Goal: Task Accomplishment & Management: Manage account settings

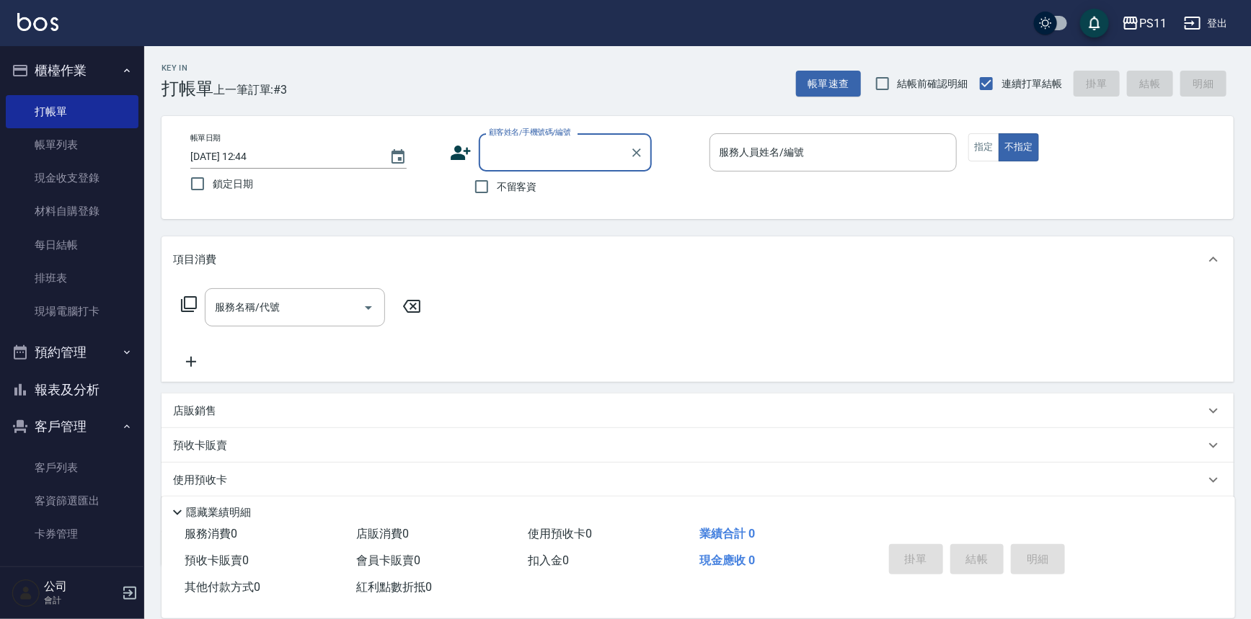
click at [593, 140] on input "顧客姓名/手機號碼/編號" at bounding box center [554, 152] width 138 height 25
click at [558, 190] on li "[PERSON_NAME]/0981380761/1592" at bounding box center [565, 189] width 173 height 24
type input "[PERSON_NAME]/0981380761/1592"
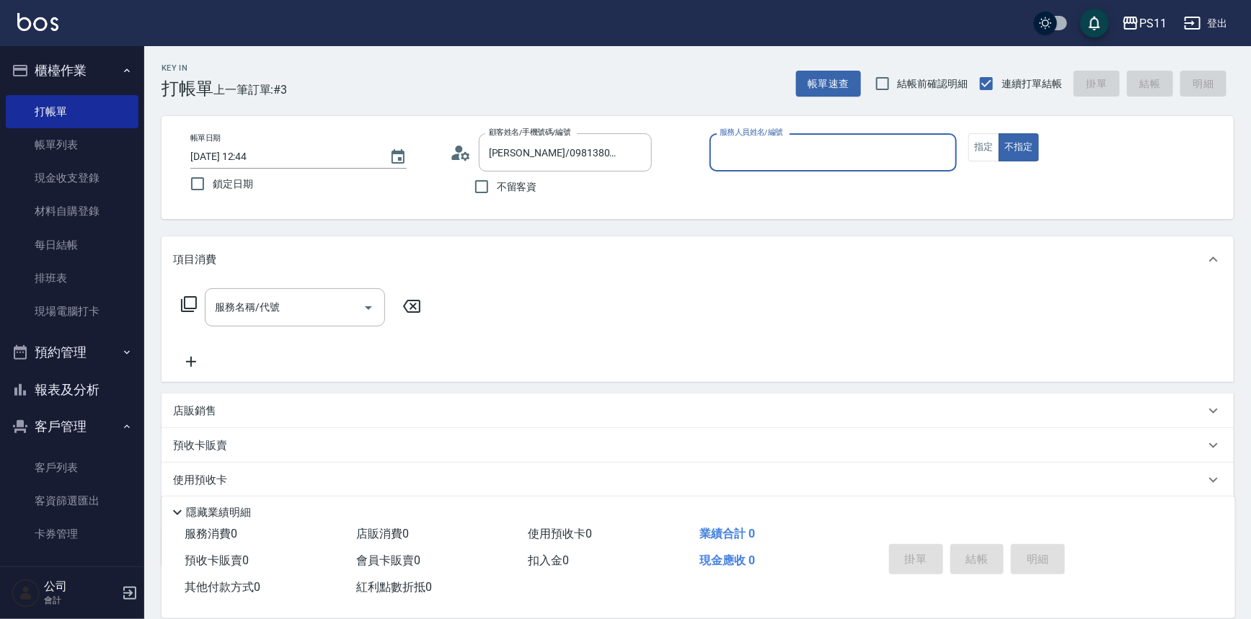
click at [806, 156] on input "服務人員姓名/編號" at bounding box center [833, 152] width 235 height 25
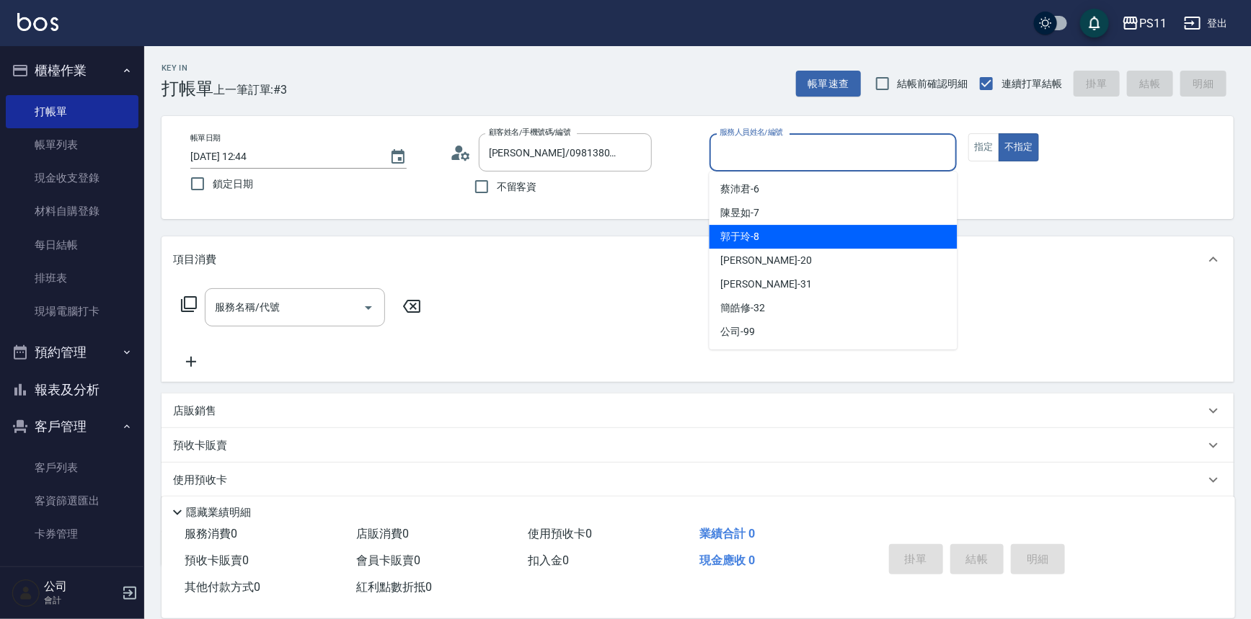
click at [792, 241] on div "郭于玲 -8" at bounding box center [834, 237] width 248 height 24
type input "郭于玲-8"
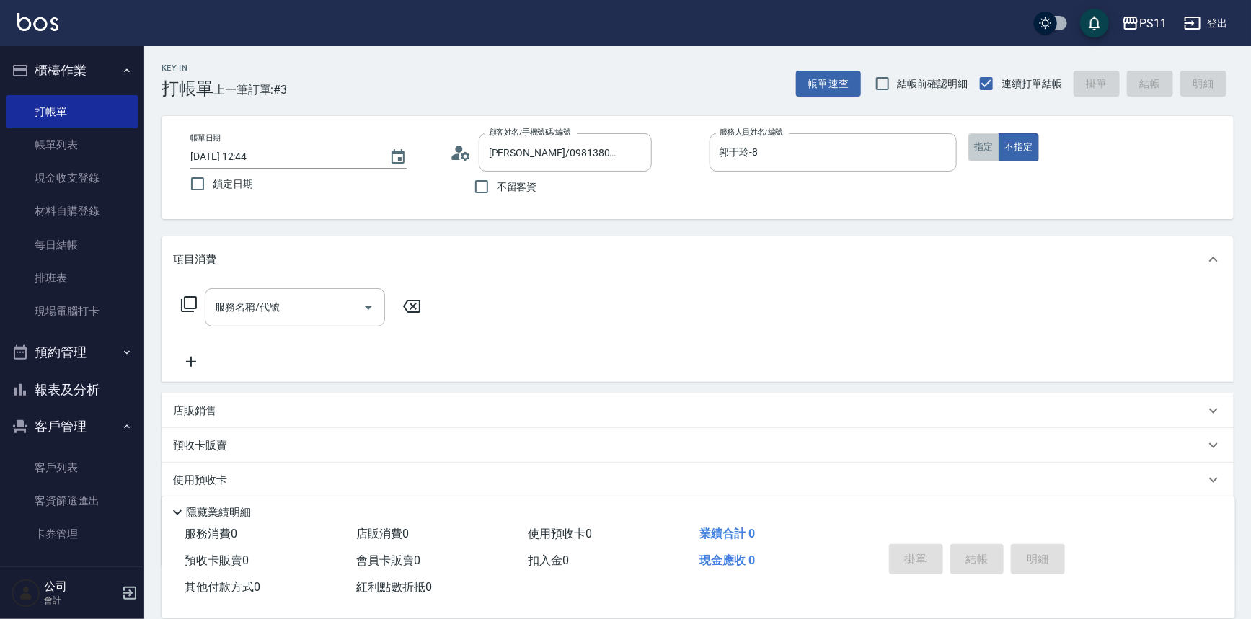
click at [985, 143] on button "指定" at bounding box center [983, 147] width 31 height 28
click at [637, 150] on icon "Clear" at bounding box center [637, 153] width 14 height 14
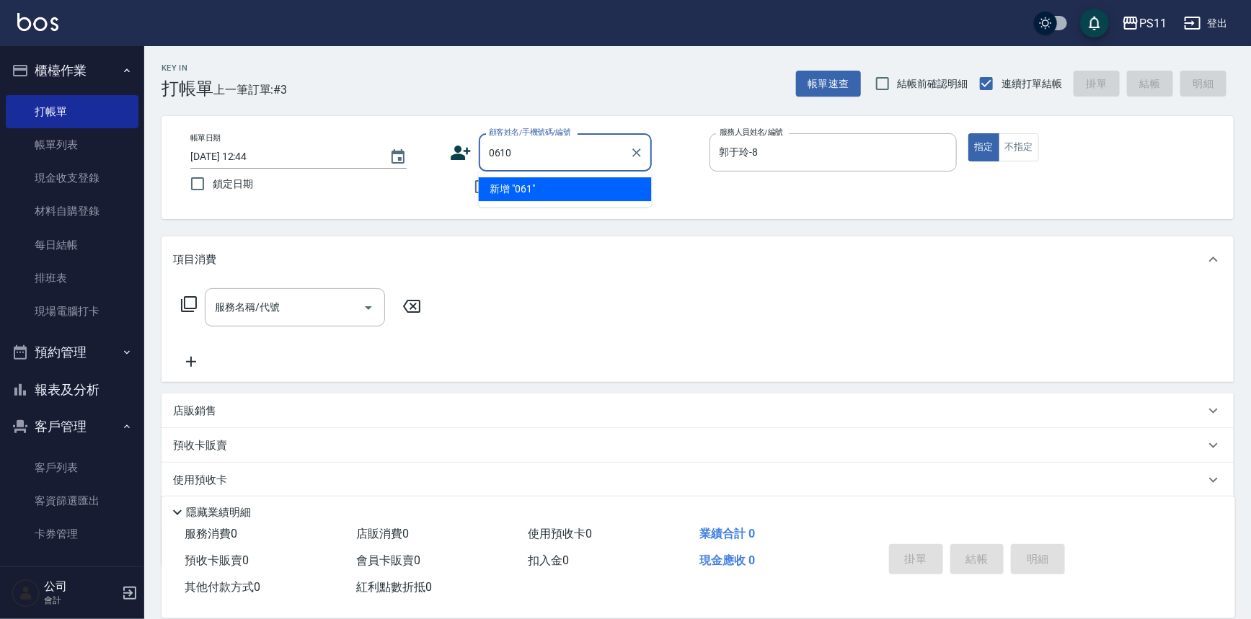
type input "0610"
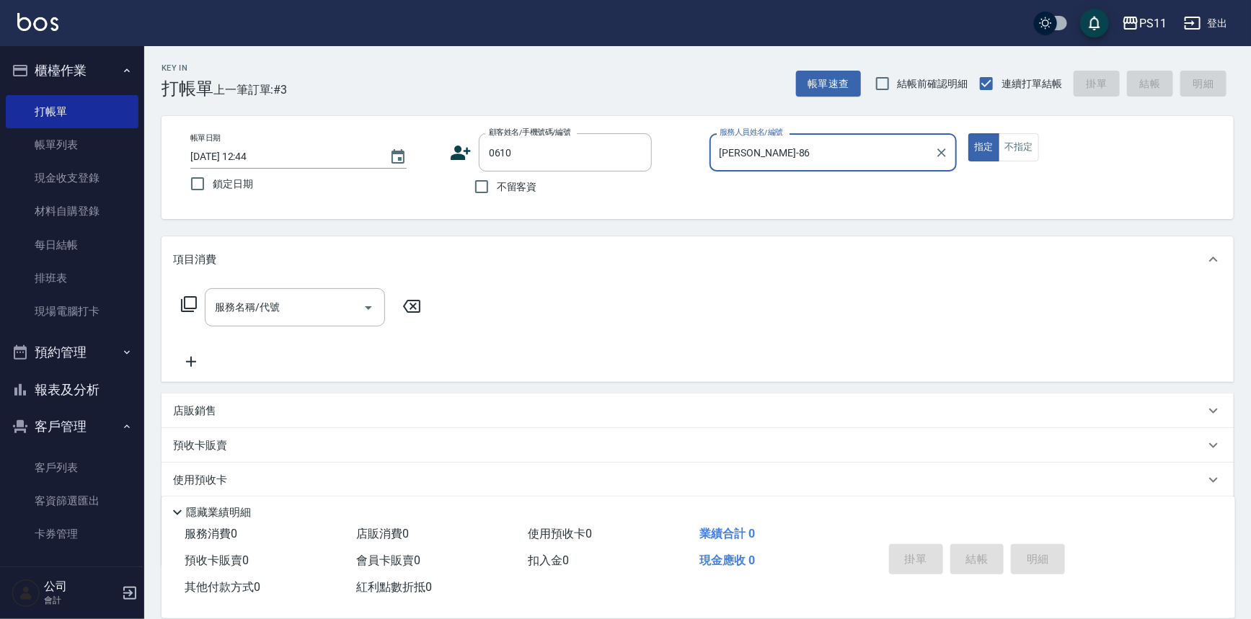
click at [968, 133] on button "指定" at bounding box center [983, 147] width 31 height 28
type input "郭于玲-8"
type button "true"
type input "[PERSON_NAME]/0928227845/0610"
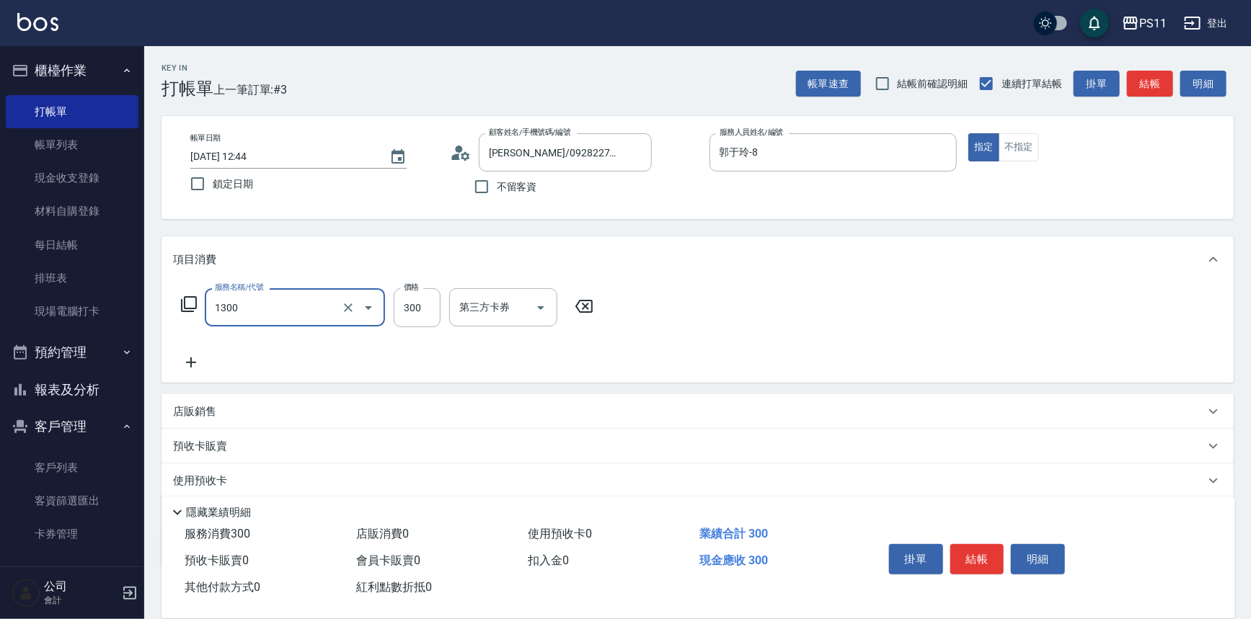
type input "洗髮300(1300)"
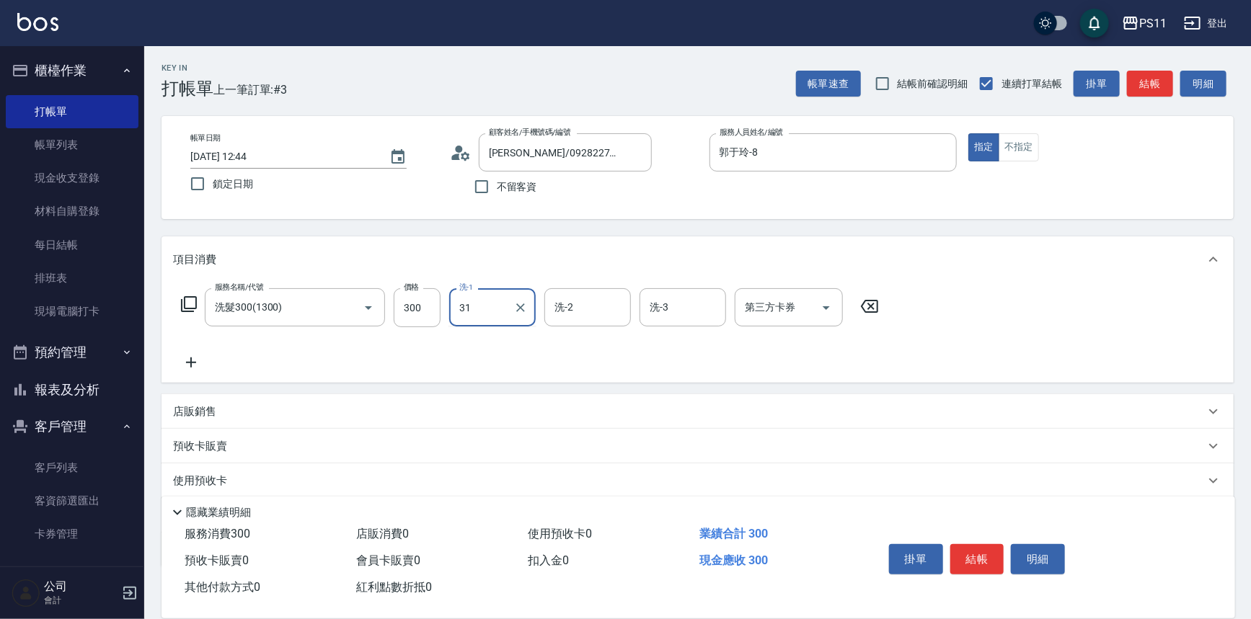
type input "[PERSON_NAME]-31"
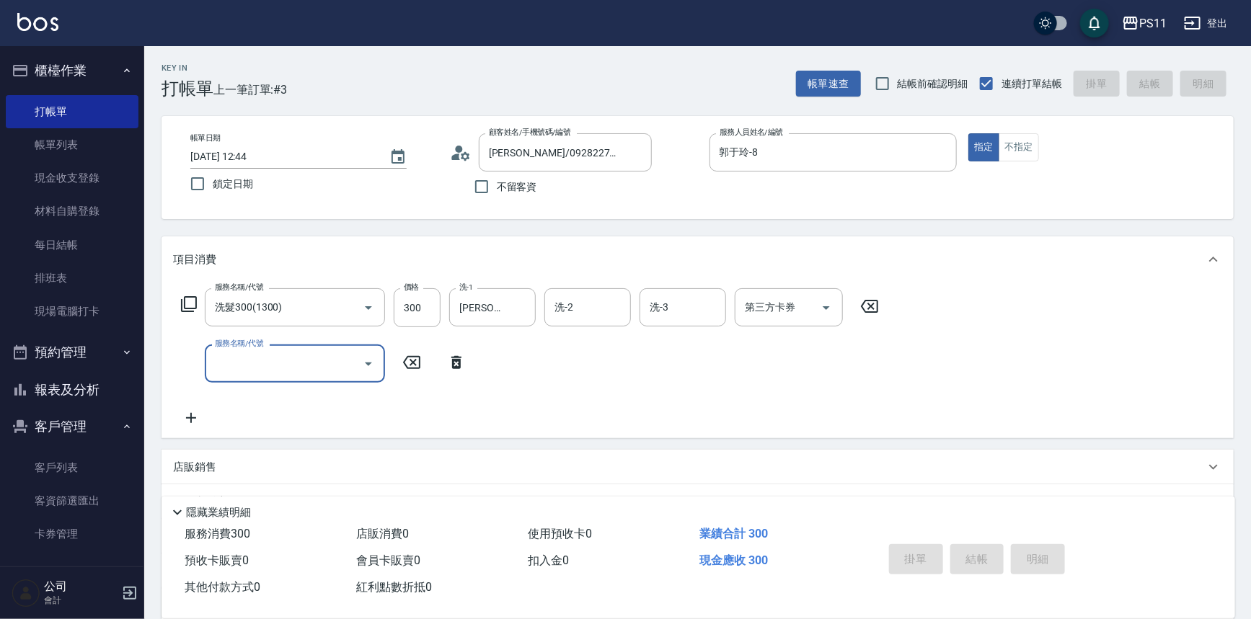
type input "[DATE] 13:21"
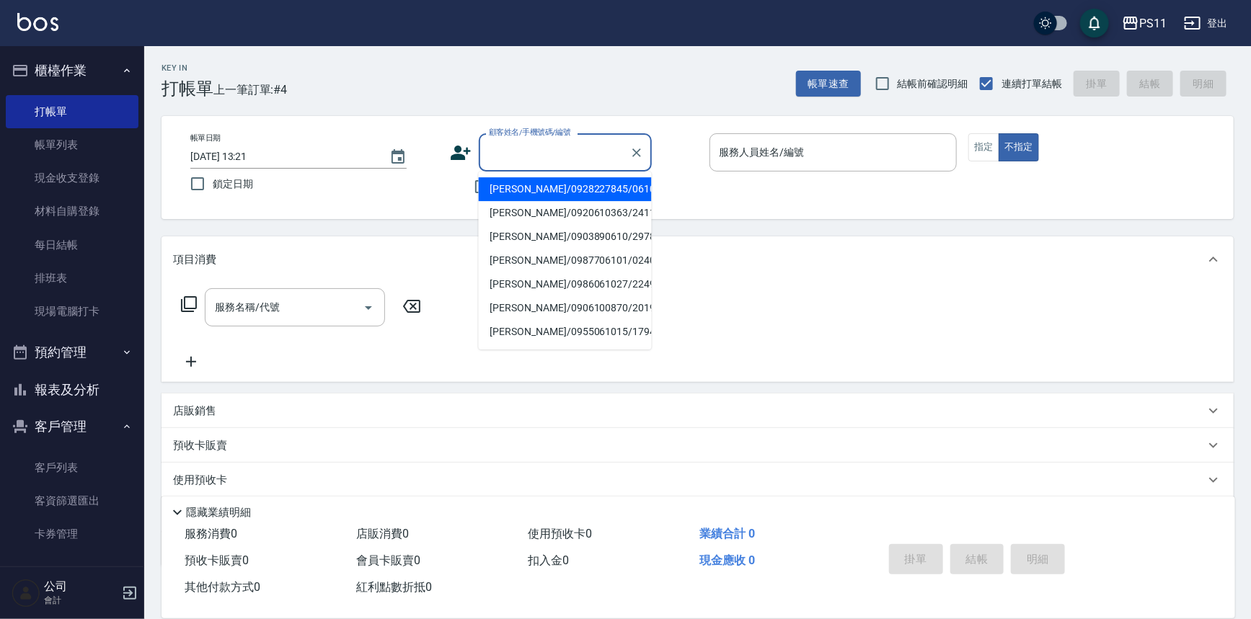
click at [537, 156] on input "顧客姓名/手機號碼/編號" at bounding box center [554, 152] width 138 height 25
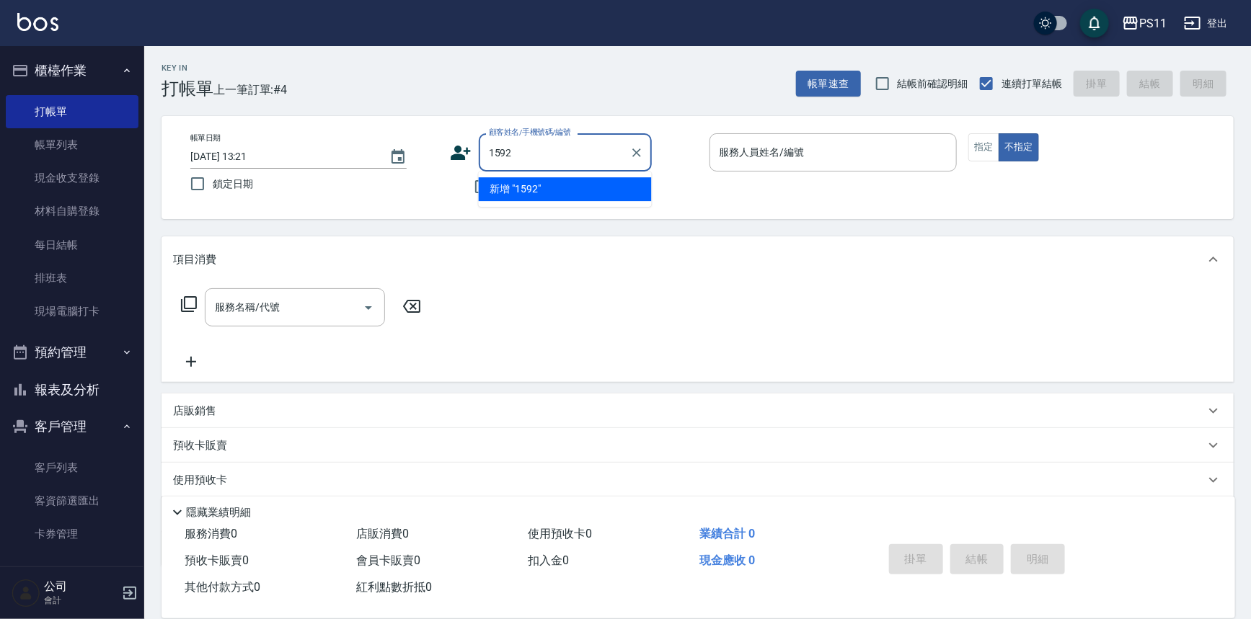
type input "1592"
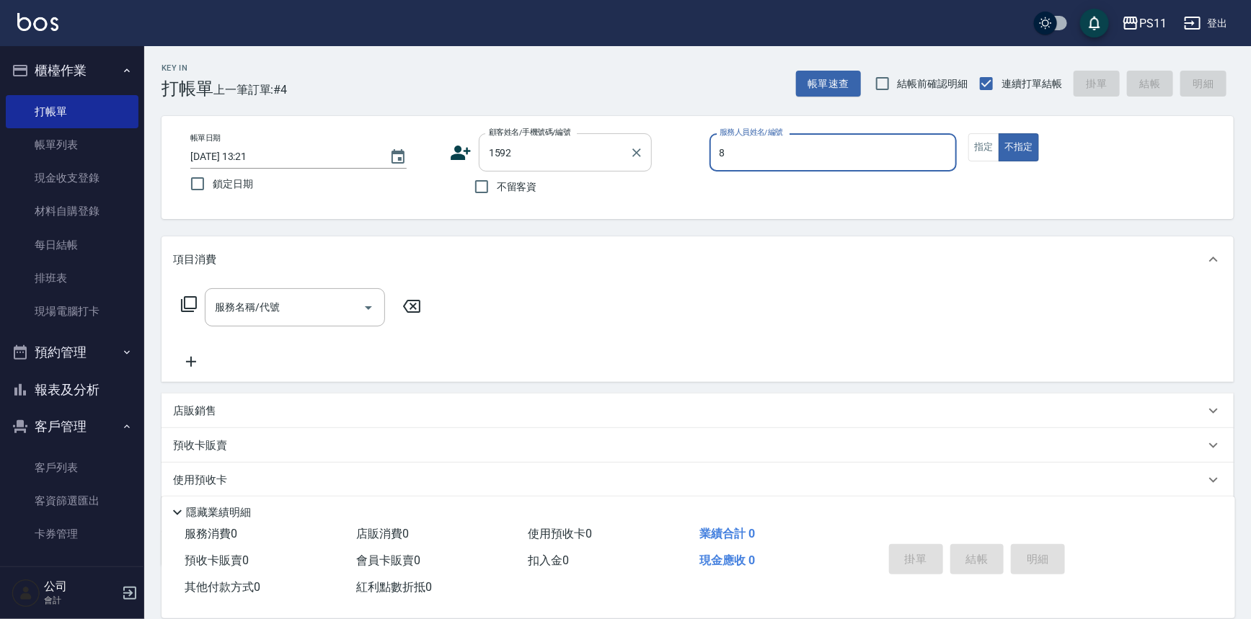
type input "郭于玲-8"
type button "false"
type input "[PERSON_NAME]/0981380761/1592"
click at [969, 152] on button "指定" at bounding box center [983, 147] width 31 height 28
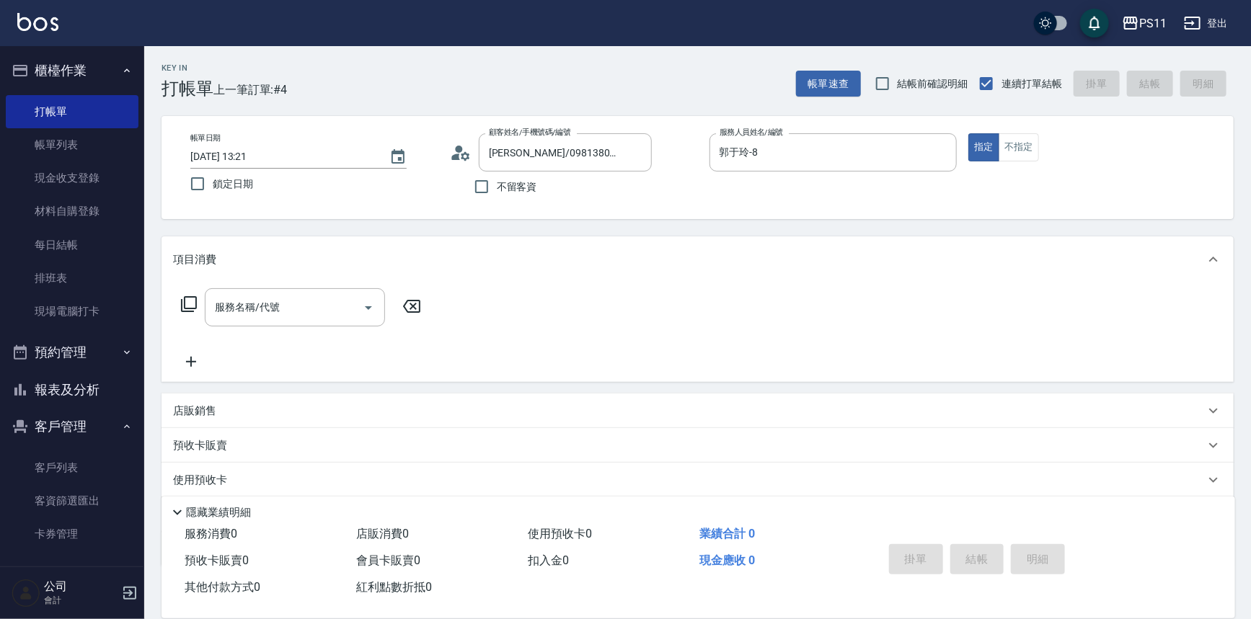
click at [181, 304] on icon at bounding box center [189, 304] width 16 height 16
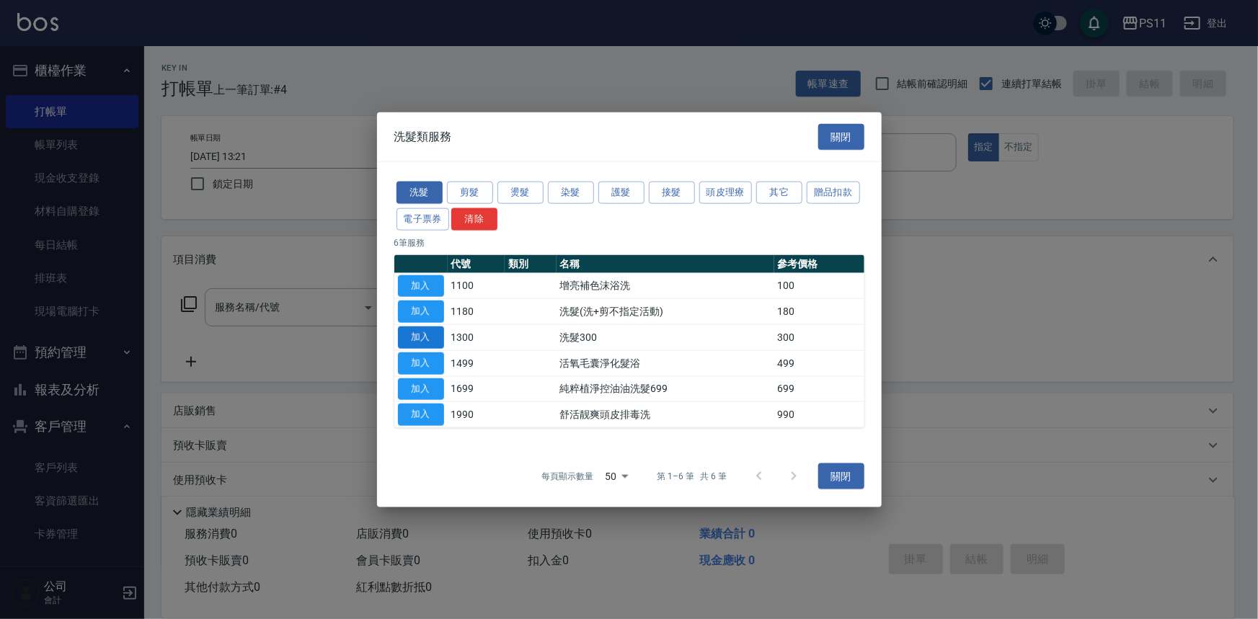
click at [429, 340] on button "加入" at bounding box center [421, 338] width 46 height 22
type input "洗髮300(1300)"
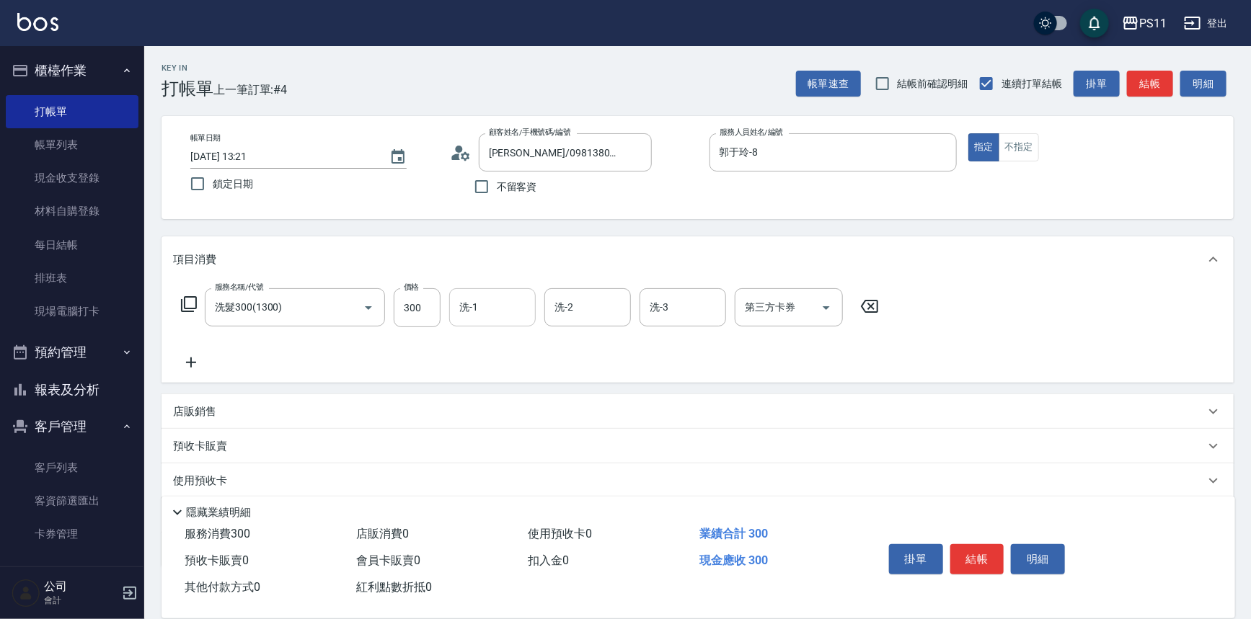
click at [485, 312] on input "洗-1" at bounding box center [493, 307] width 74 height 25
type input "[PERSON_NAME]-20"
click at [195, 368] on icon at bounding box center [191, 362] width 36 height 17
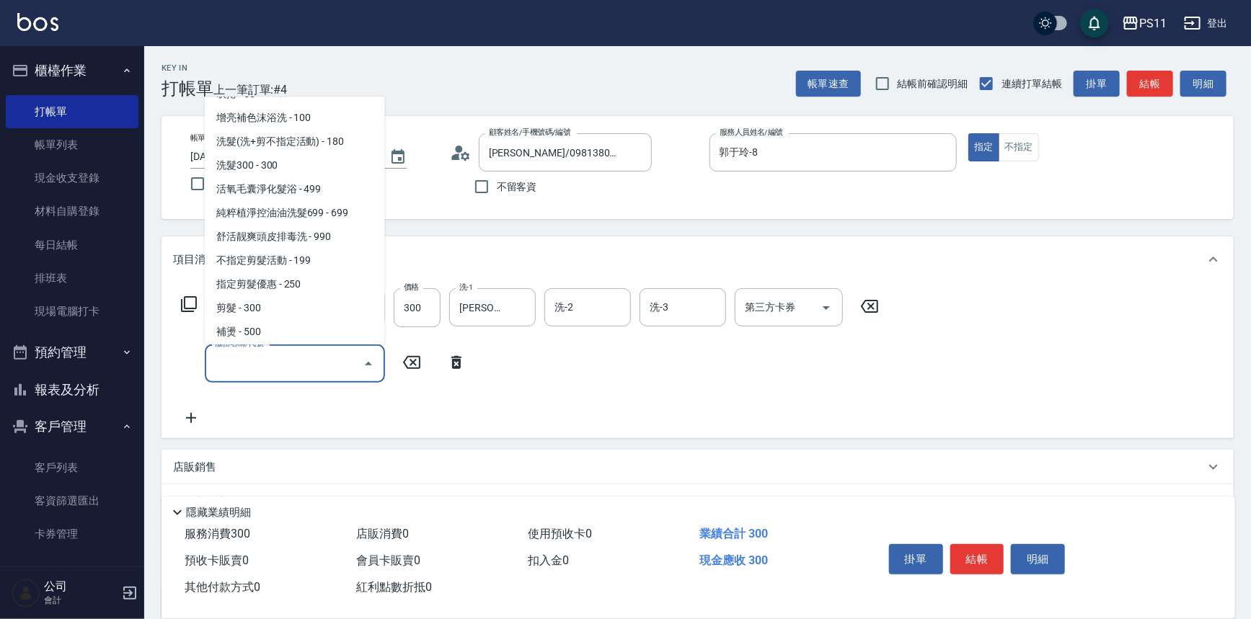
scroll to position [262, 0]
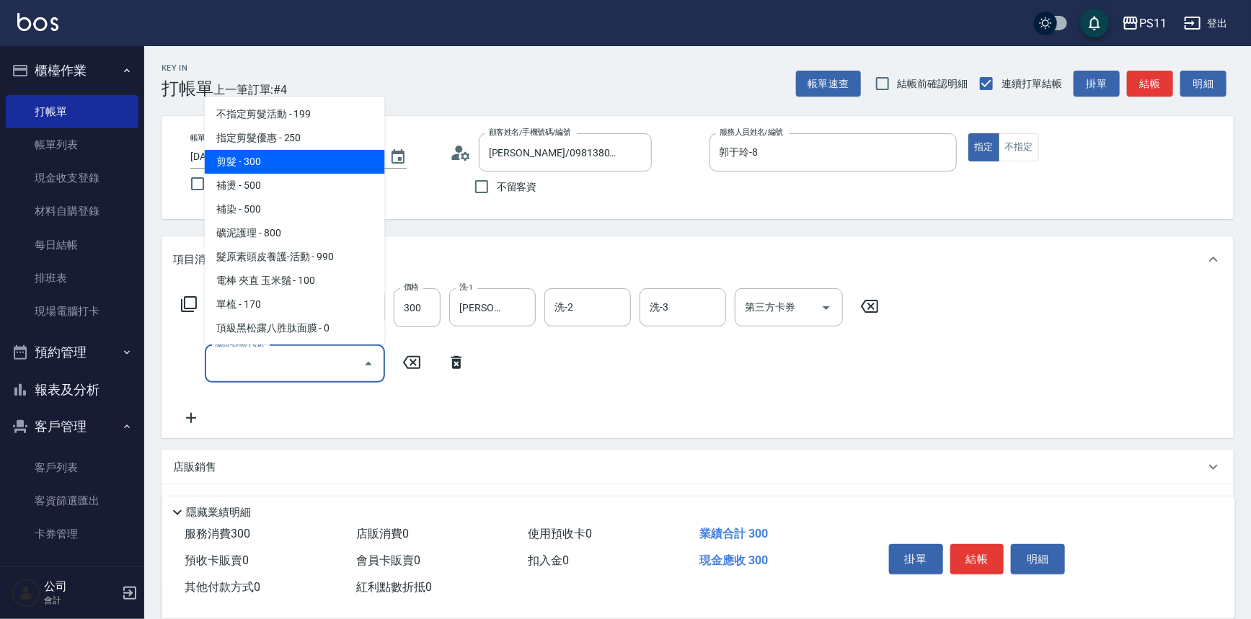
click at [291, 161] on span "剪髮 - 300" at bounding box center [295, 162] width 180 height 24
type input "剪髮(2300)"
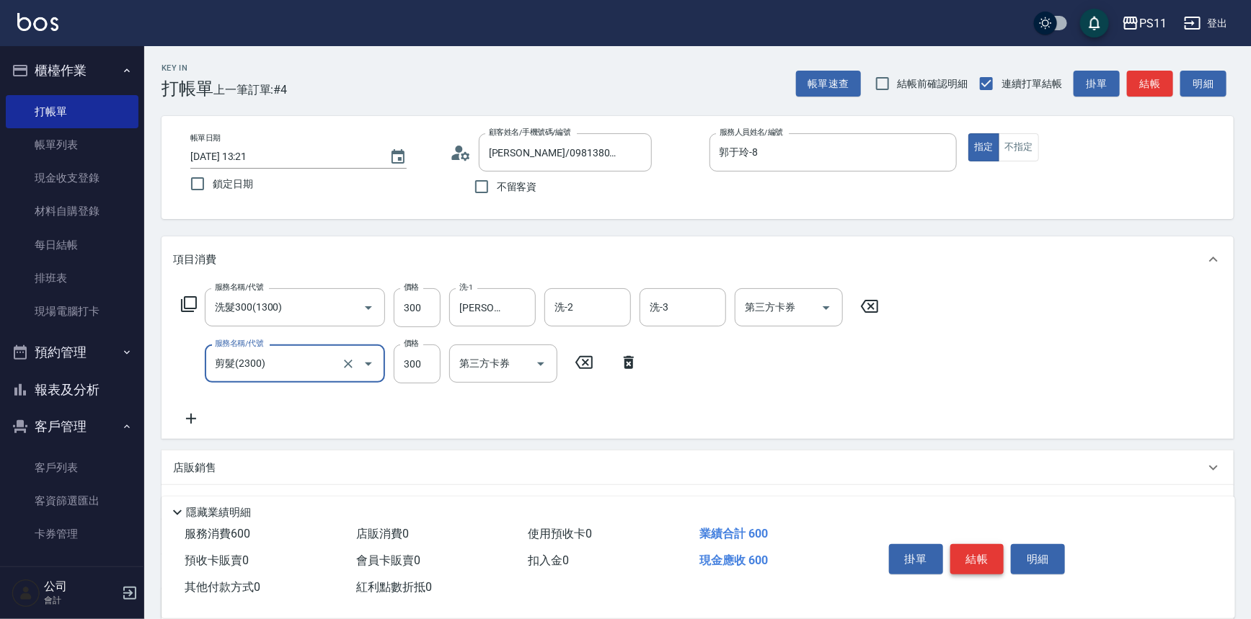
click at [971, 552] on button "結帳" at bounding box center [977, 559] width 54 height 30
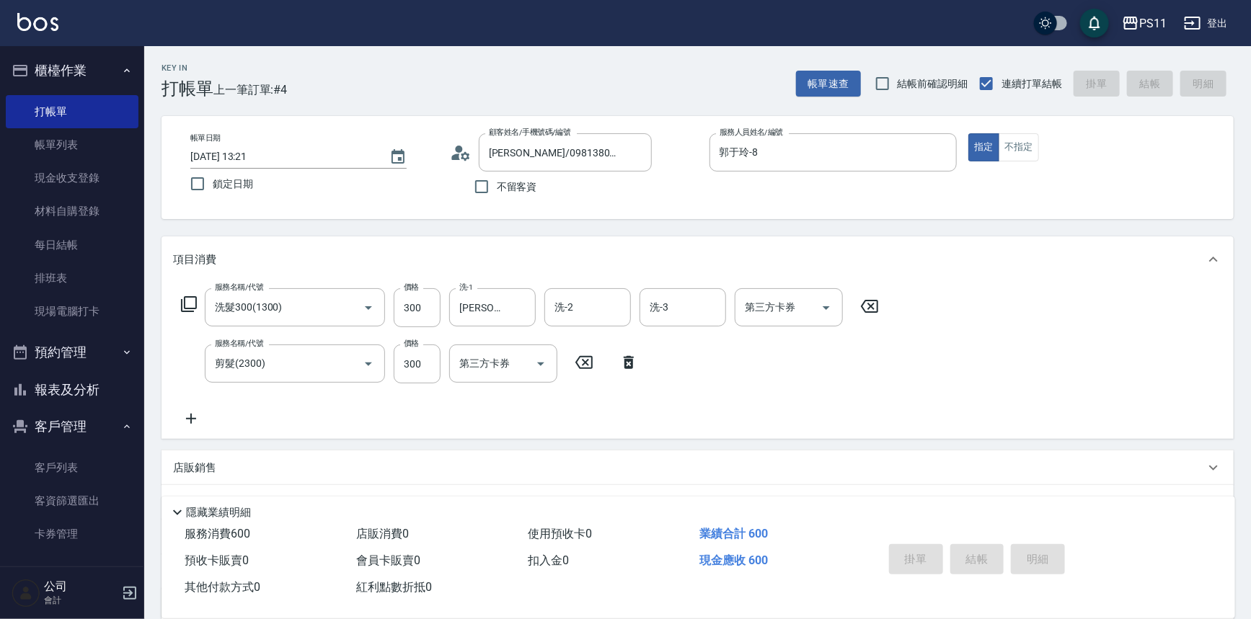
type input "[DATE] 13:23"
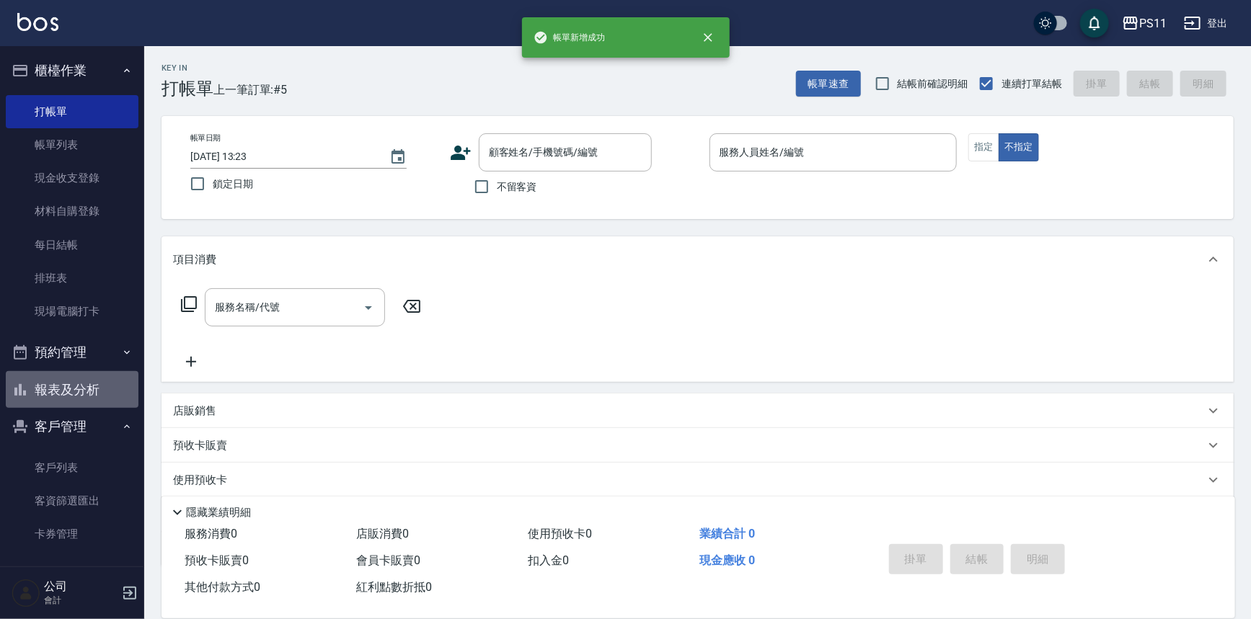
click at [93, 389] on button "報表及分析" at bounding box center [72, 389] width 133 height 37
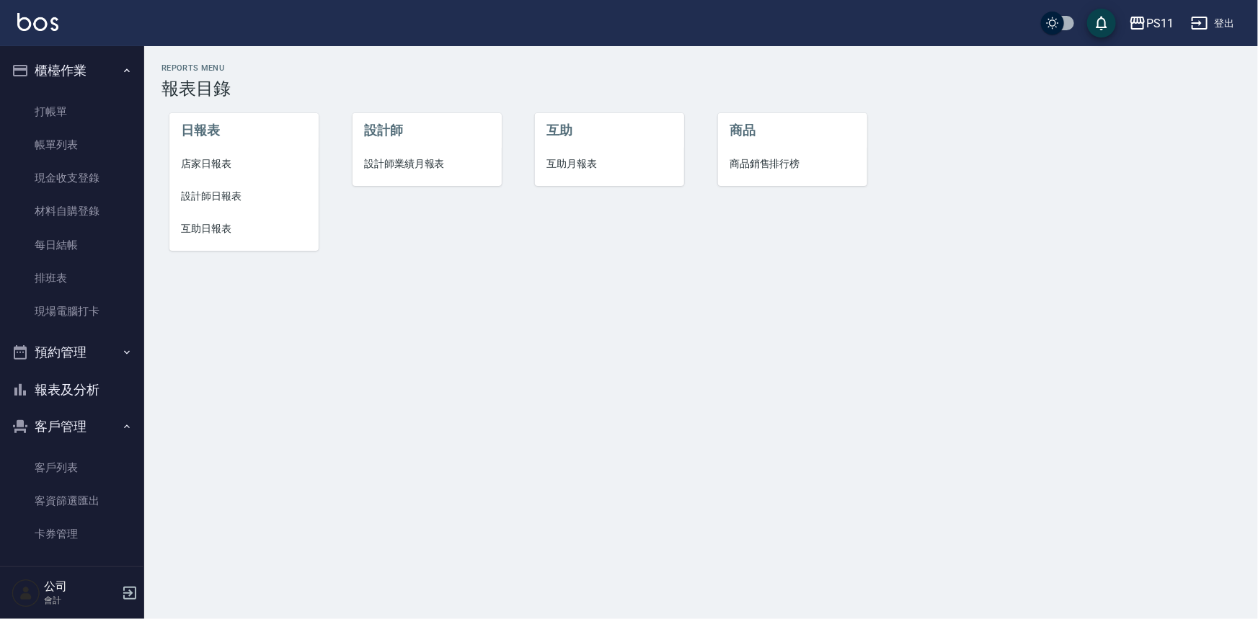
click at [226, 189] on span "設計師日報表" at bounding box center [244, 196] width 126 height 15
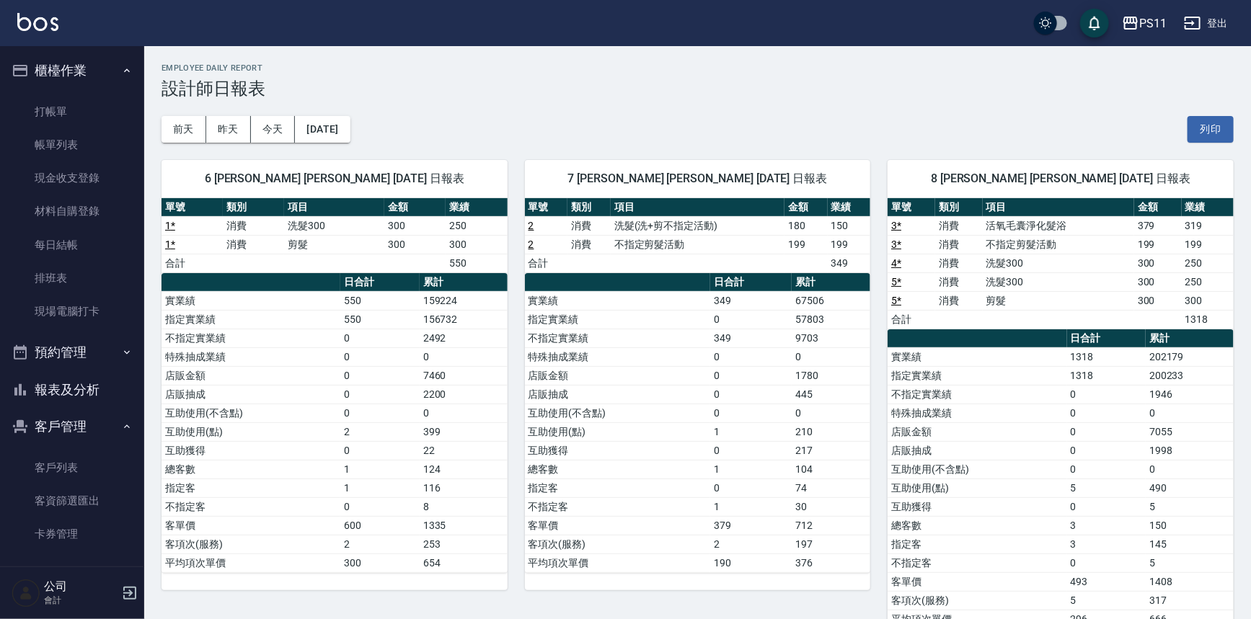
click at [663, 310] on td "指定實業績" at bounding box center [617, 319] width 185 height 19
click at [53, 454] on link "客戶列表" at bounding box center [72, 467] width 133 height 33
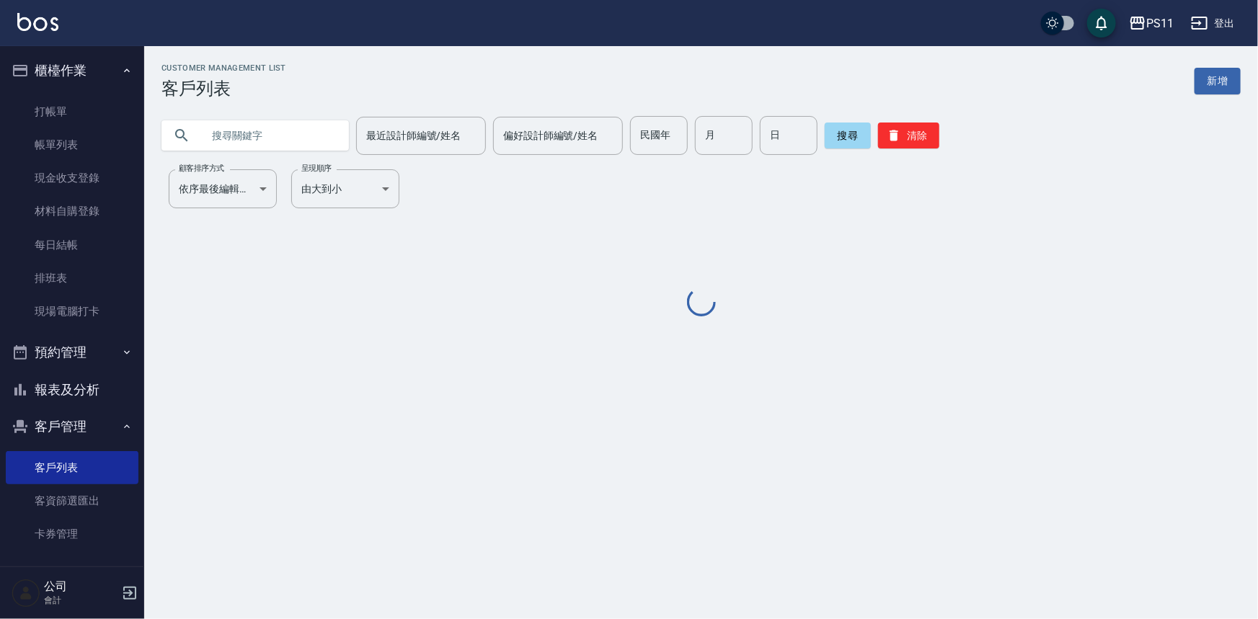
click at [323, 123] on input "text" at bounding box center [270, 135] width 136 height 39
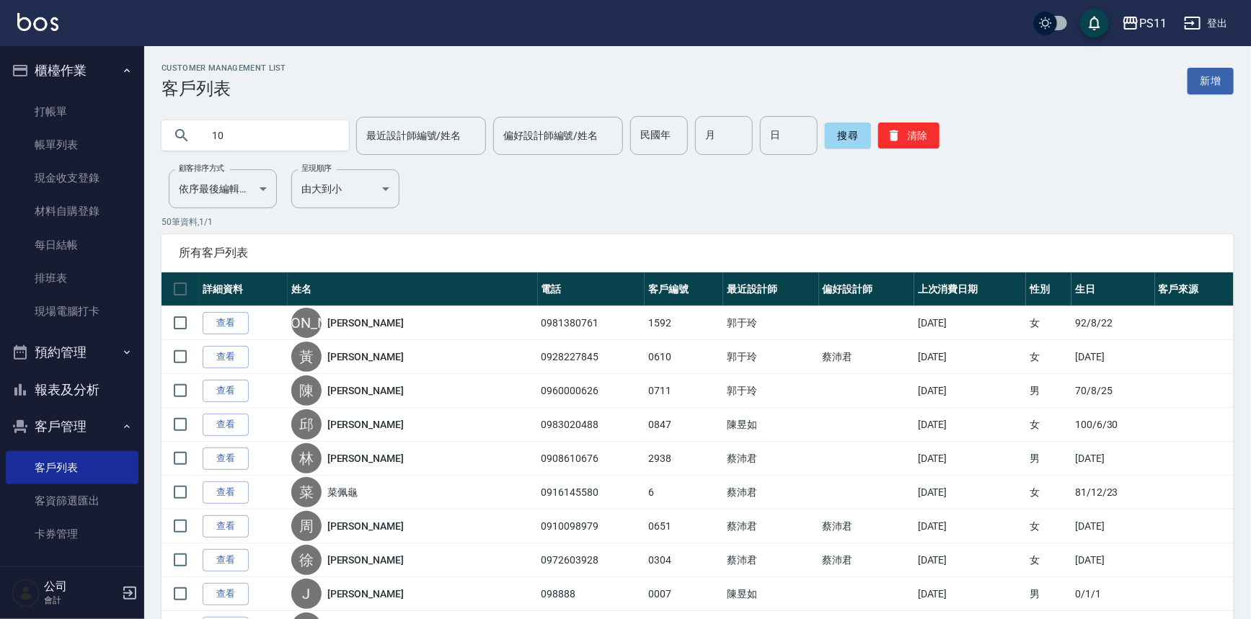
type input "1"
type input "0905633856"
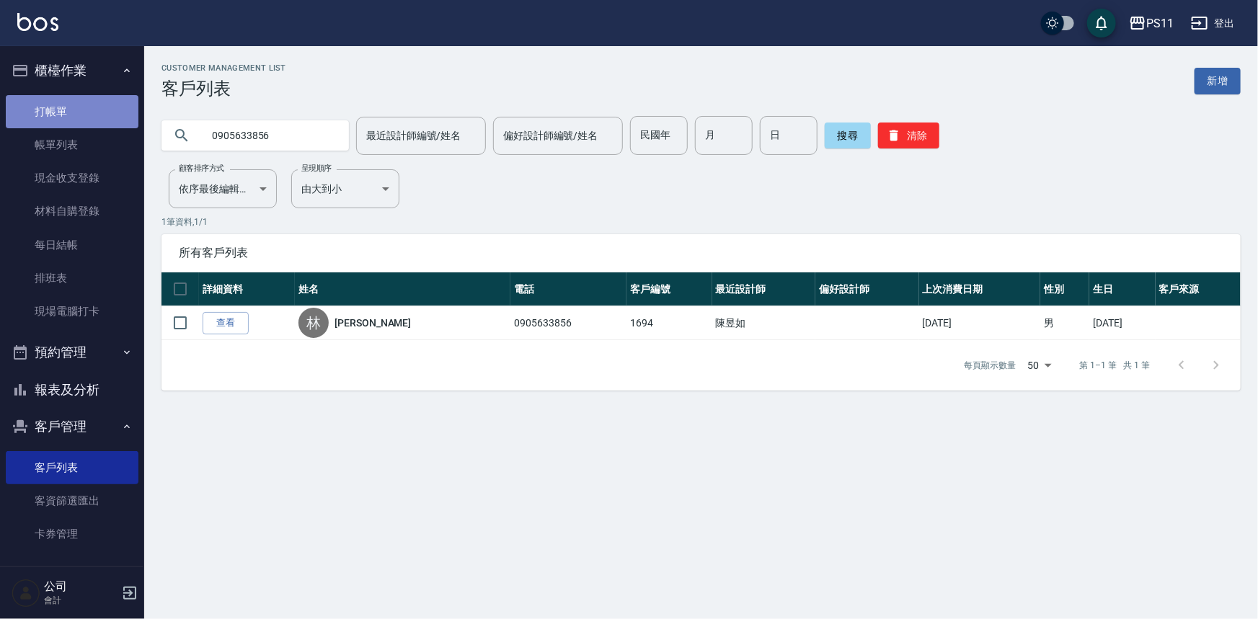
click at [99, 116] on link "打帳單" at bounding box center [72, 111] width 133 height 33
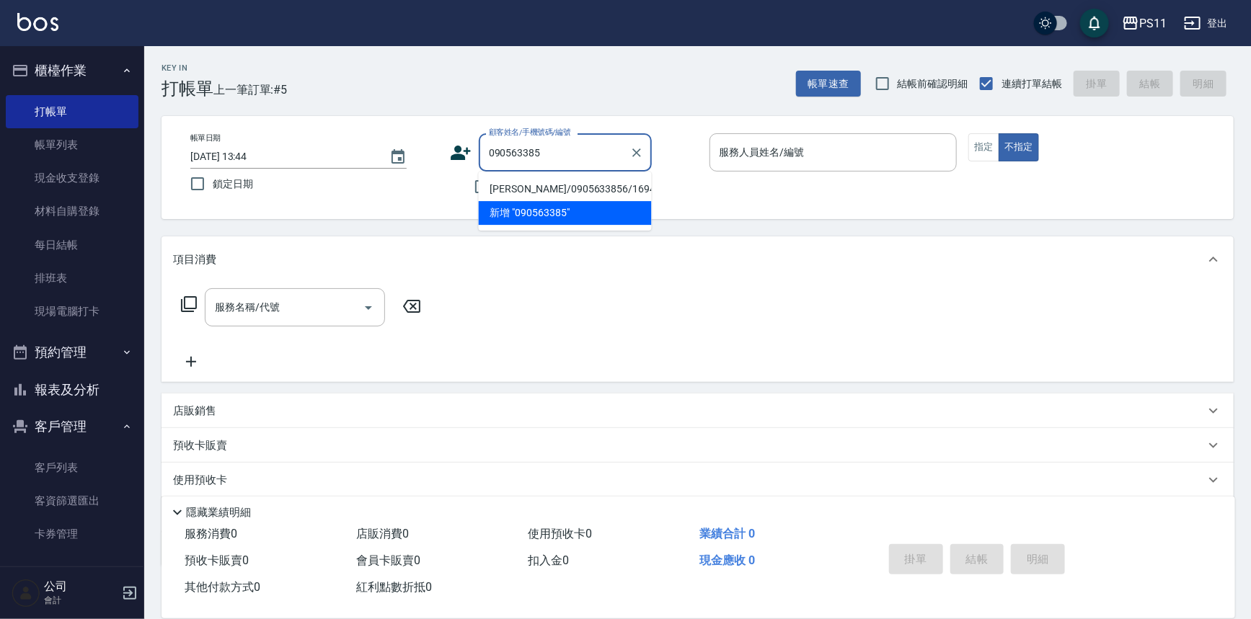
click at [610, 192] on li "[PERSON_NAME]/0905633856/1694" at bounding box center [565, 189] width 173 height 24
type input "[PERSON_NAME]/0905633856/1694"
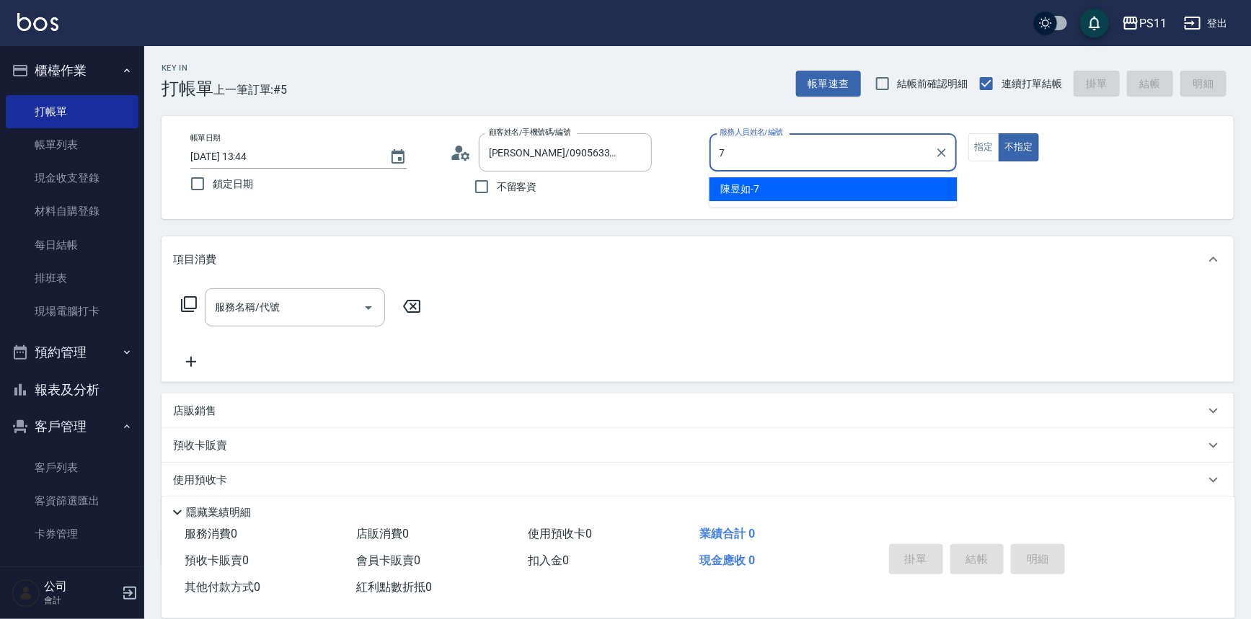
type input "陳昱如-7"
type button "false"
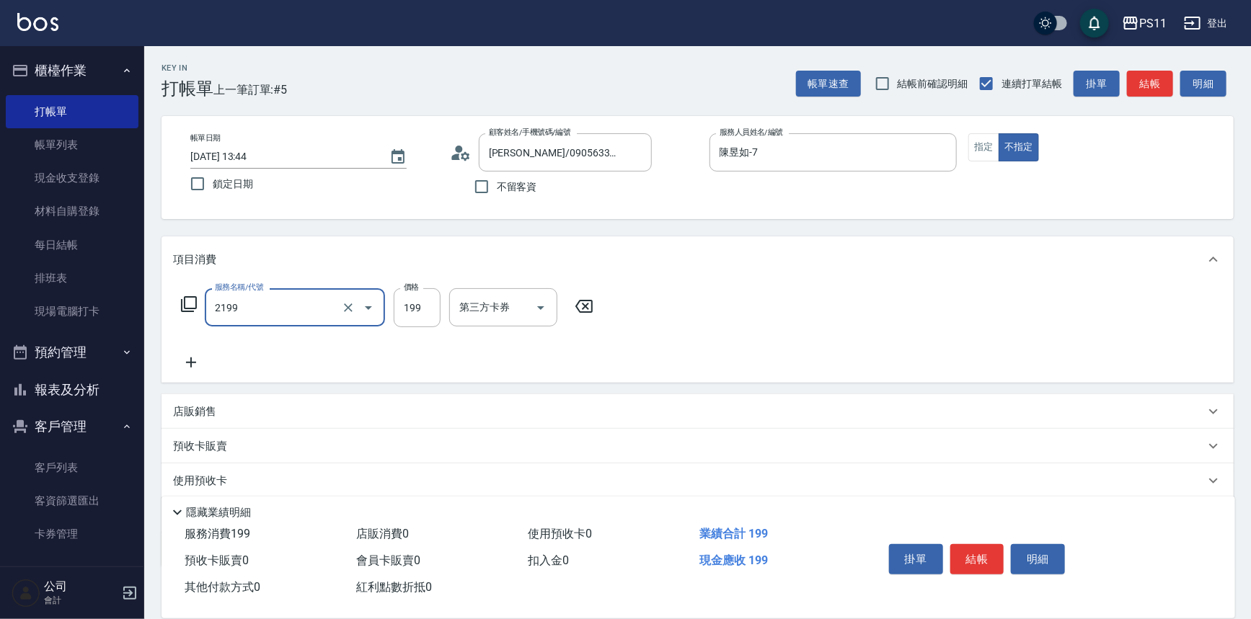
type input "不指定剪髮活動(2199)"
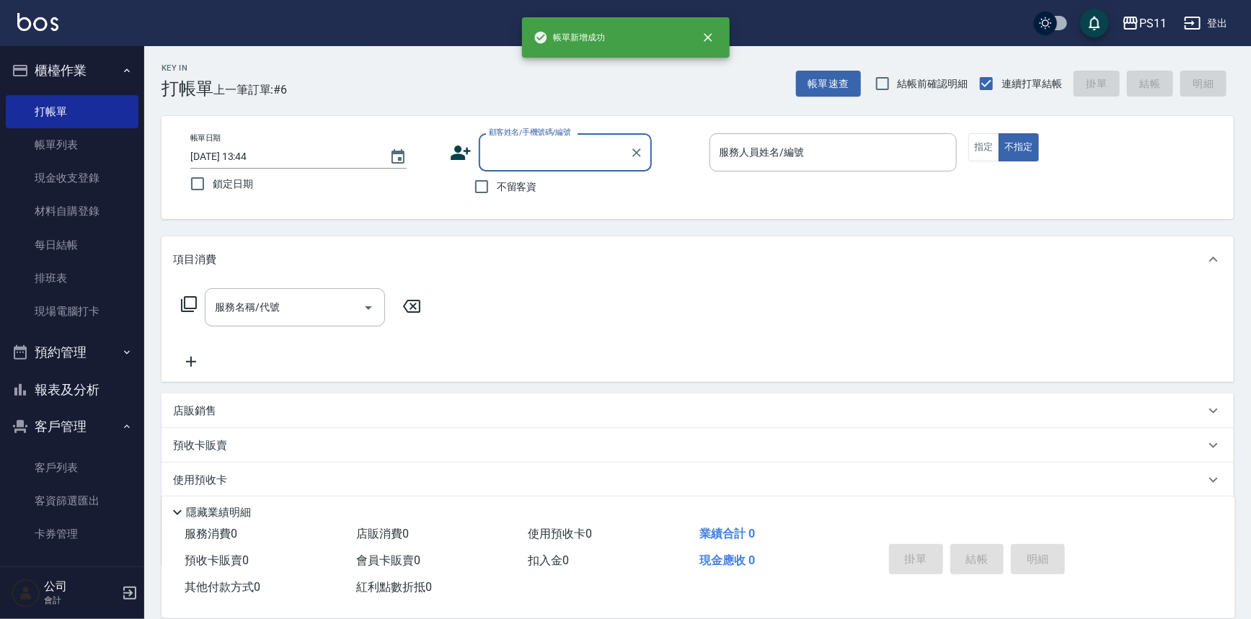
click at [606, 146] on input "顧客姓名/手機號碼/編號" at bounding box center [554, 152] width 138 height 25
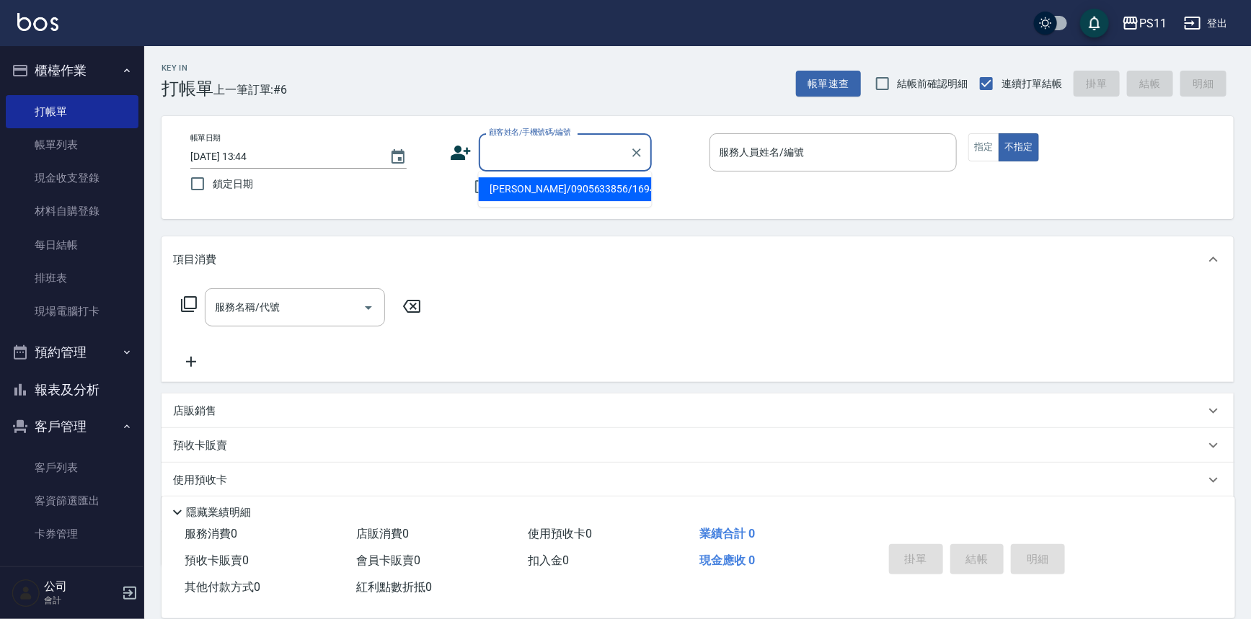
click at [517, 188] on li "[PERSON_NAME]/0905633856/1694" at bounding box center [565, 189] width 173 height 24
type input "[PERSON_NAME]/0905633856/1694"
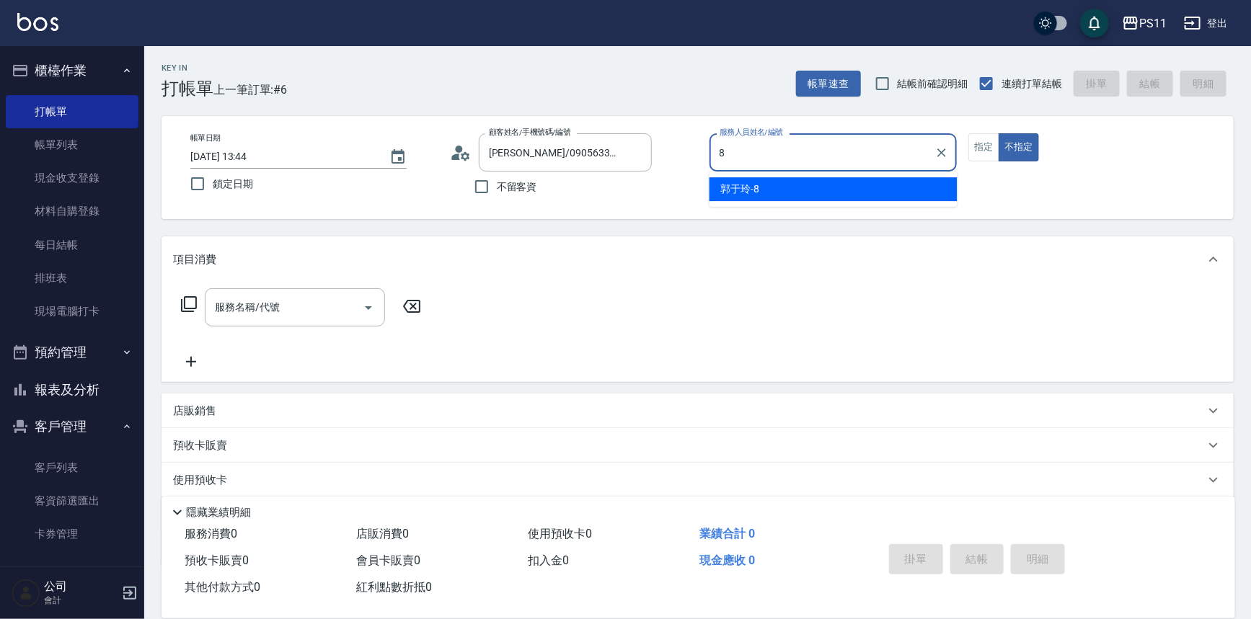
type input "郭于玲-8"
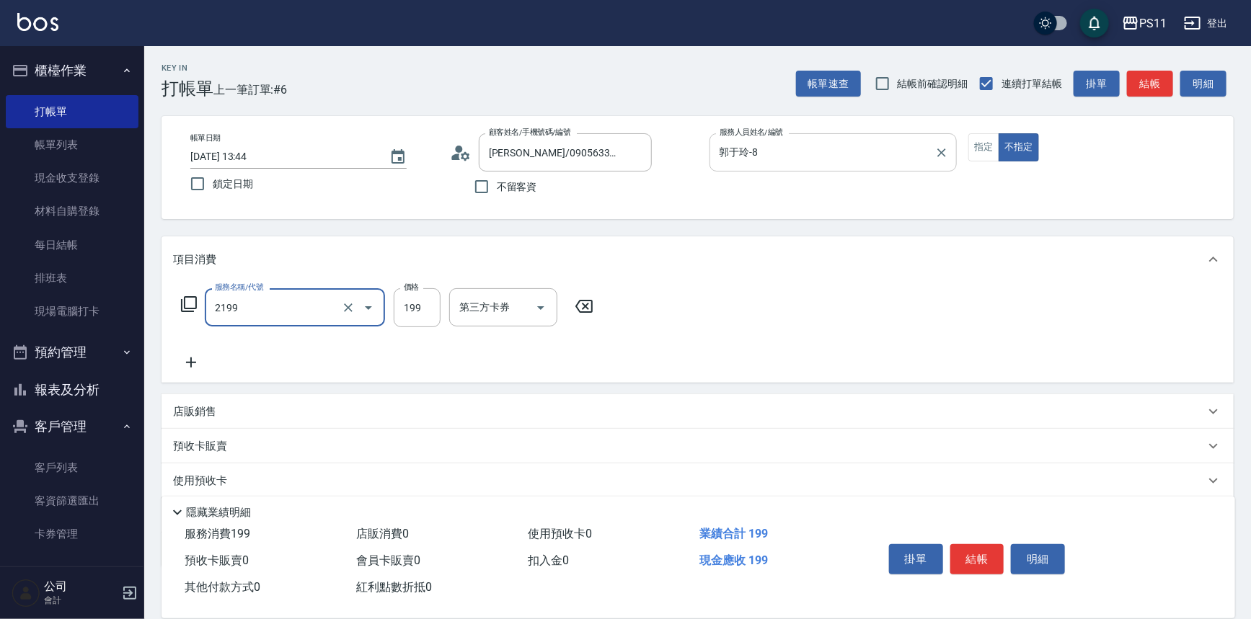
type input "不指定剪髮活動(2199)"
type input "[DATE] 13:45"
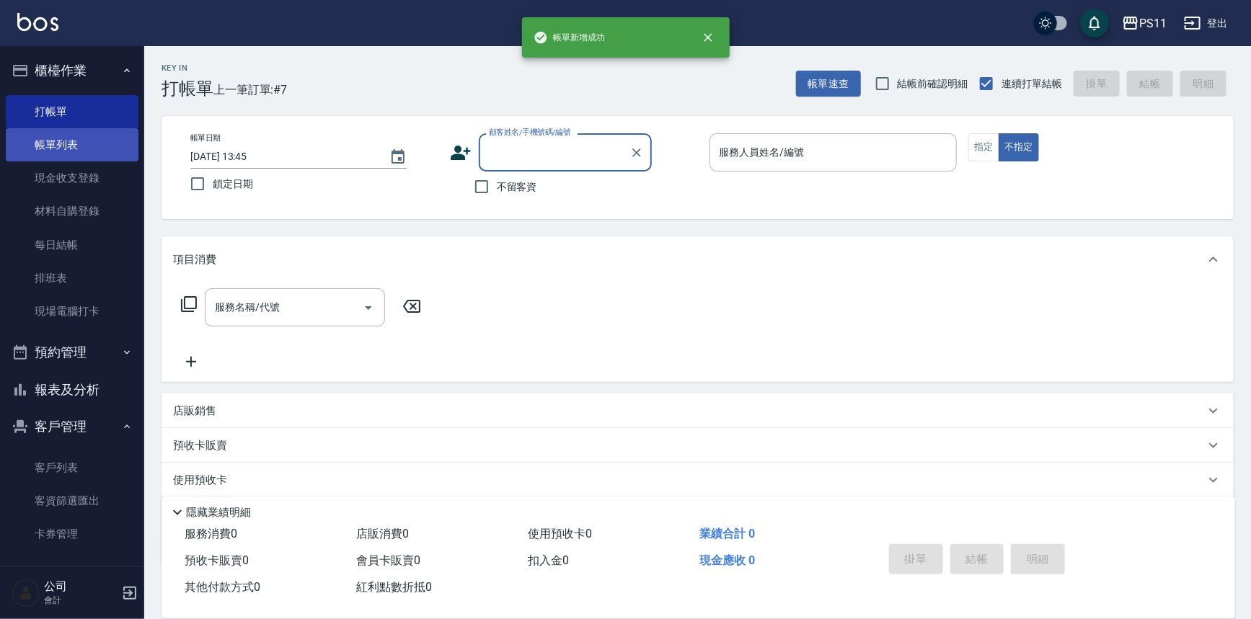
click at [92, 146] on link "帳單列表" at bounding box center [72, 144] width 133 height 33
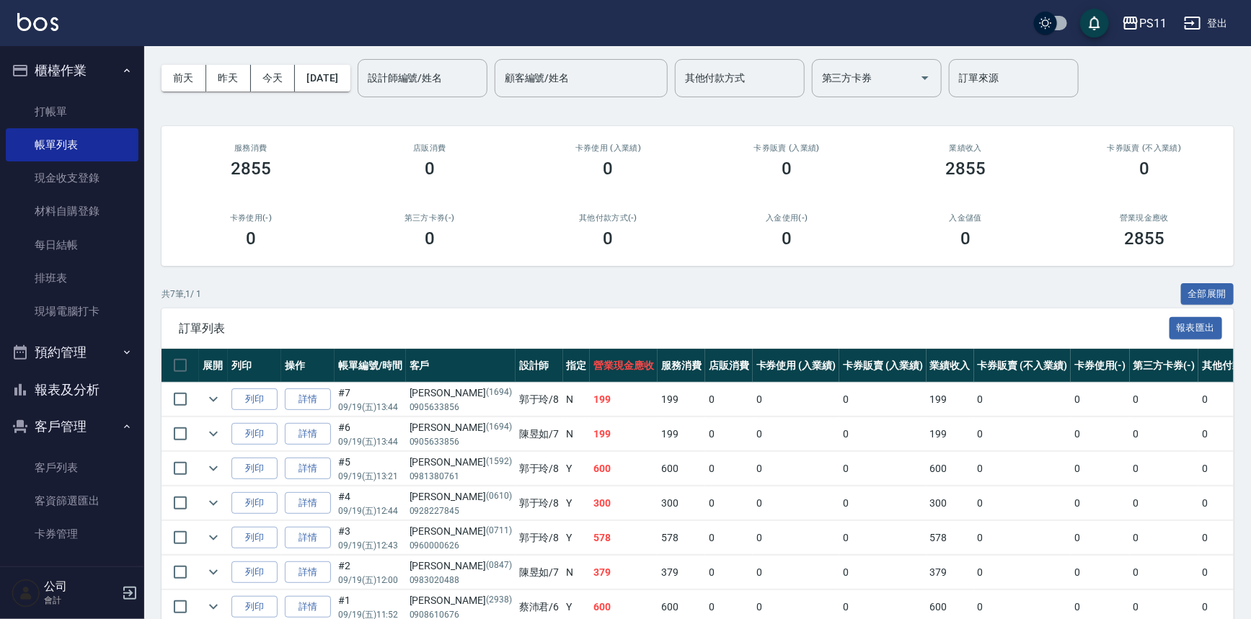
scroll to position [122, 0]
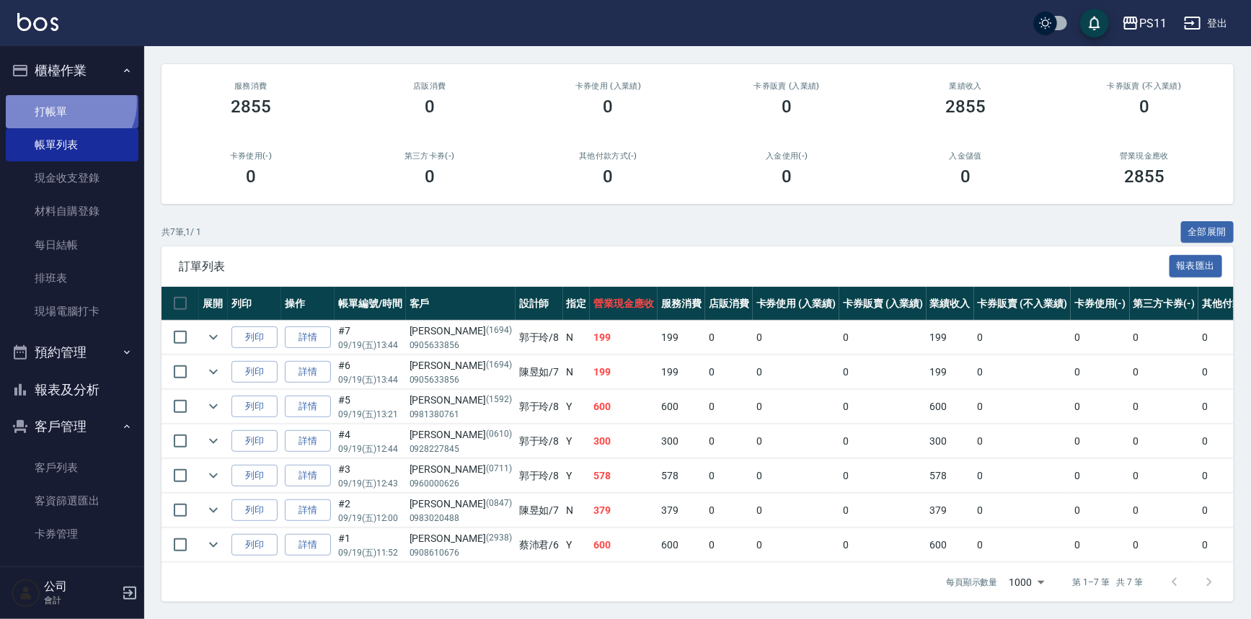
click at [69, 102] on link "打帳單" at bounding box center [72, 111] width 133 height 33
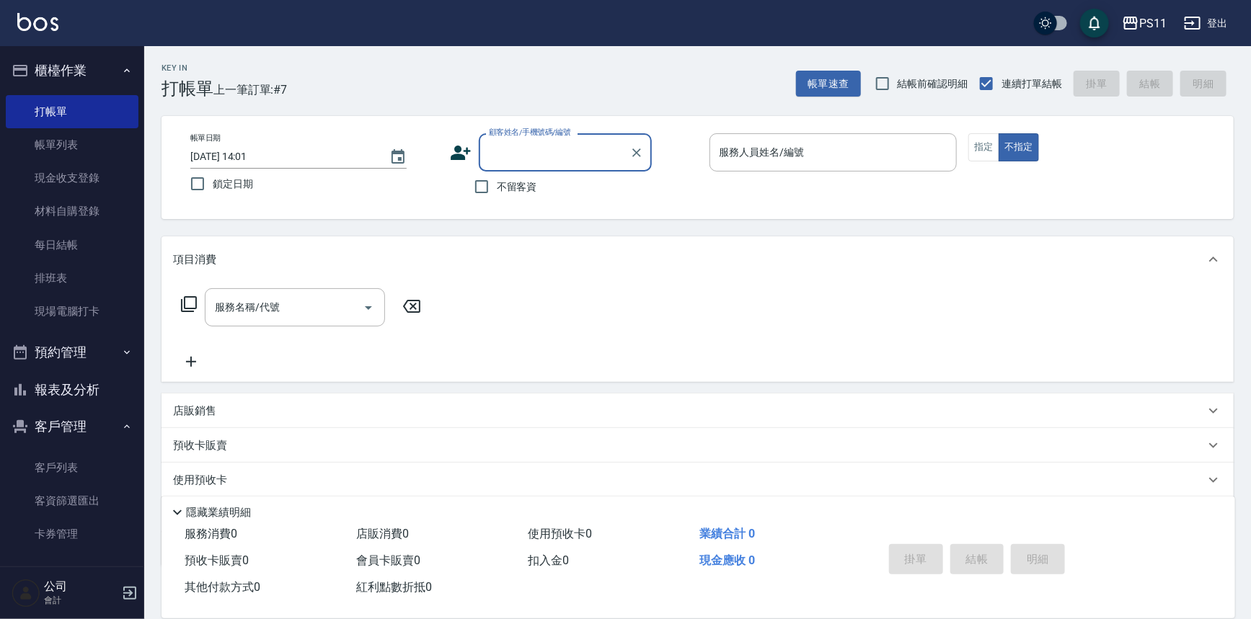
click at [518, 156] on input "顧客姓名/手機號碼/編號" at bounding box center [554, 152] width 138 height 25
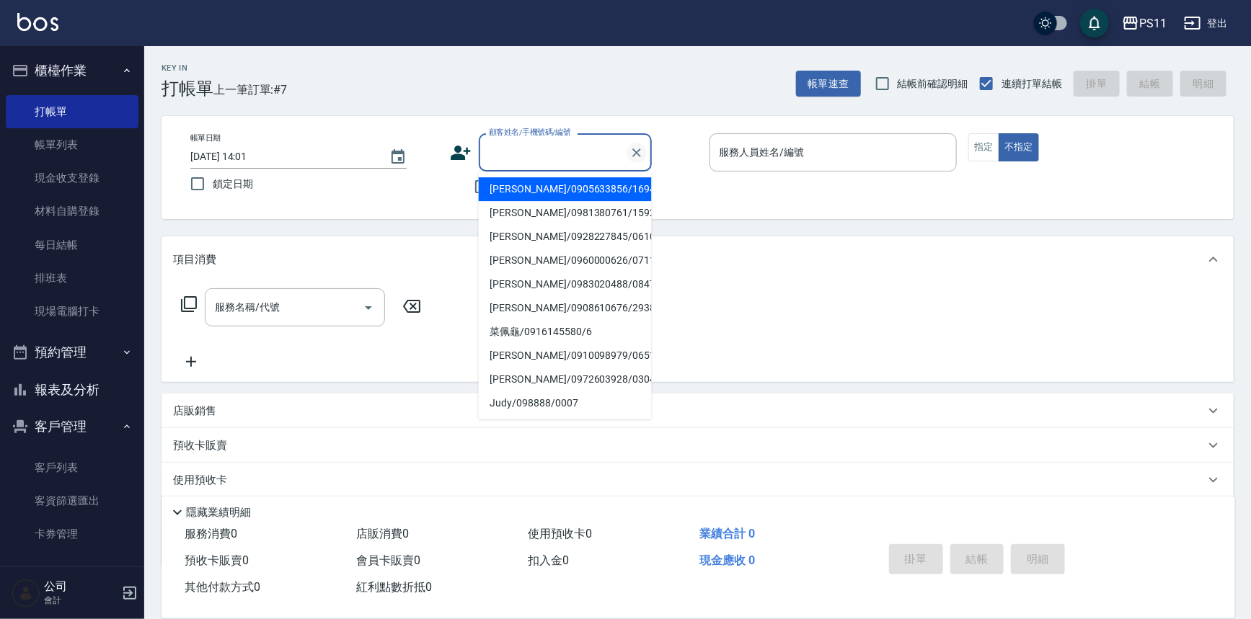
click at [641, 155] on icon "Clear" at bounding box center [637, 153] width 14 height 14
click at [84, 379] on button "報表及分析" at bounding box center [72, 389] width 133 height 37
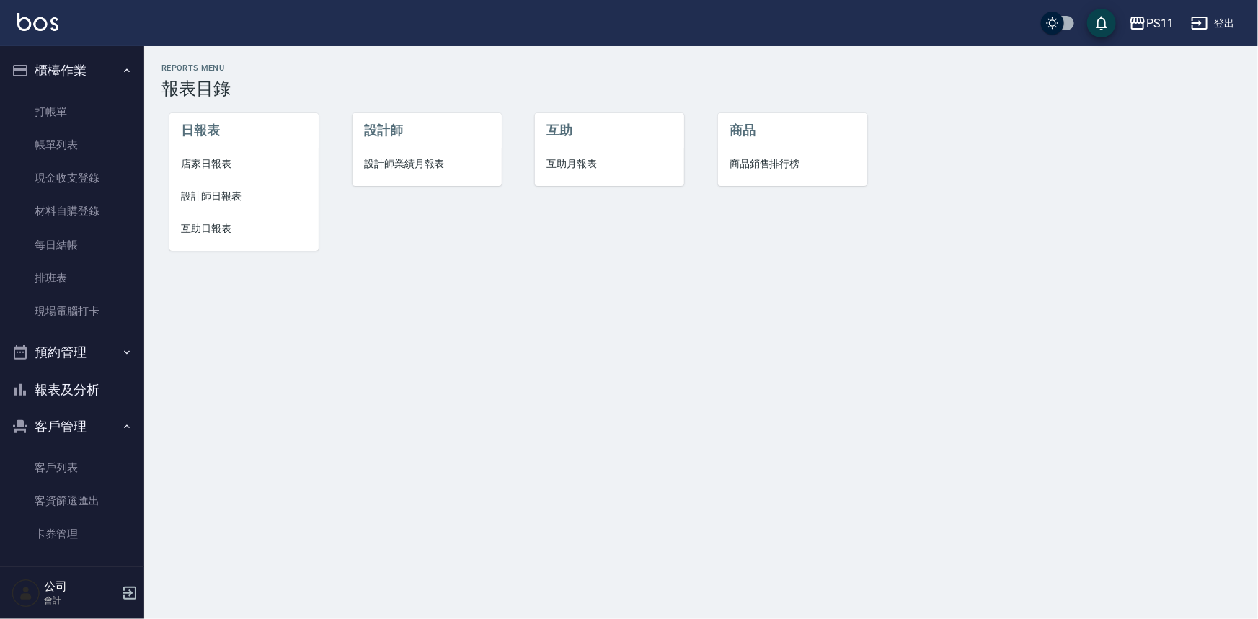
click at [203, 229] on span "互助日報表" at bounding box center [244, 228] width 126 height 15
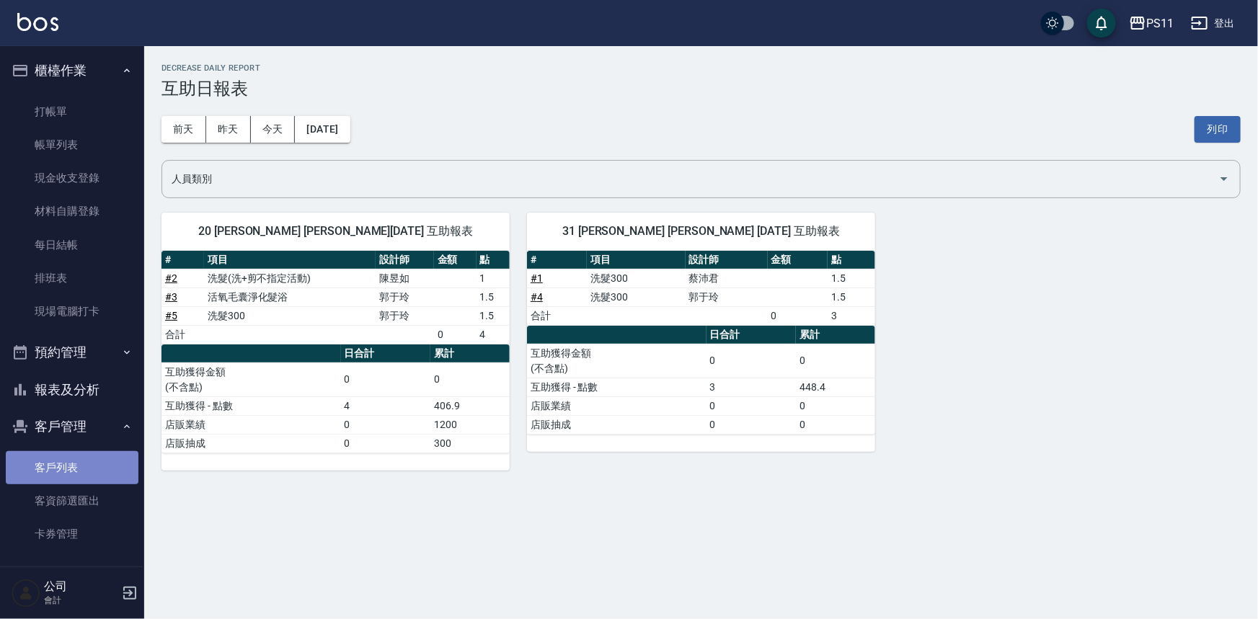
click at [94, 463] on link "客戶列表" at bounding box center [72, 467] width 133 height 33
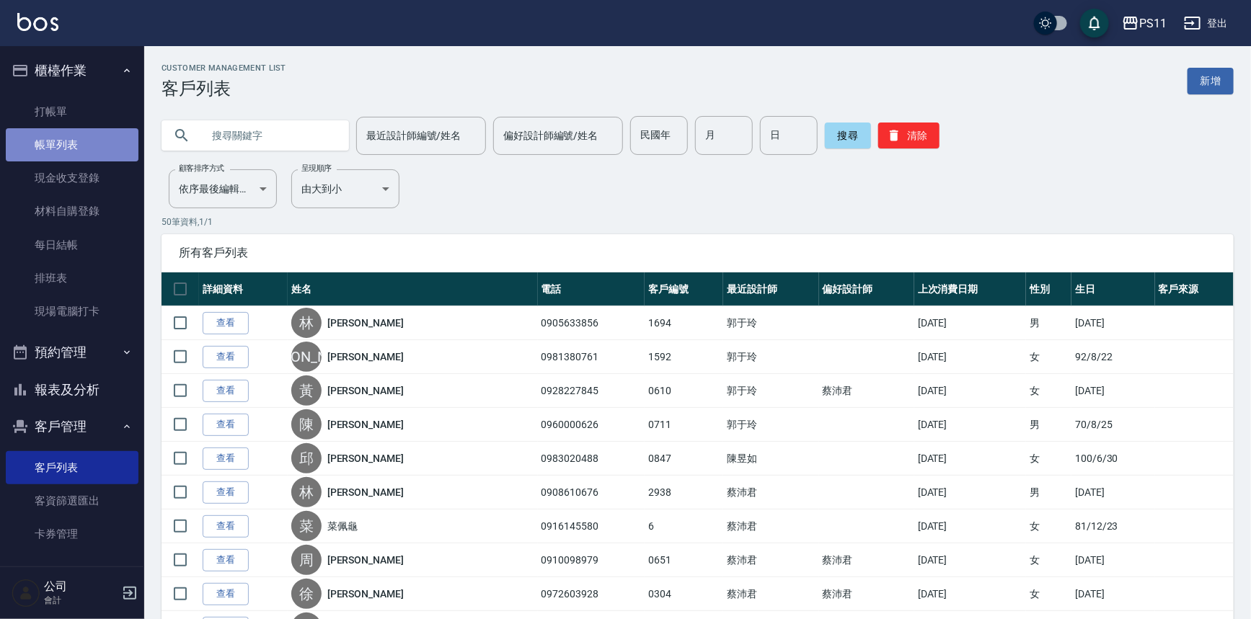
click at [111, 137] on link "帳單列表" at bounding box center [72, 144] width 133 height 33
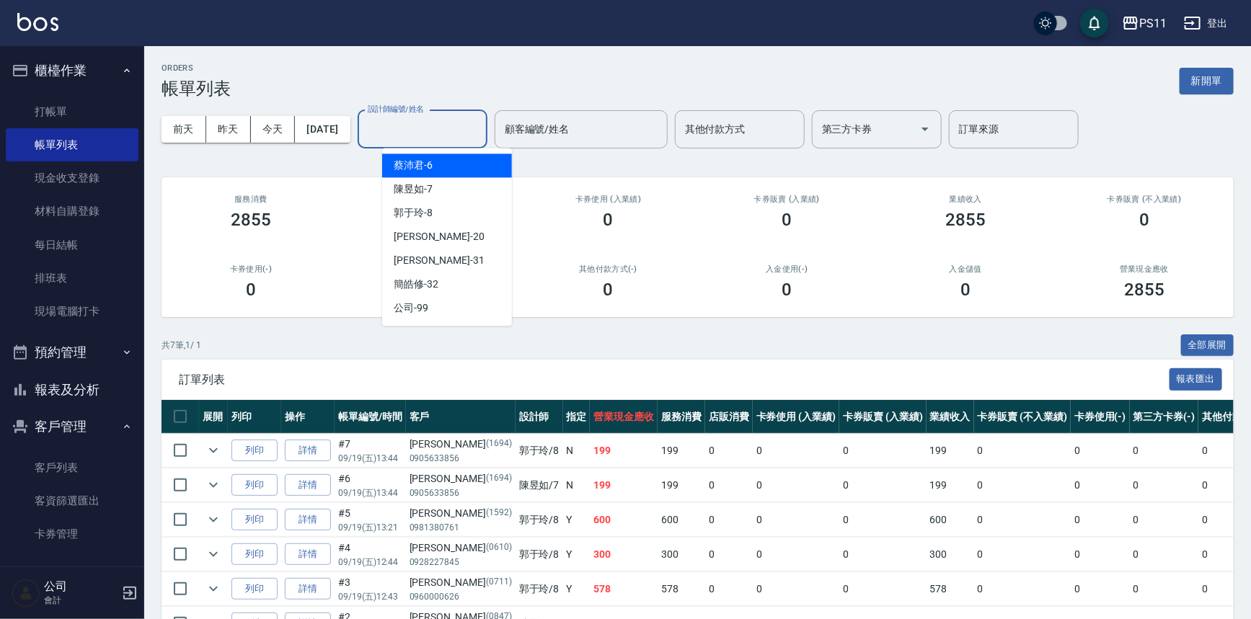
click at [479, 133] on input "設計師編號/姓名" at bounding box center [422, 129] width 117 height 25
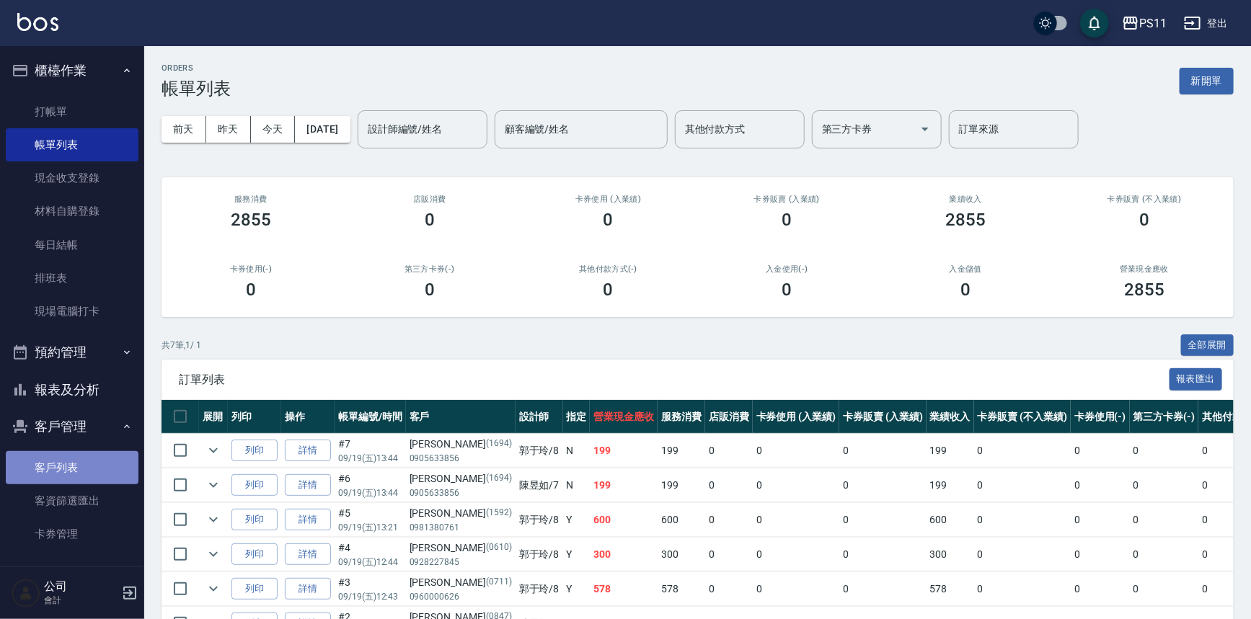
click at [83, 454] on link "客戶列表" at bounding box center [72, 467] width 133 height 33
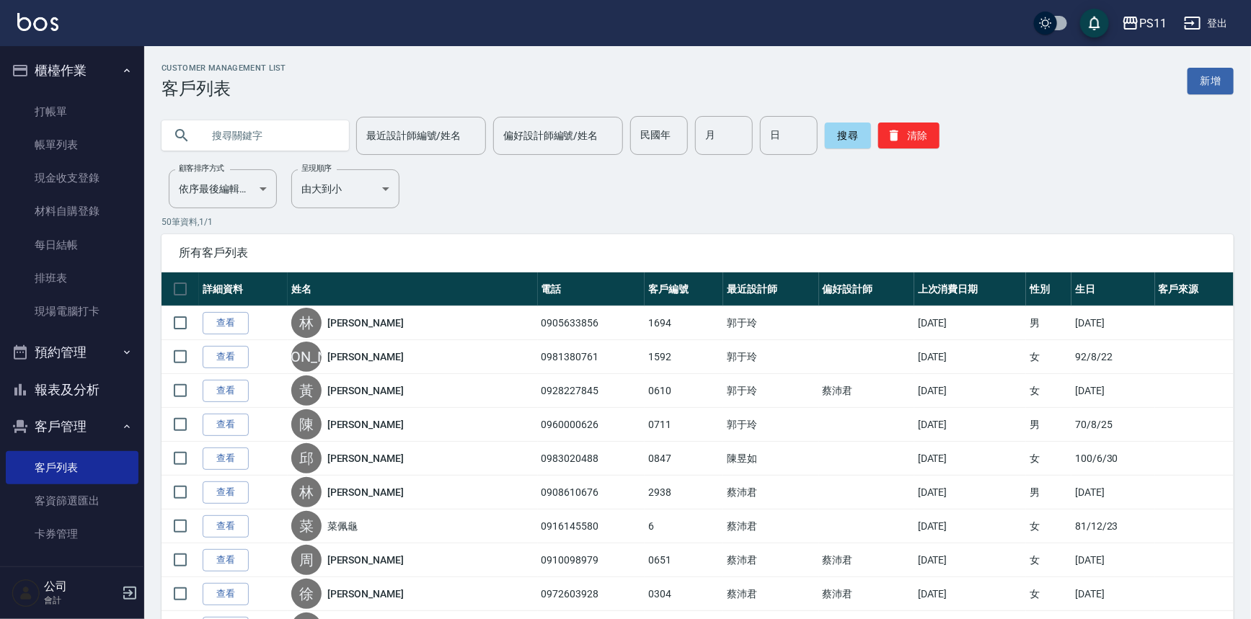
click at [300, 138] on input "text" at bounding box center [270, 135] width 136 height 39
type input "程韻"
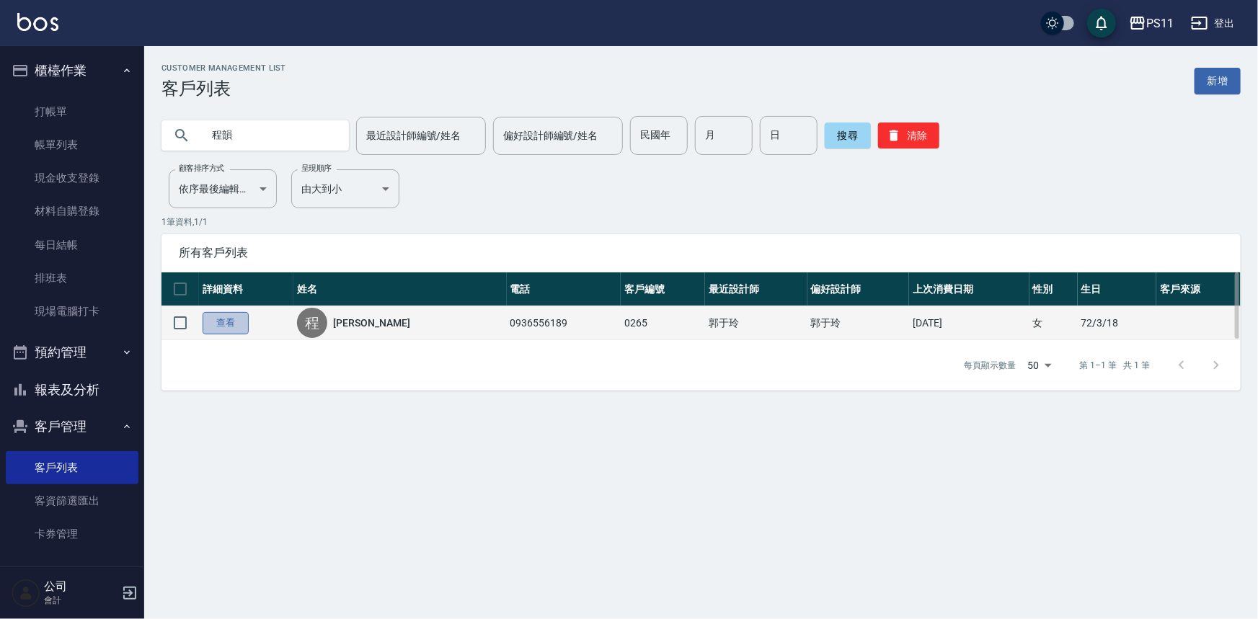
click at [232, 324] on link "查看" at bounding box center [226, 323] width 46 height 22
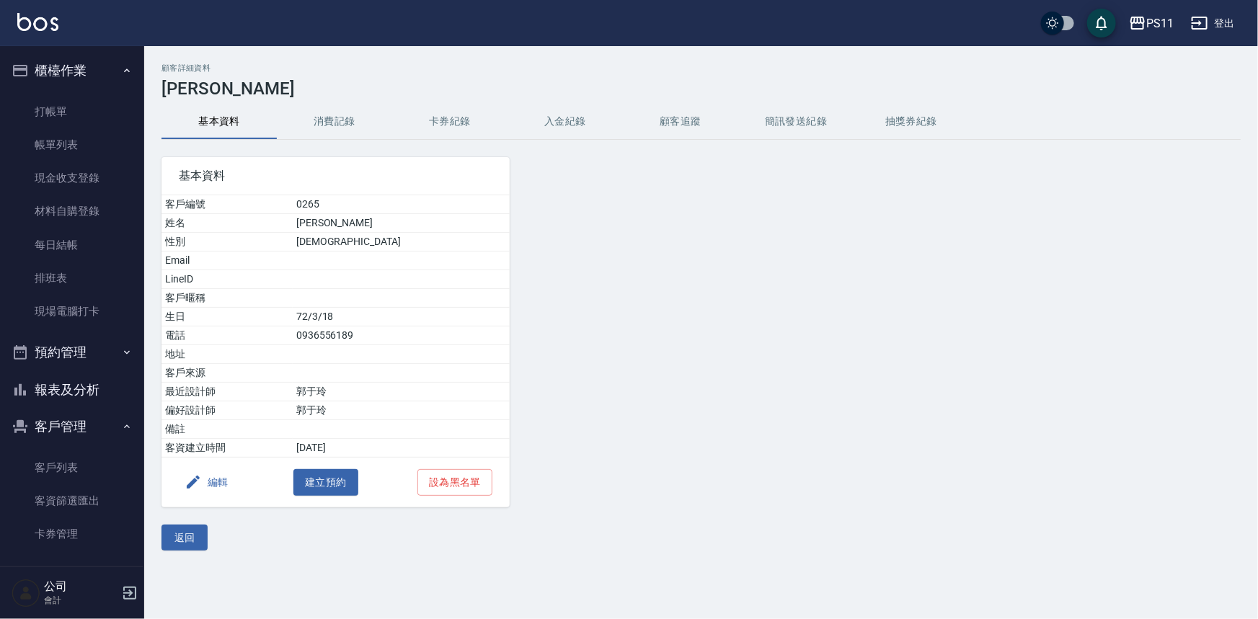
click at [356, 126] on button "消費記錄" at bounding box center [334, 122] width 115 height 35
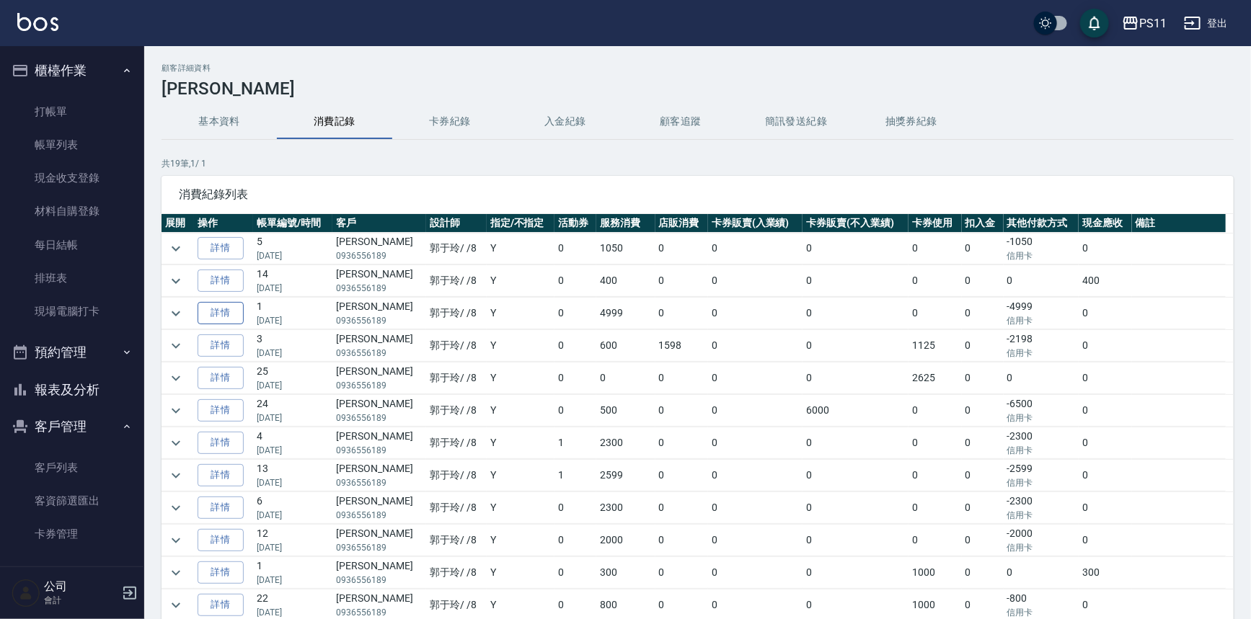
click at [226, 322] on link "詳情" at bounding box center [221, 313] width 46 height 22
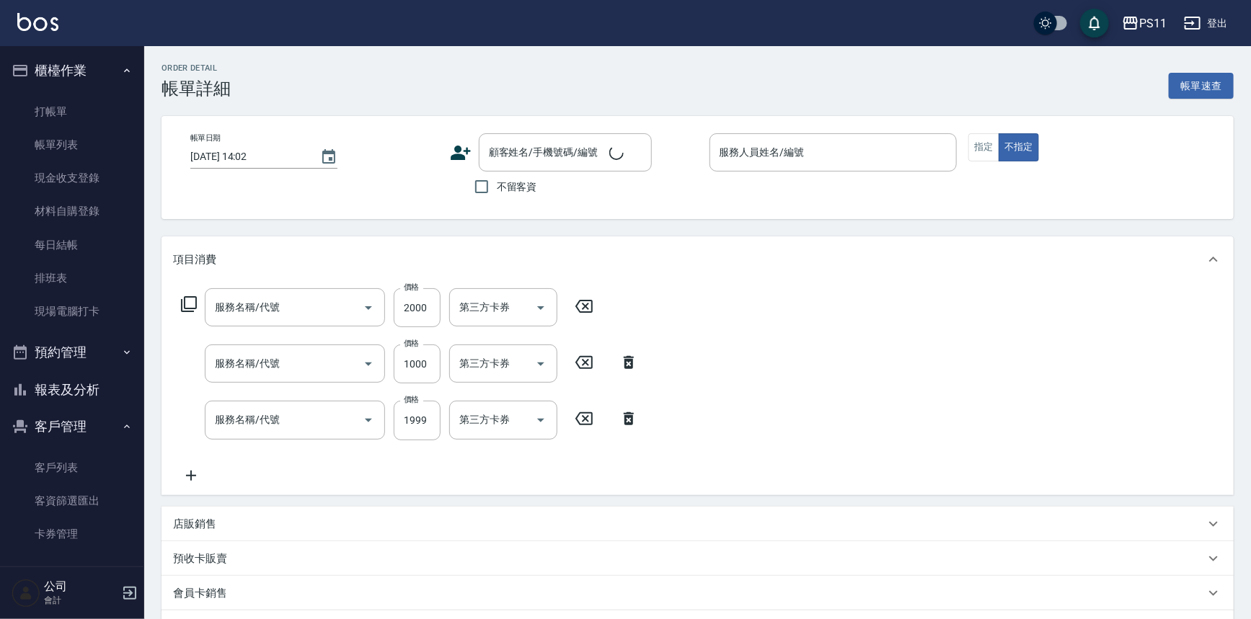
type input "[DATE] 16:27"
type input "郭于玲-8"
type input "原價1501~2000護髮(52000)"
type input "漂髮(41000)"
type input "1999以下染髮(41999)"
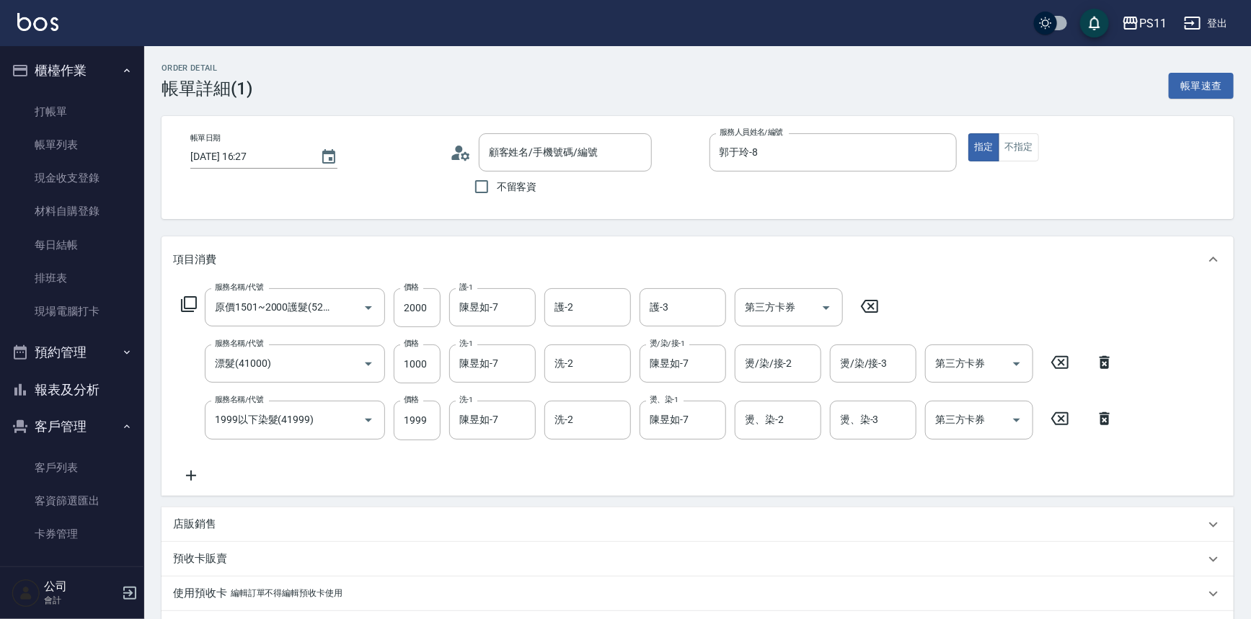
type input "[PERSON_NAME]/0936556189/0265"
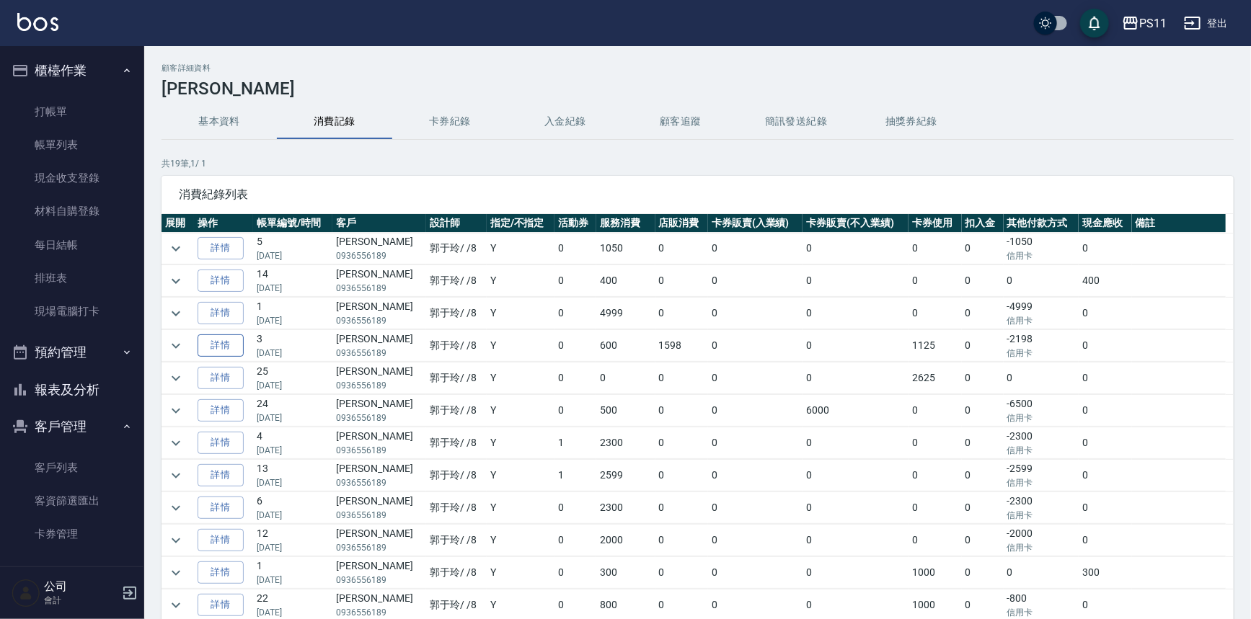
click at [229, 342] on link "詳情" at bounding box center [221, 346] width 46 height 22
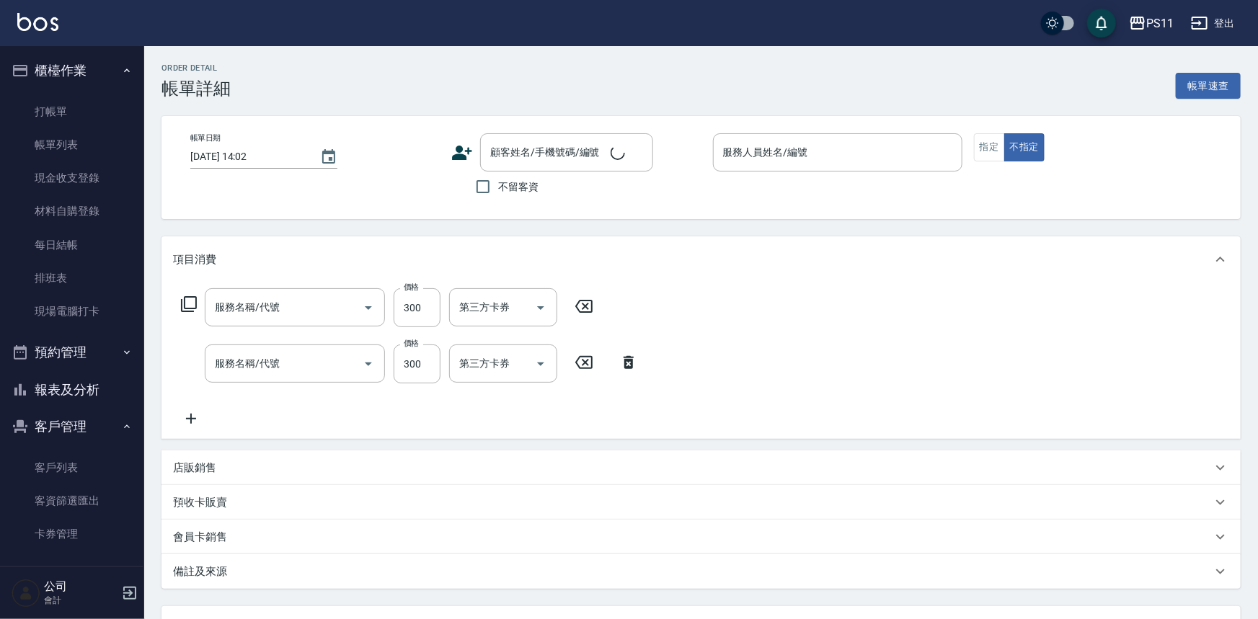
type input "[DATE] 19:44"
type input "郭于玲-8"
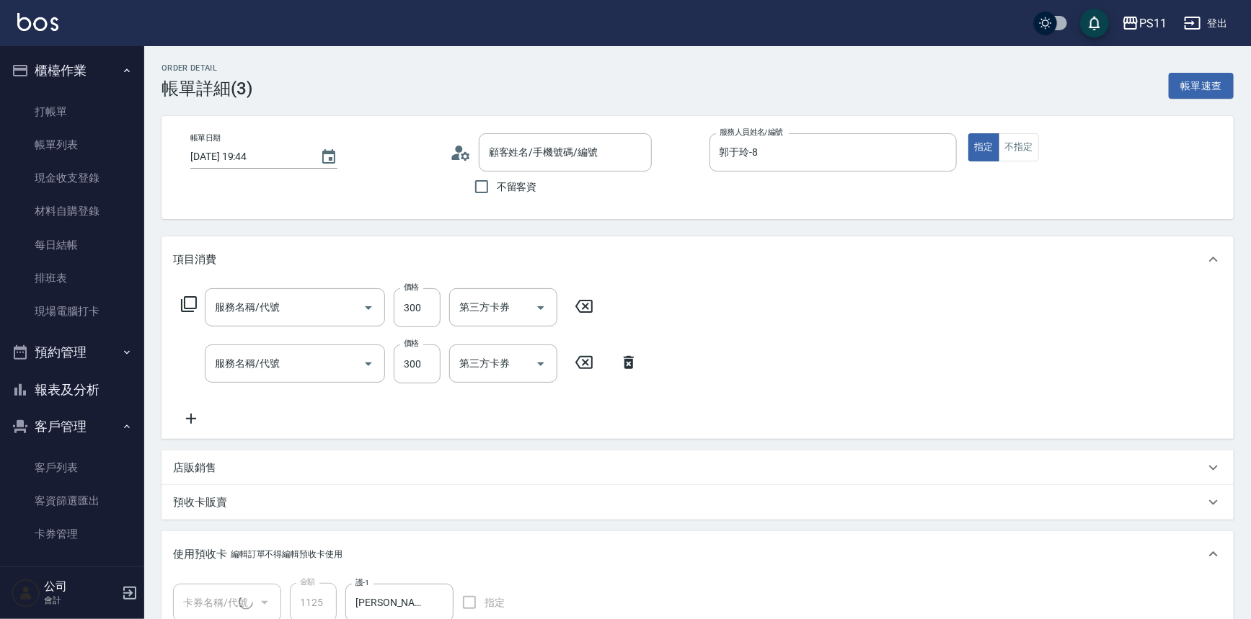
type input "剪髮(2300)"
type input "洗髮300(1300)"
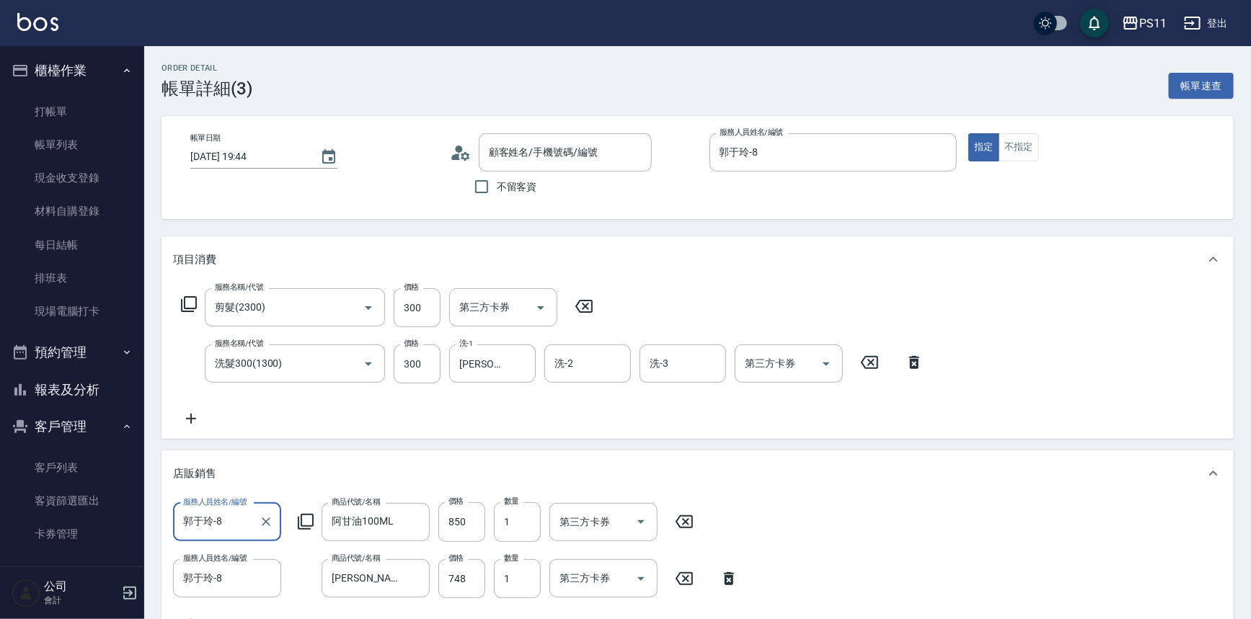
type input "[PERSON_NAME]/0936556189/0265"
type input "高蛋白包套4次4500(1/1)"
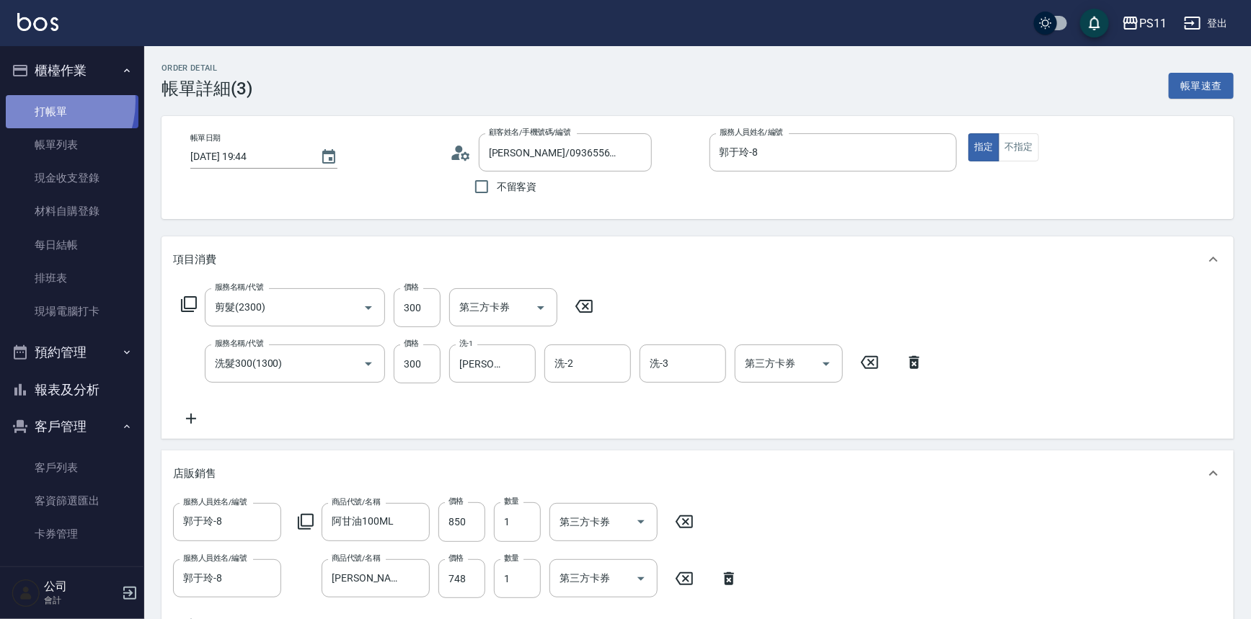
drag, startPoint x: 36, startPoint y: 101, endPoint x: 43, endPoint y: 105, distance: 7.4
click at [36, 101] on link "打帳單" at bounding box center [72, 111] width 133 height 33
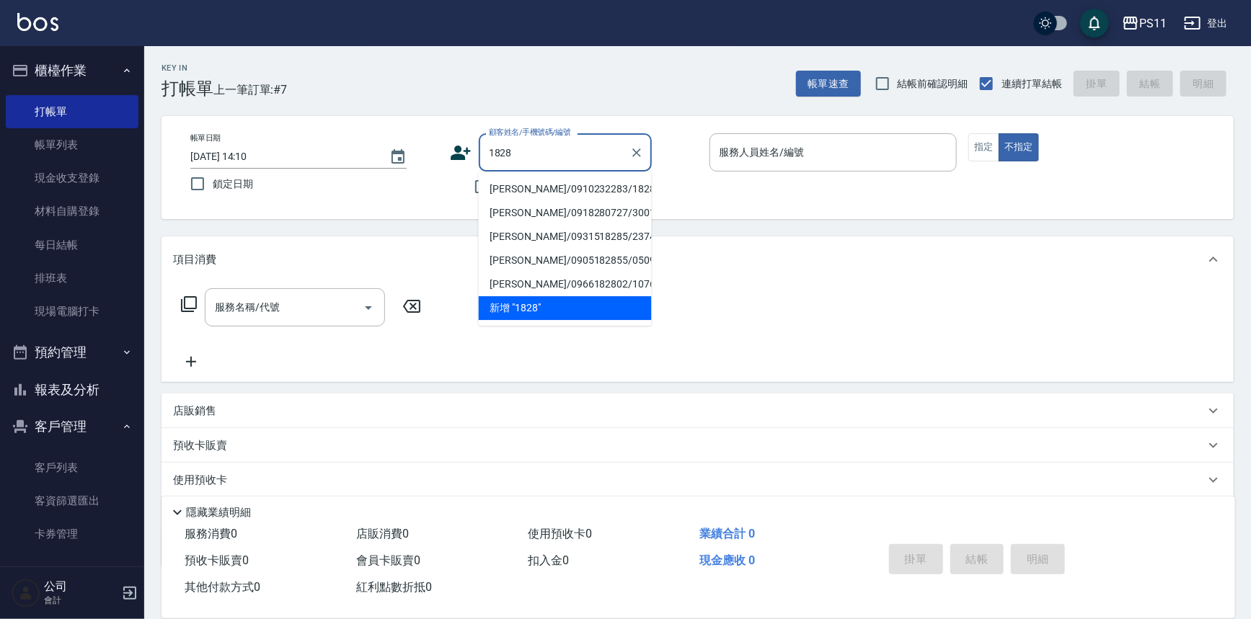
type input "[PERSON_NAME]/0910232283/1828"
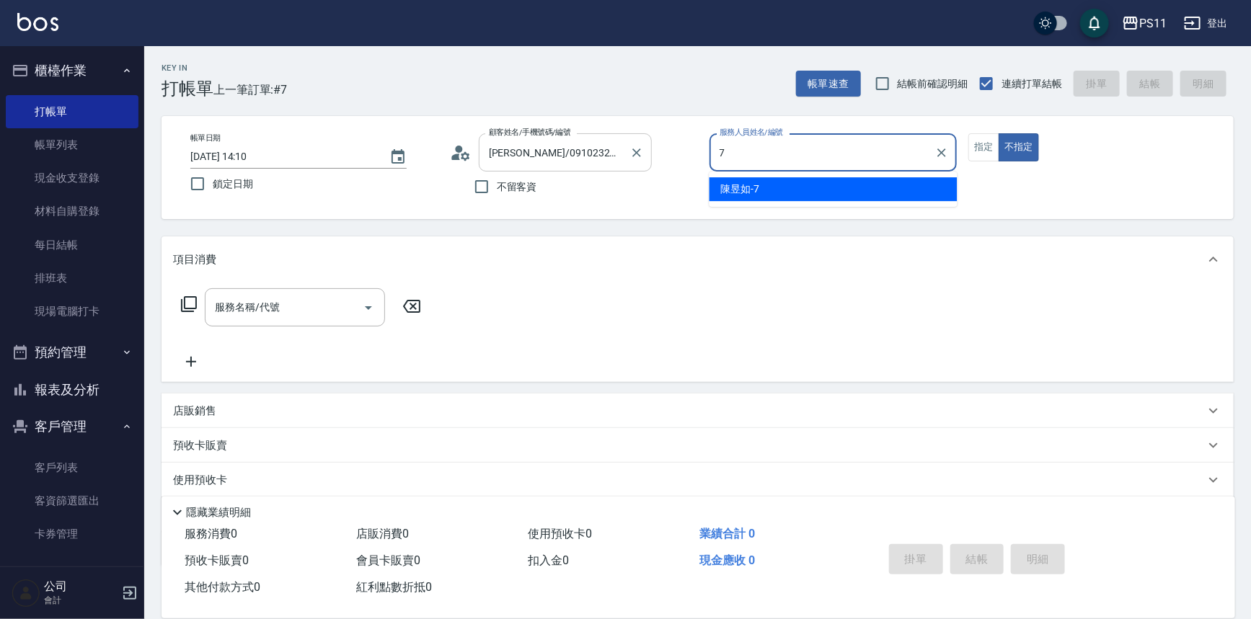
type input "陳昱如-7"
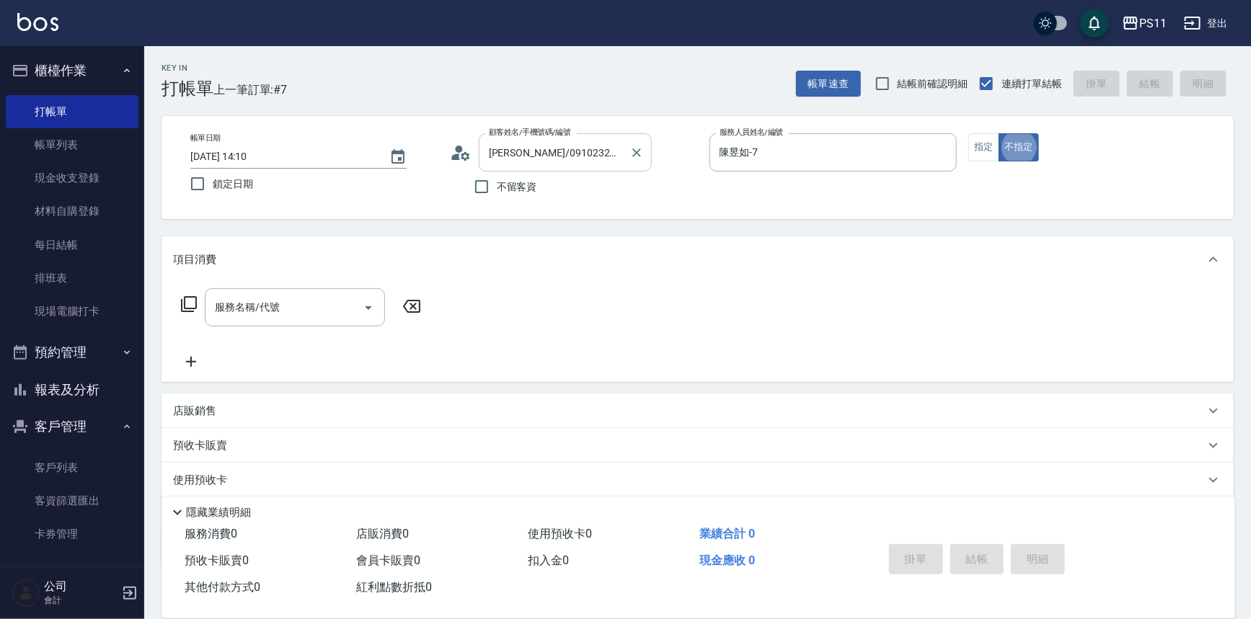
type button "false"
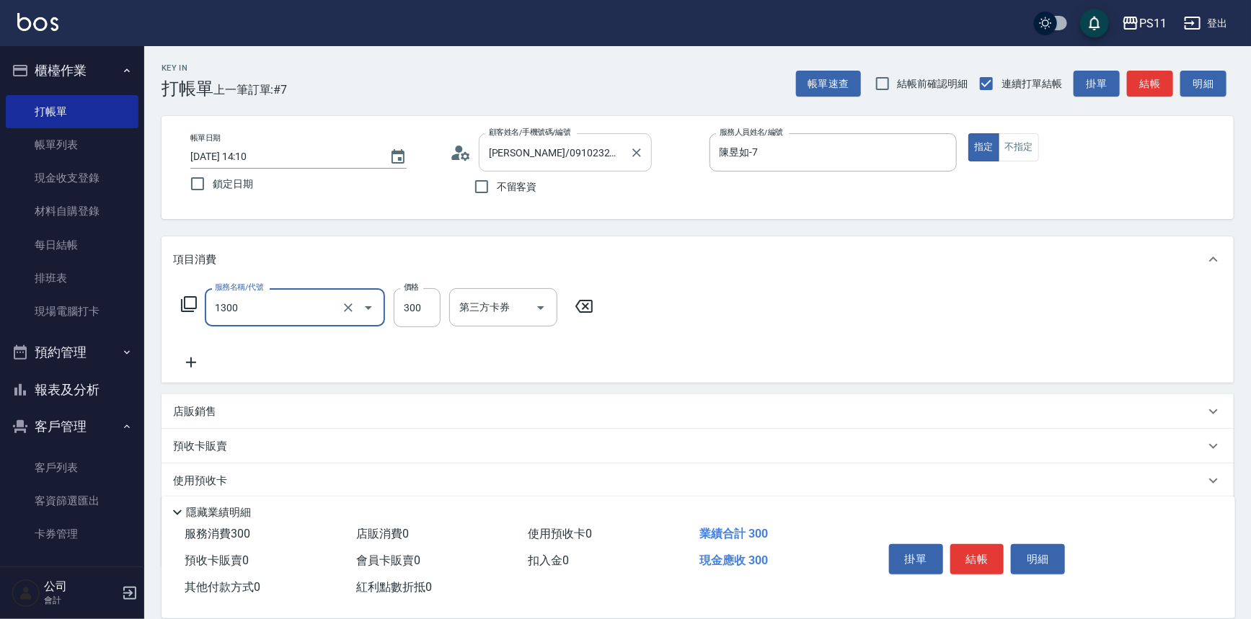
type input "洗髮300(1300)"
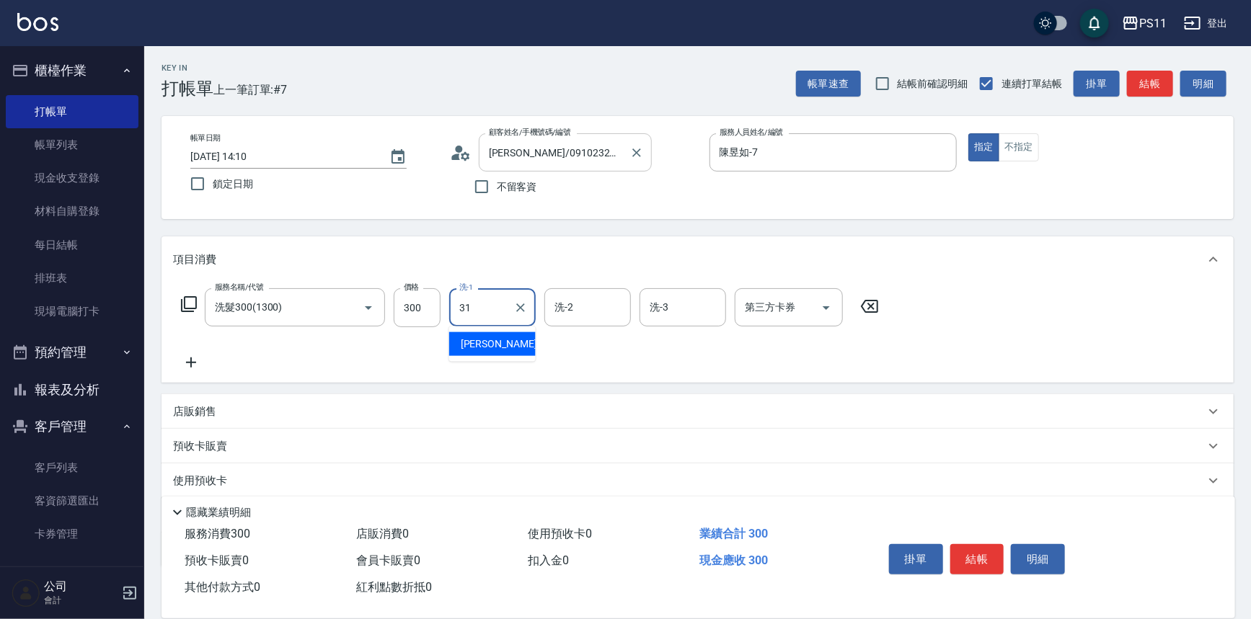
type input "[PERSON_NAME]-31"
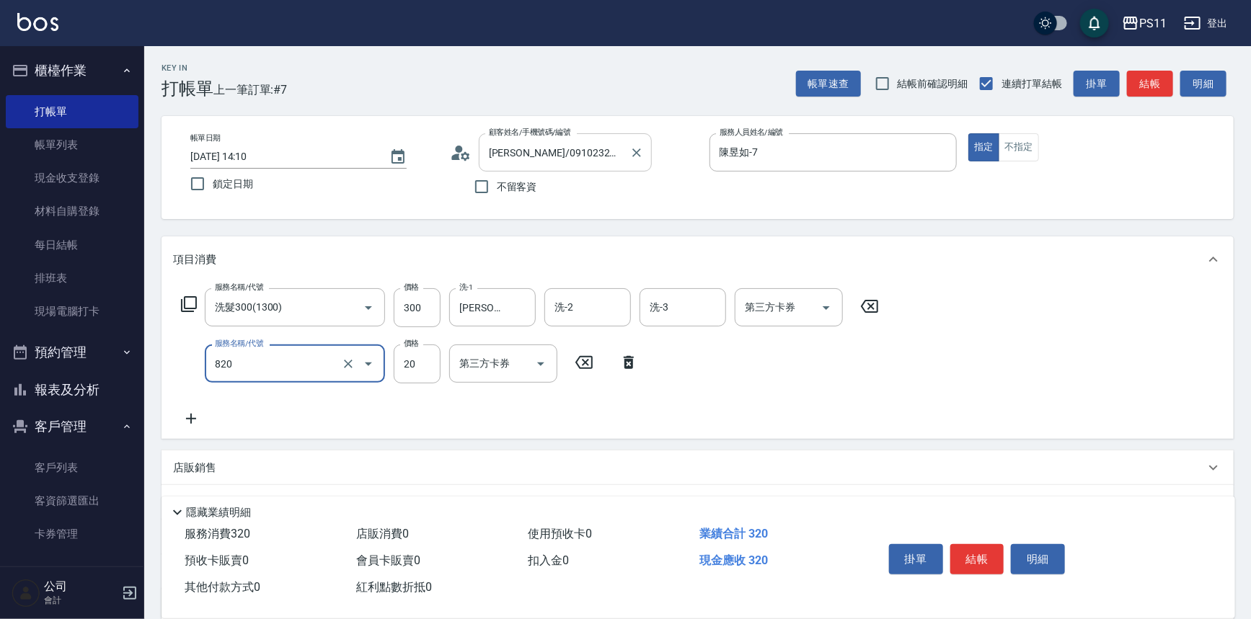
type input "潤絲(820)"
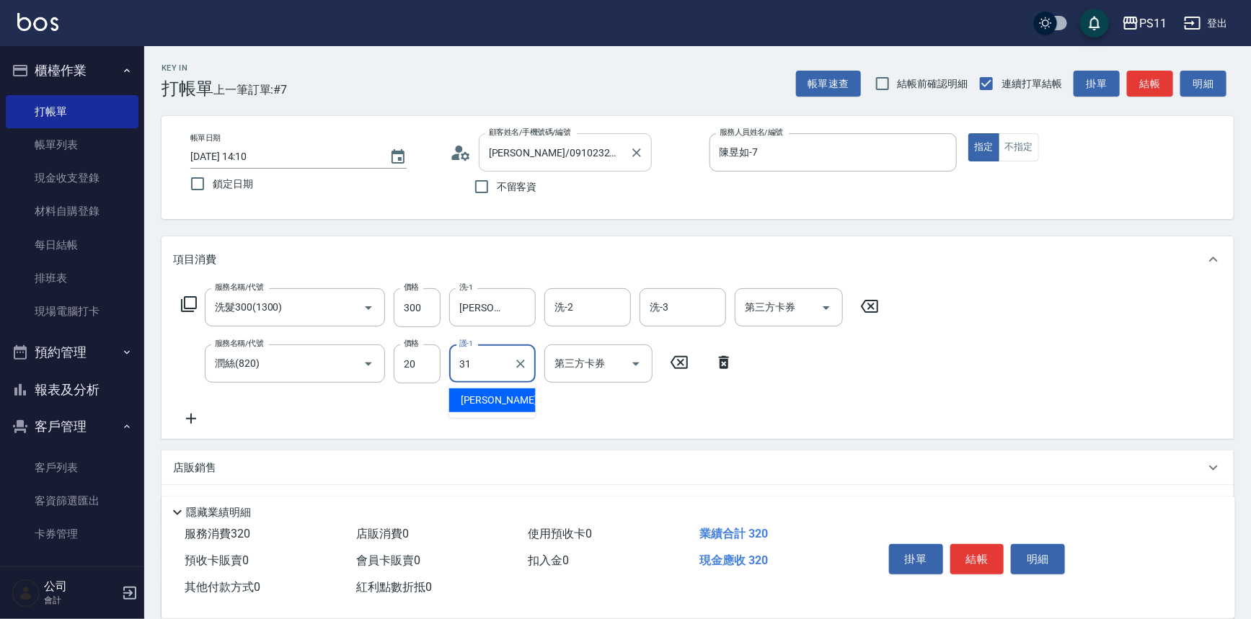
type input "[PERSON_NAME]-31"
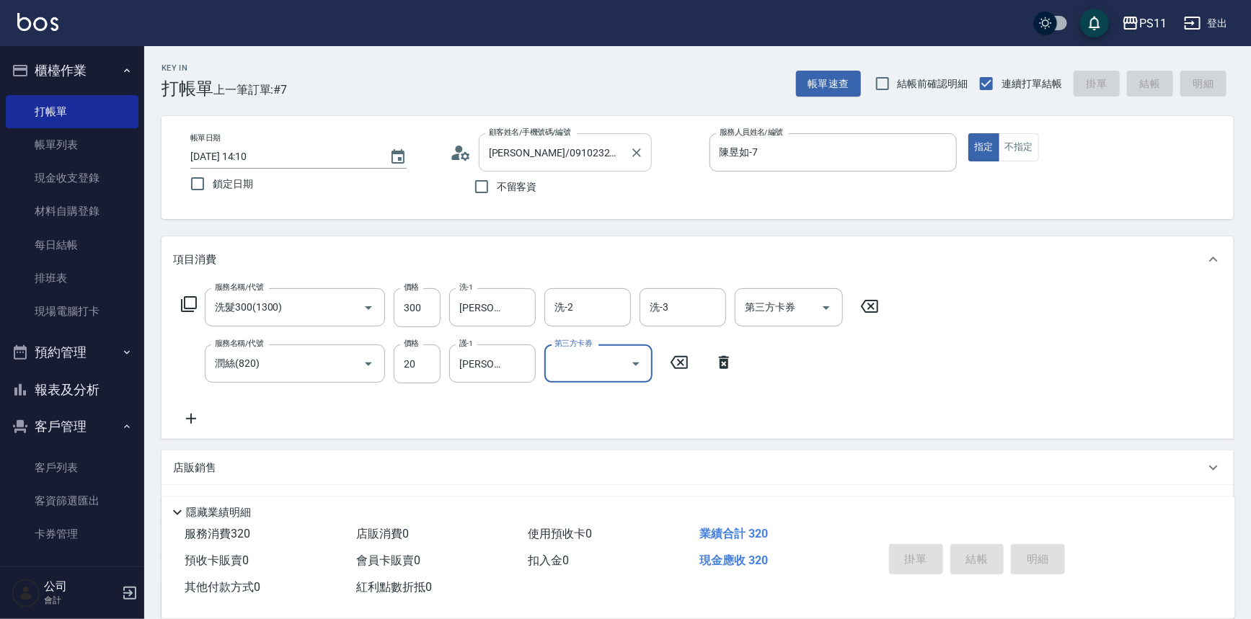
type input "[DATE] 14:11"
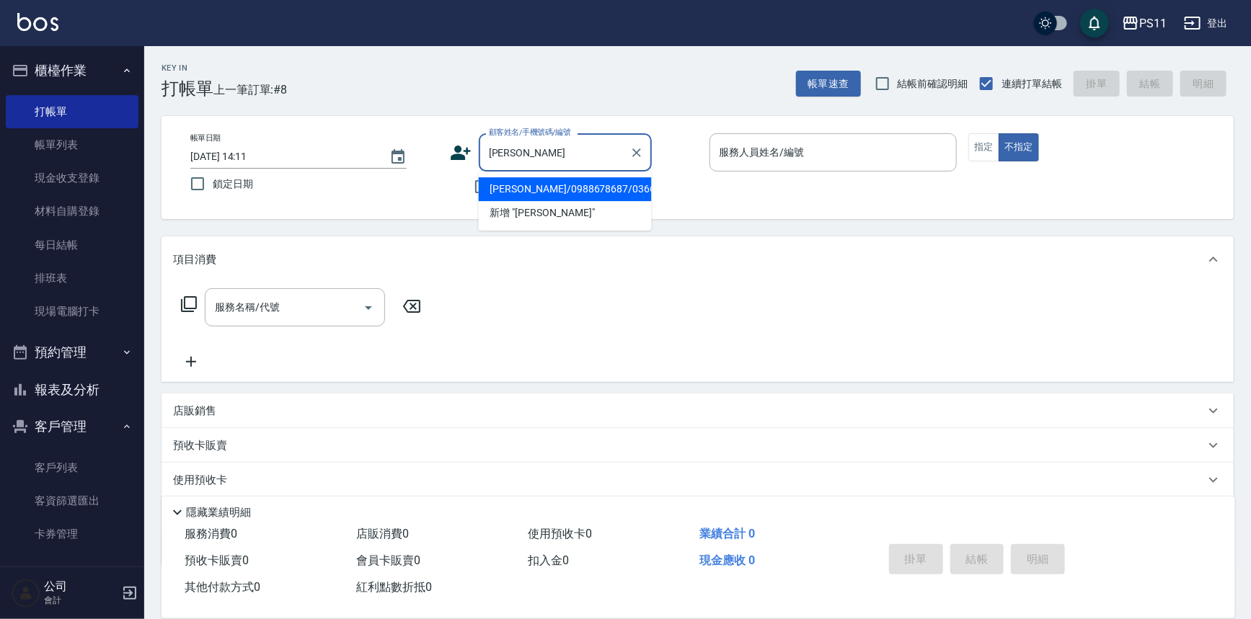
drag, startPoint x: 615, startPoint y: 192, endPoint x: 656, endPoint y: 187, distance: 41.3
click at [613, 191] on li "[PERSON_NAME]/0988678687/0366" at bounding box center [565, 189] width 173 height 24
type input "[PERSON_NAME]/0988678687/0366"
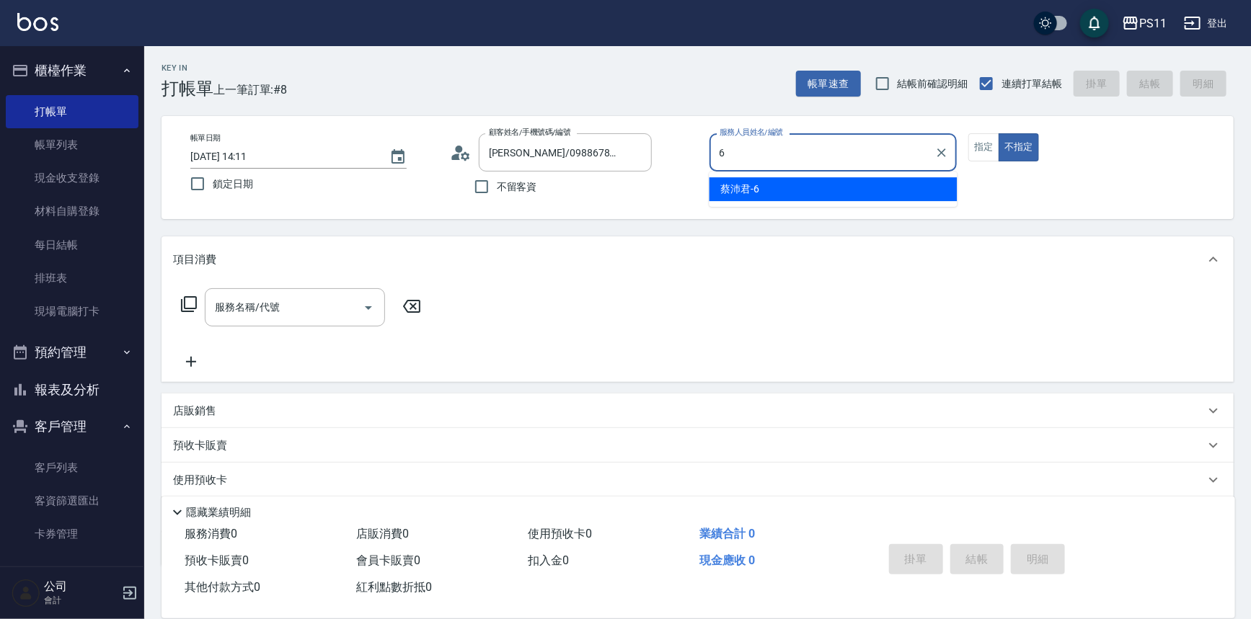
type input "[PERSON_NAME]6"
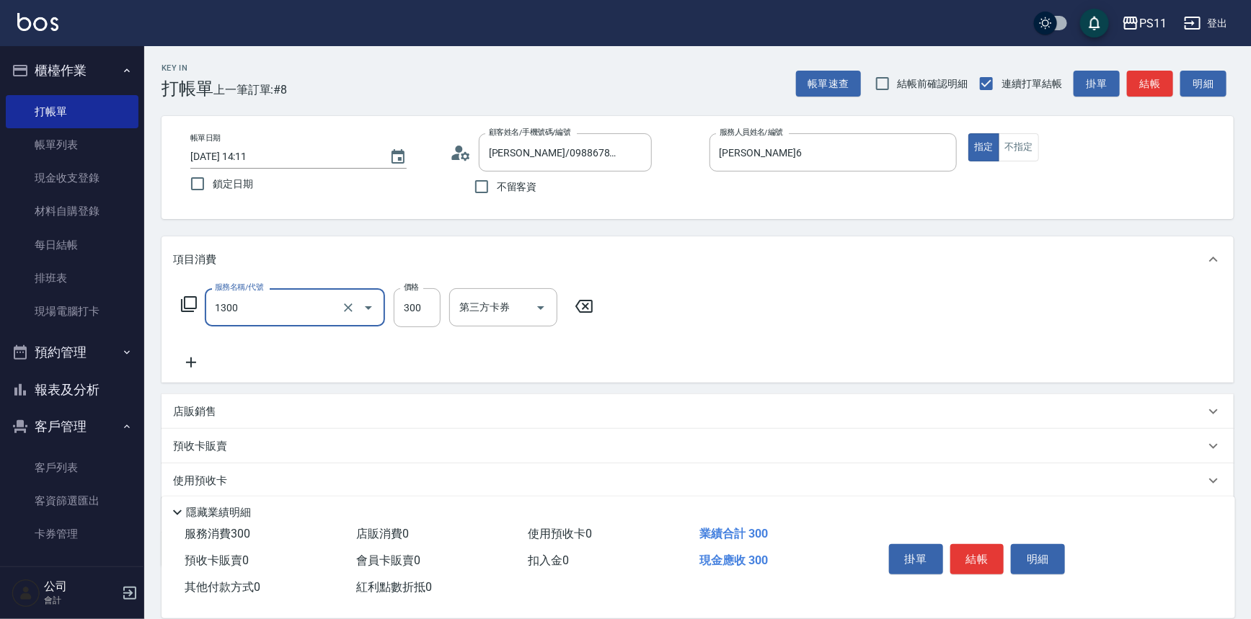
type input "洗髮300(1300)"
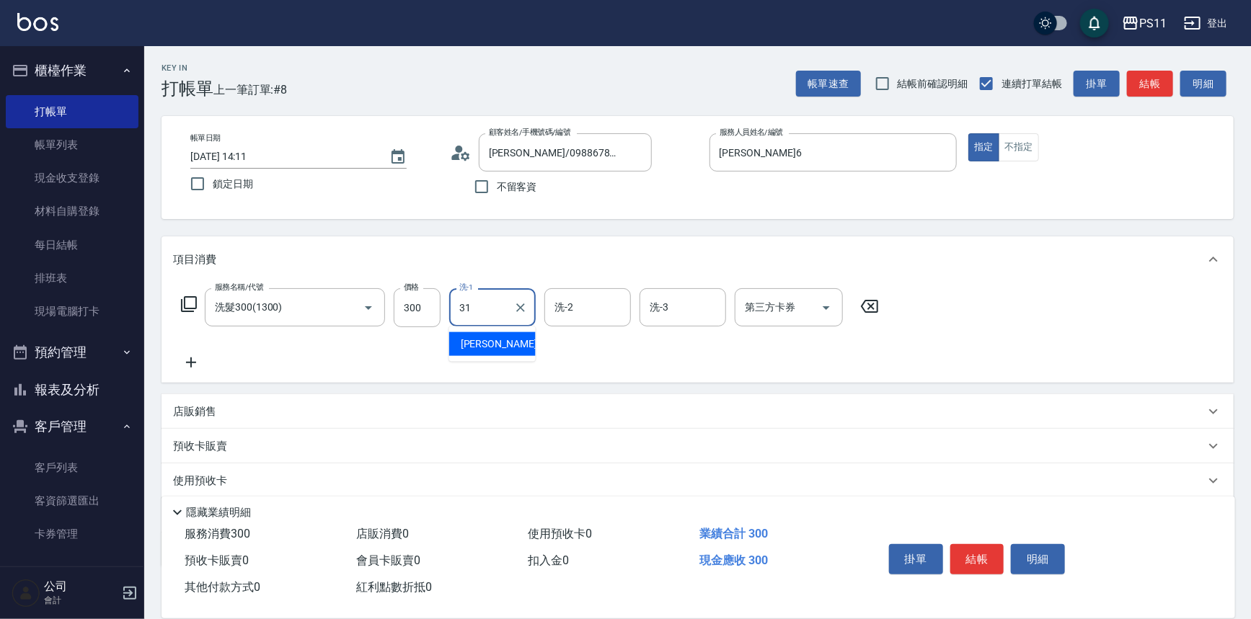
type input "[PERSON_NAME]-31"
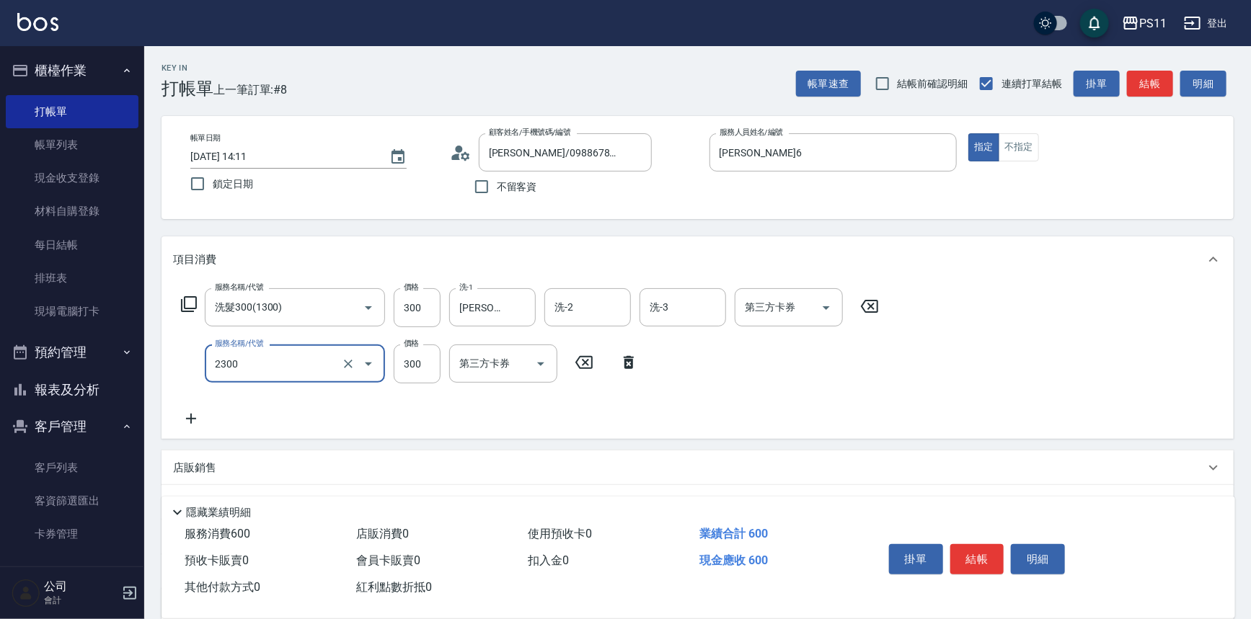
type input "剪髮(2300)"
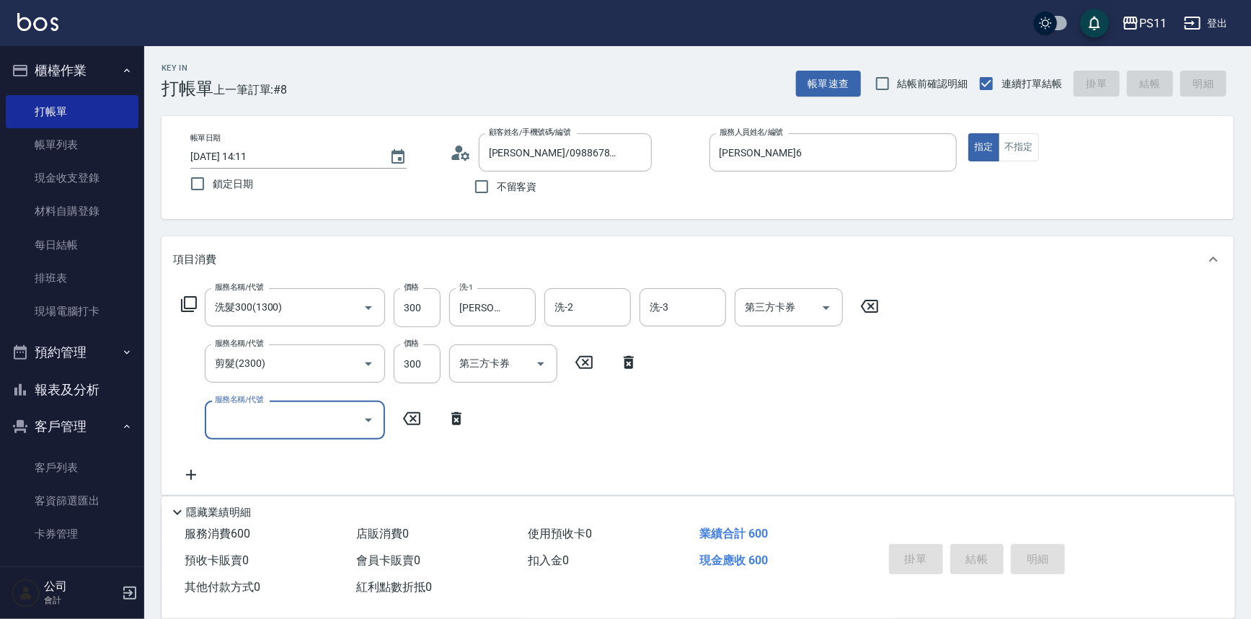
type input "[DATE] 14:28"
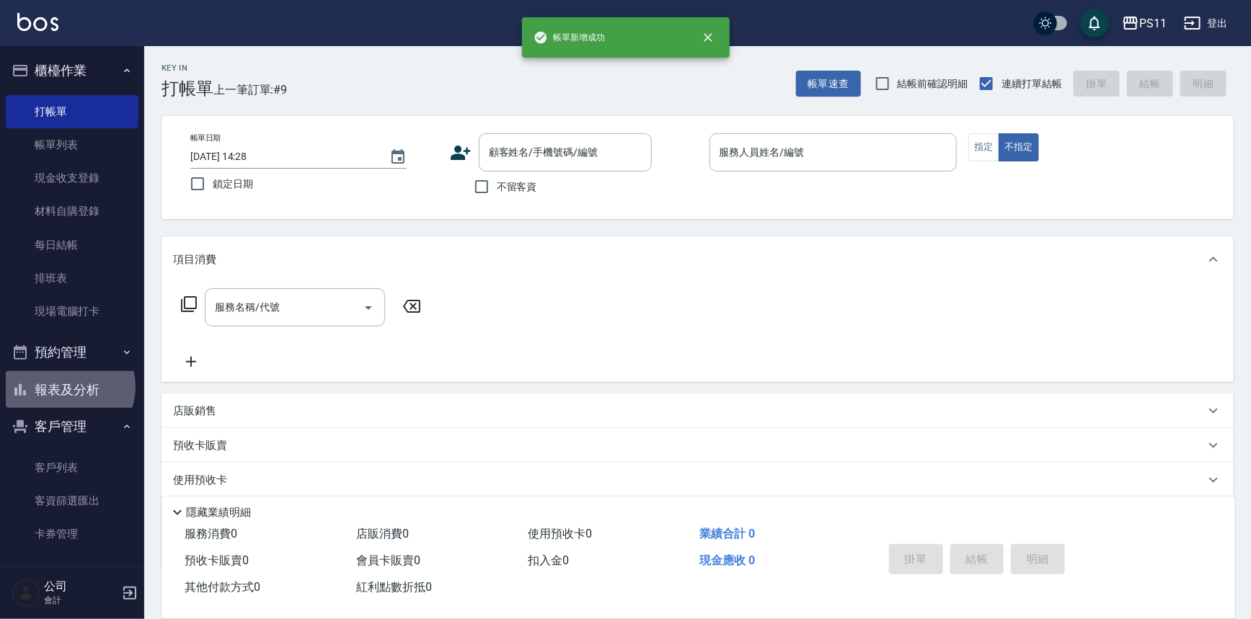
click at [65, 387] on button "報表及分析" at bounding box center [72, 389] width 133 height 37
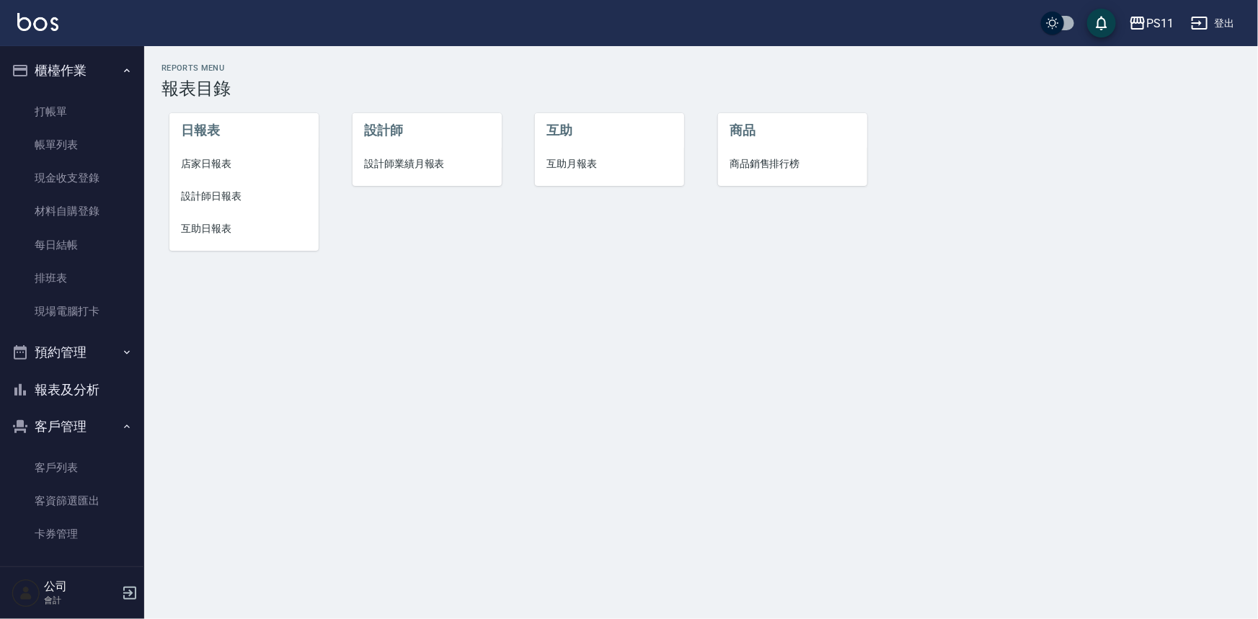
click at [205, 200] on span "設計師日報表" at bounding box center [244, 196] width 126 height 15
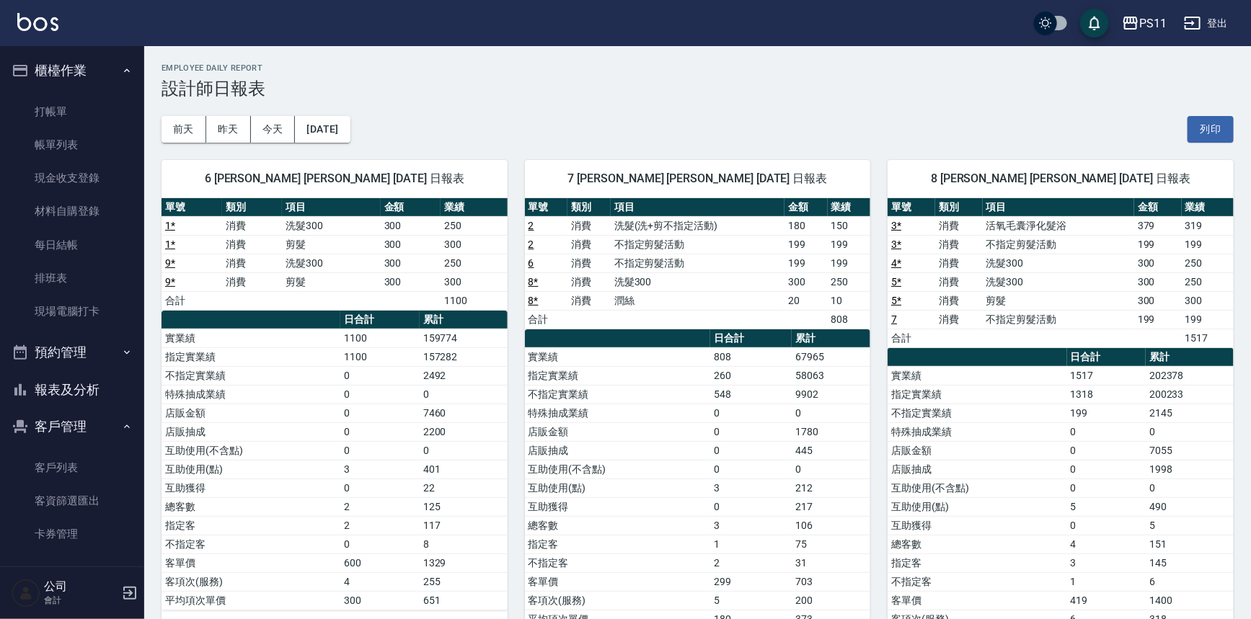
click at [70, 389] on button "報表及分析" at bounding box center [72, 389] width 133 height 37
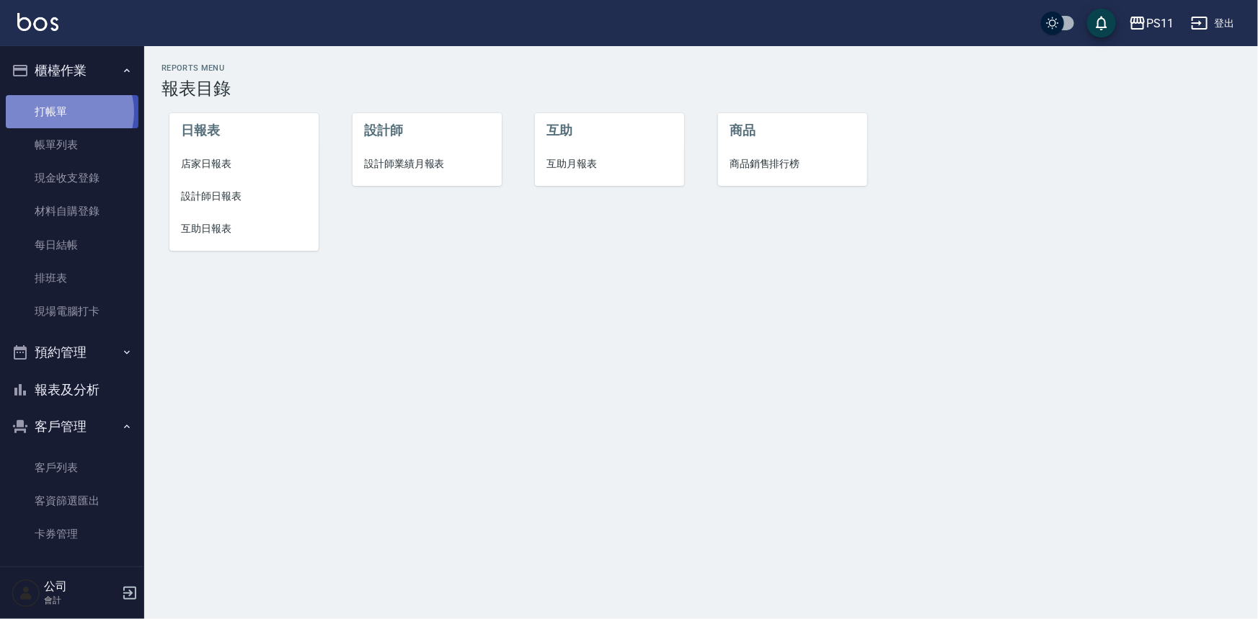
click at [65, 112] on link "打帳單" at bounding box center [72, 111] width 133 height 33
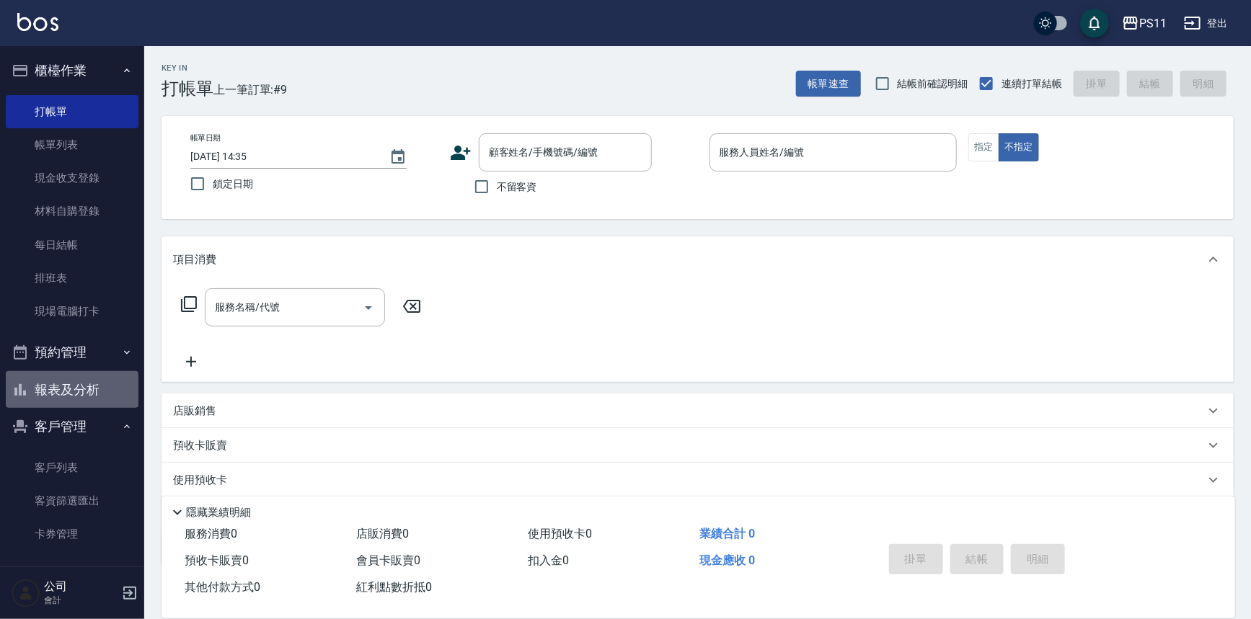
click at [76, 397] on button "報表及分析" at bounding box center [72, 389] width 133 height 37
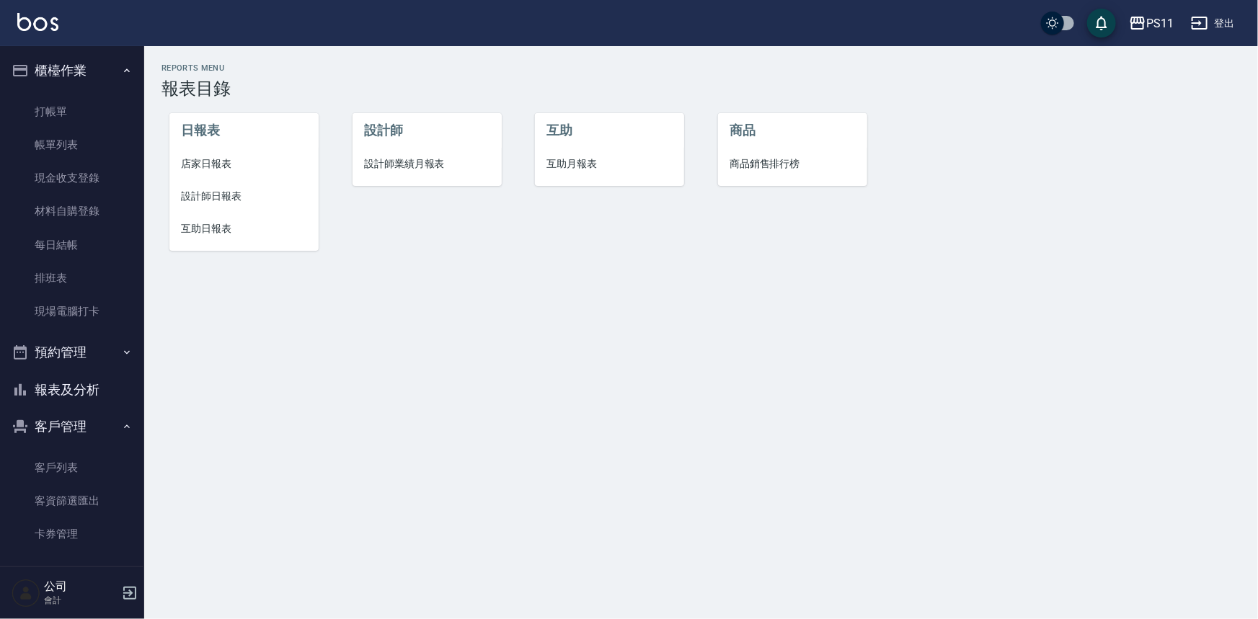
click at [244, 189] on span "設計師日報表" at bounding box center [244, 196] width 126 height 15
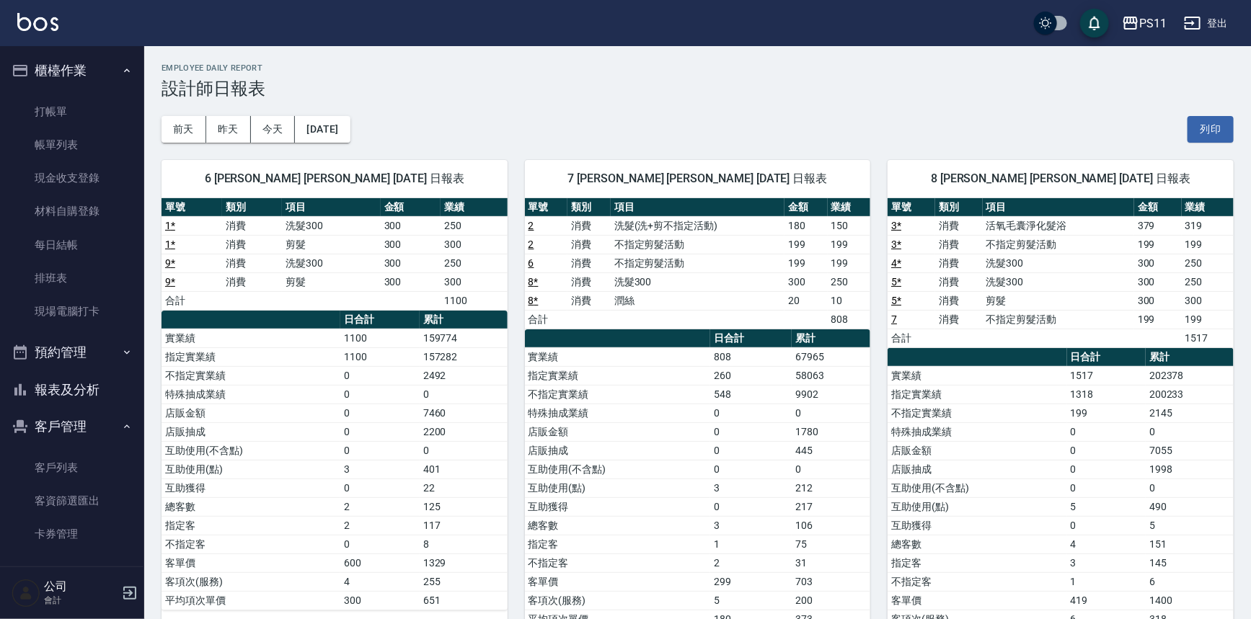
click at [924, 385] on td "指定實業績" at bounding box center [977, 394] width 179 height 19
click at [62, 123] on link "打帳單" at bounding box center [72, 111] width 133 height 33
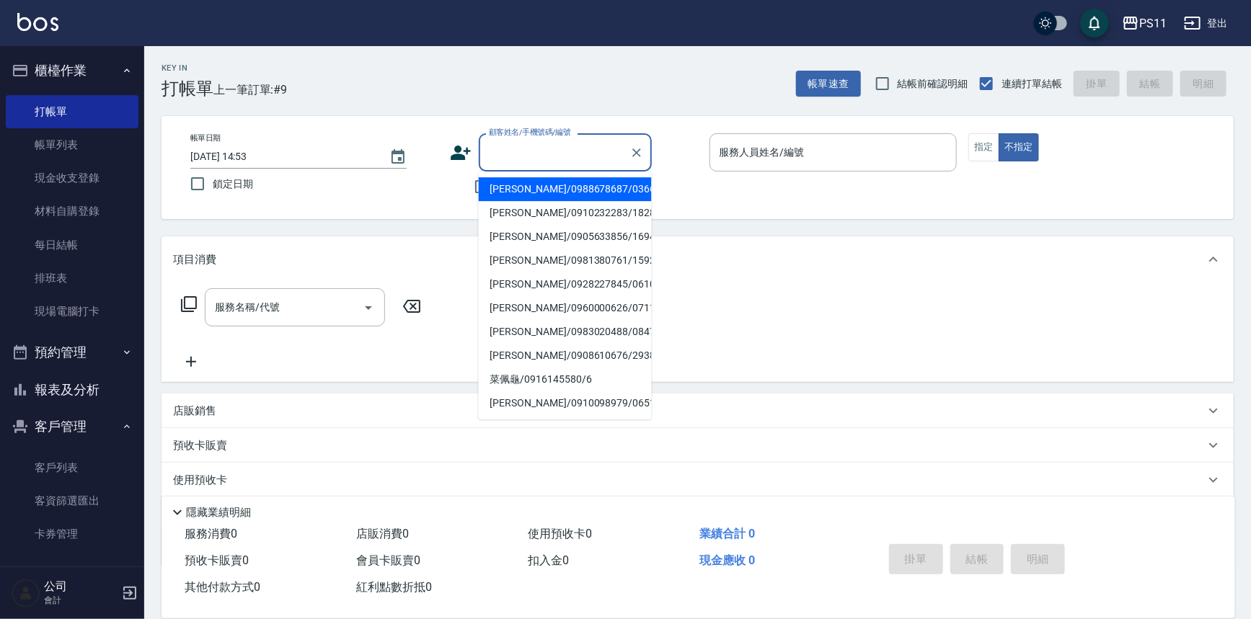
click at [588, 151] on input "顧客姓名/手機號碼/編號" at bounding box center [554, 152] width 138 height 25
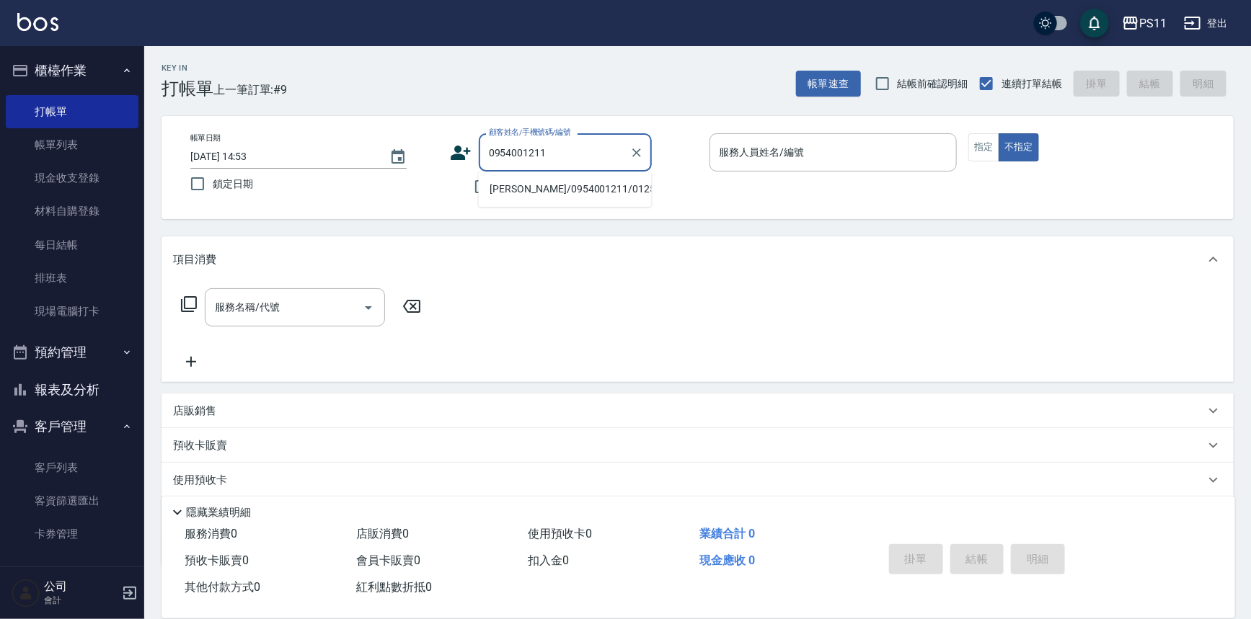
click at [589, 182] on li "[PERSON_NAME]/0954001211/0125" at bounding box center [565, 189] width 173 height 24
type input "[PERSON_NAME]/0954001211/0125"
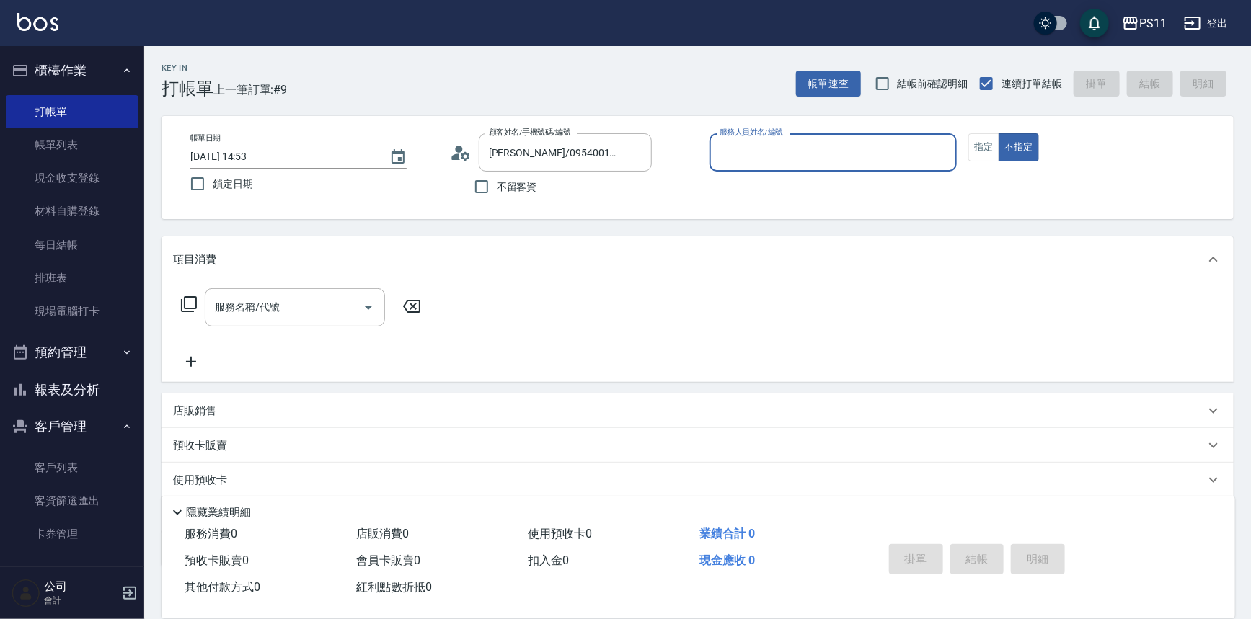
click at [808, 144] on input "服務人員姓名/編號" at bounding box center [833, 152] width 235 height 25
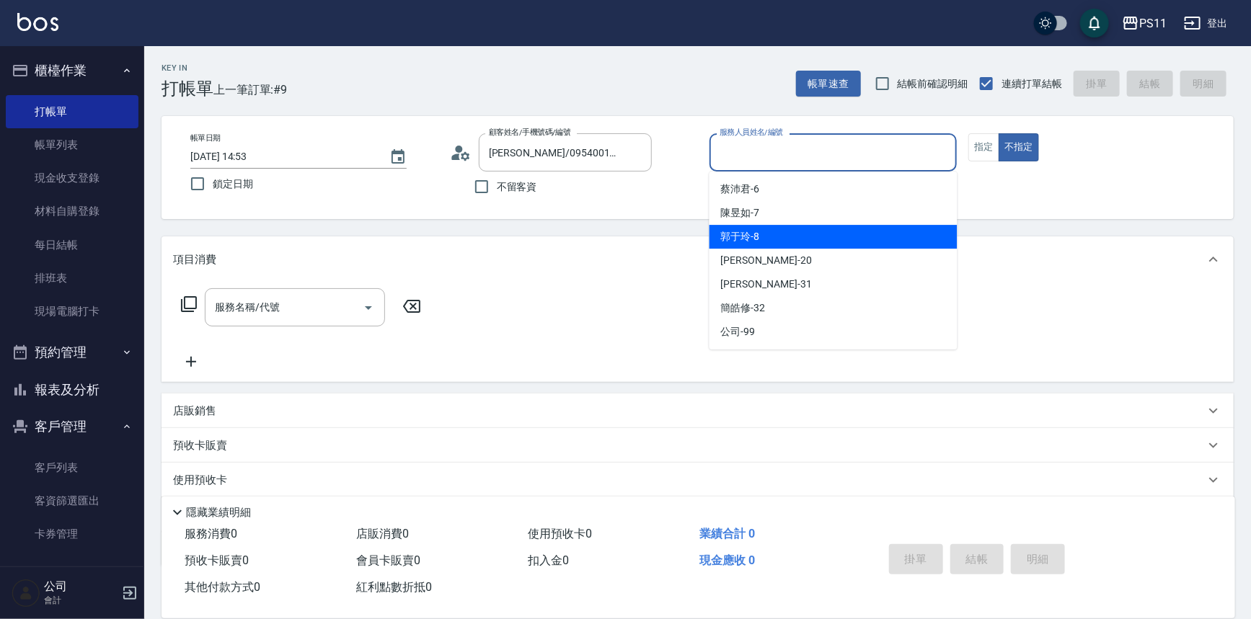
drag, startPoint x: 785, startPoint y: 238, endPoint x: 812, endPoint y: 233, distance: 27.9
click at [785, 238] on div "郭于玲 -8" at bounding box center [834, 237] width 248 height 24
type input "郭于玲-8"
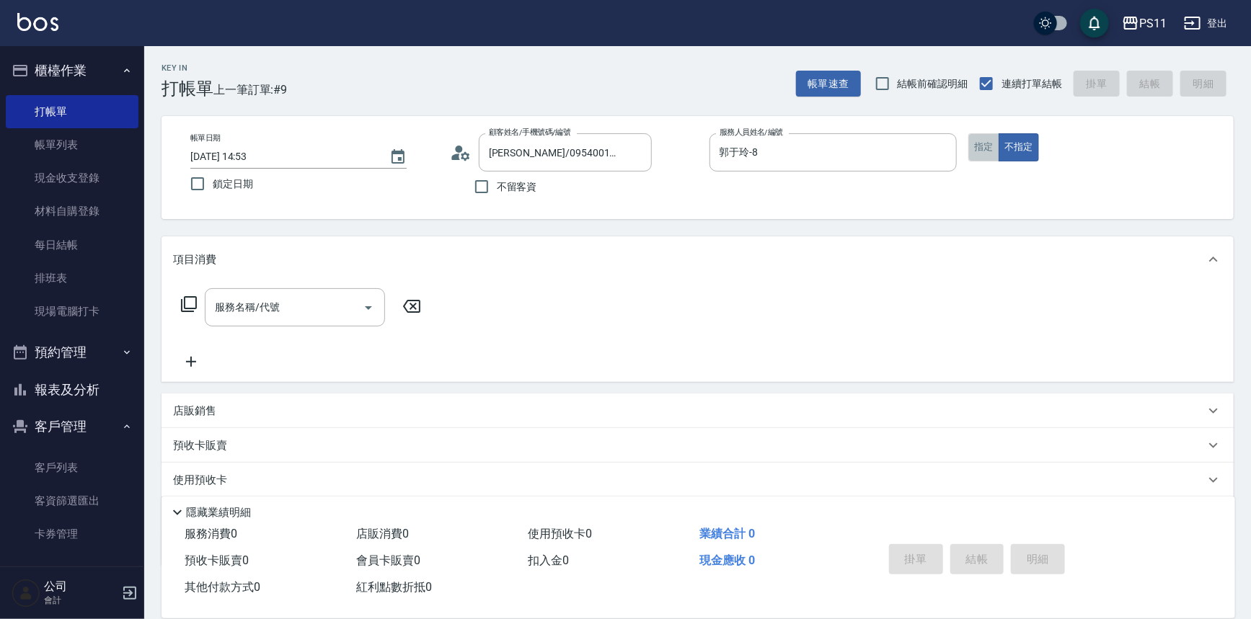
click at [986, 151] on button "指定" at bounding box center [983, 147] width 31 height 28
click at [189, 307] on icon at bounding box center [188, 304] width 17 height 17
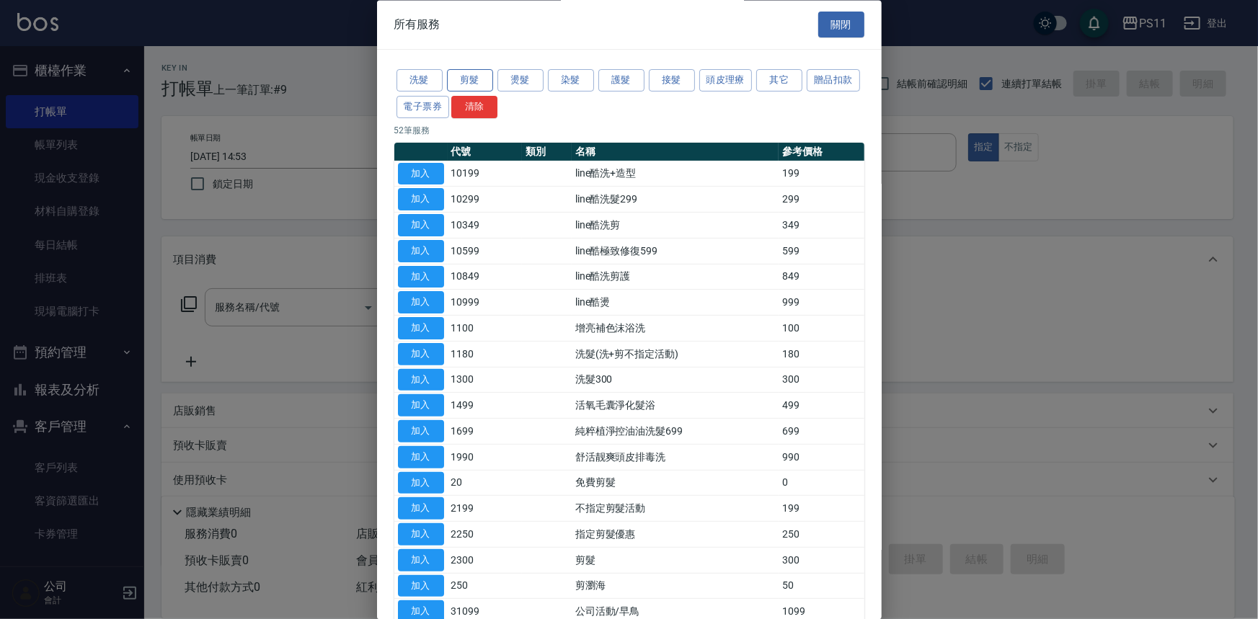
click at [455, 79] on button "剪髮" at bounding box center [470, 81] width 46 height 22
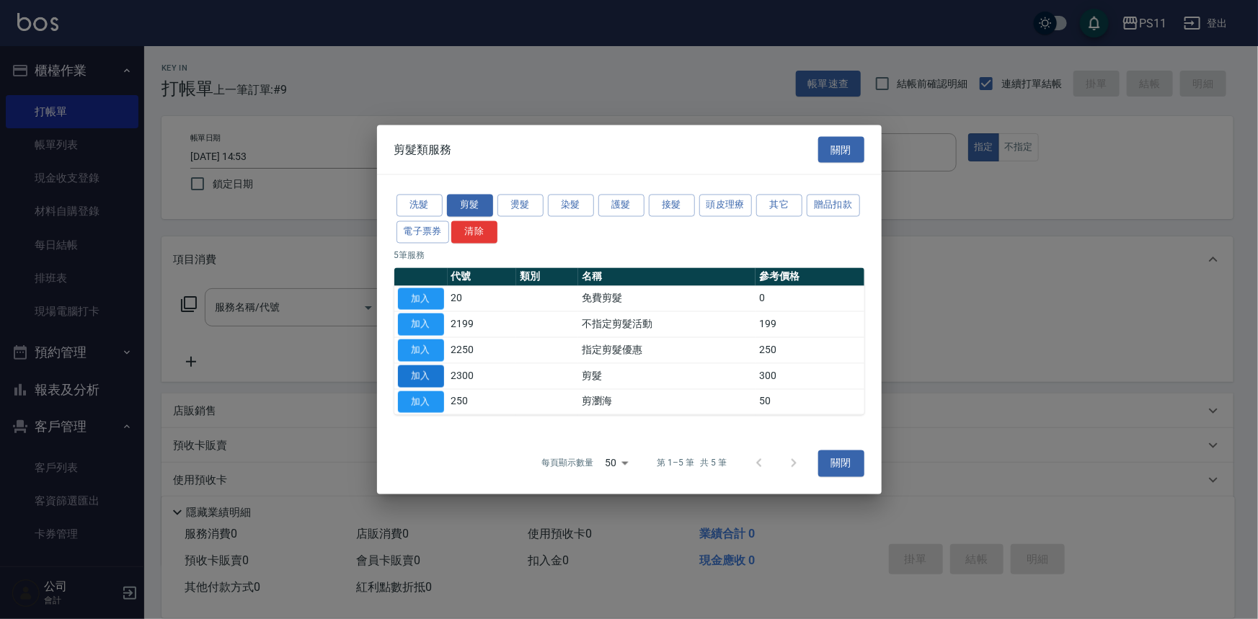
click at [418, 373] on button "加入" at bounding box center [421, 376] width 46 height 22
type input "剪髮(2300)"
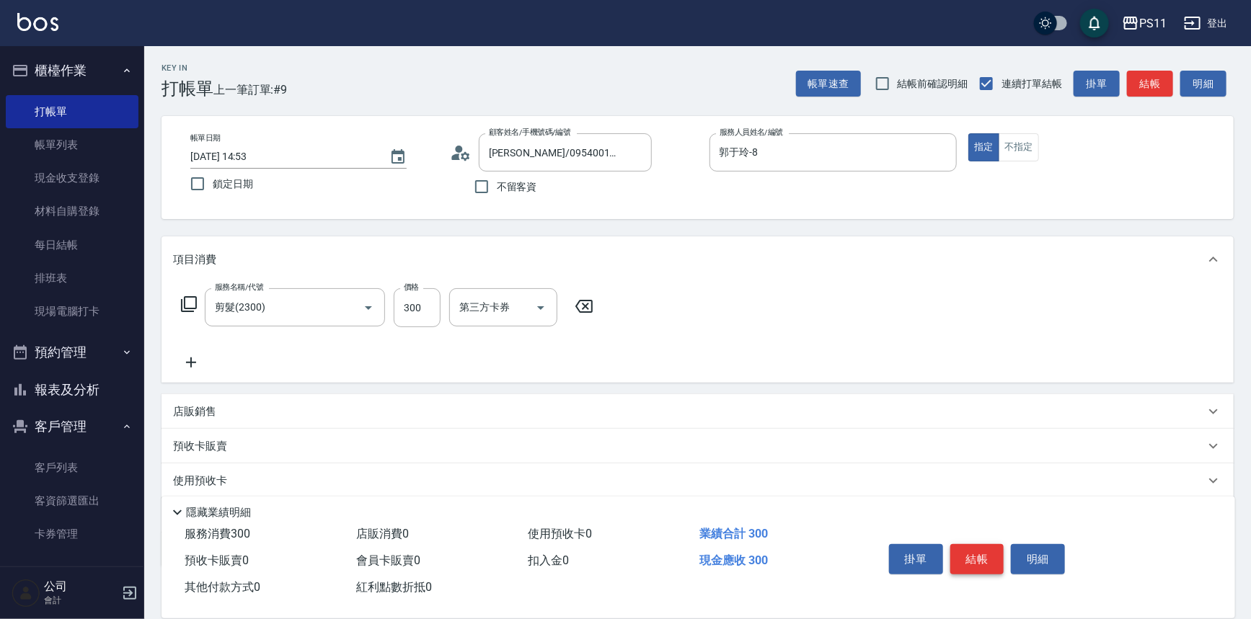
click at [981, 552] on button "結帳" at bounding box center [977, 559] width 54 height 30
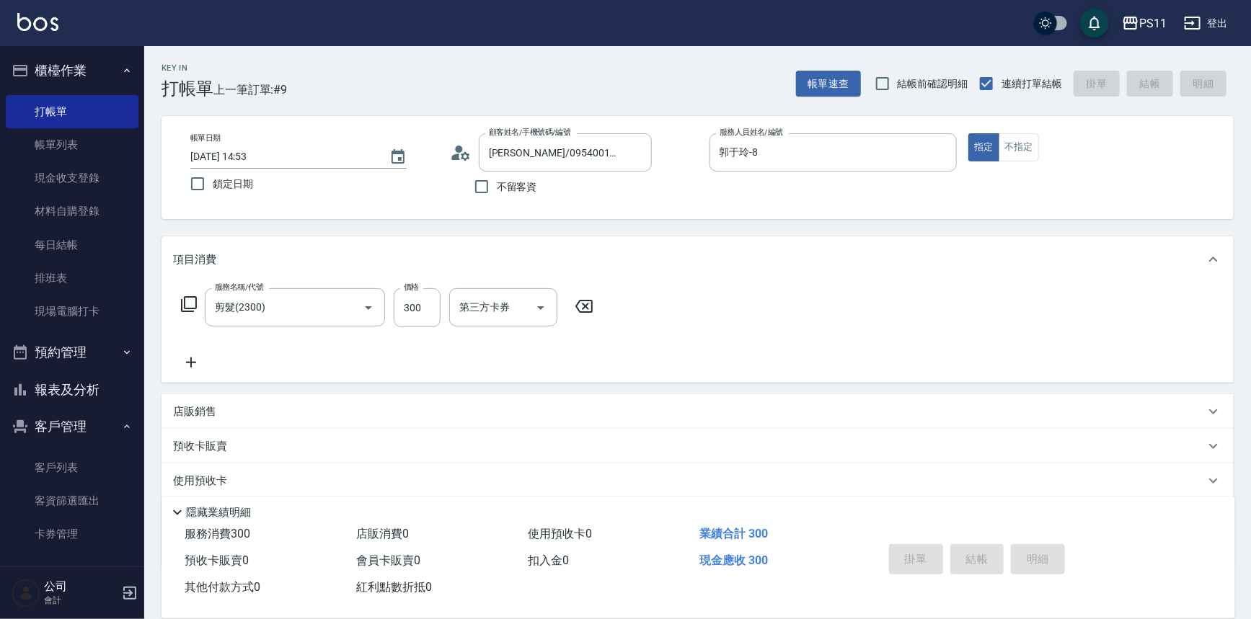
type input "[DATE] 14:54"
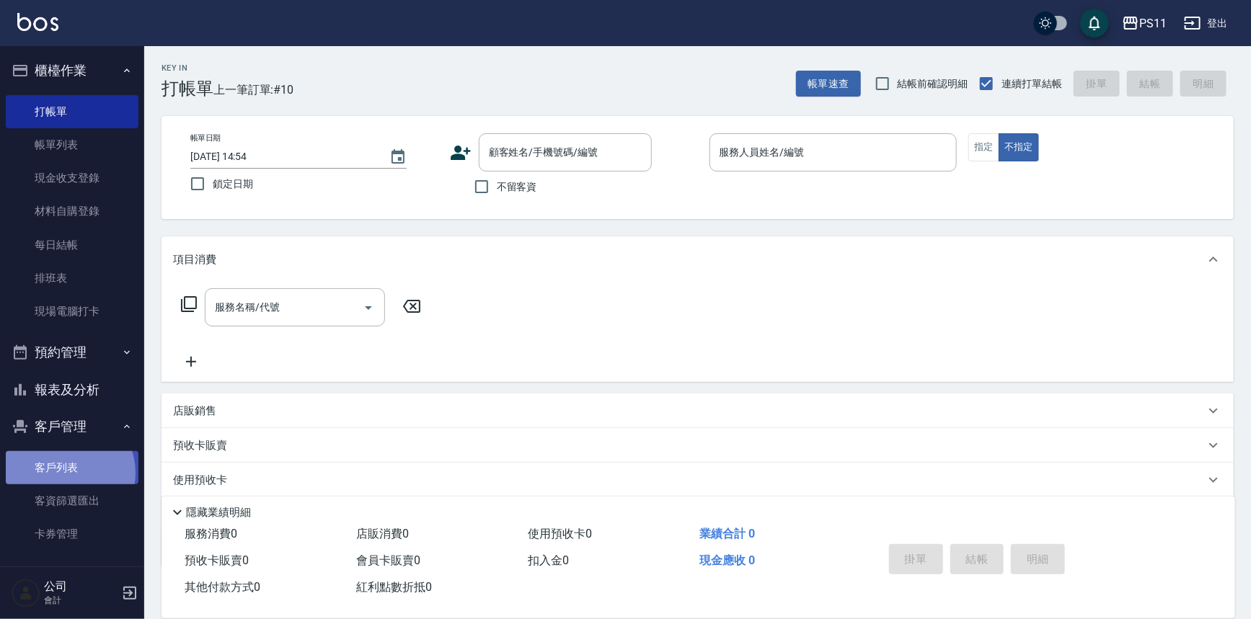
click at [66, 473] on link "客戶列表" at bounding box center [72, 467] width 133 height 33
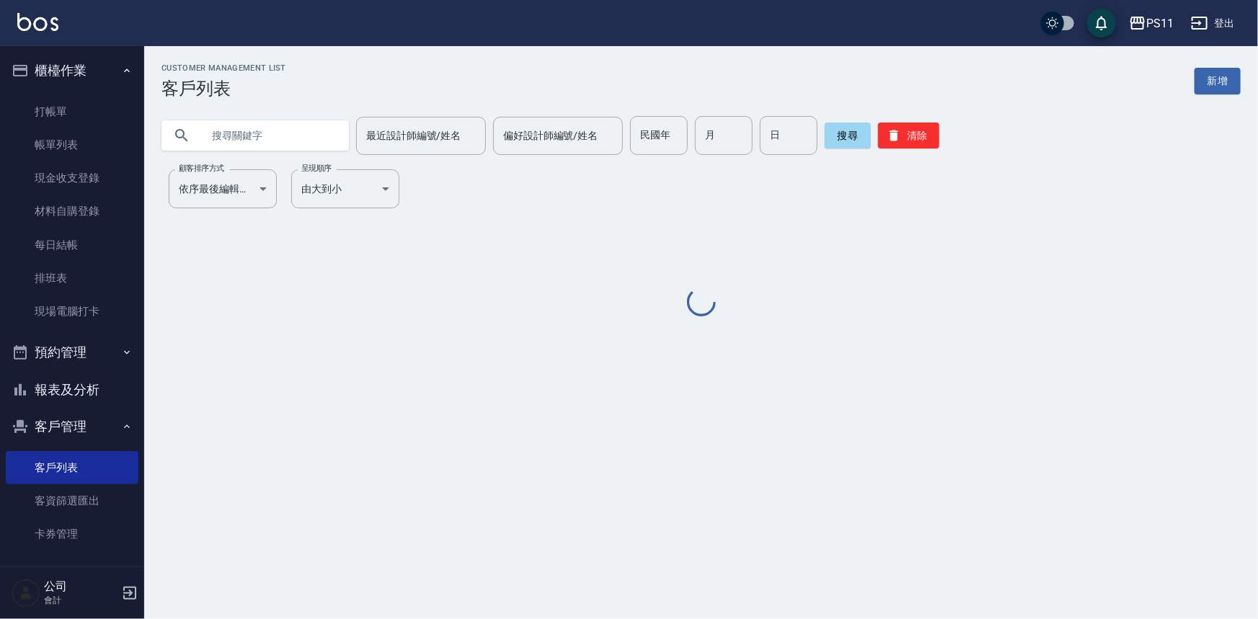
click at [262, 125] on input "text" at bounding box center [270, 135] width 136 height 39
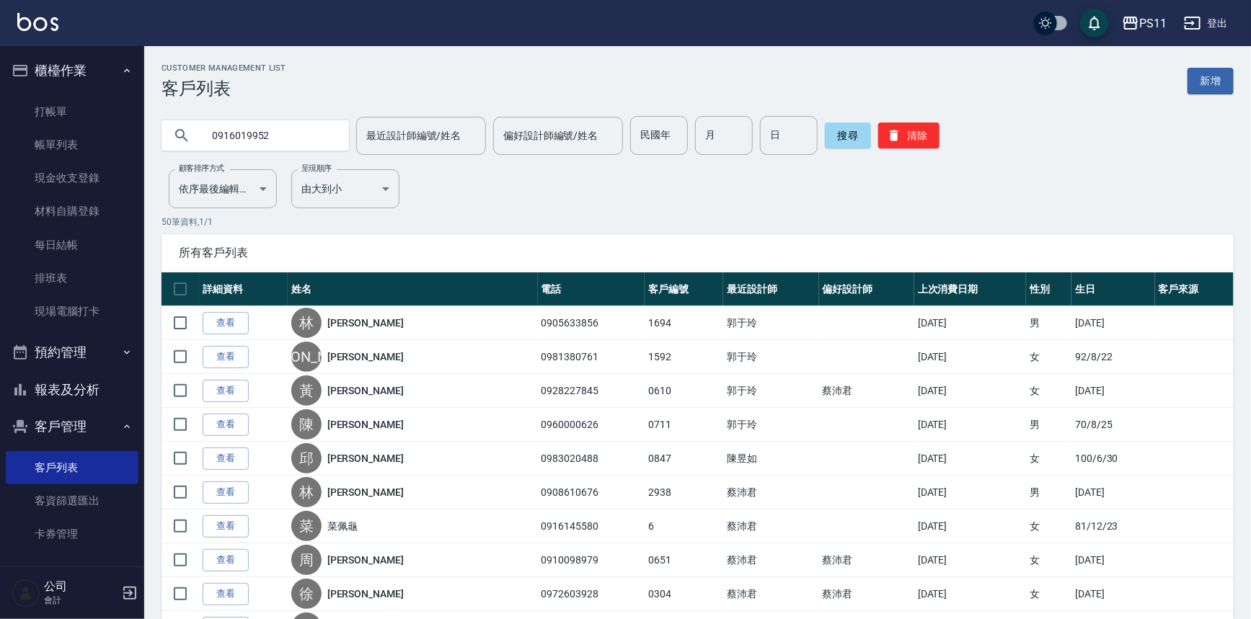
type input "0916019952"
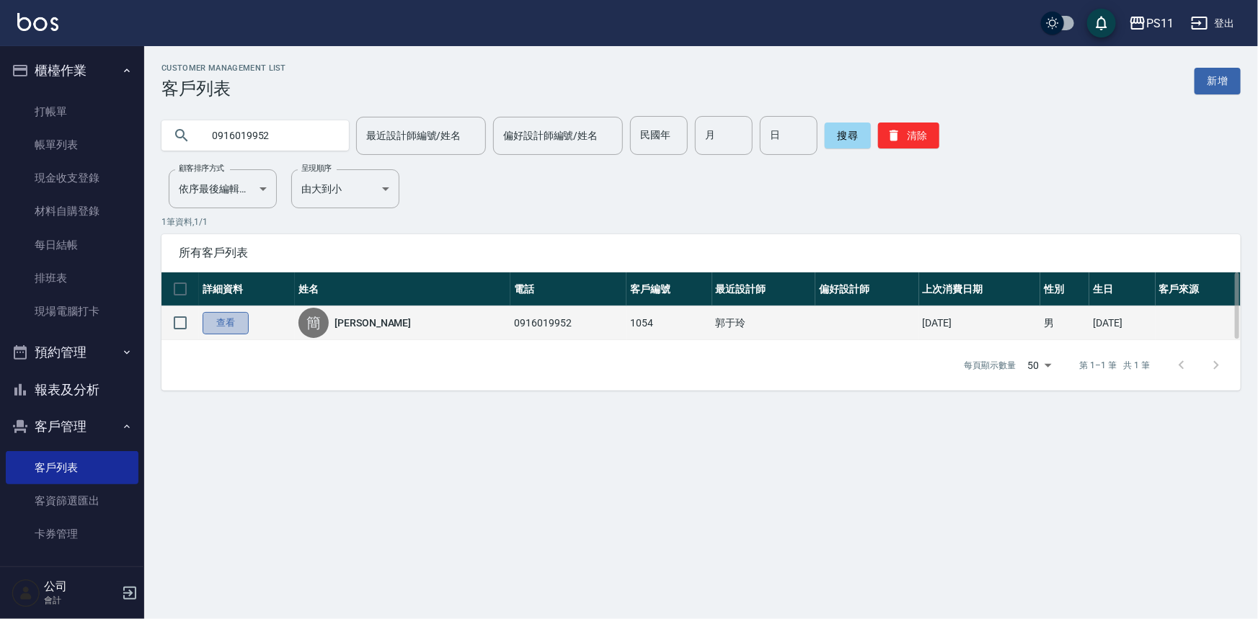
click at [232, 324] on link "查看" at bounding box center [226, 323] width 46 height 22
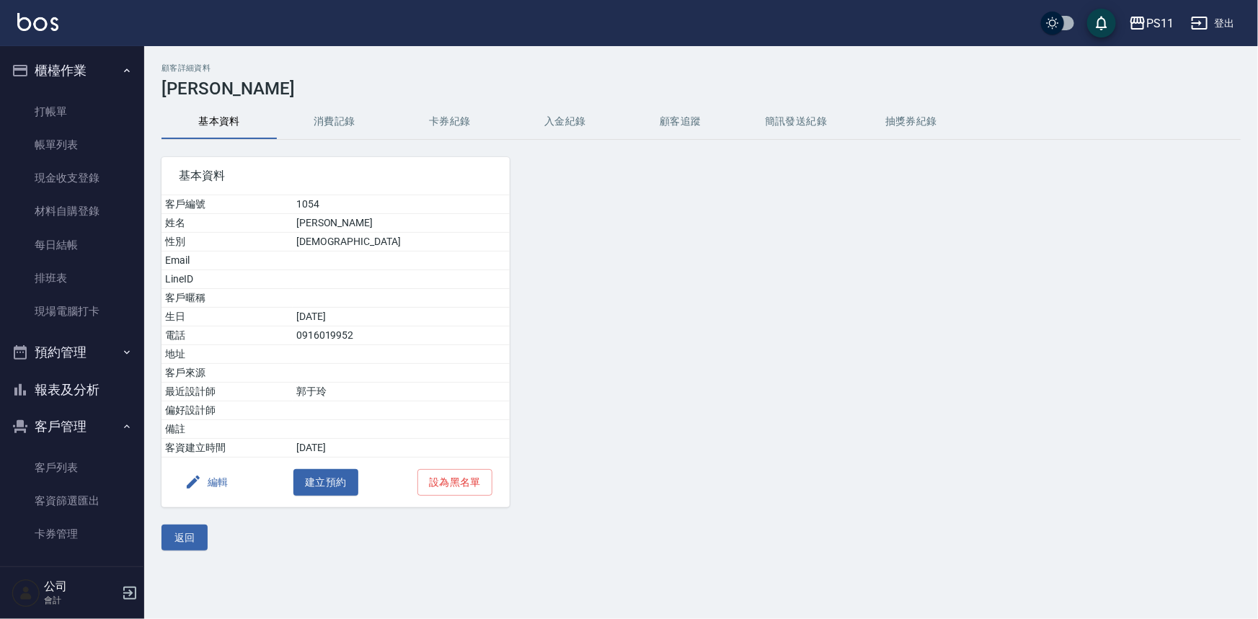
click at [314, 130] on button "消費記錄" at bounding box center [334, 122] width 115 height 35
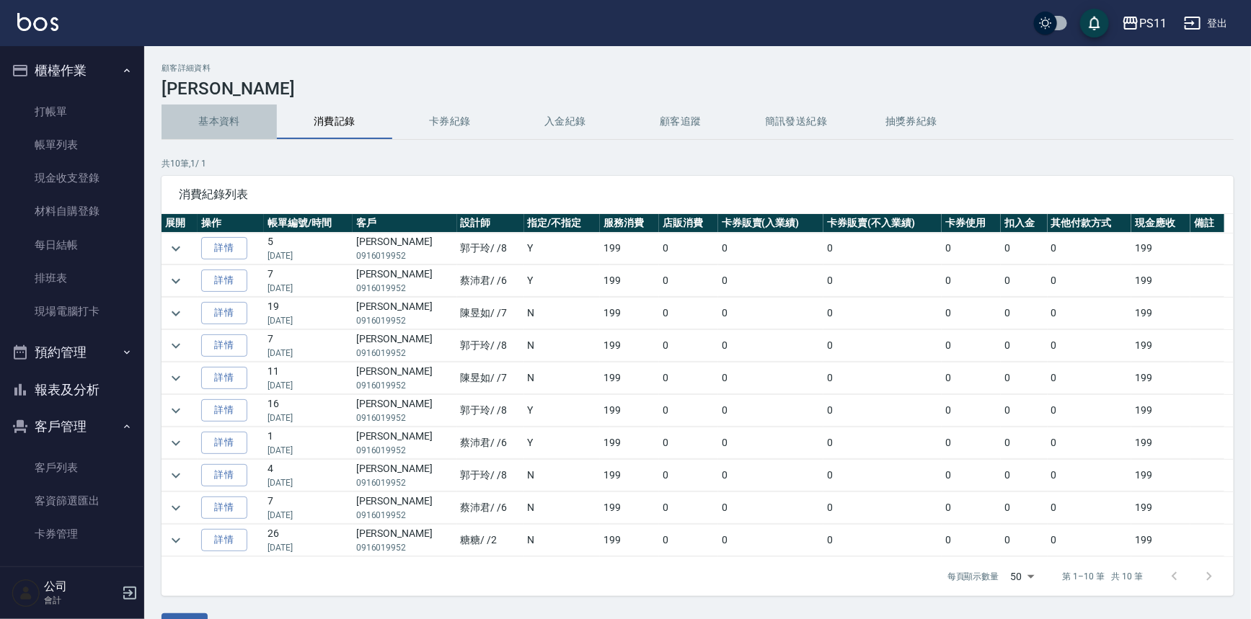
drag, startPoint x: 208, startPoint y: 128, endPoint x: 217, endPoint y: 130, distance: 8.8
click at [209, 128] on button "基本資料" at bounding box center [219, 122] width 115 height 35
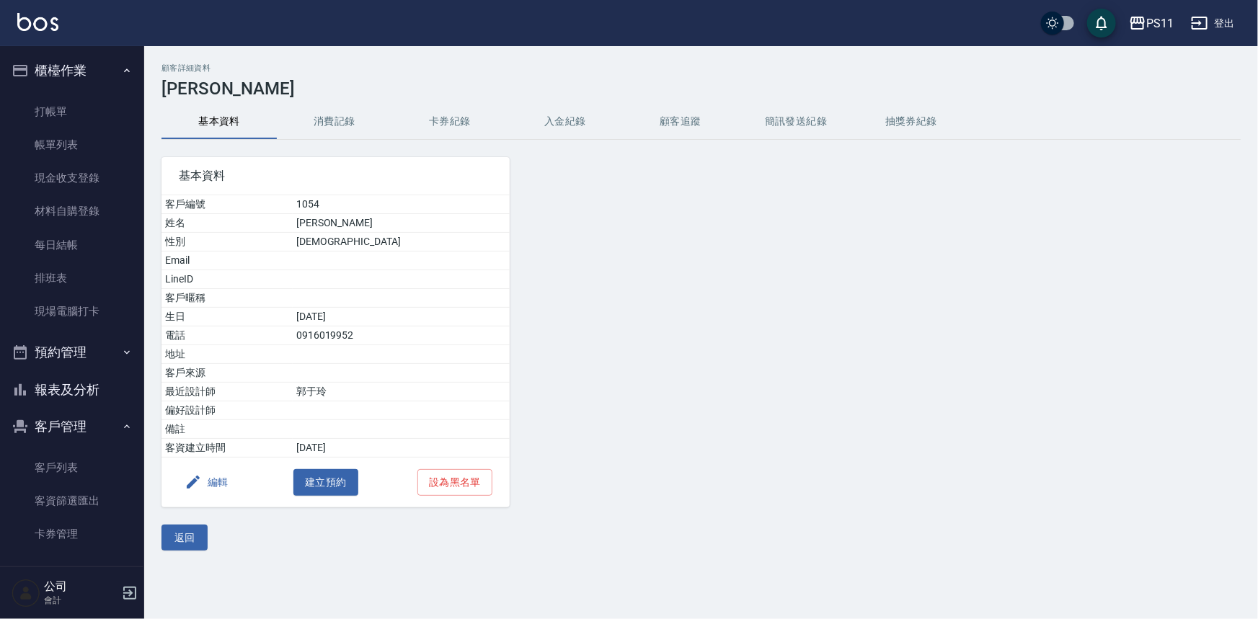
click at [330, 120] on button "消費記錄" at bounding box center [334, 122] width 115 height 35
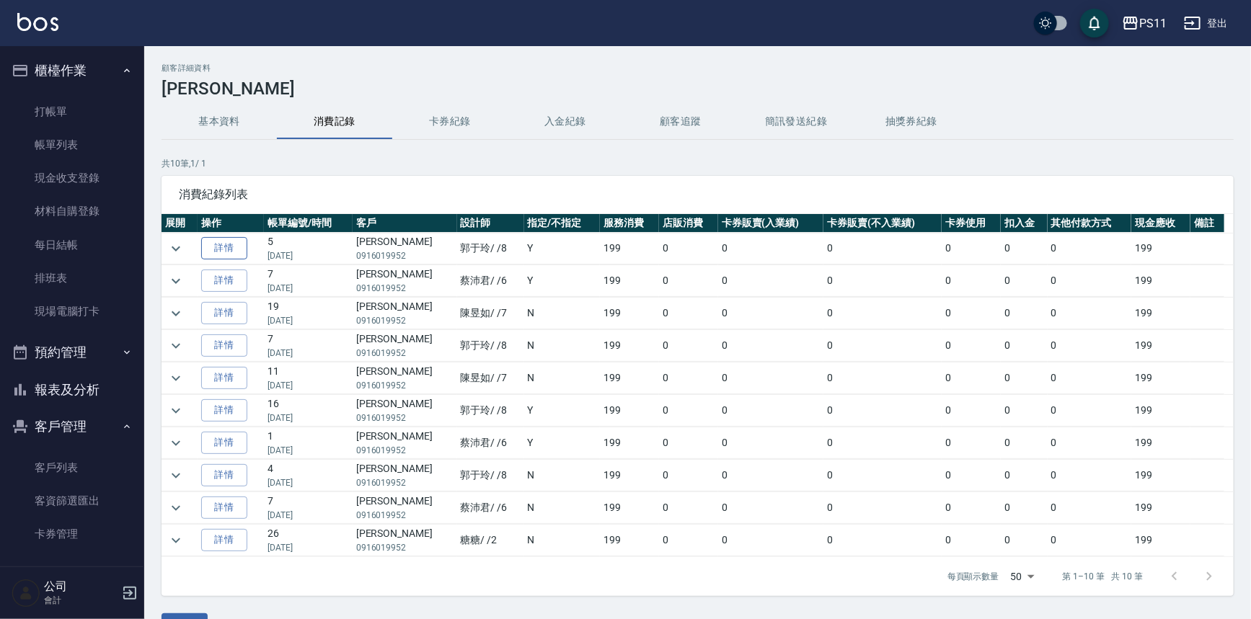
click at [228, 243] on link "詳情" at bounding box center [224, 248] width 46 height 22
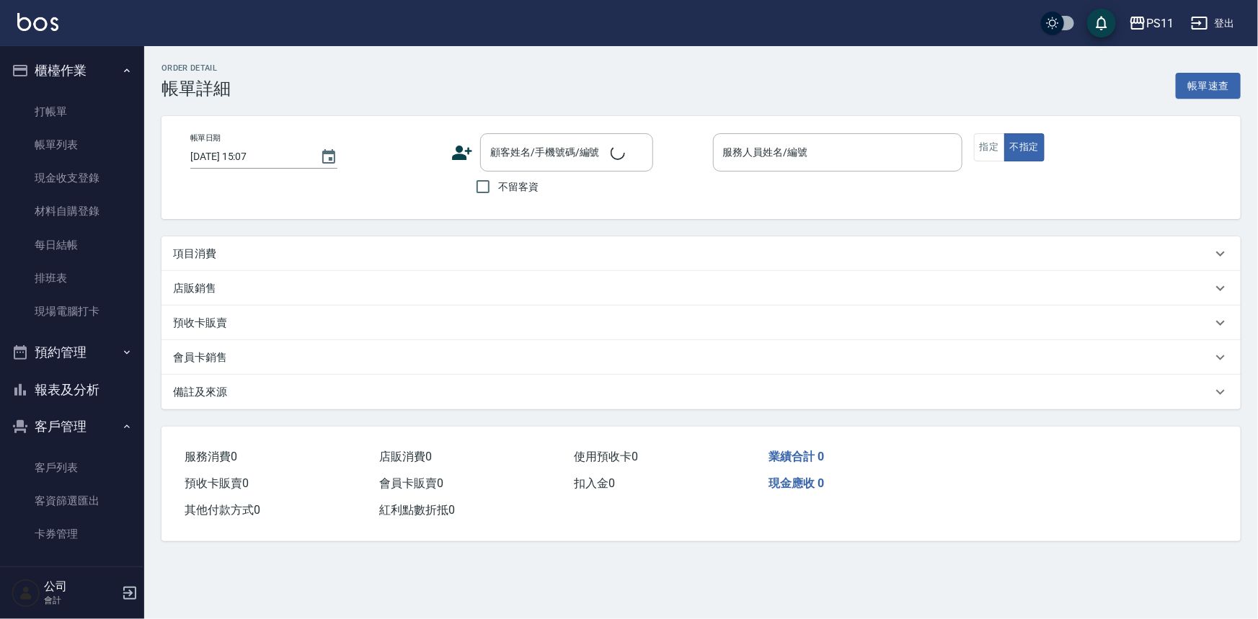
type input "[DATE] 18:16"
type input "郭于玲-8"
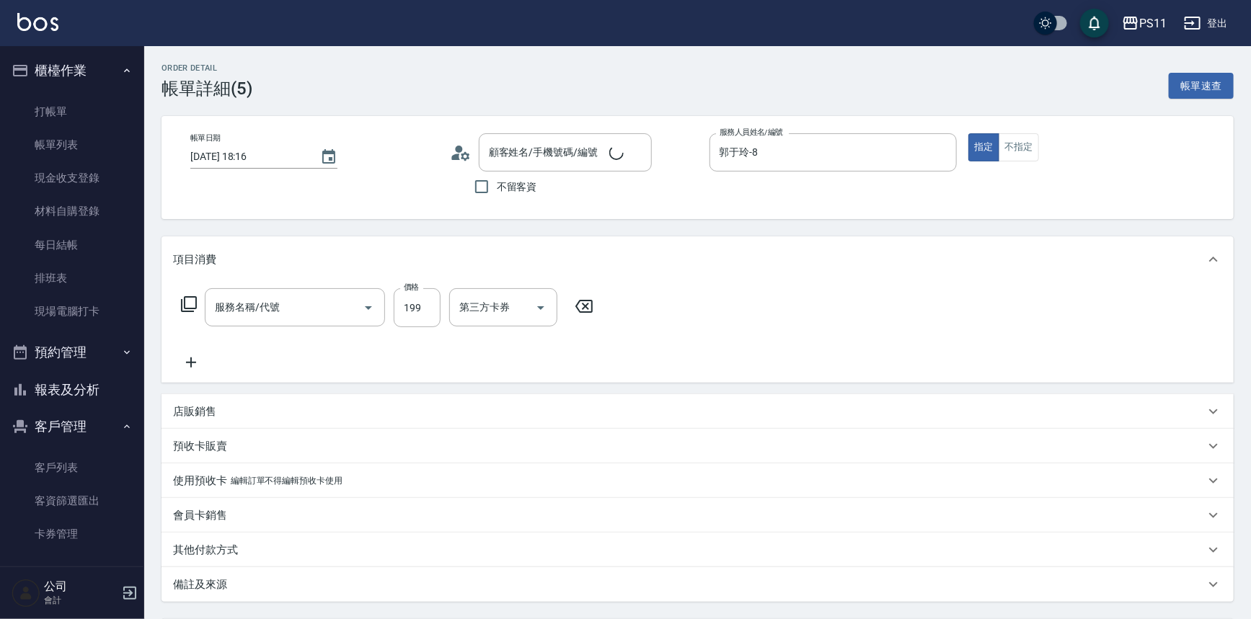
type input "[PERSON_NAME]/0916019952/1054"
type input "不指定剪髮活動(2199)"
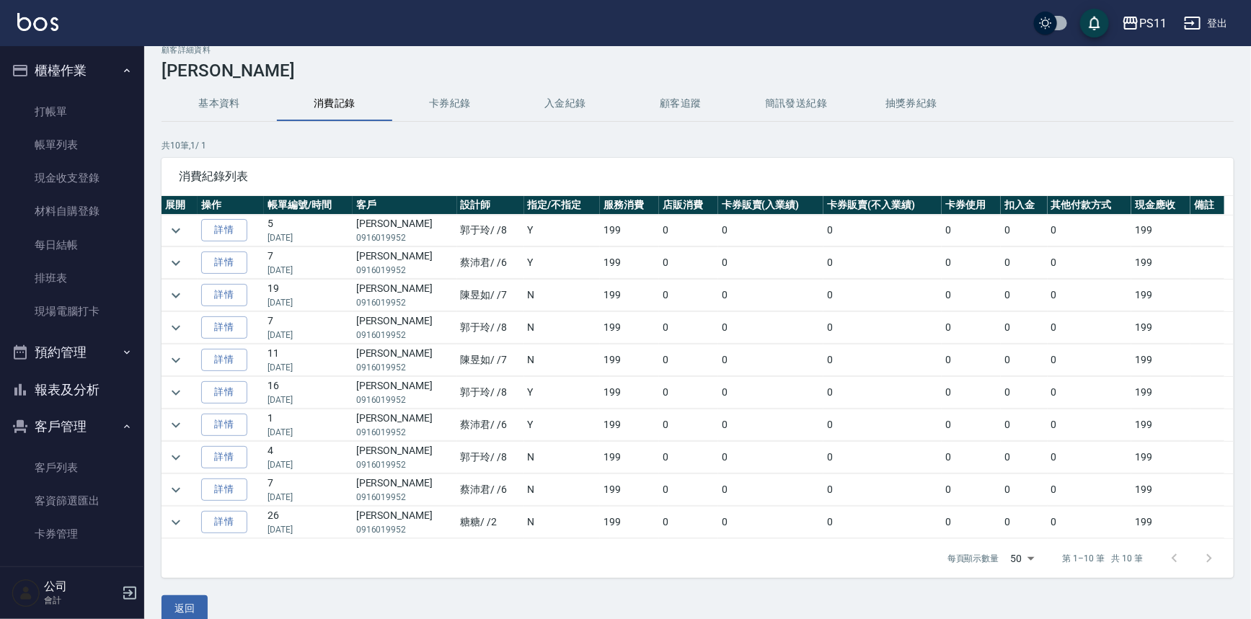
scroll to position [36, 0]
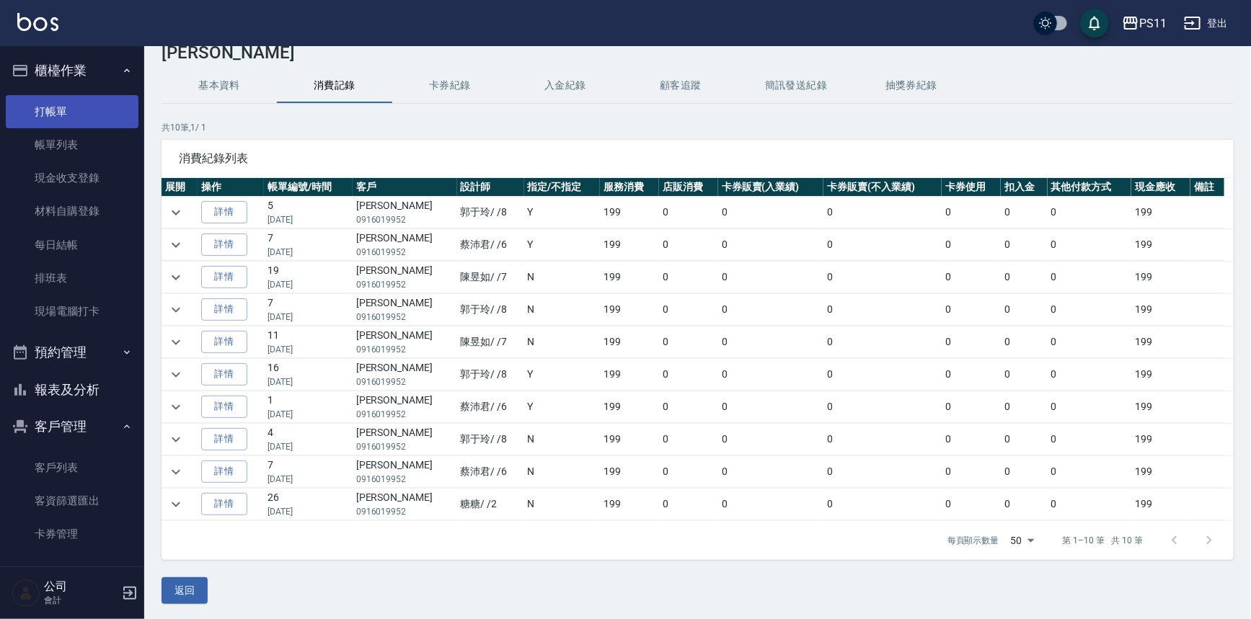
click at [54, 106] on link "打帳單" at bounding box center [72, 111] width 133 height 33
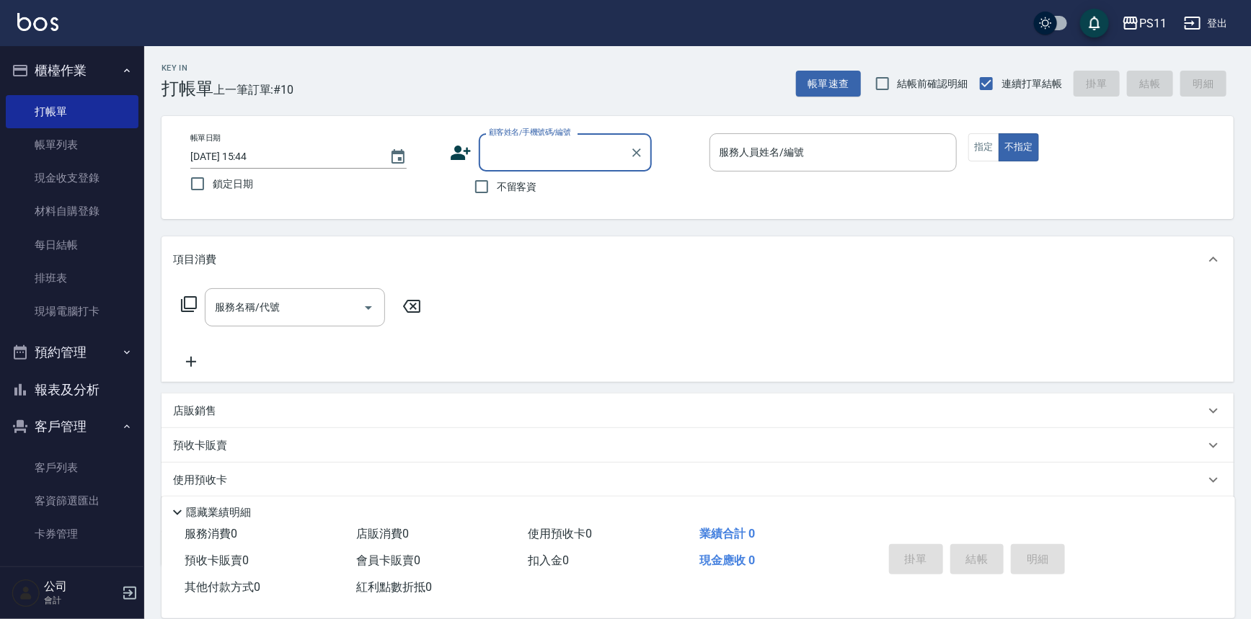
click at [521, 162] on input "顧客姓名/手機號碼/編號" at bounding box center [554, 152] width 138 height 25
type input "ㄓ"
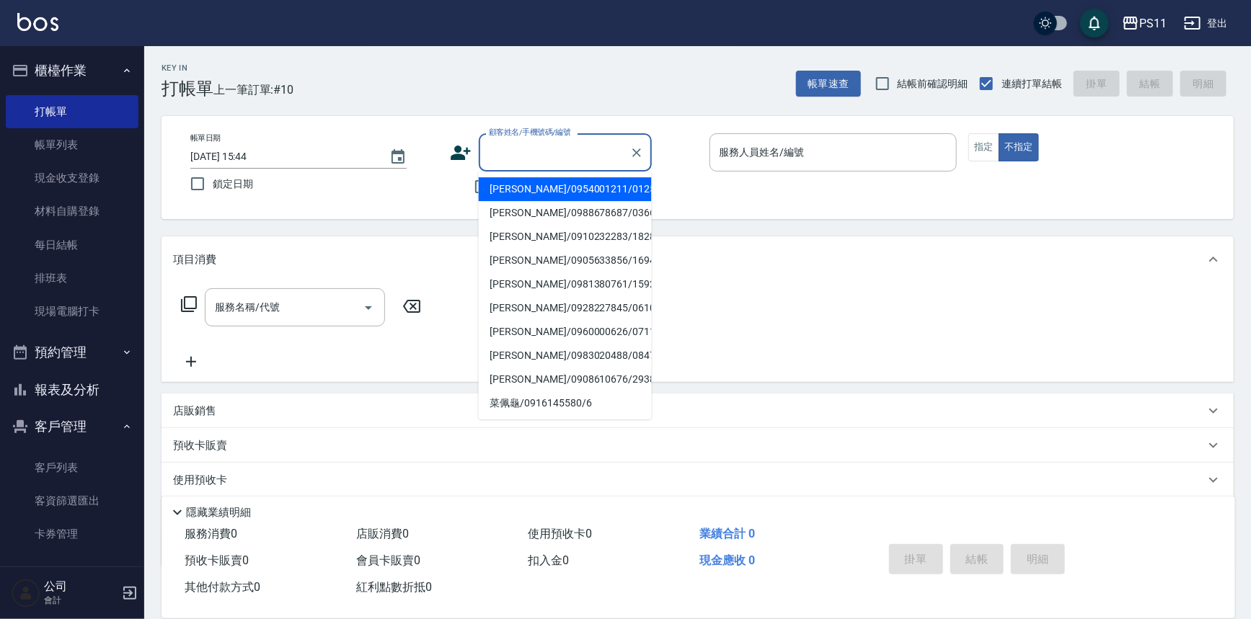
type input "ㄜ"
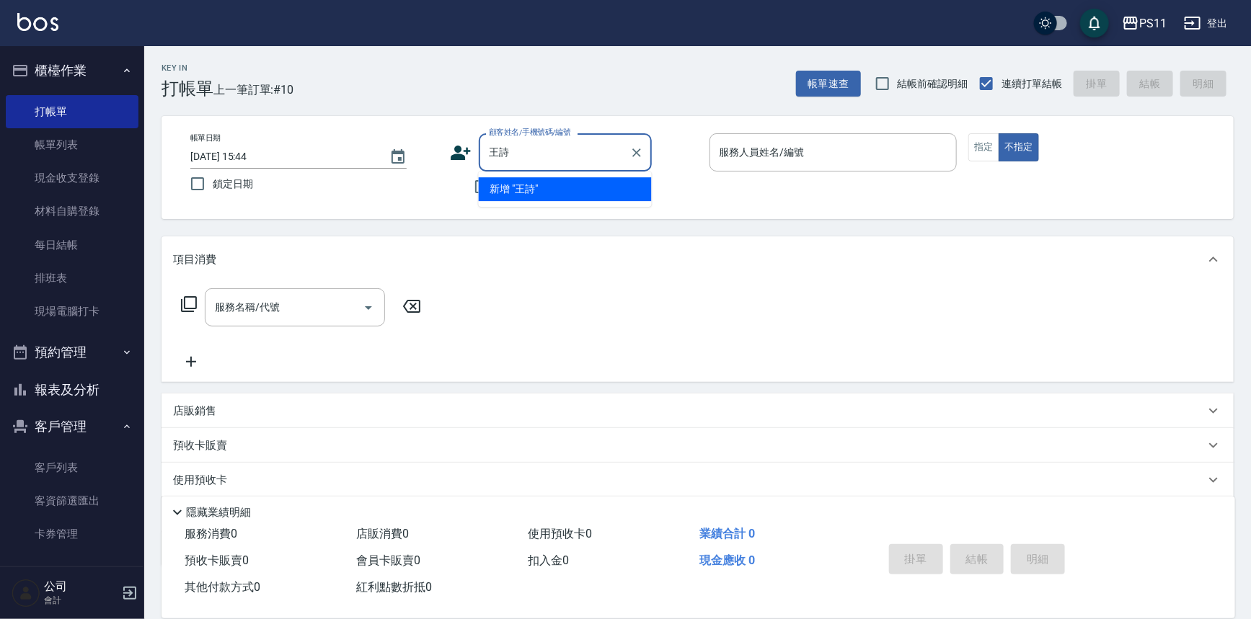
type input "王"
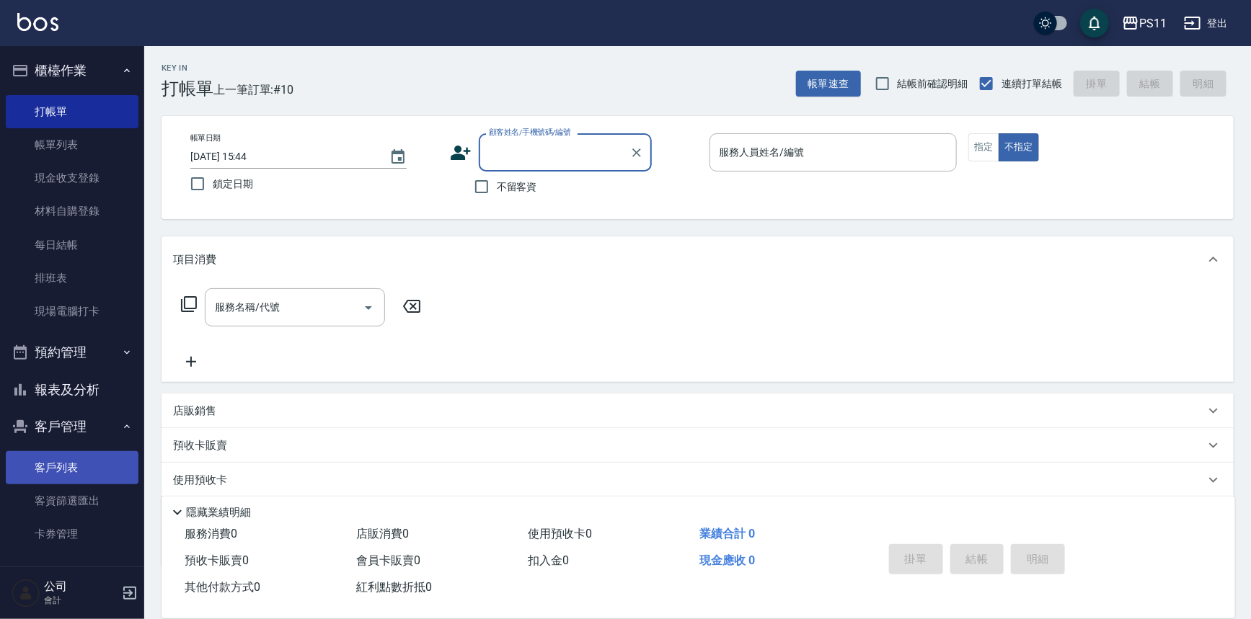
click at [87, 450] on ul "客戶列表 客資篩選匯出 卡券管理" at bounding box center [72, 502] width 133 height 112
click at [89, 461] on link "客戶列表" at bounding box center [72, 467] width 133 height 33
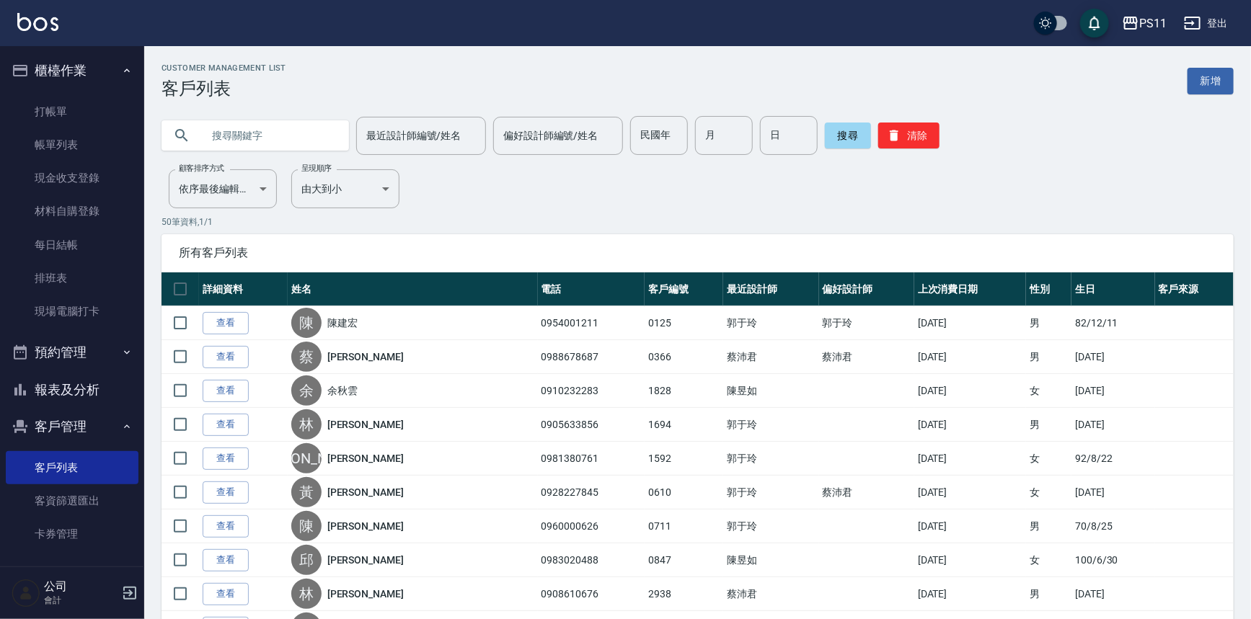
click at [309, 134] on input "text" at bounding box center [270, 135] width 136 height 39
type input "[PERSON_NAME]"
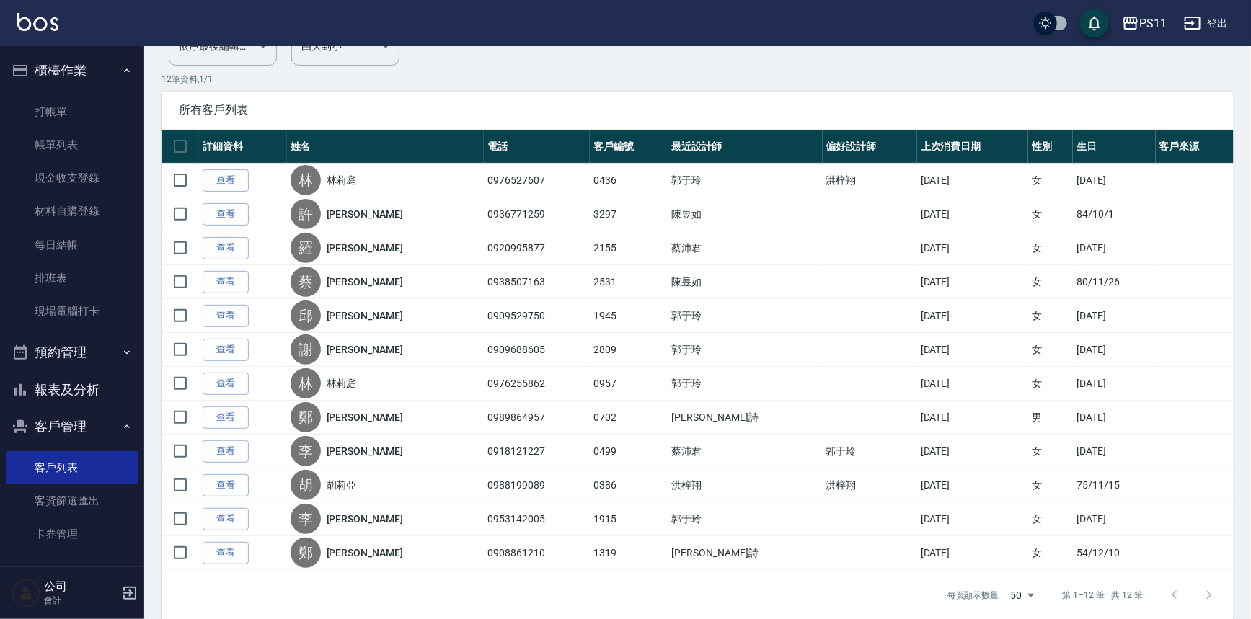
scroll to position [160, 0]
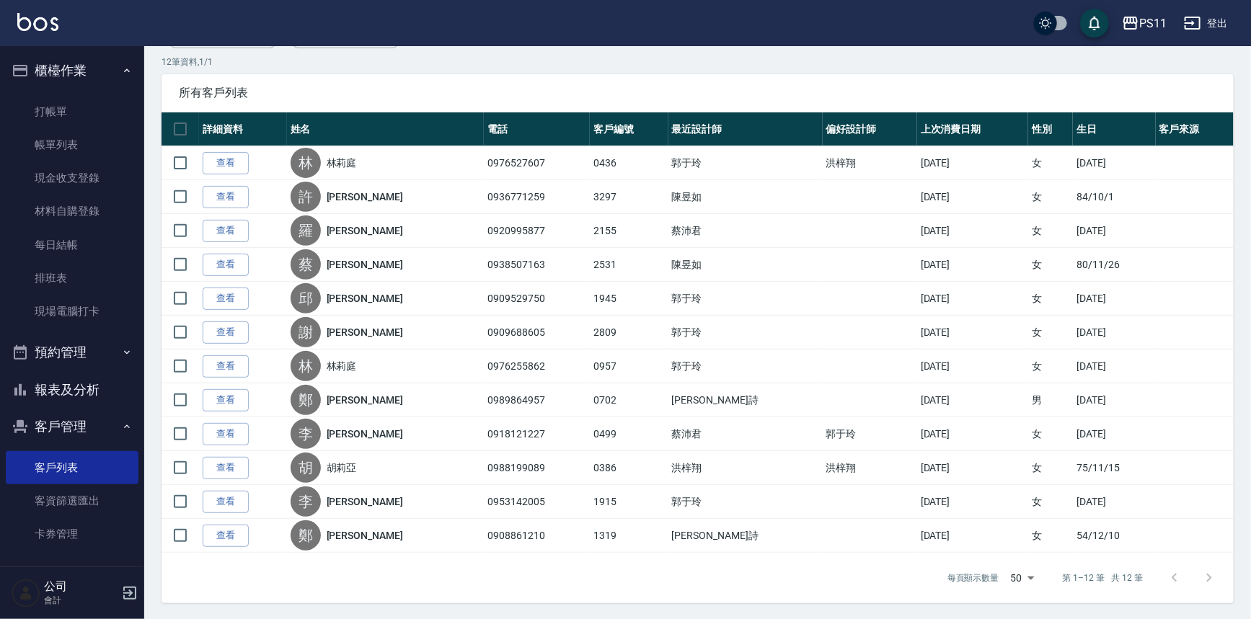
click at [1197, 574] on div at bounding box center [1191, 578] width 69 height 35
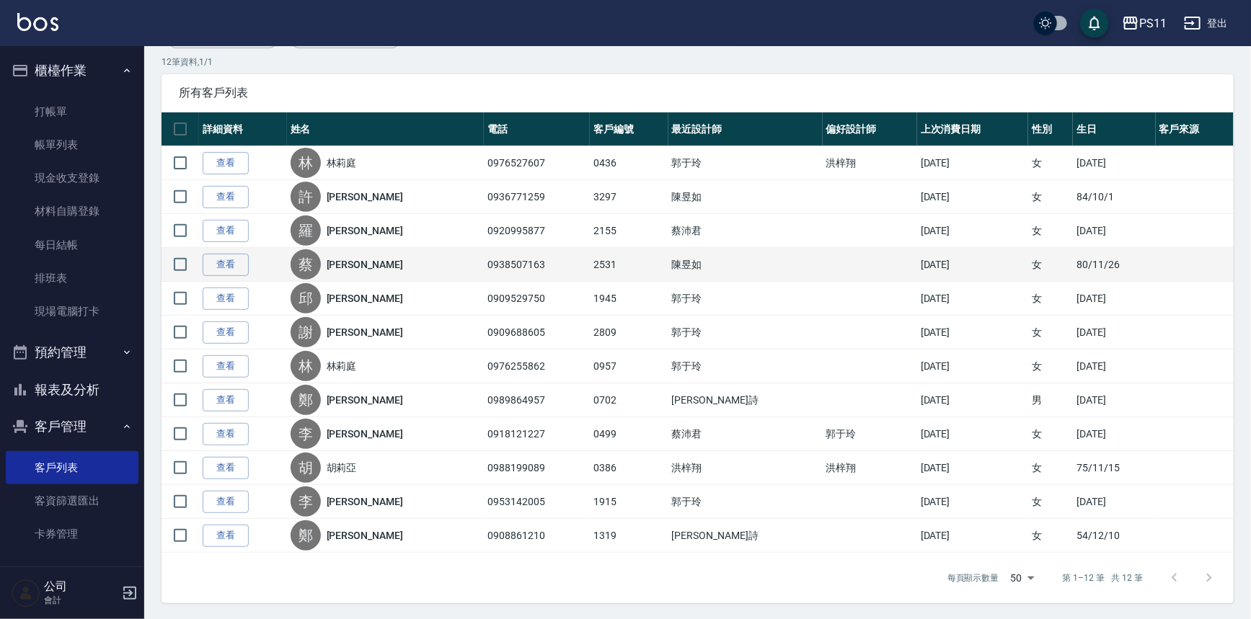
scroll to position [0, 0]
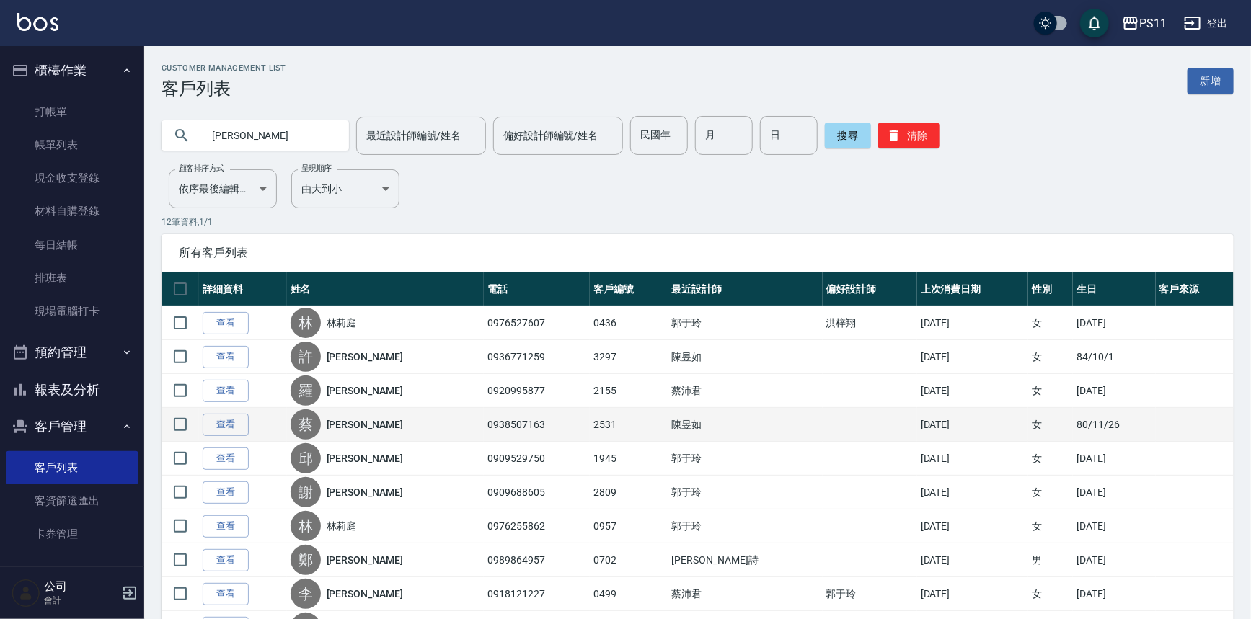
drag, startPoint x: 396, startPoint y: 575, endPoint x: 360, endPoint y: 418, distance: 161.3
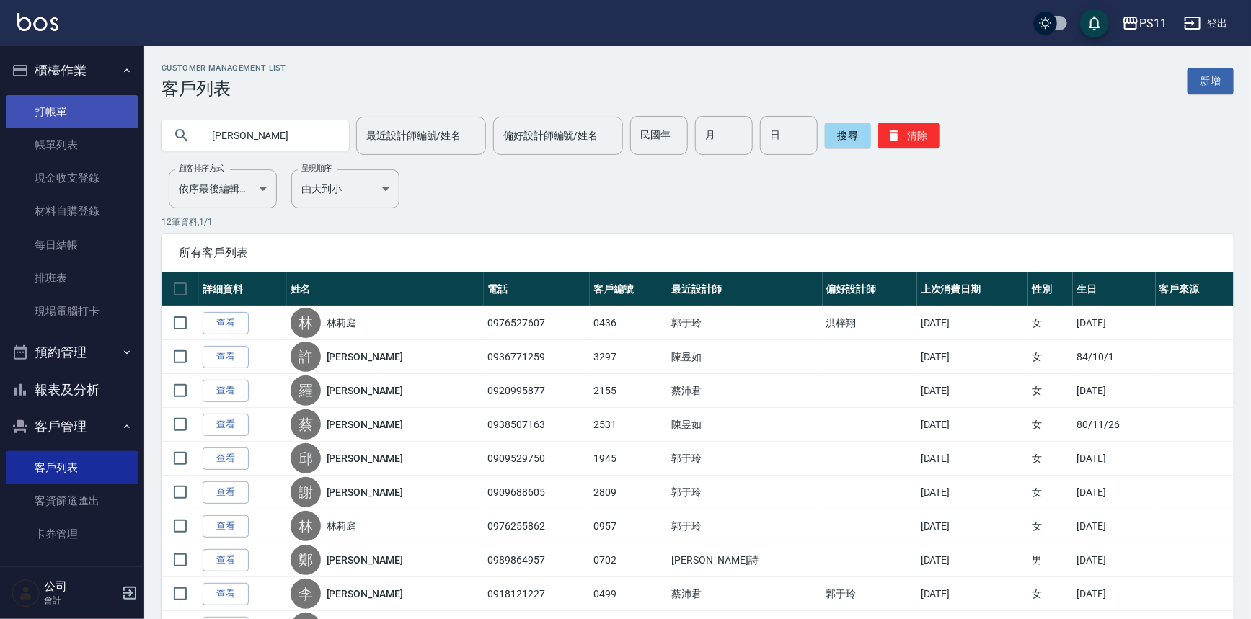
click at [68, 104] on link "打帳單" at bounding box center [72, 111] width 133 height 33
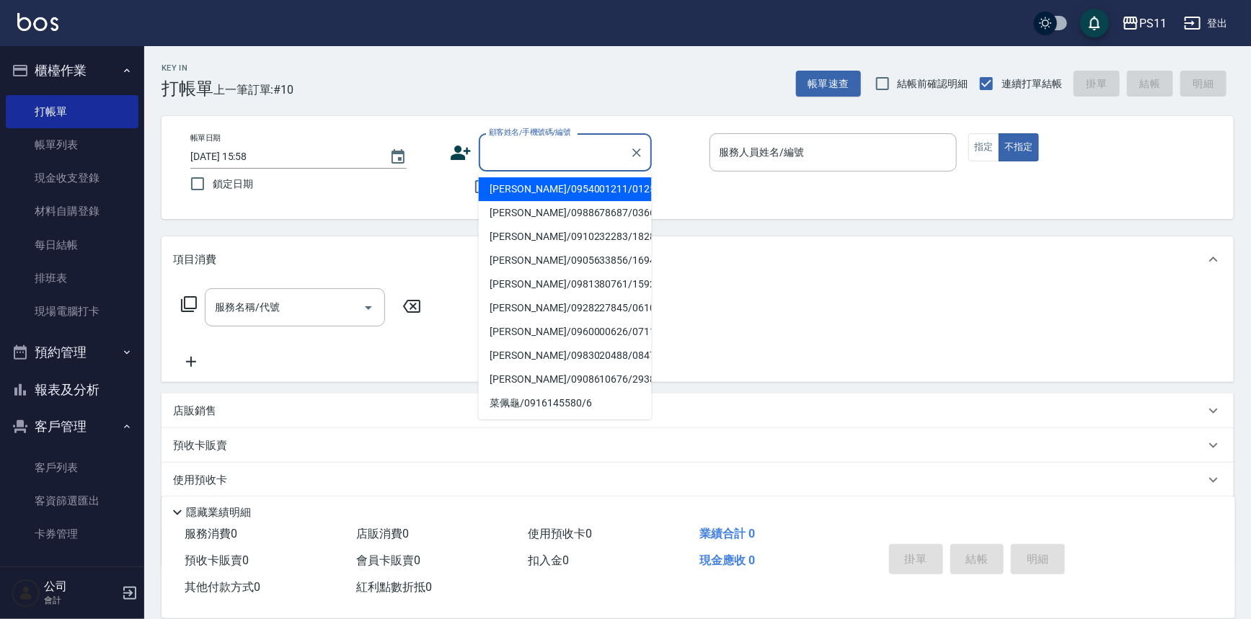
click at [552, 144] on input "顧客姓名/手機號碼/編號" at bounding box center [554, 152] width 138 height 25
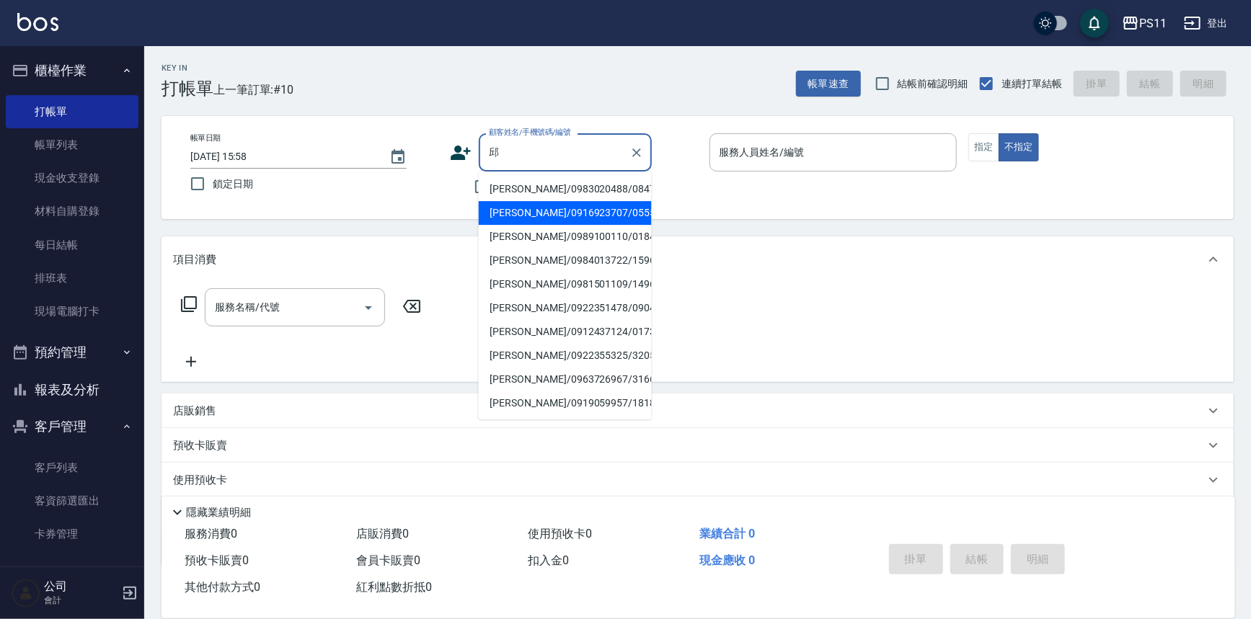
click at [562, 213] on li "[PERSON_NAME]/0916923707/0555" at bounding box center [565, 213] width 173 height 24
type input "[PERSON_NAME]/0916923707/0555"
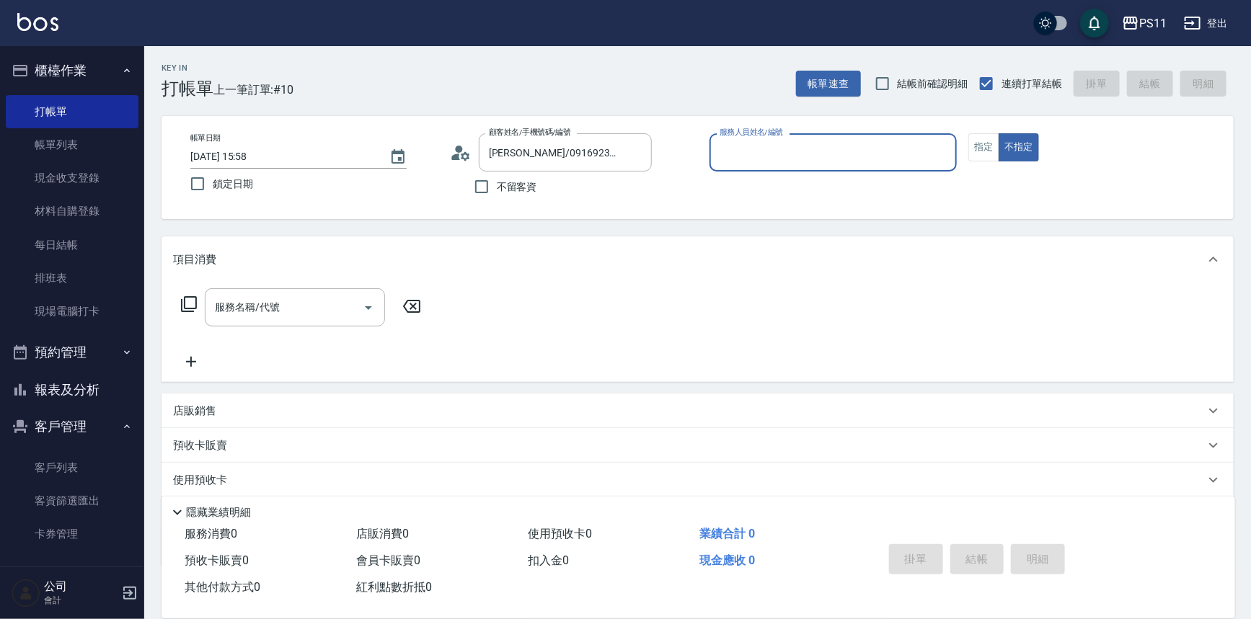
click at [841, 150] on input "服務人員姓名/編號" at bounding box center [833, 152] width 235 height 25
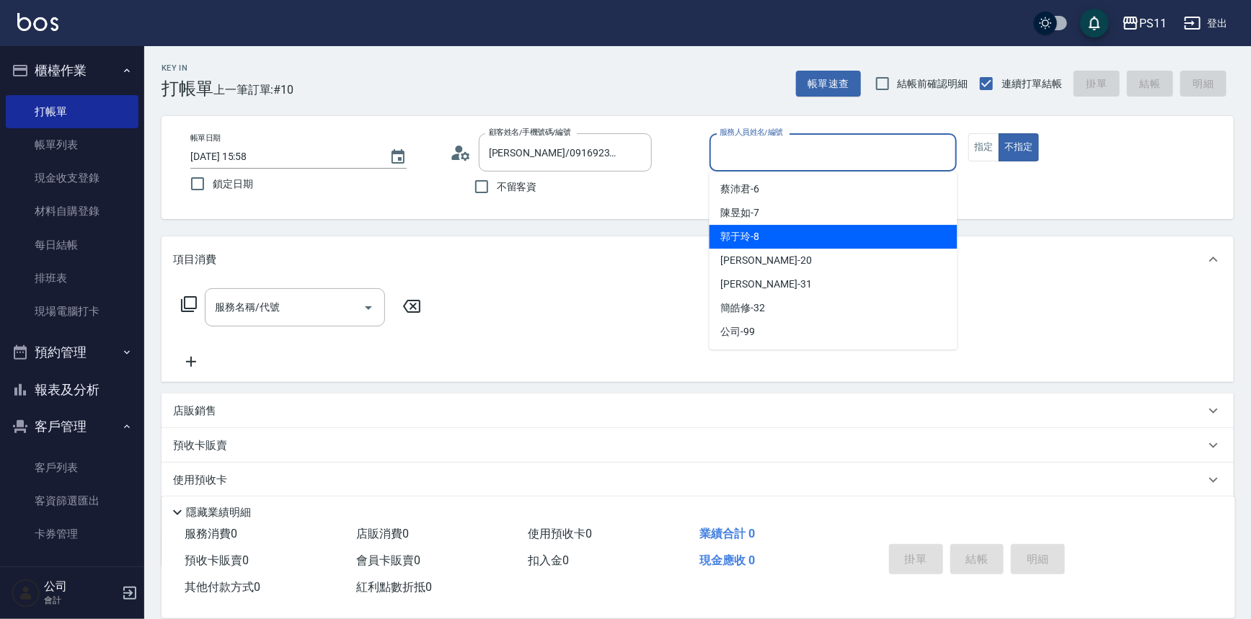
click at [840, 228] on div "郭于玲 -8" at bounding box center [834, 237] width 248 height 24
type input "郭于玲-8"
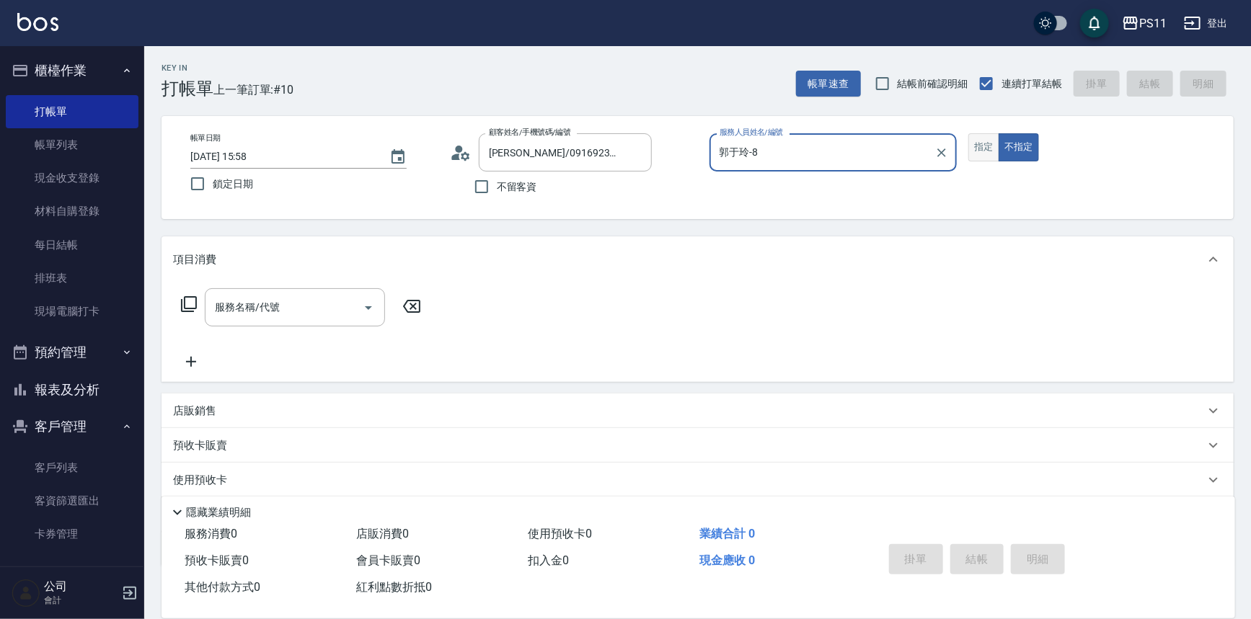
click at [992, 151] on button "指定" at bounding box center [983, 147] width 31 height 28
click at [193, 300] on icon at bounding box center [188, 304] width 17 height 17
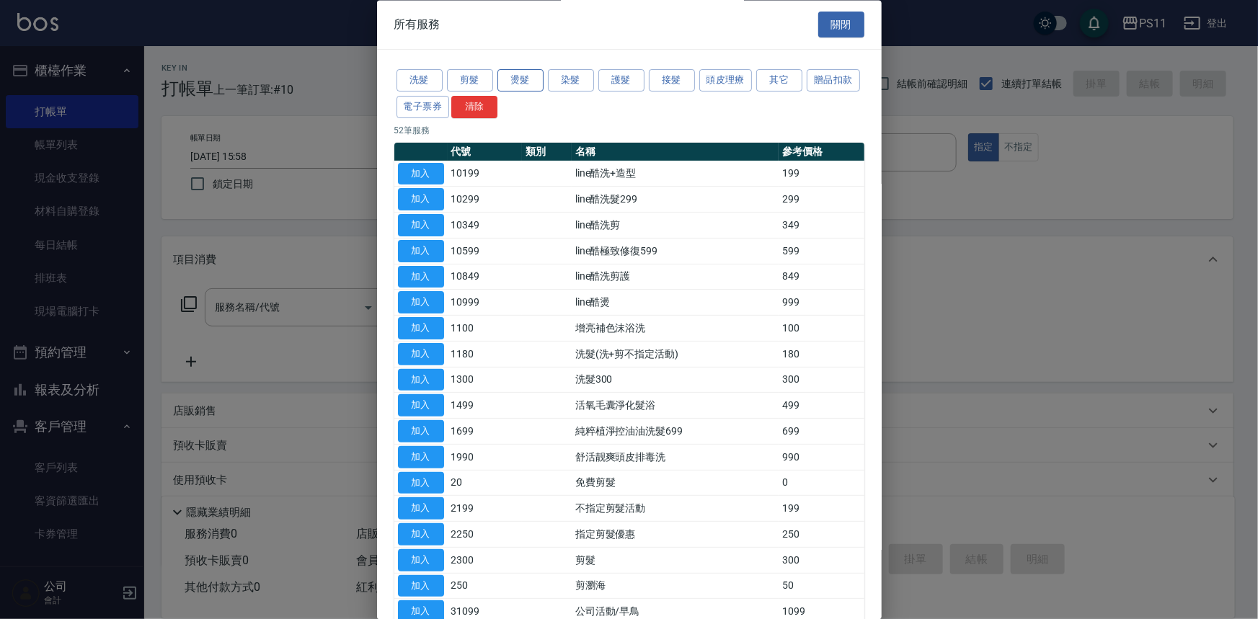
click at [512, 80] on button "燙髮" at bounding box center [521, 81] width 46 height 22
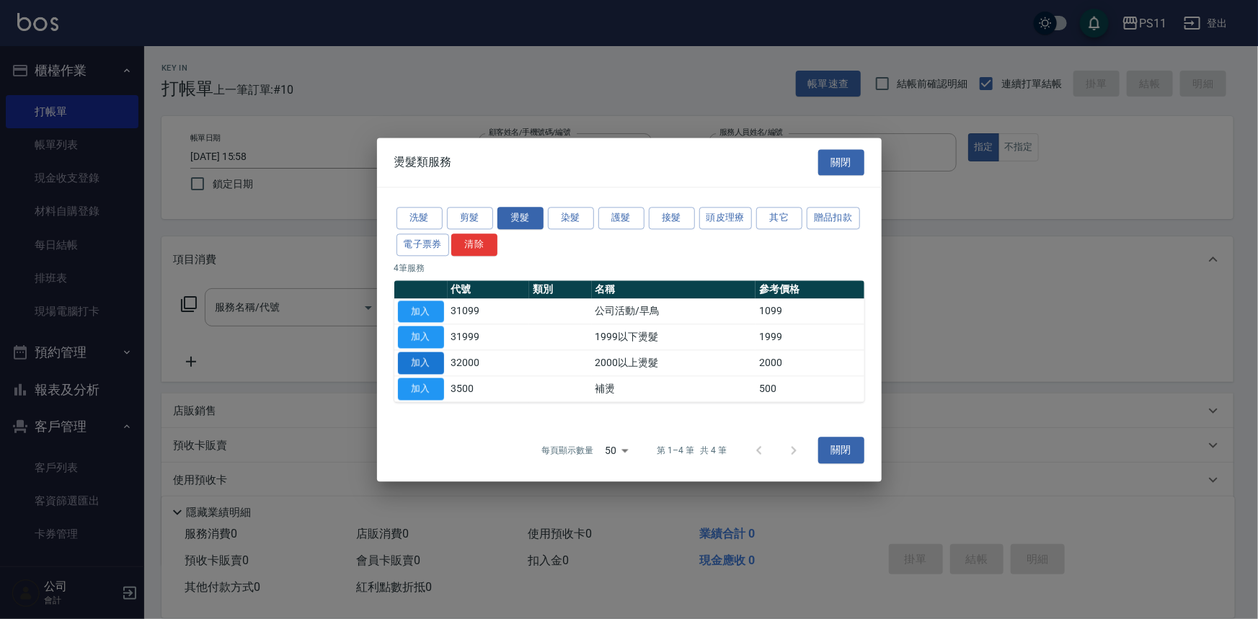
click at [405, 364] on button "加入" at bounding box center [421, 363] width 46 height 22
type input "2000以上燙髮(32000)"
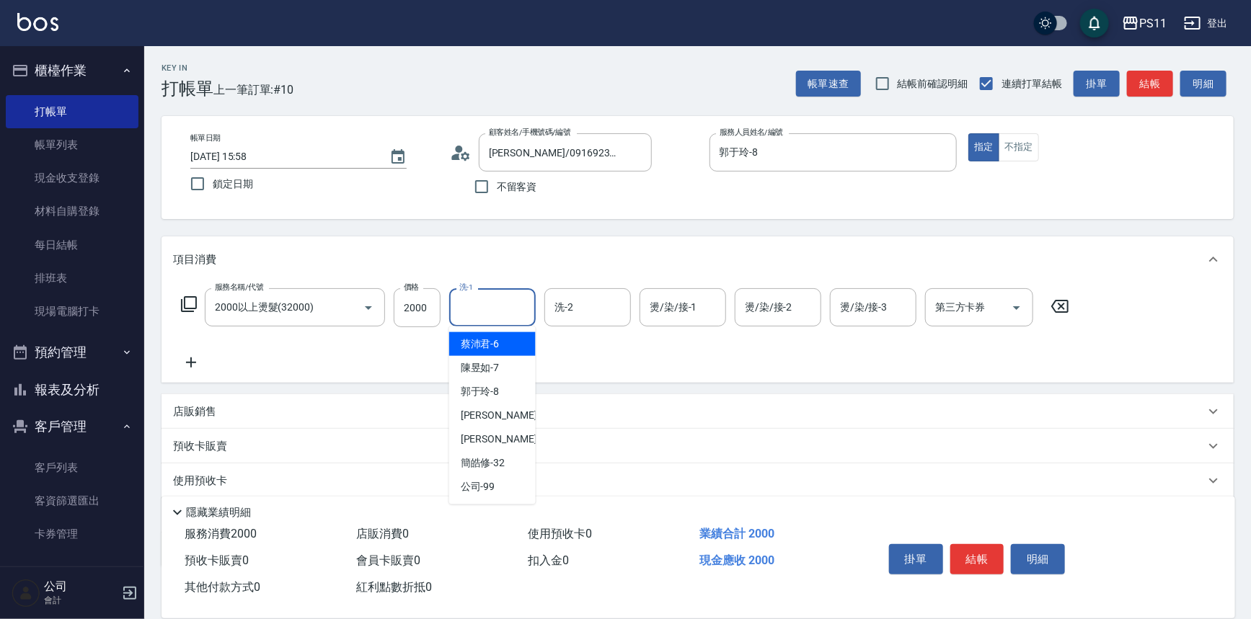
click at [493, 308] on input "洗-1" at bounding box center [493, 307] width 74 height 25
type input "[PERSON_NAME]-20"
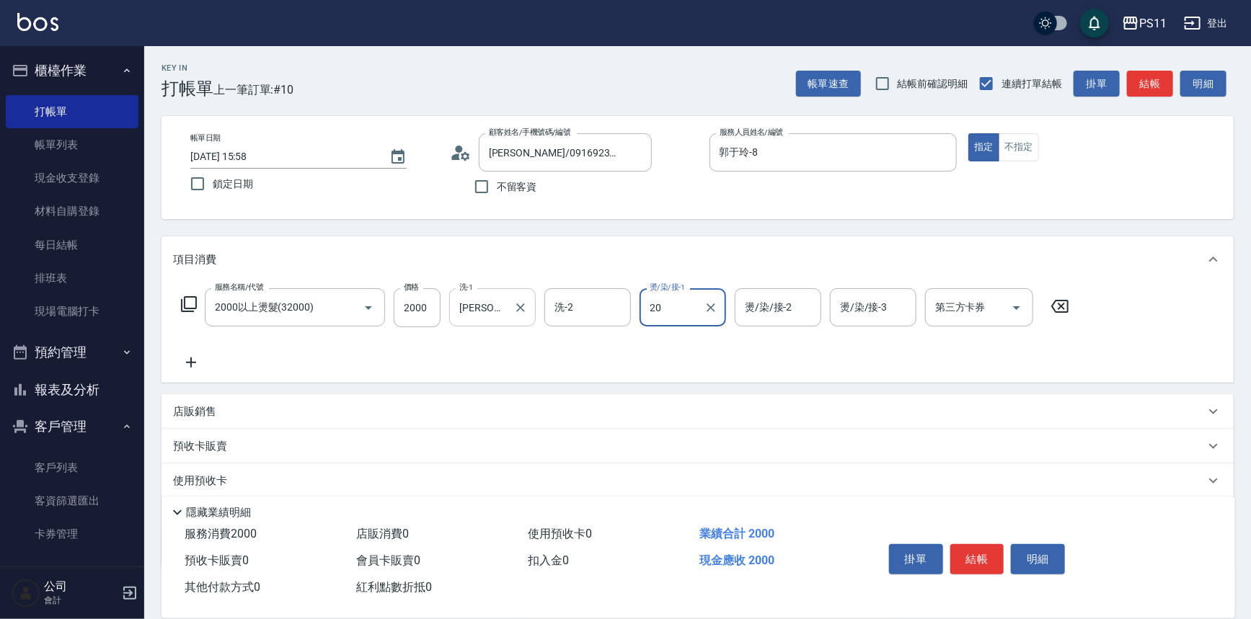
type input "[PERSON_NAME]-20"
click at [200, 357] on icon at bounding box center [191, 362] width 36 height 17
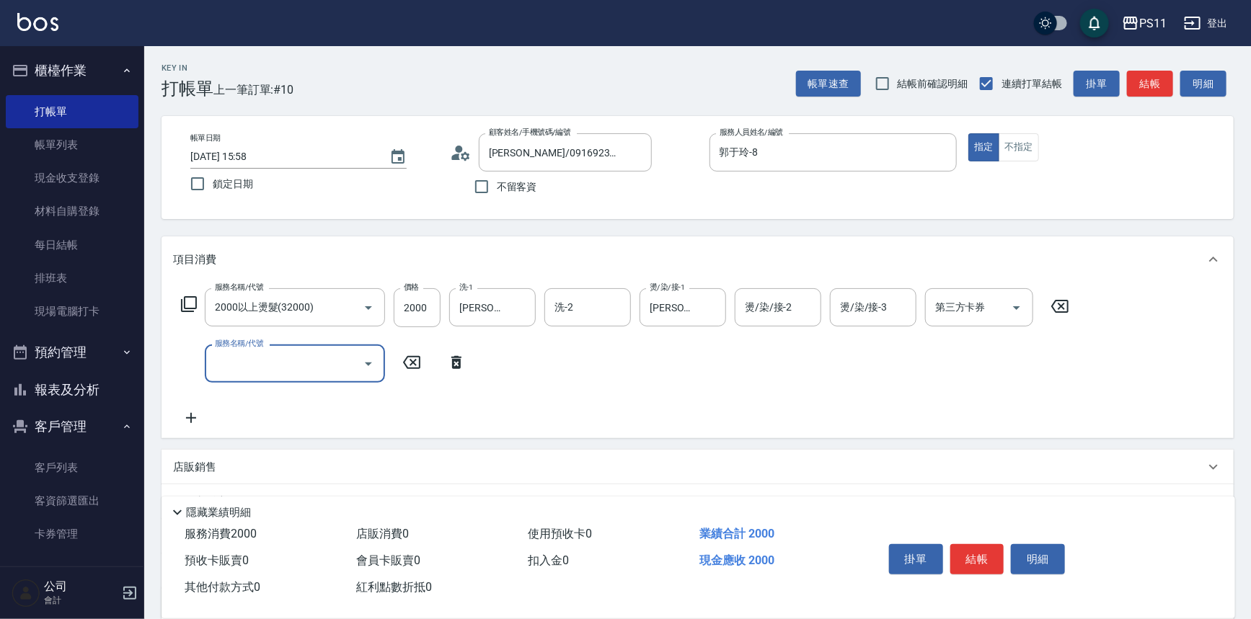
click at [223, 370] on input "服務名稱/代號" at bounding box center [284, 363] width 146 height 25
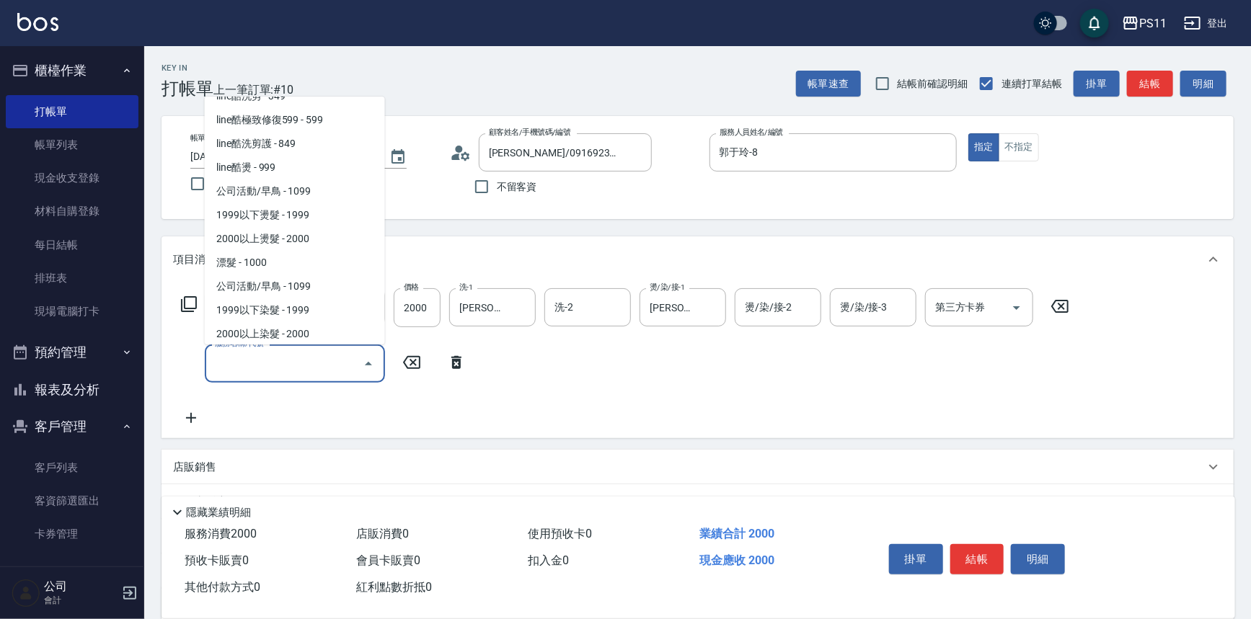
scroll to position [590, 0]
click at [313, 306] on span "1999以下染髮 - 1999" at bounding box center [295, 310] width 180 height 24
type input "1999以下染髮(41999)"
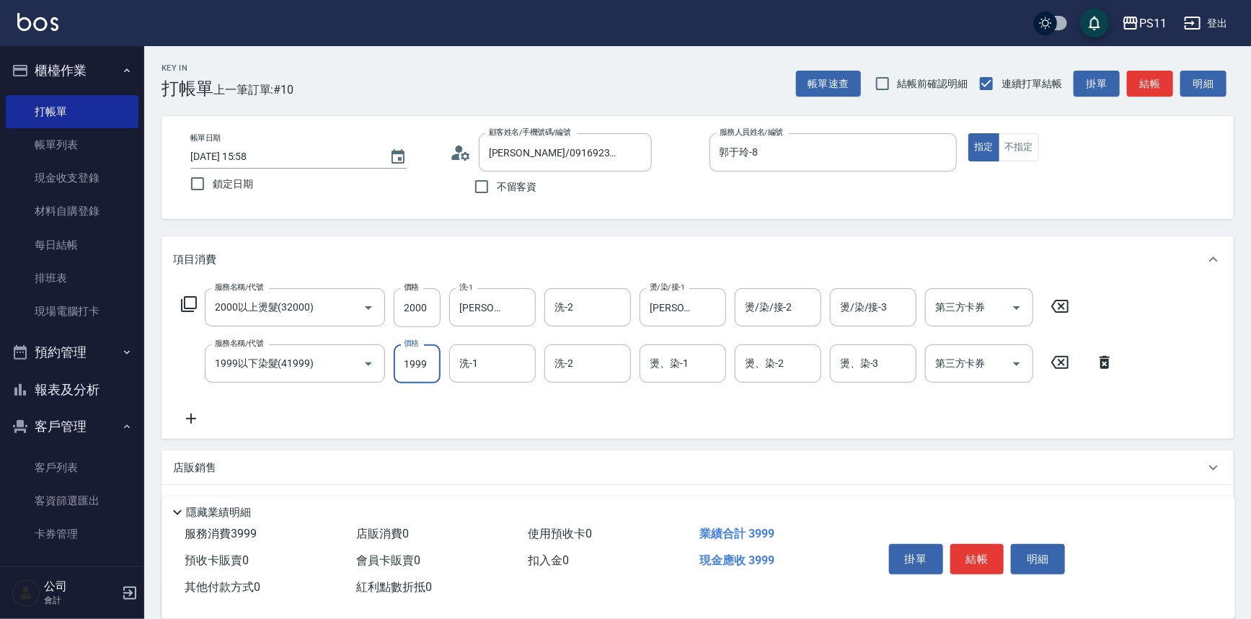
click at [416, 370] on input "1999" at bounding box center [417, 364] width 47 height 39
type input "1500"
type input "[PERSON_NAME]-20"
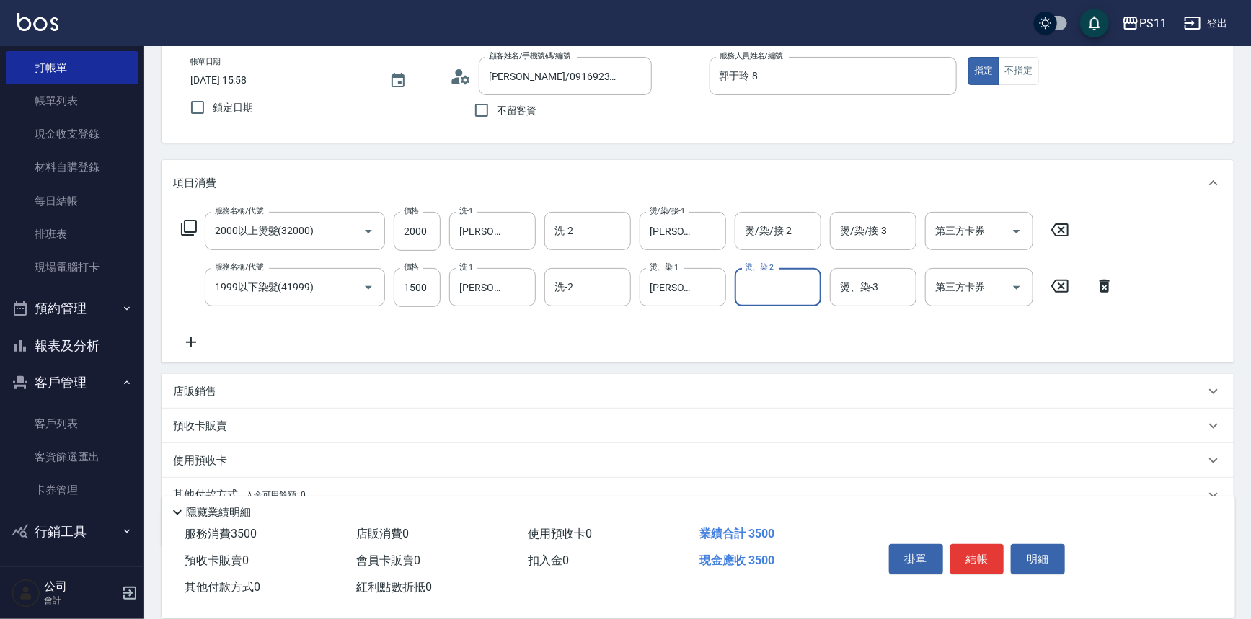
scroll to position [139, 0]
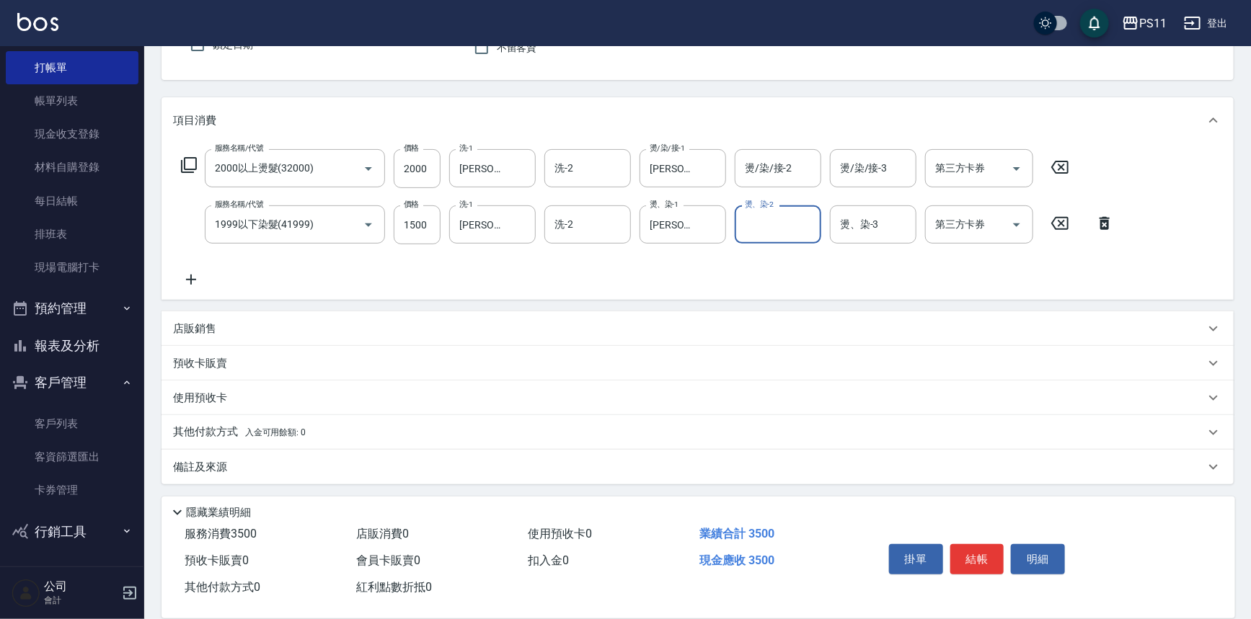
click at [188, 274] on icon at bounding box center [191, 279] width 36 height 17
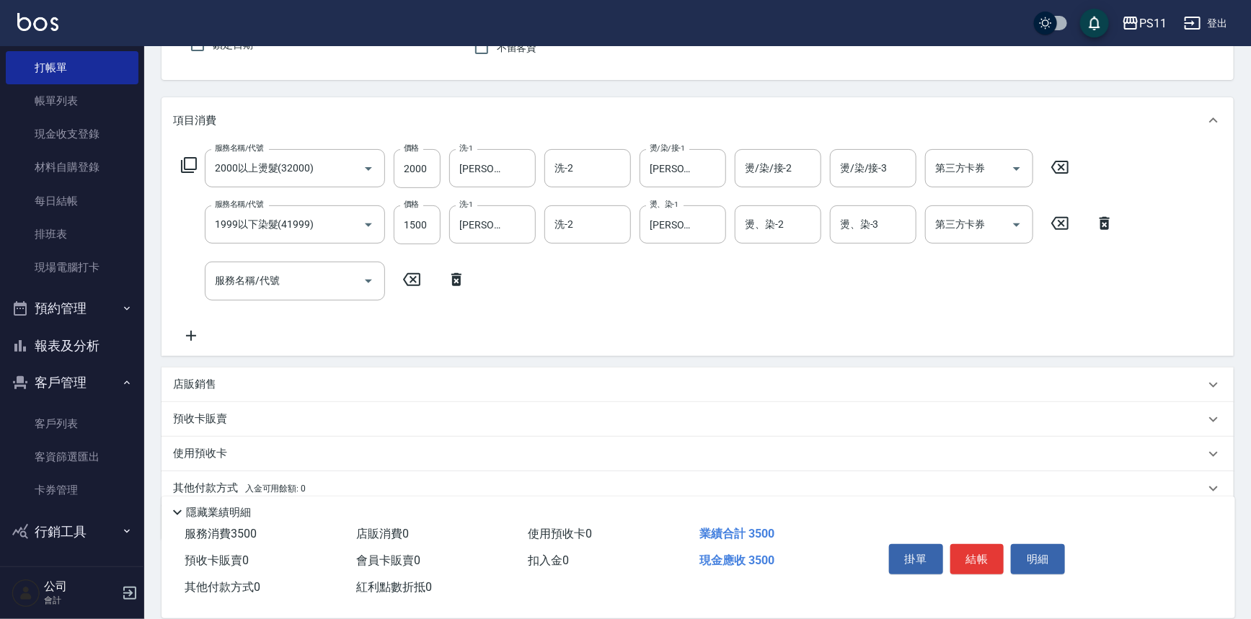
click at [227, 309] on div "服務名稱/代號 2000以上燙髮(32000) 服務名稱/代號 價格 2000 價格 洗-1 [PERSON_NAME]-20 洗-1 洗-2 洗-2 燙/染…" at bounding box center [648, 246] width 950 height 195
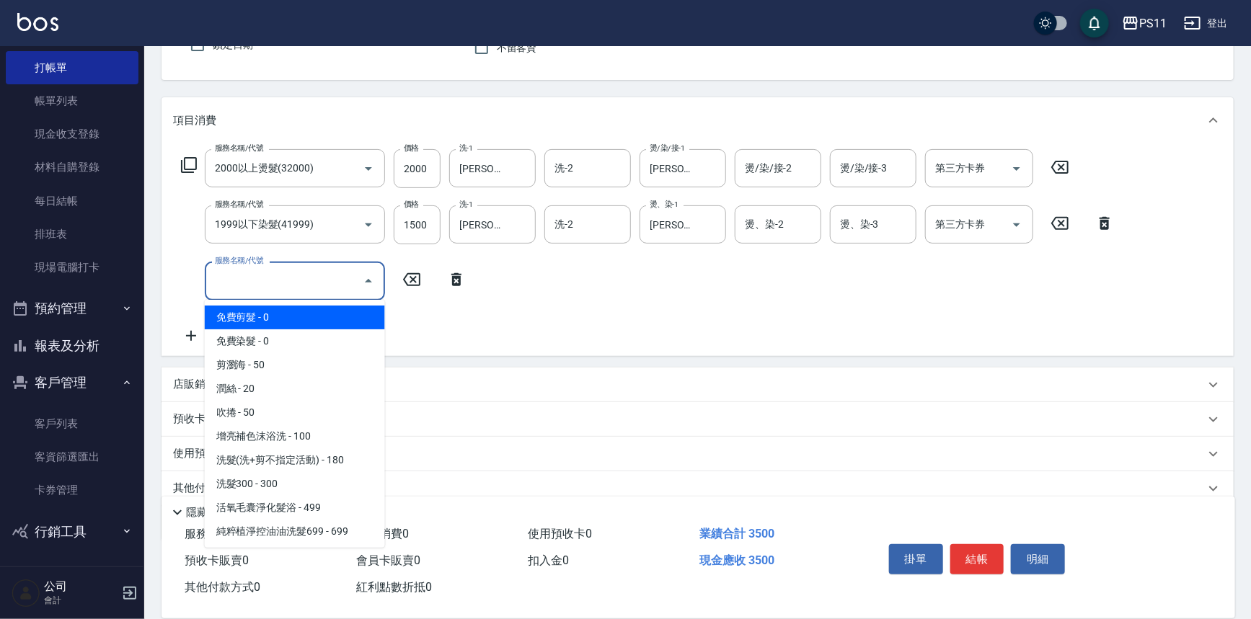
click at [241, 287] on input "服務名稱/代號" at bounding box center [284, 280] width 146 height 25
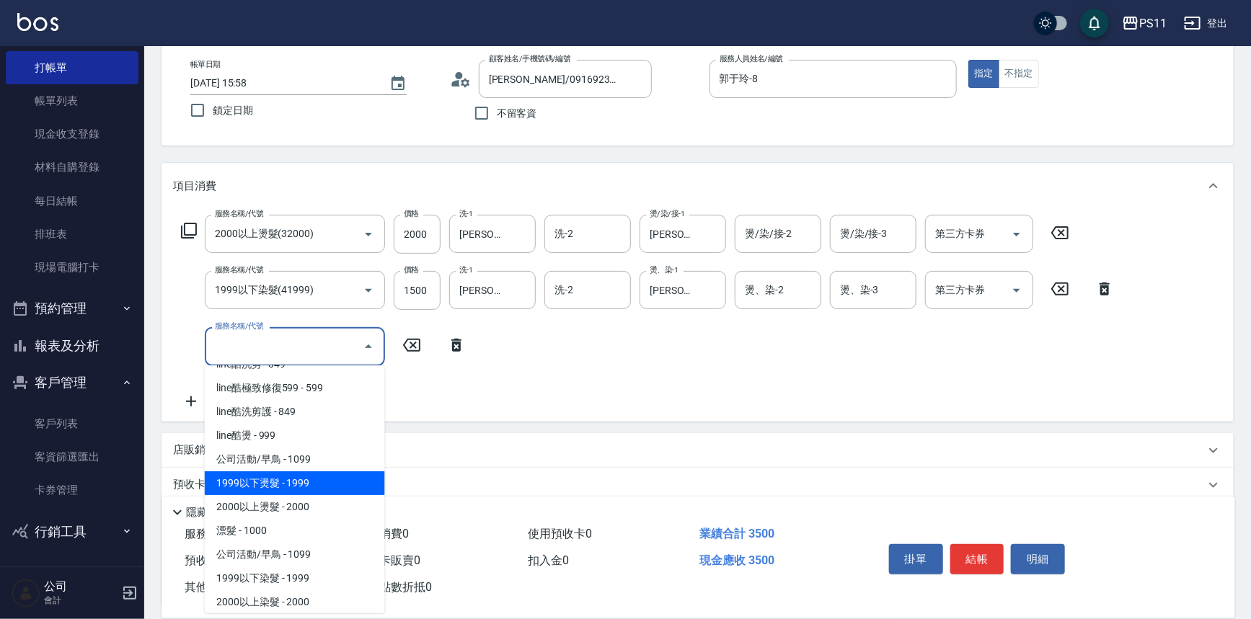
scroll to position [786, 0]
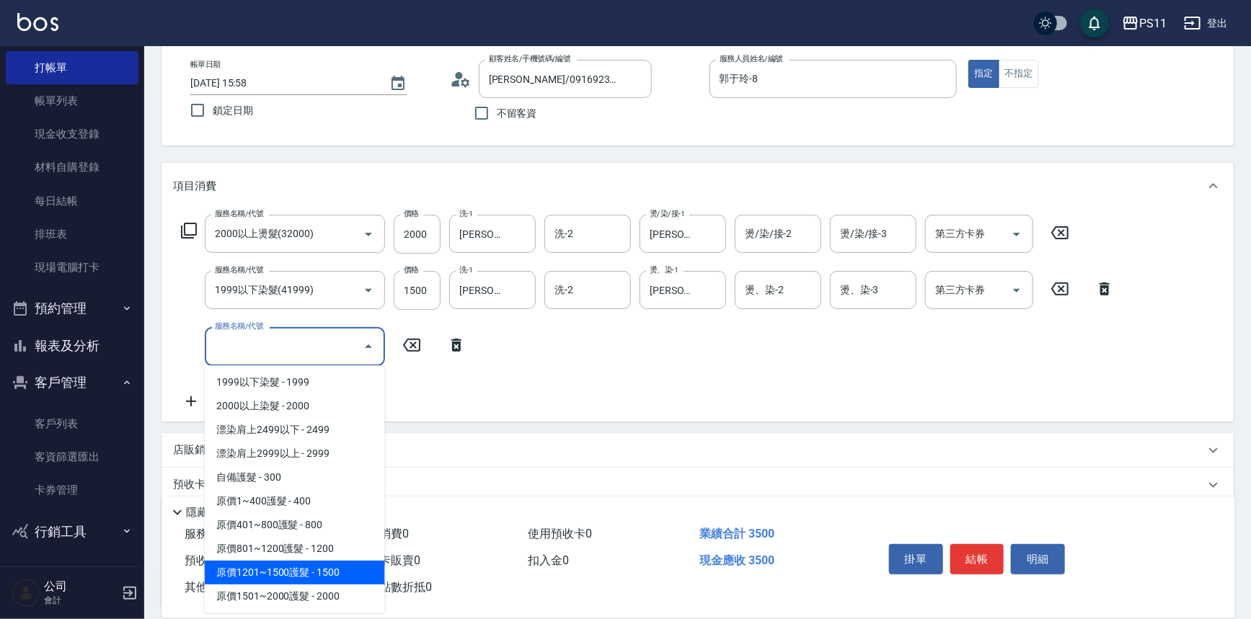
click at [334, 573] on span "原價1201~1500護髮 - 1500" at bounding box center [295, 573] width 180 height 24
type input "原價1201~1500護髮(51500)"
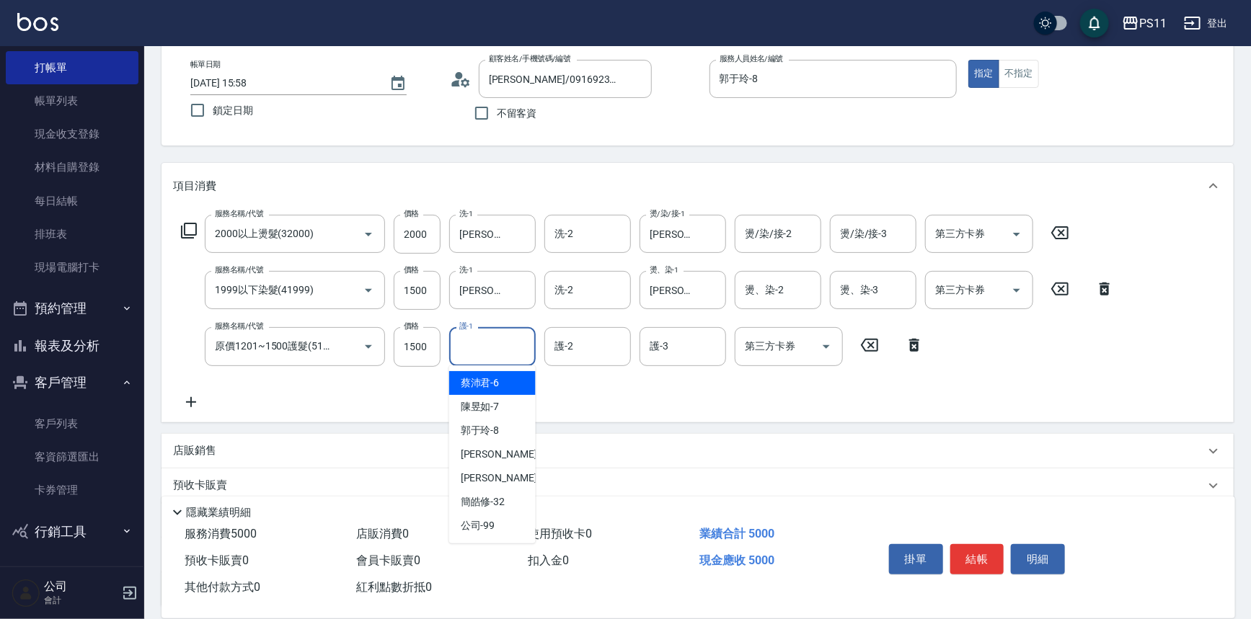
click at [495, 356] on input "護-1" at bounding box center [493, 346] width 74 height 25
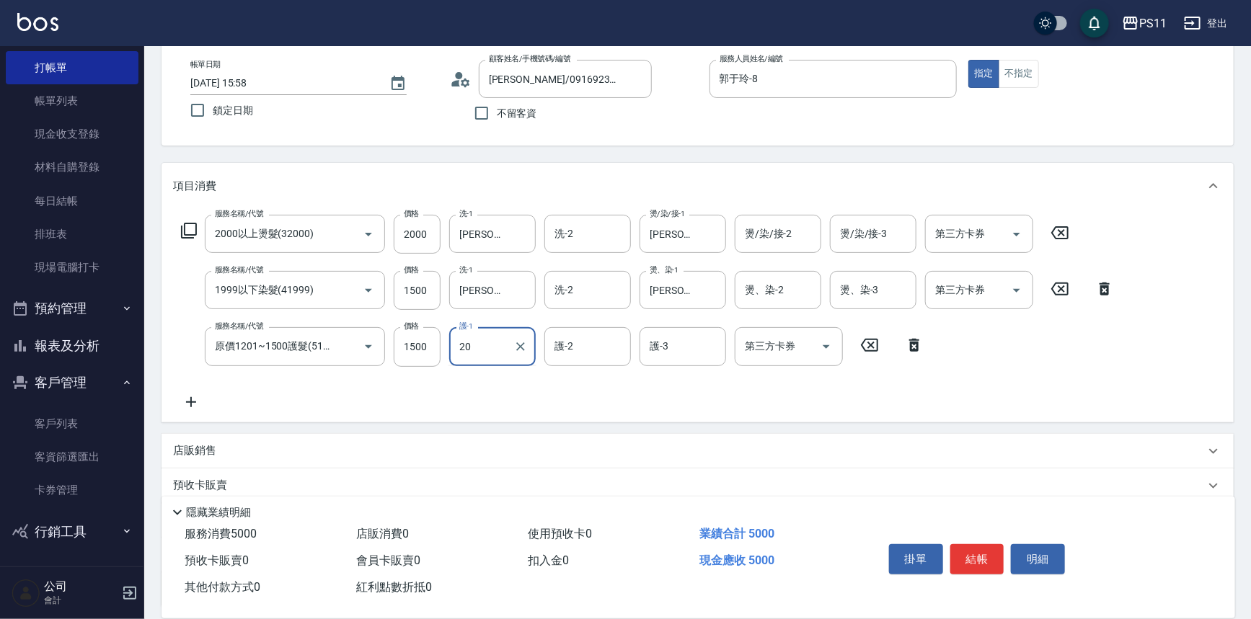
type input "[PERSON_NAME]-20"
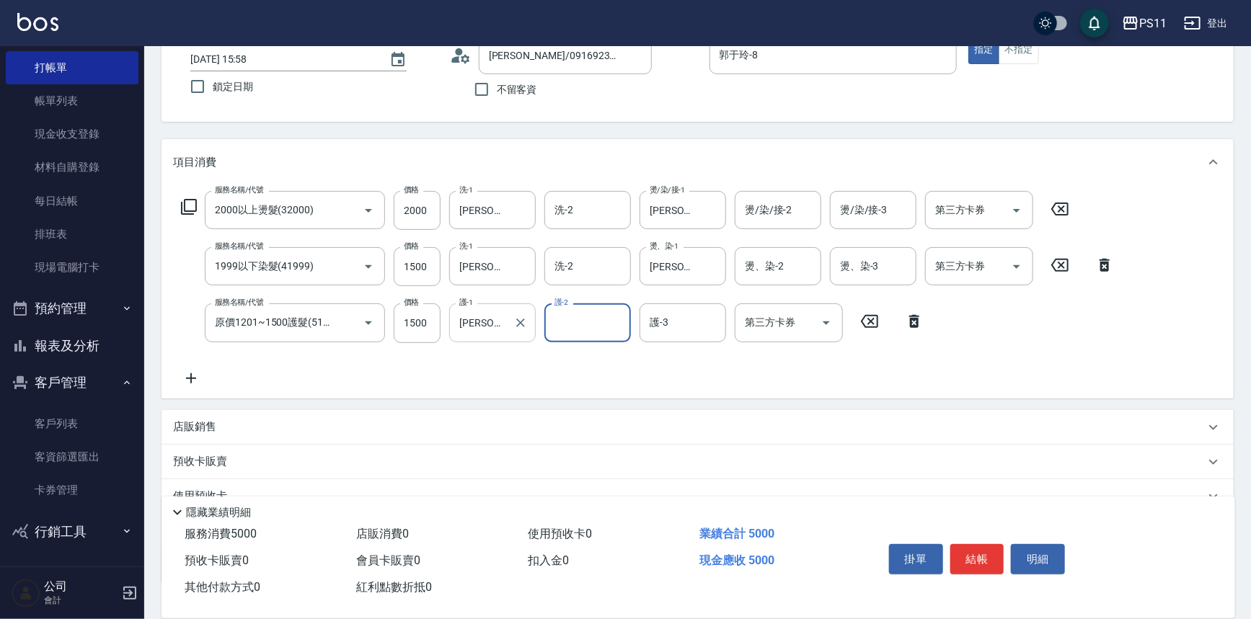
scroll to position [195, 0]
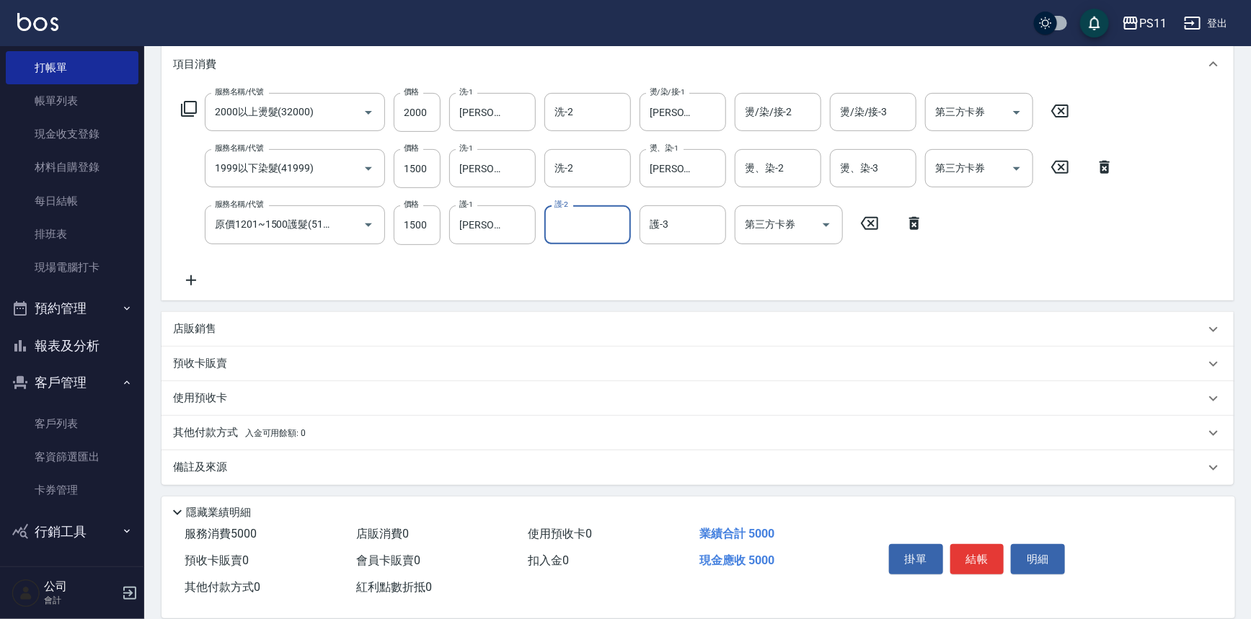
click at [202, 428] on p "其他付款方式 入金可用餘額: 0" at bounding box center [239, 433] width 133 height 16
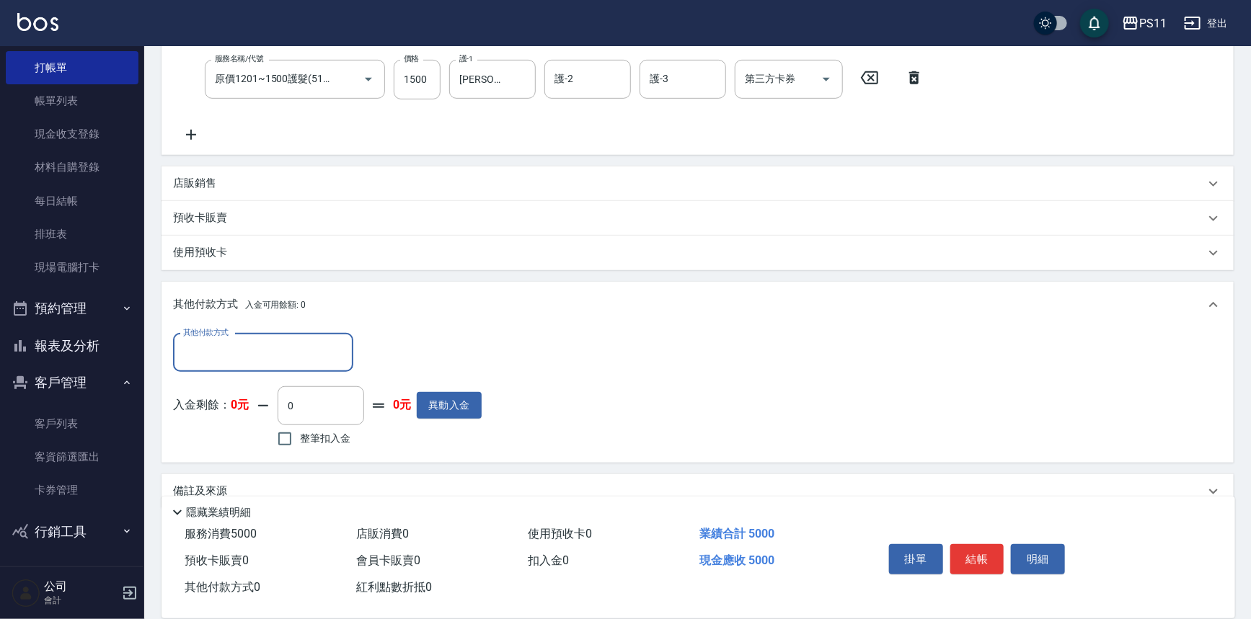
scroll to position [0, 0]
click at [235, 364] on input "其他付款方式" at bounding box center [263, 352] width 167 height 25
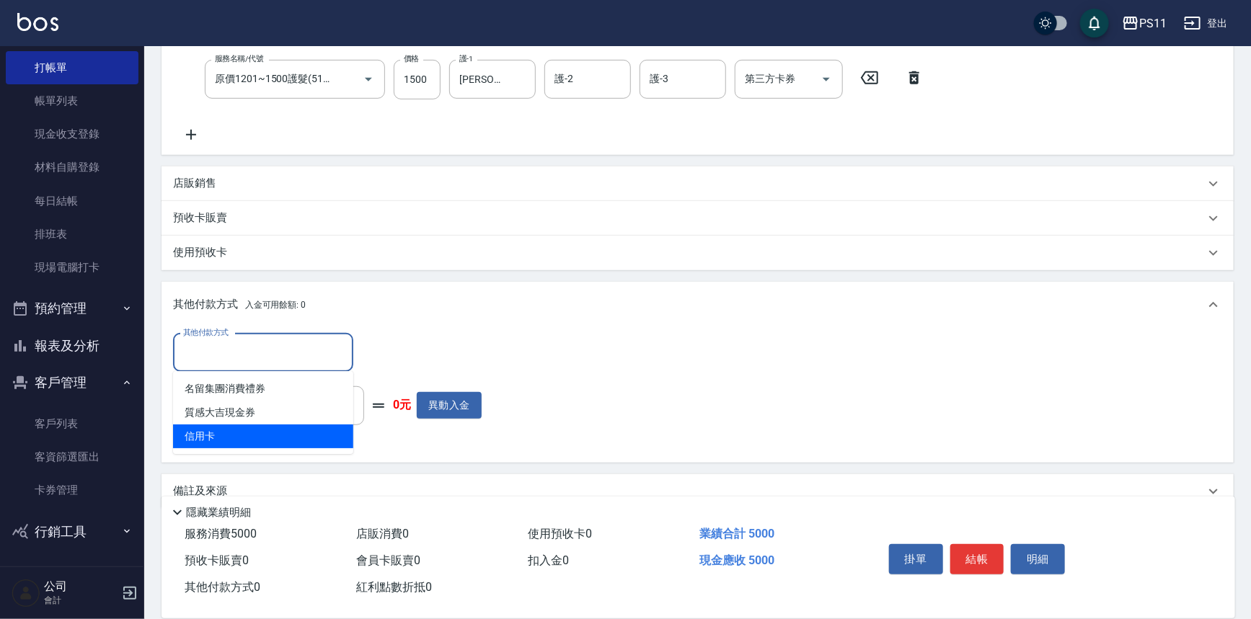
click at [250, 433] on span "信用卡" at bounding box center [263, 437] width 180 height 24
type input "信用卡"
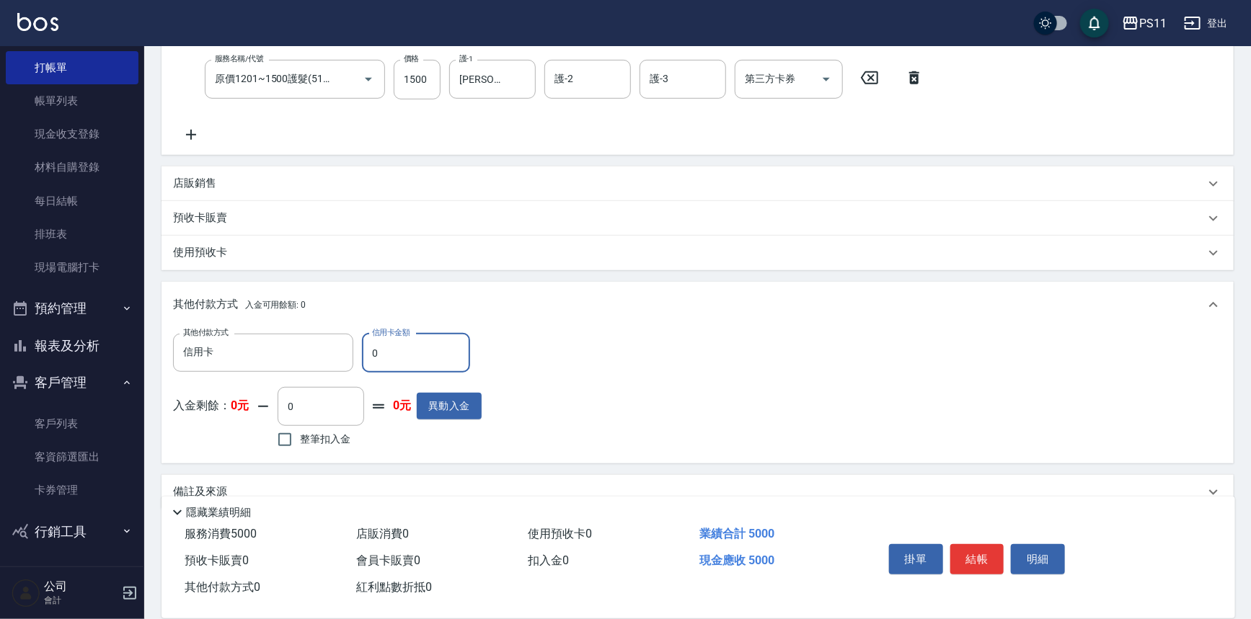
drag, startPoint x: 433, startPoint y: 335, endPoint x: 211, endPoint y: 376, distance: 225.9
click at [211, 376] on div "其他付款方式 信用卡 其他付款方式 信用卡金額 0 信用卡金額 入金剩餘： 0元 0 ​ 整筆扣入金 0元 異動入金" at bounding box center [327, 393] width 309 height 118
drag, startPoint x: 0, startPoint y: 351, endPoint x: 112, endPoint y: 351, distance: 112.5
click at [12, 351] on div "PS11 登出 櫃檯作業 打帳單 帳單列表 現金收支登錄 材料自購登錄 每日結帳 排班表 現場電腦打卡 預約管理 預約管理 單日預約紀錄 單週預約紀錄 報表及…" at bounding box center [625, 152] width 1251 height 986
type input "5000"
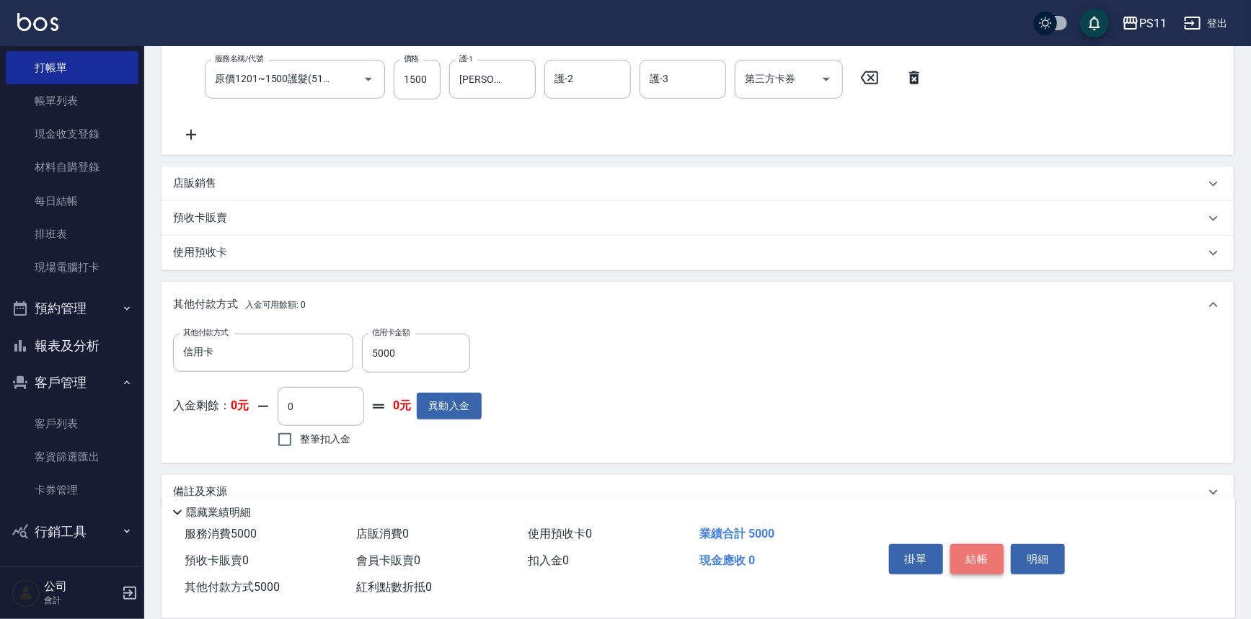
click at [998, 562] on button "結帳" at bounding box center [977, 559] width 54 height 30
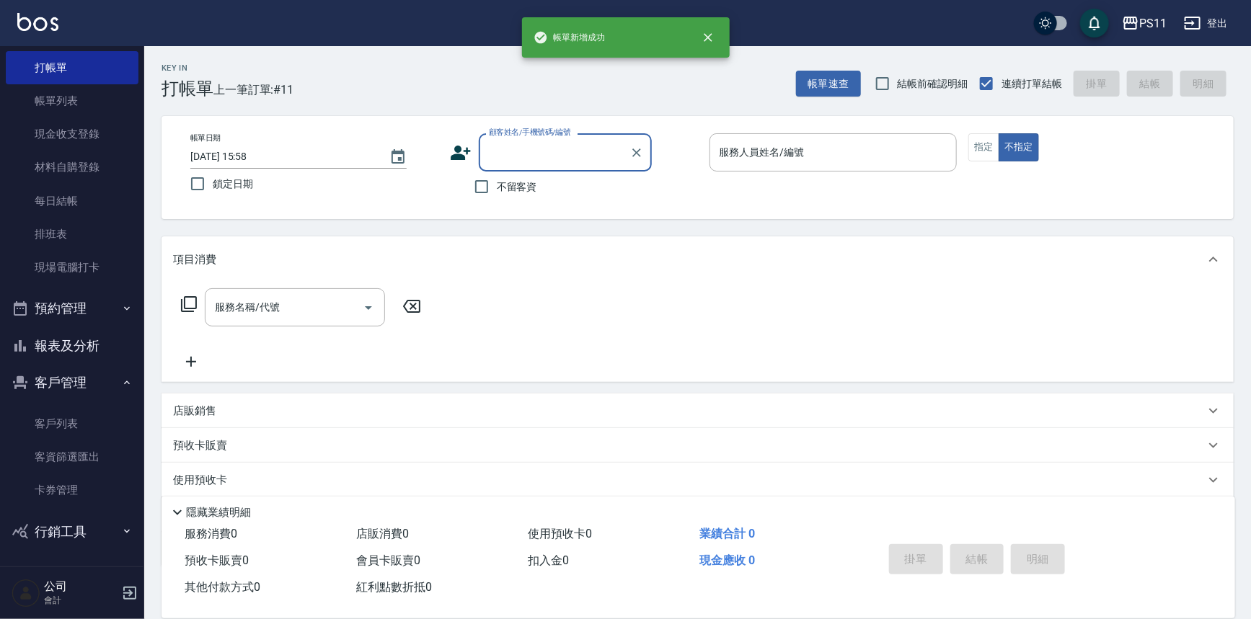
click at [104, 343] on button "報表及分析" at bounding box center [72, 345] width 133 height 37
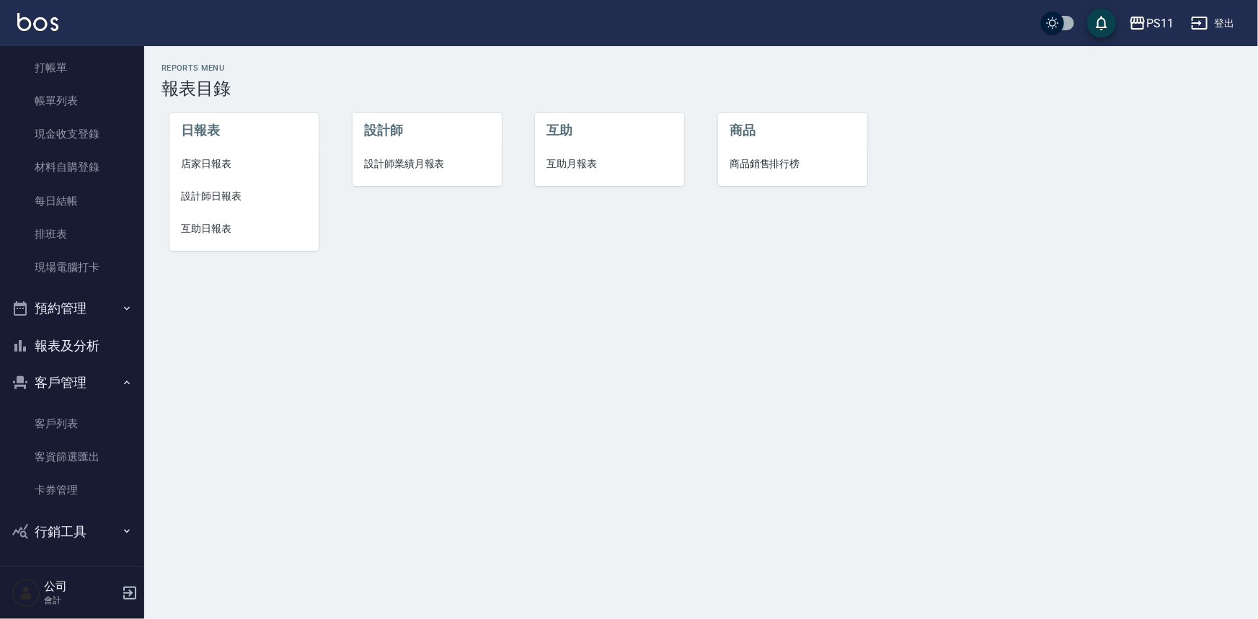
click at [229, 206] on li "設計師日報表" at bounding box center [243, 196] width 149 height 32
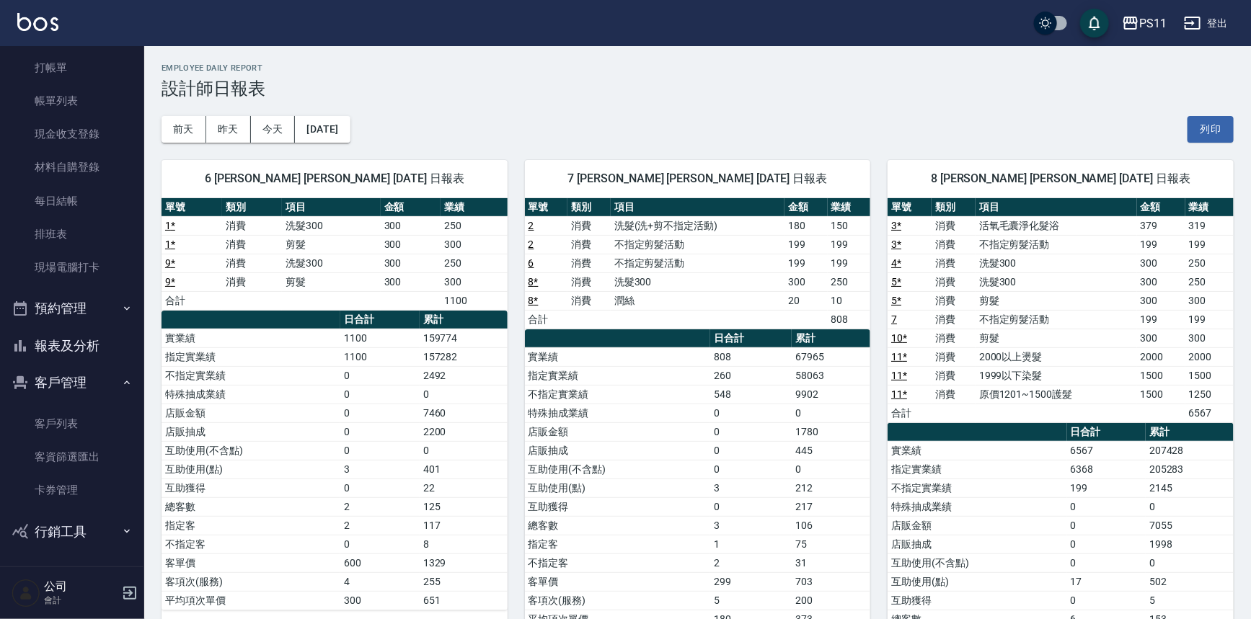
click at [758, 375] on td "260" at bounding box center [750, 375] width 81 height 19
click at [73, 59] on link "打帳單" at bounding box center [72, 67] width 133 height 33
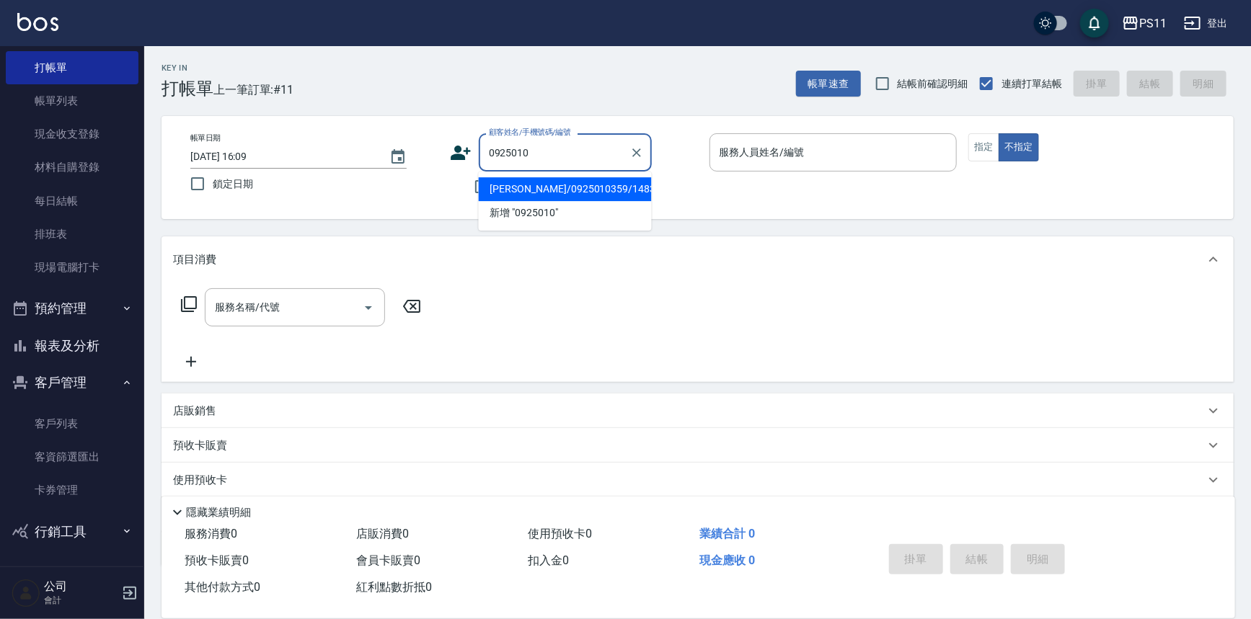
click at [609, 182] on li "[PERSON_NAME]/0925010359/1483" at bounding box center [565, 189] width 173 height 24
type input "[PERSON_NAME]/0925010359/1483"
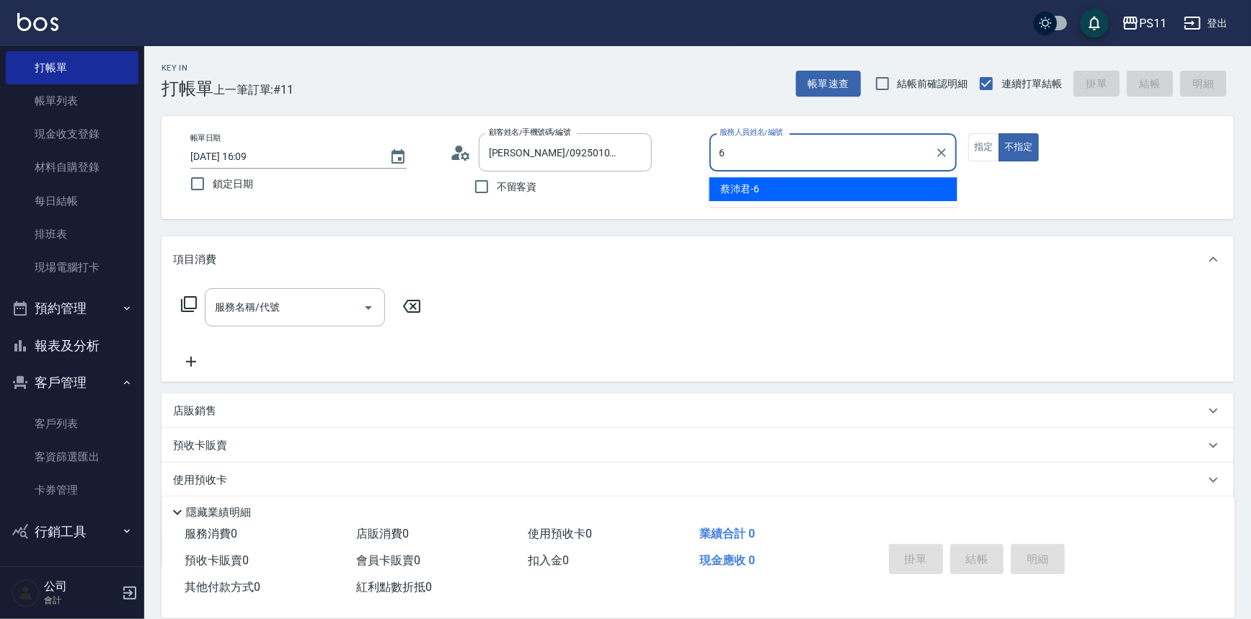
type input "[PERSON_NAME]6"
type button "false"
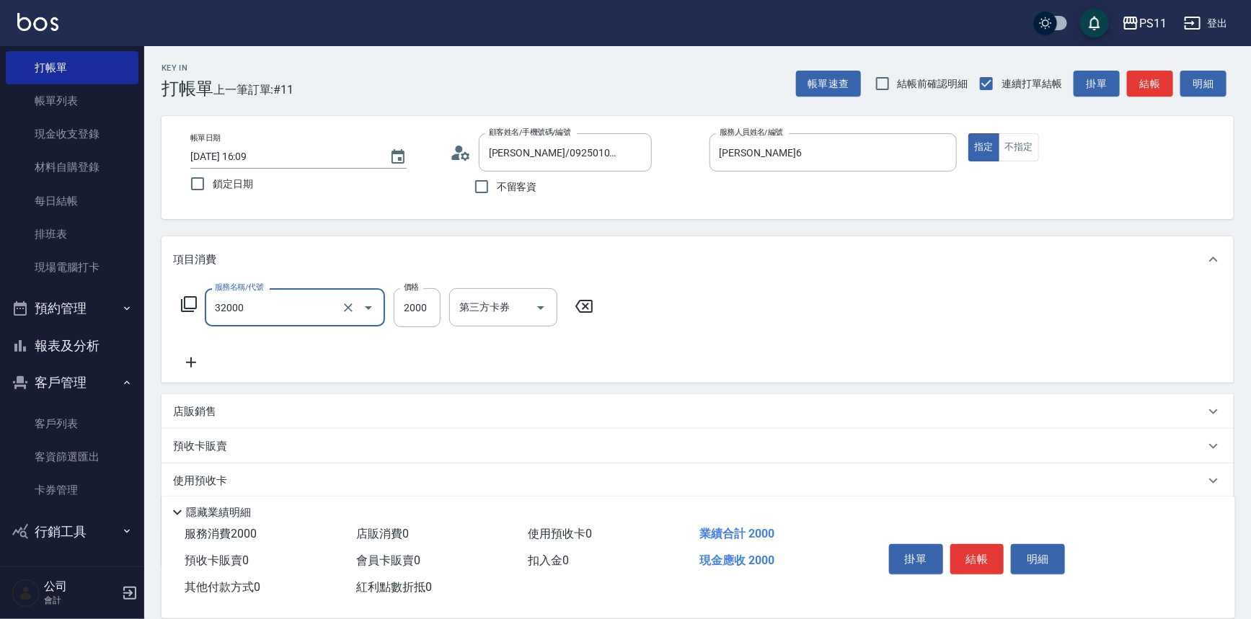
type input "2000以上燙髮(32000)"
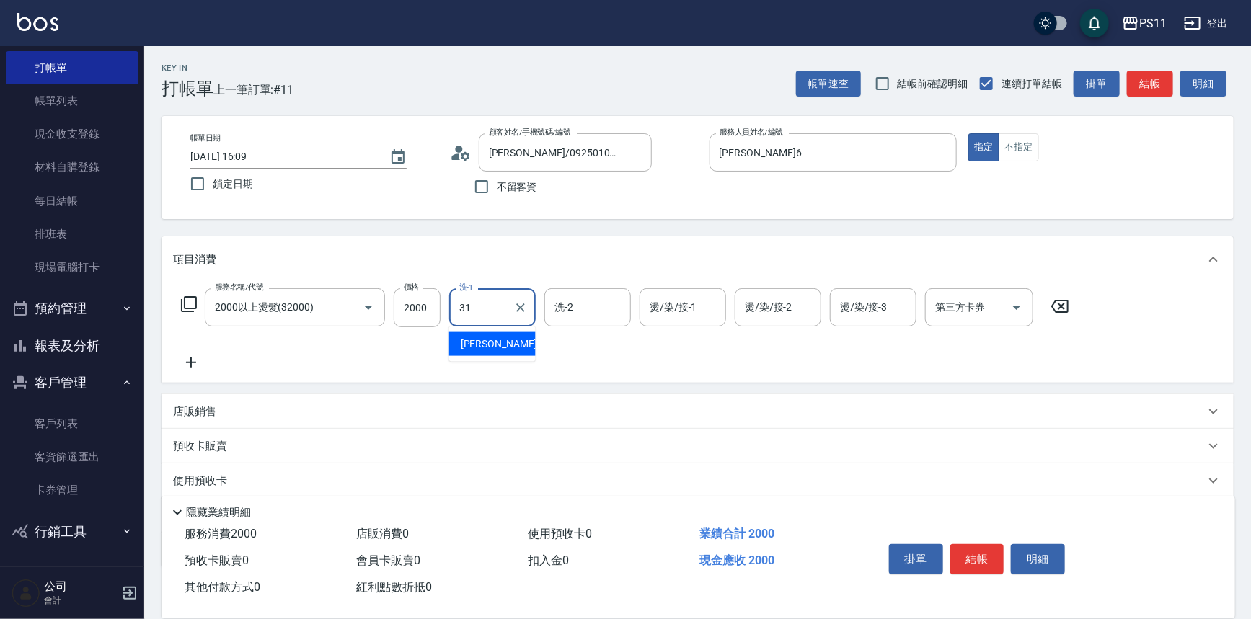
type input "[PERSON_NAME]-31"
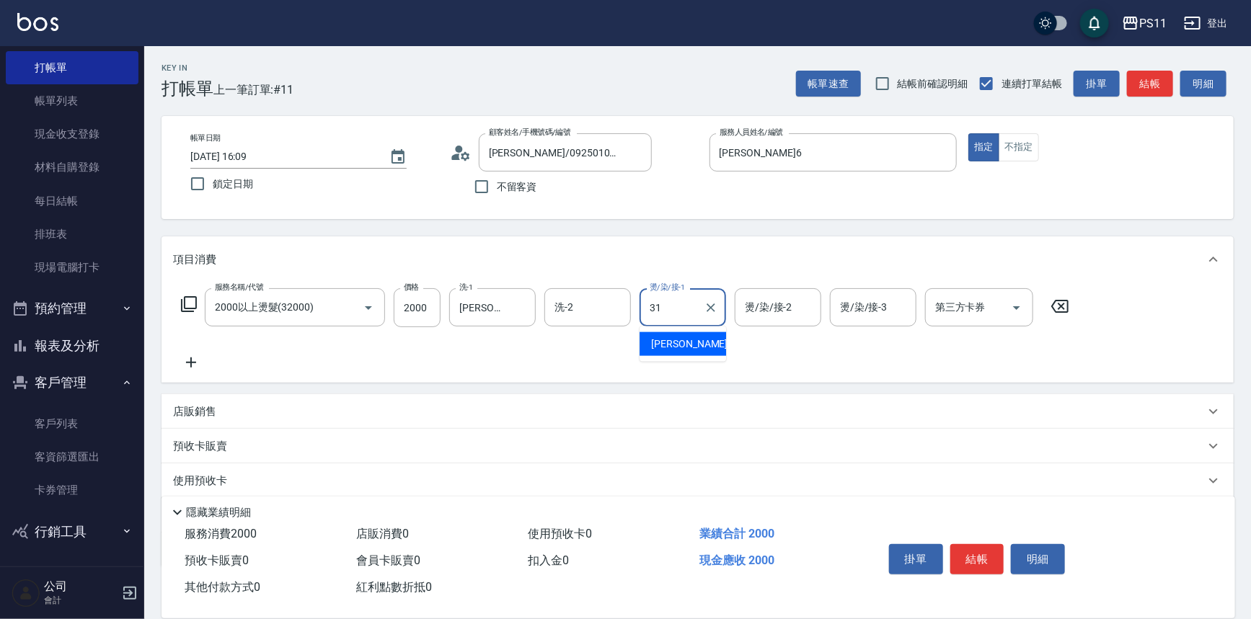
type input "[PERSON_NAME]-31"
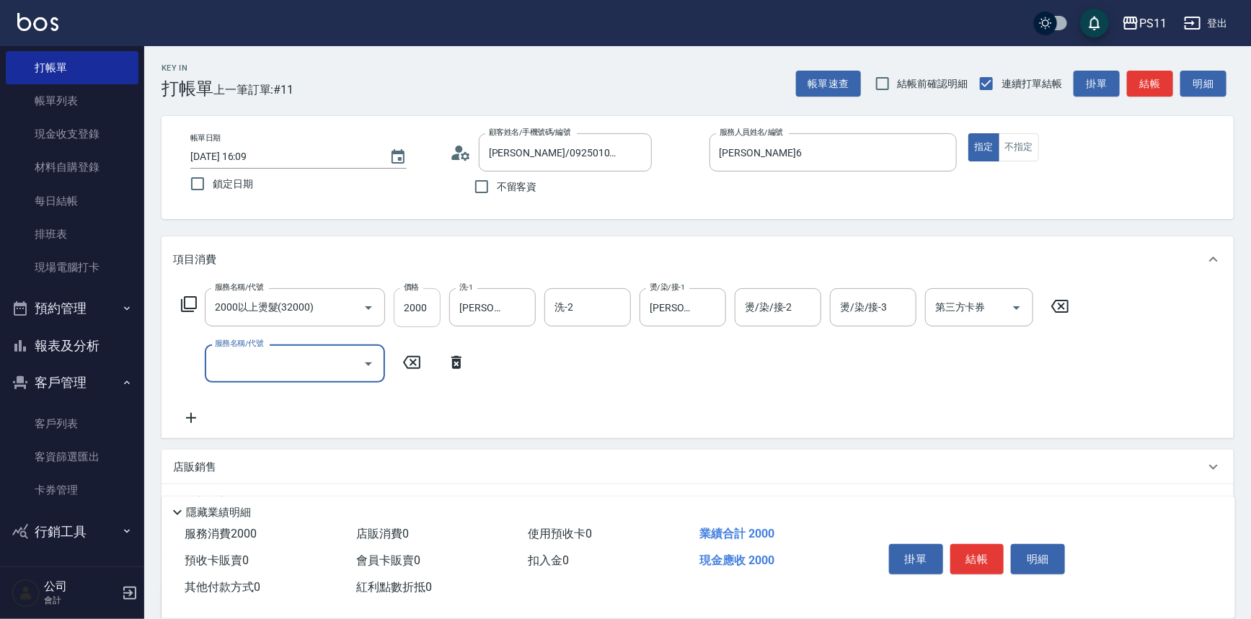
click at [425, 314] on input "2000" at bounding box center [417, 307] width 47 height 39
type input "3000"
type input "原價1501~2000護髮(52000)"
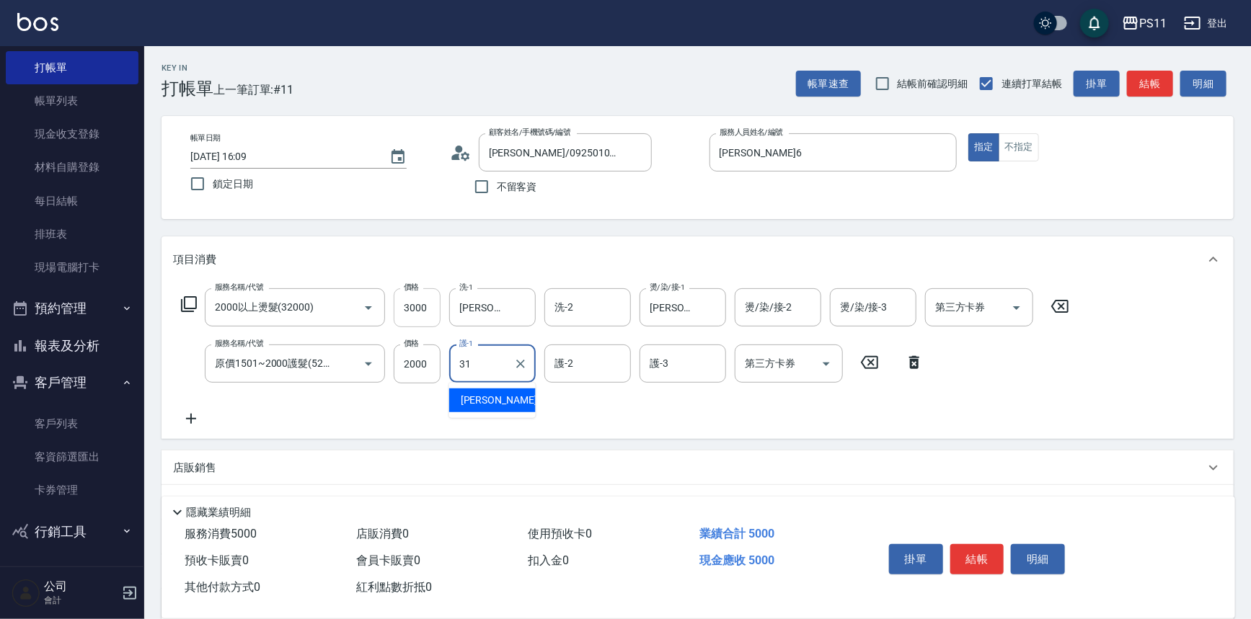
type input "[PERSON_NAME]-31"
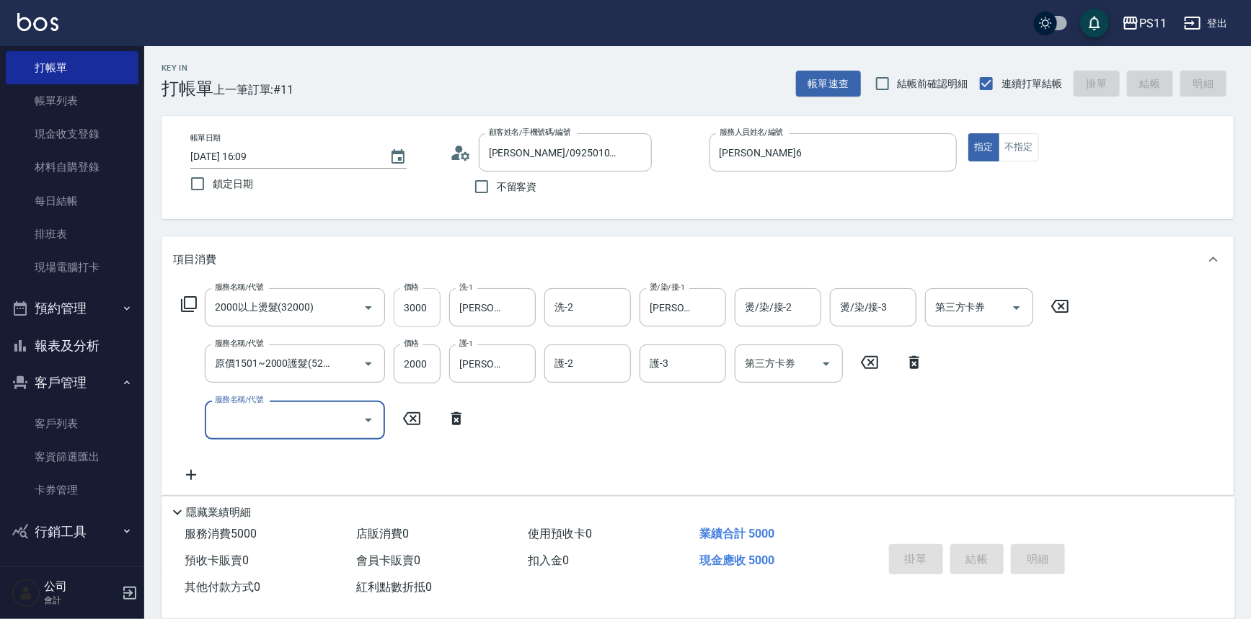
type input "[DATE] 16:11"
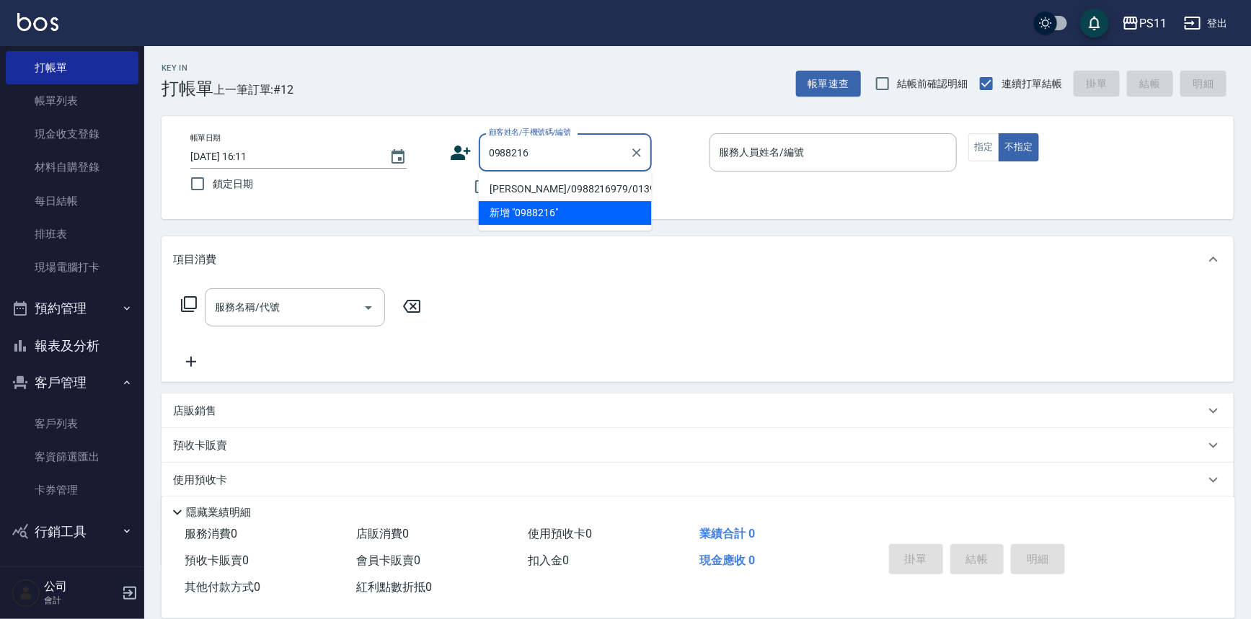
click at [603, 187] on li "[PERSON_NAME]/0988216979/0139" at bounding box center [565, 189] width 173 height 24
type input "[PERSON_NAME]/0988216979/0139"
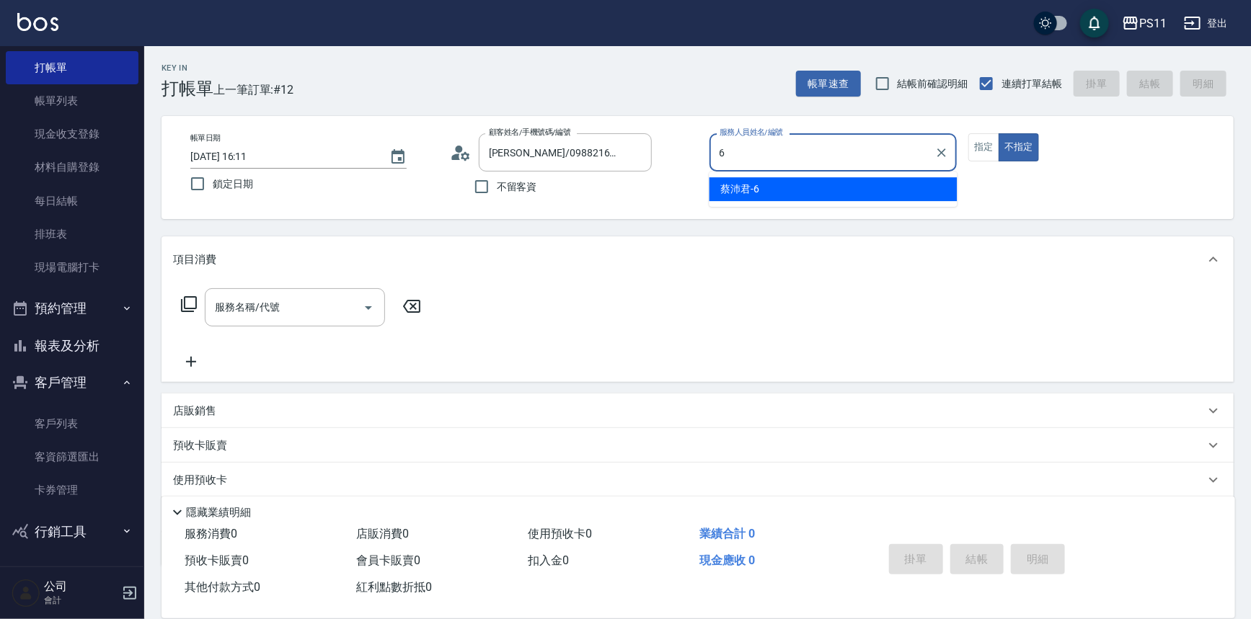
type input "[PERSON_NAME]6"
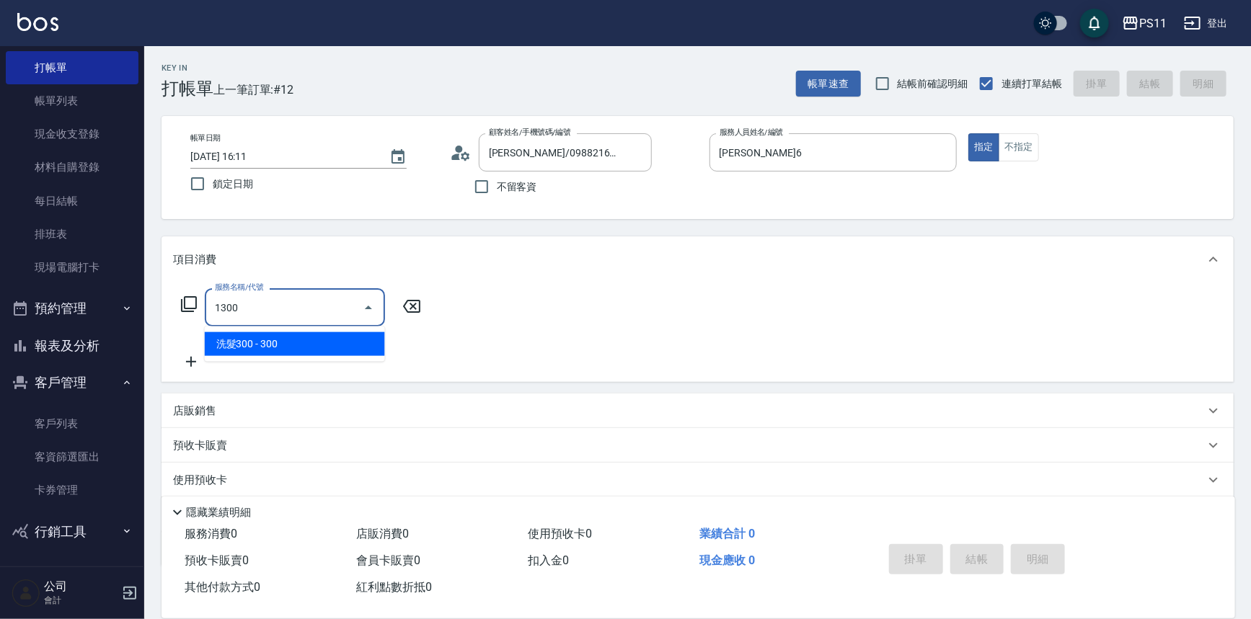
type input "洗髮300(1300)"
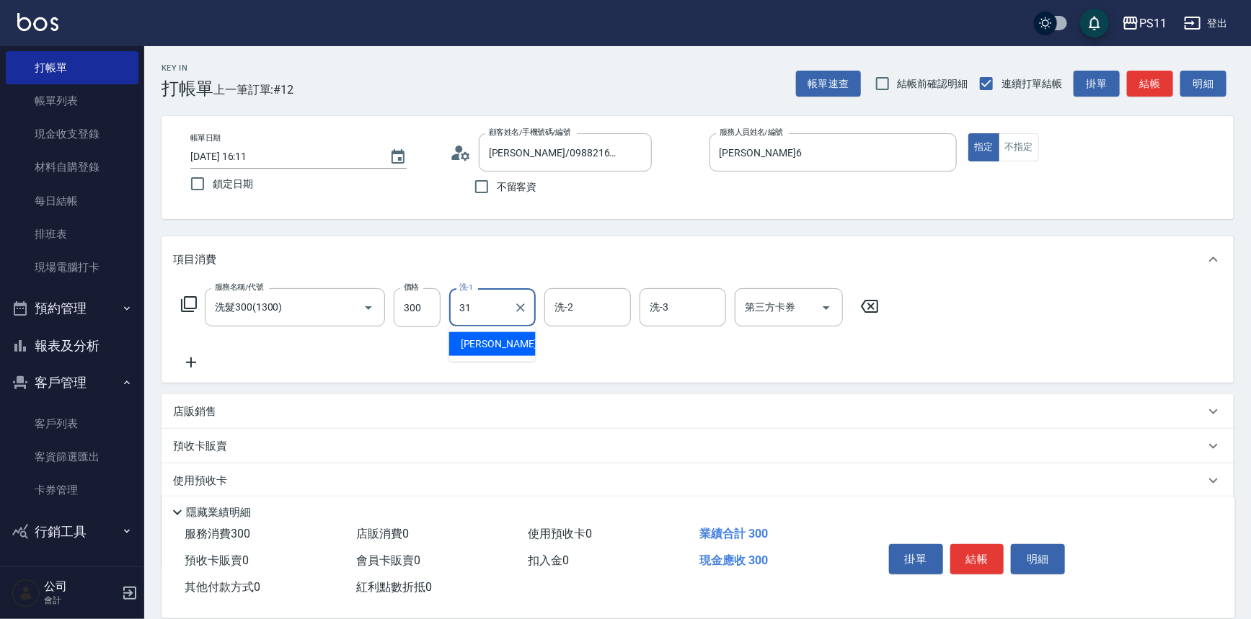
type input "[PERSON_NAME]-31"
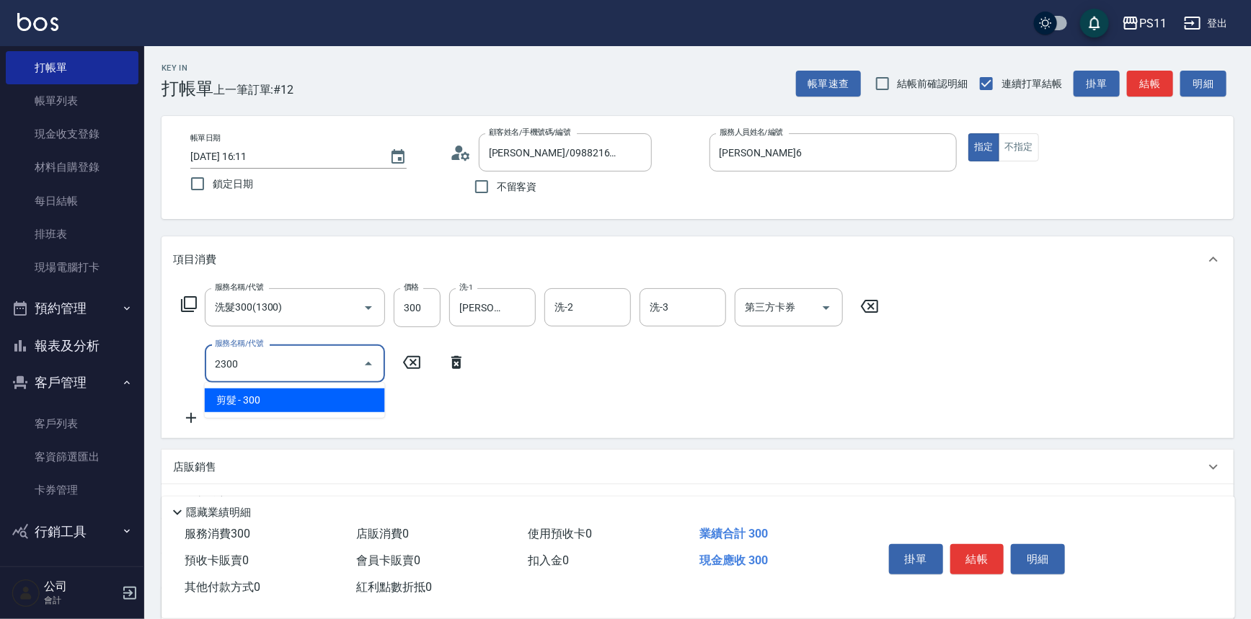
type input "剪髮(2300)"
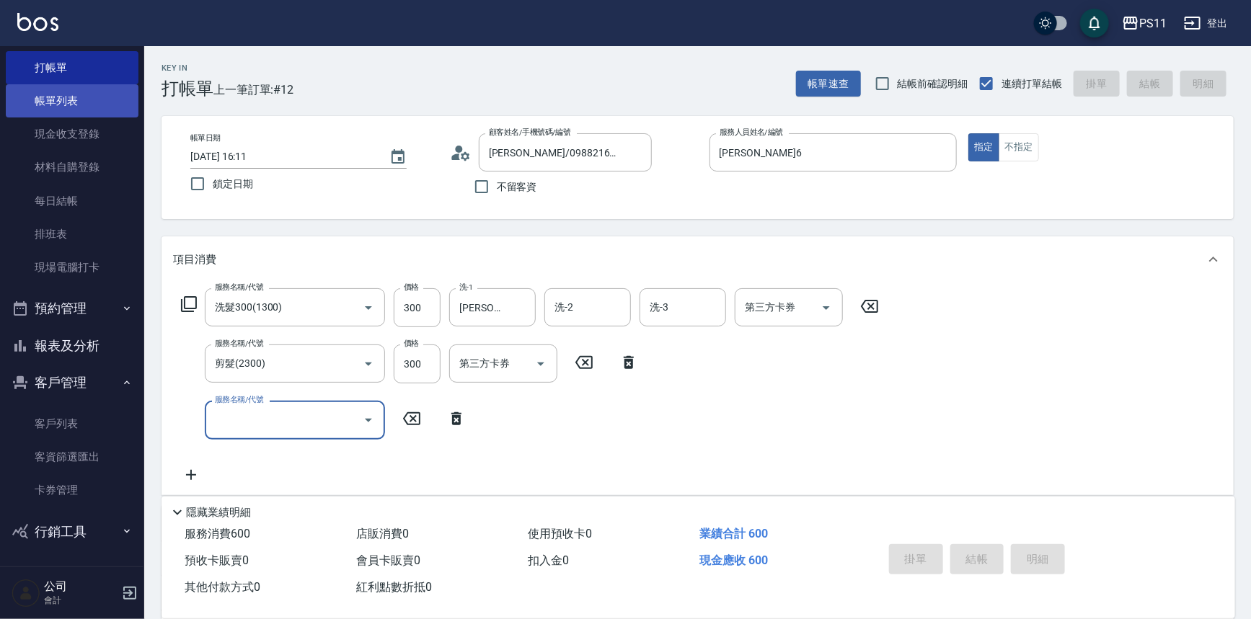
type input "[DATE] 16:26"
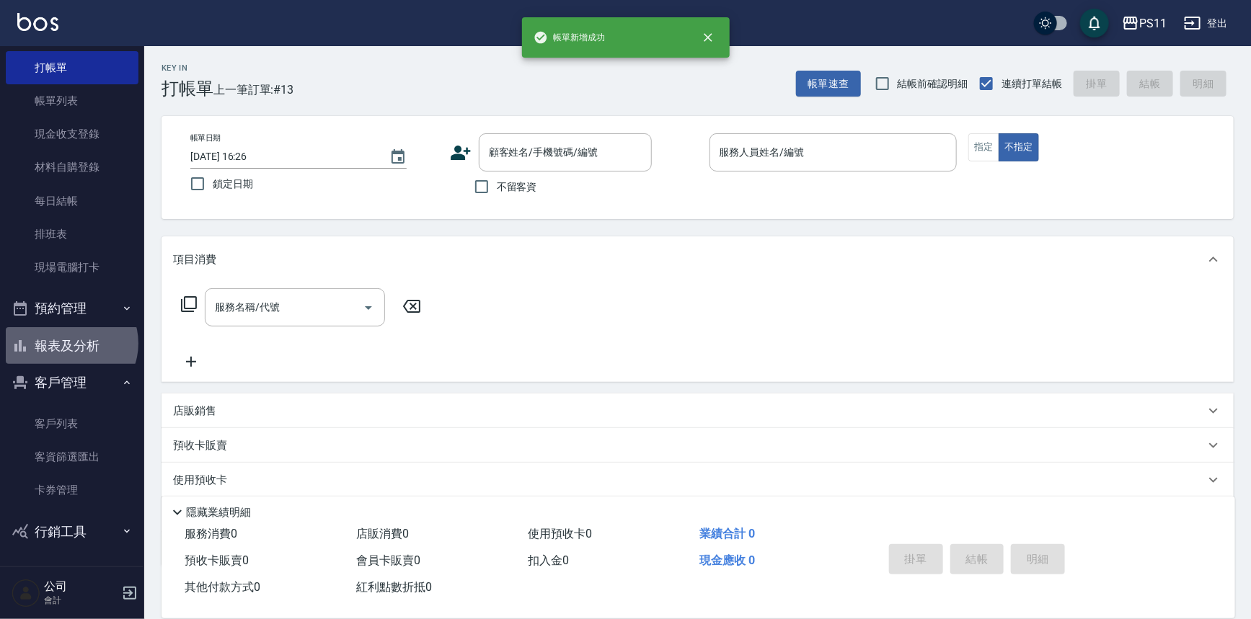
click at [70, 343] on button "報表及分析" at bounding box center [72, 345] width 133 height 37
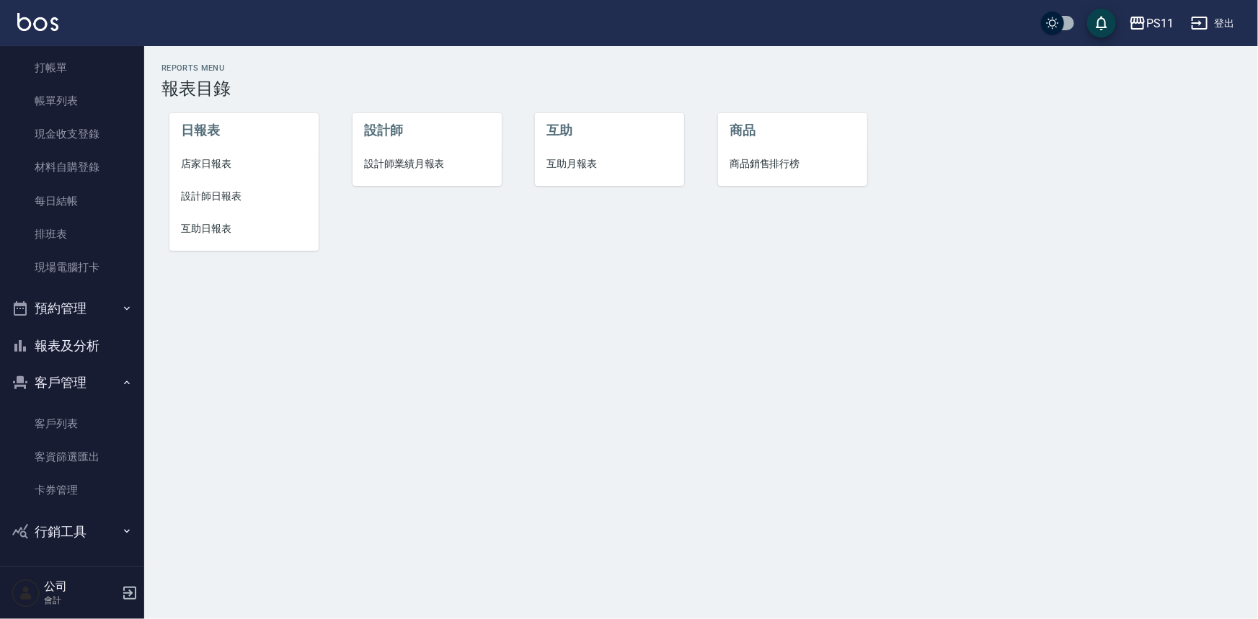
click at [185, 197] on span "設計師日報表" at bounding box center [244, 196] width 126 height 15
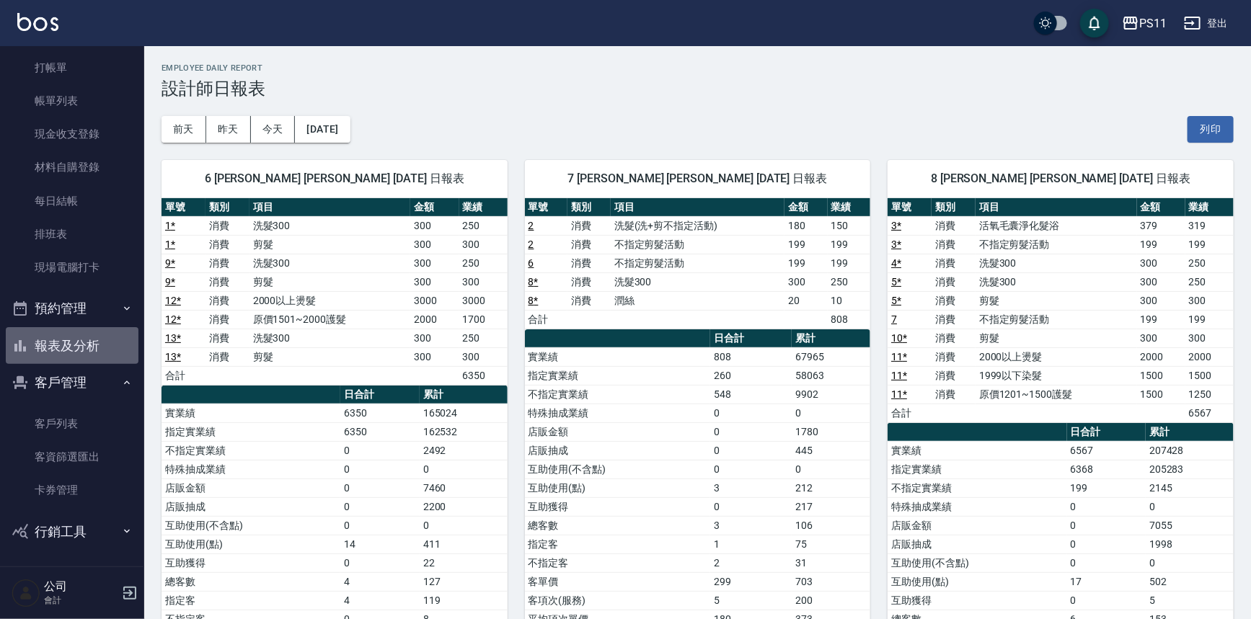
click at [85, 352] on button "報表及分析" at bounding box center [72, 345] width 133 height 37
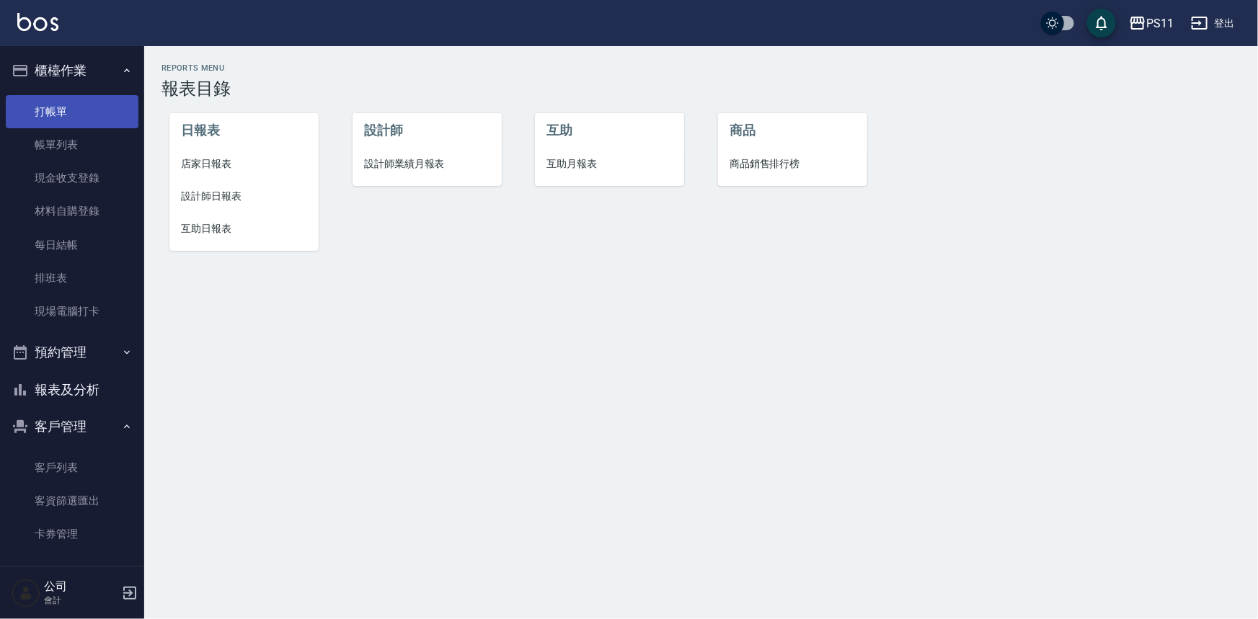
drag, startPoint x: 68, startPoint y: 116, endPoint x: 85, endPoint y: 120, distance: 17.7
click at [68, 115] on link "打帳單" at bounding box center [72, 111] width 133 height 33
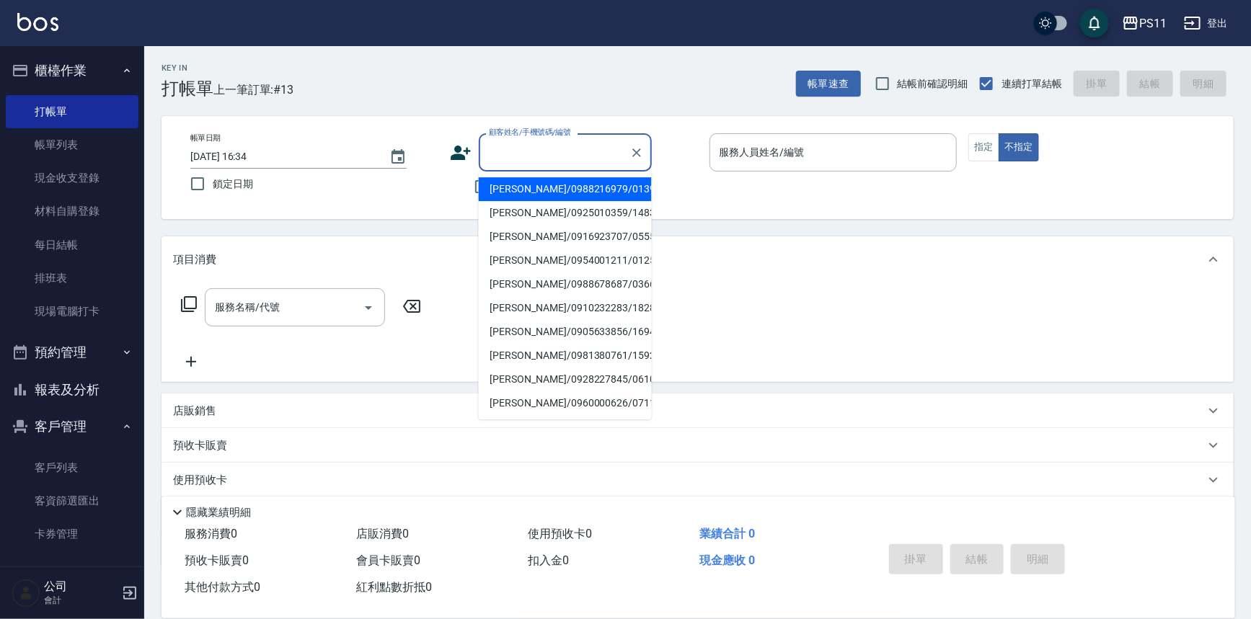
click at [520, 143] on input "顧客姓名/手機號碼/編號" at bounding box center [554, 152] width 138 height 25
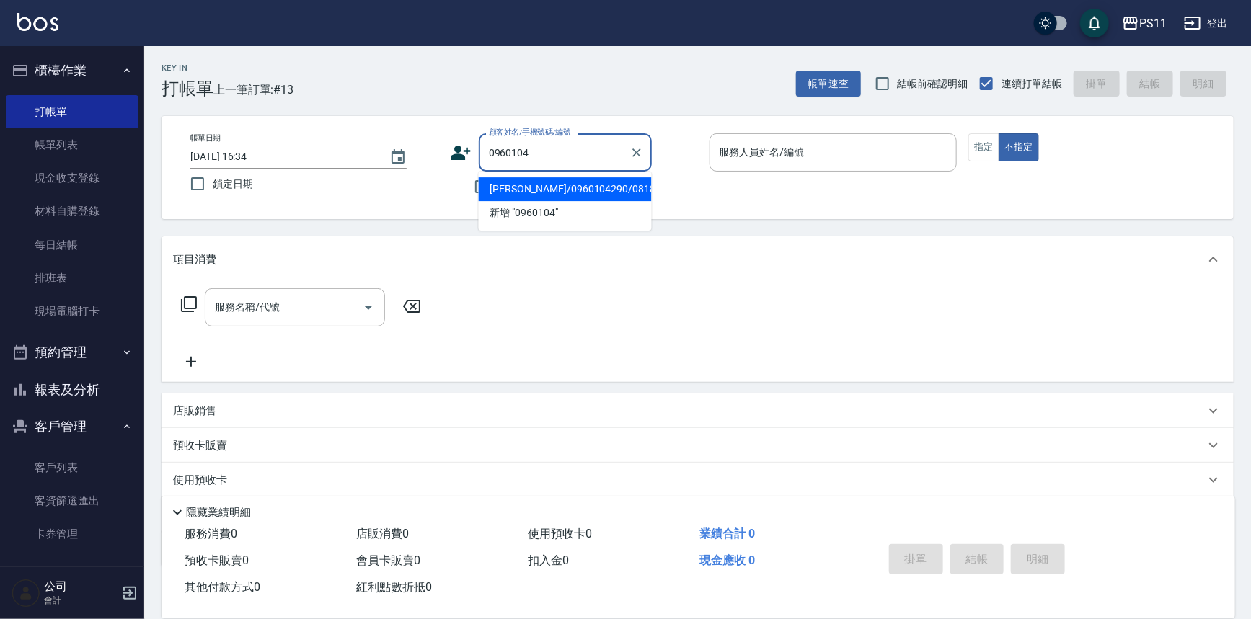
click at [571, 188] on li "[PERSON_NAME]/0960104290/0818" at bounding box center [565, 189] width 173 height 24
type input "[PERSON_NAME]/0960104290/0818"
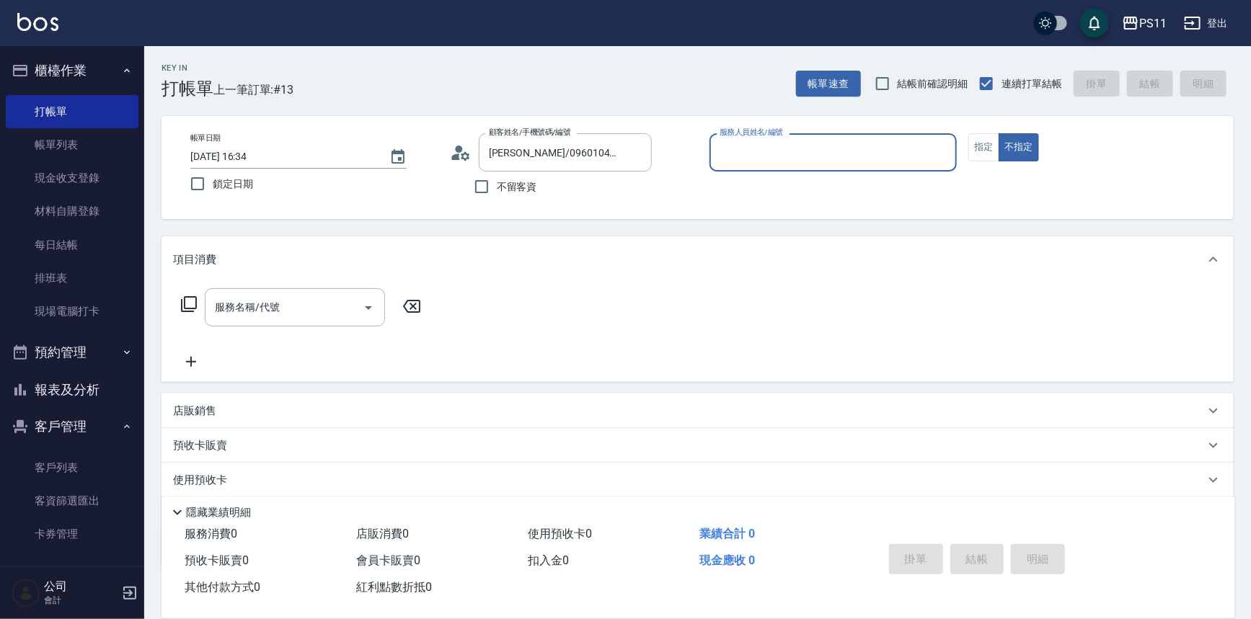
click at [751, 157] on input "服務人員姓名/編號" at bounding box center [833, 152] width 235 height 25
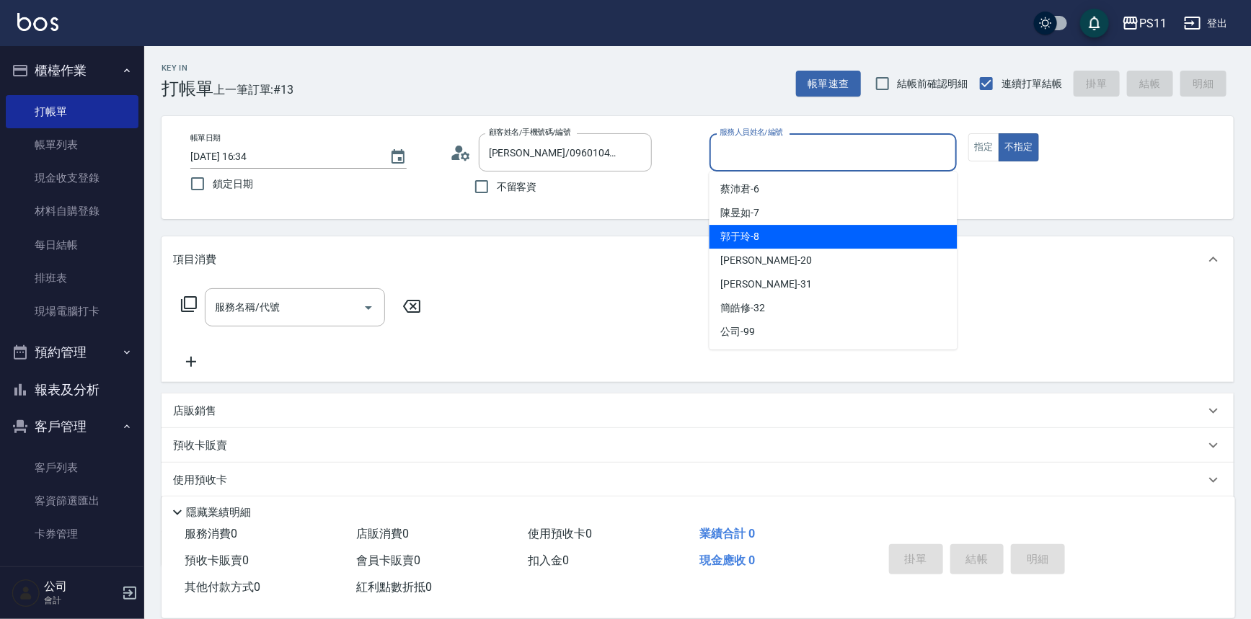
click at [782, 243] on div "郭于玲 -8" at bounding box center [834, 237] width 248 height 24
type input "郭于玲-8"
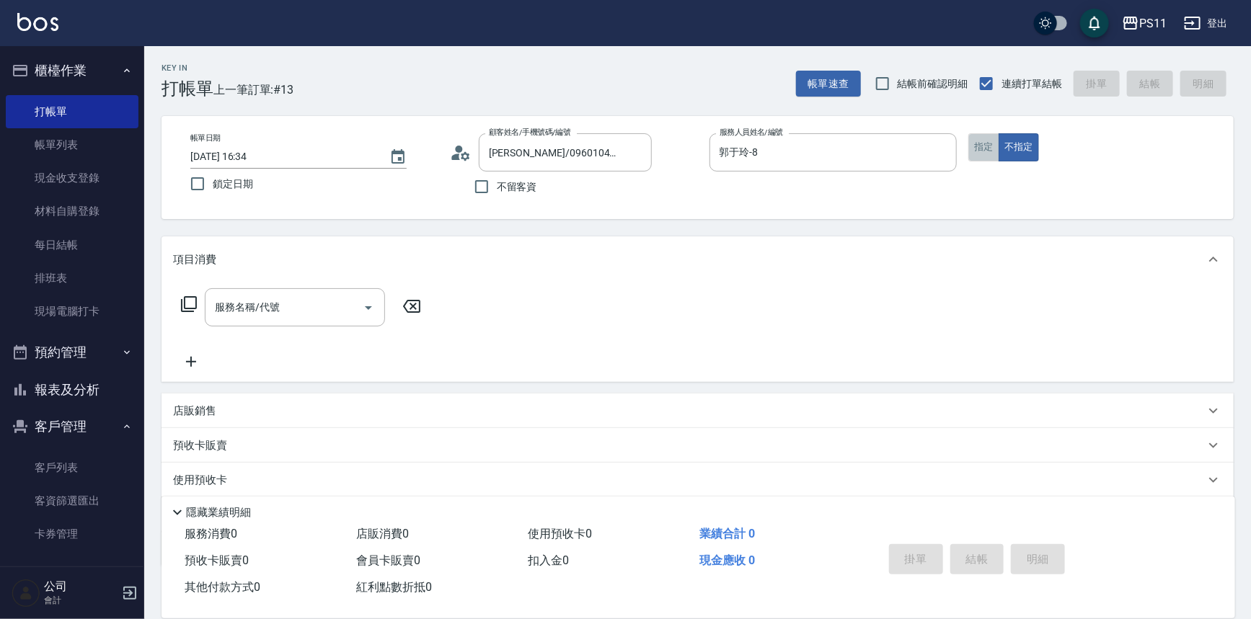
click at [978, 141] on button "指定" at bounding box center [983, 147] width 31 height 28
click at [214, 303] on input "服務名稱/代號" at bounding box center [284, 307] width 146 height 25
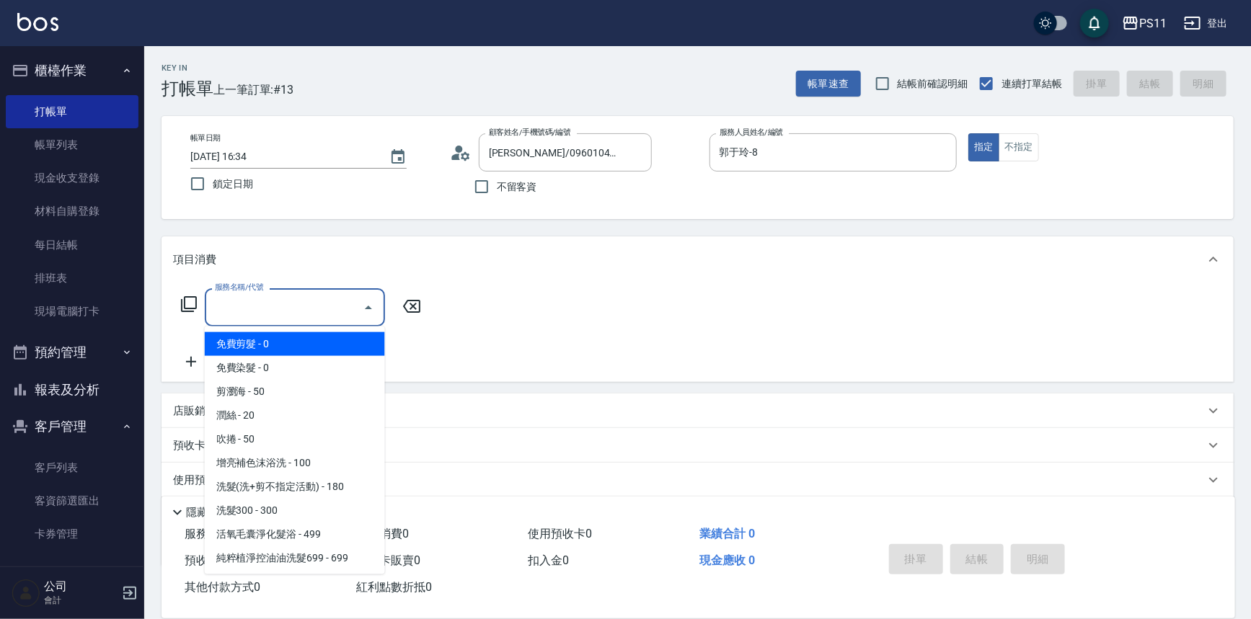
click at [192, 305] on icon at bounding box center [188, 304] width 17 height 17
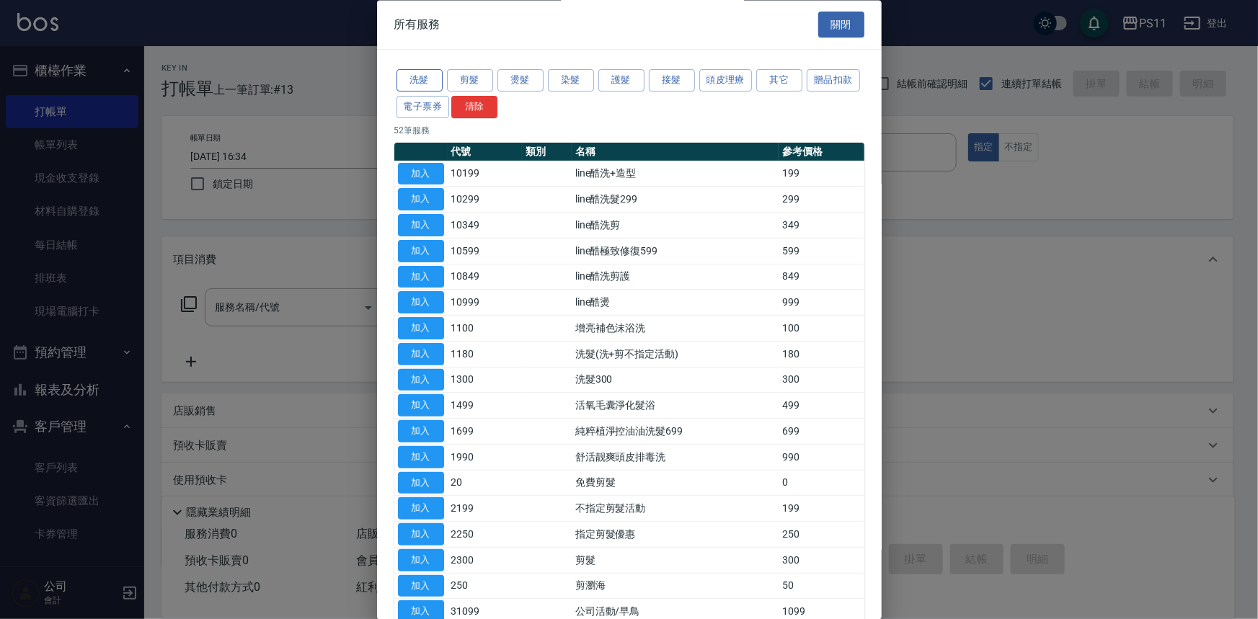
click at [422, 87] on button "洗髮" at bounding box center [420, 81] width 46 height 22
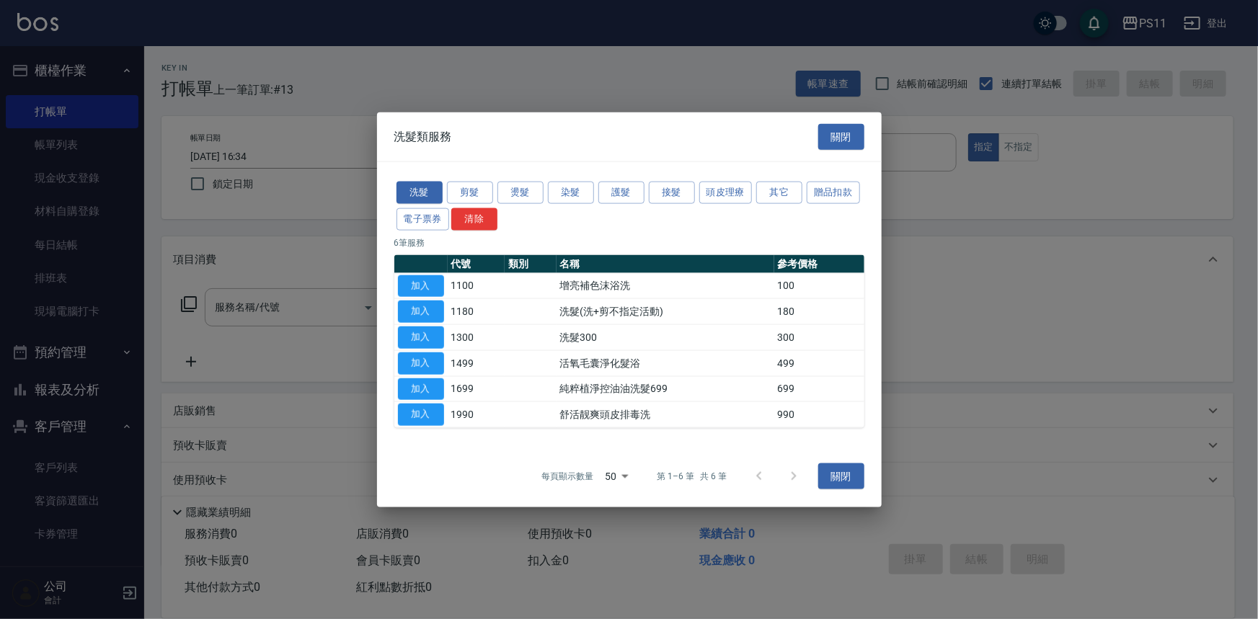
click at [419, 338] on button "加入" at bounding box center [421, 338] width 46 height 22
type input "洗髮300(1300)"
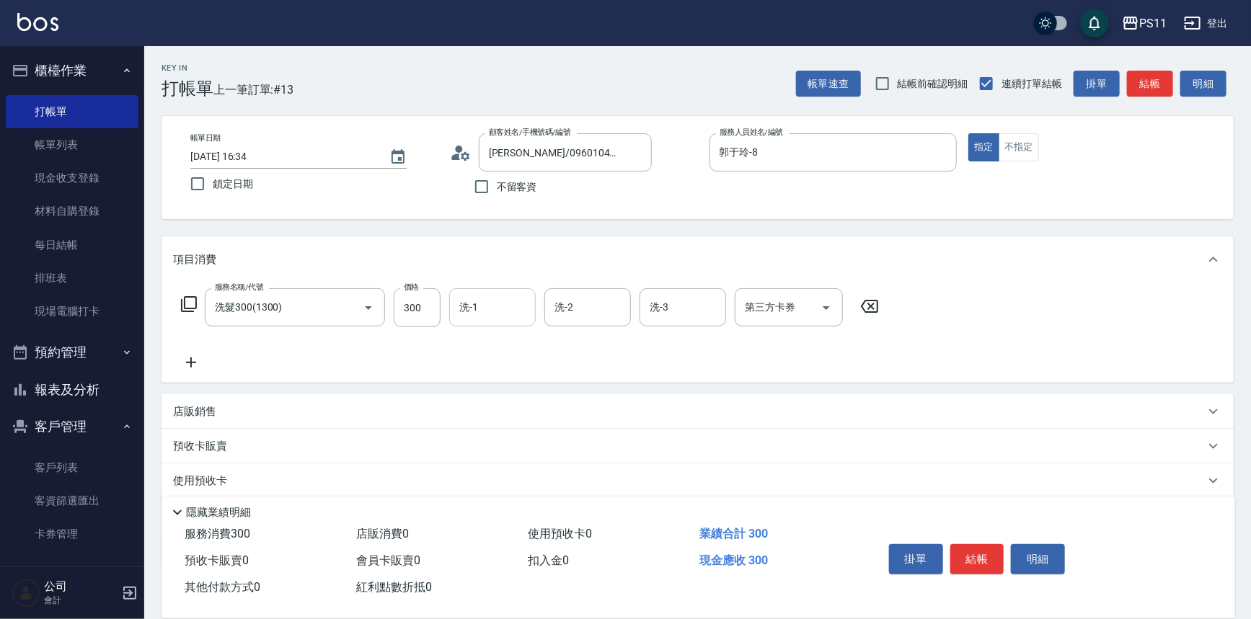
click at [498, 309] on input "洗-1" at bounding box center [493, 307] width 74 height 25
type input "[PERSON_NAME]-20"
click at [205, 364] on div "服務名稱/代號 洗髮300(1300) 服務名稱/代號 價格 300 價格 洗-1 [PERSON_NAME]-20 洗-1 洗-2 洗-2 洗-3 洗-3 …" at bounding box center [530, 329] width 715 height 83
click at [202, 364] on icon at bounding box center [191, 362] width 36 height 17
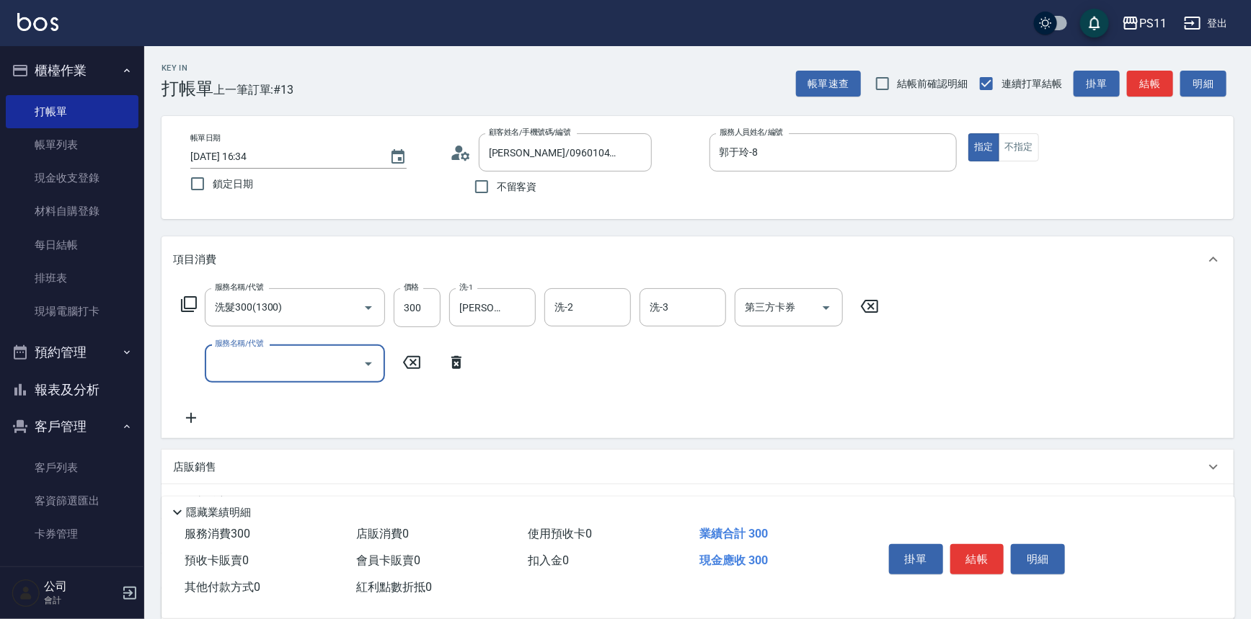
click at [252, 360] on input "服務名稱/代號" at bounding box center [284, 363] width 146 height 25
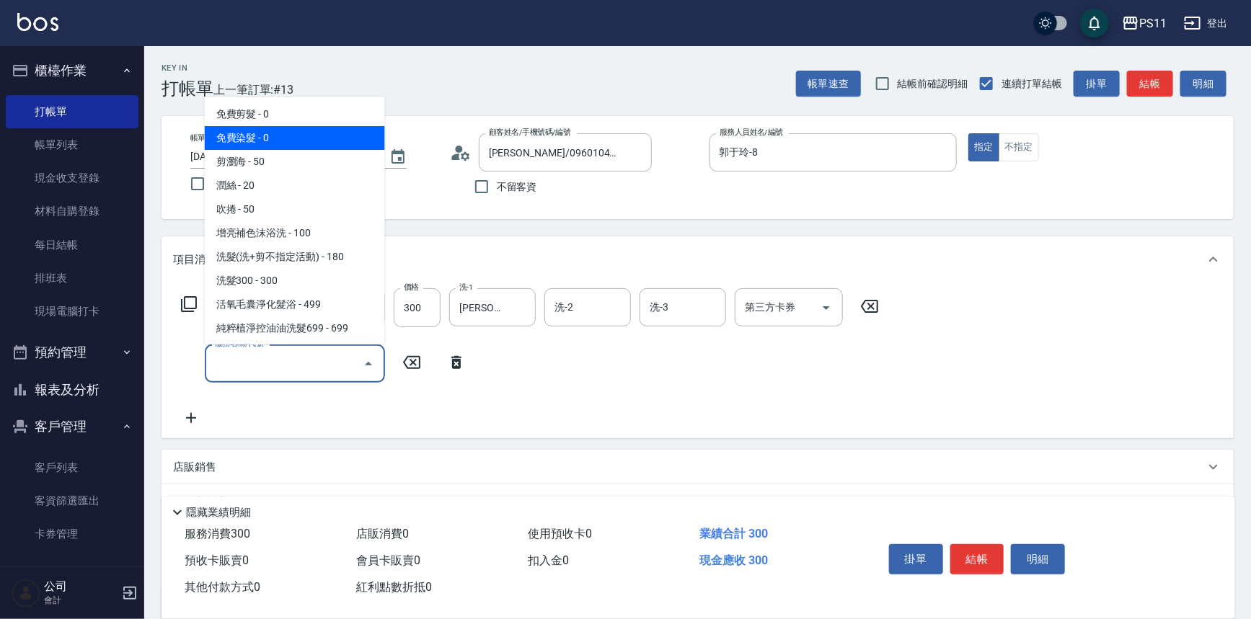
scroll to position [196, 0]
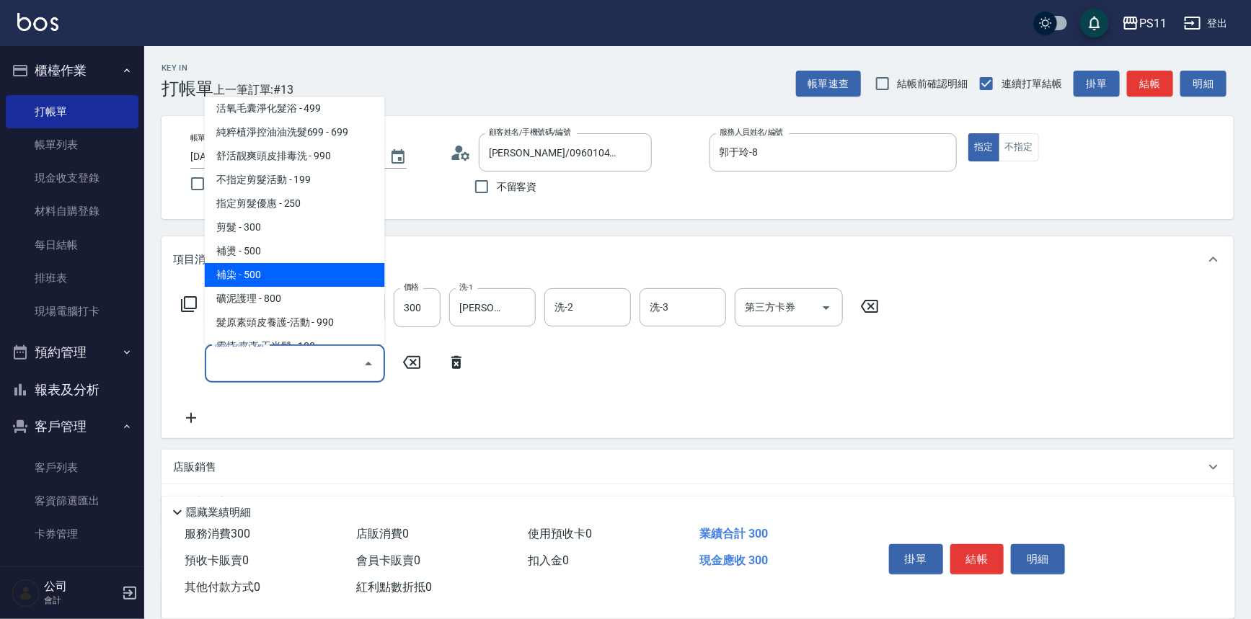
click at [267, 270] on span "補染 - 500" at bounding box center [295, 275] width 180 height 24
type input "補染(4500)"
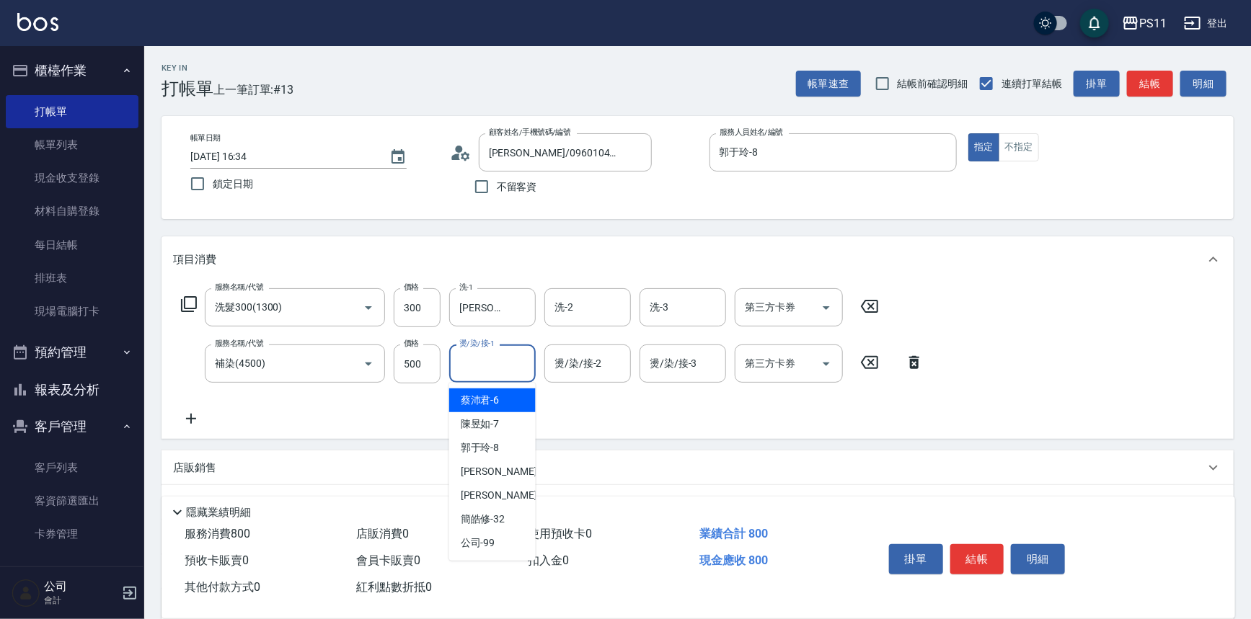
click at [467, 363] on input "燙/染/接-1" at bounding box center [493, 363] width 74 height 25
type input "[PERSON_NAME]-20"
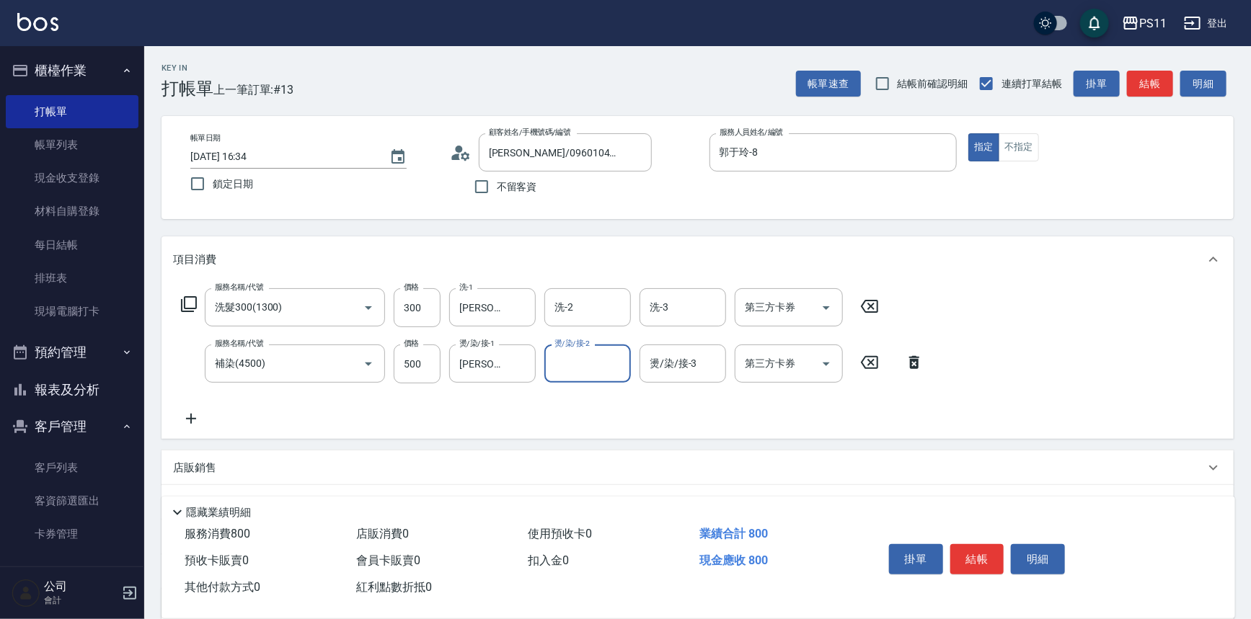
click at [202, 425] on icon at bounding box center [191, 418] width 36 height 17
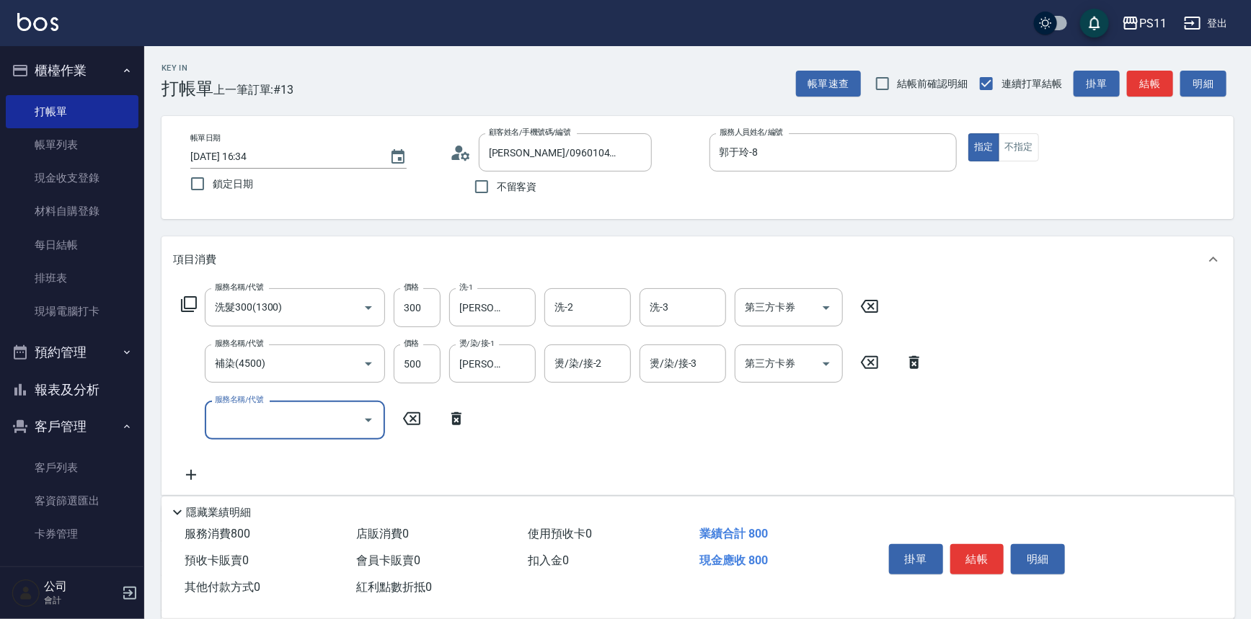
click at [237, 427] on input "服務名稱/代號" at bounding box center [284, 419] width 146 height 25
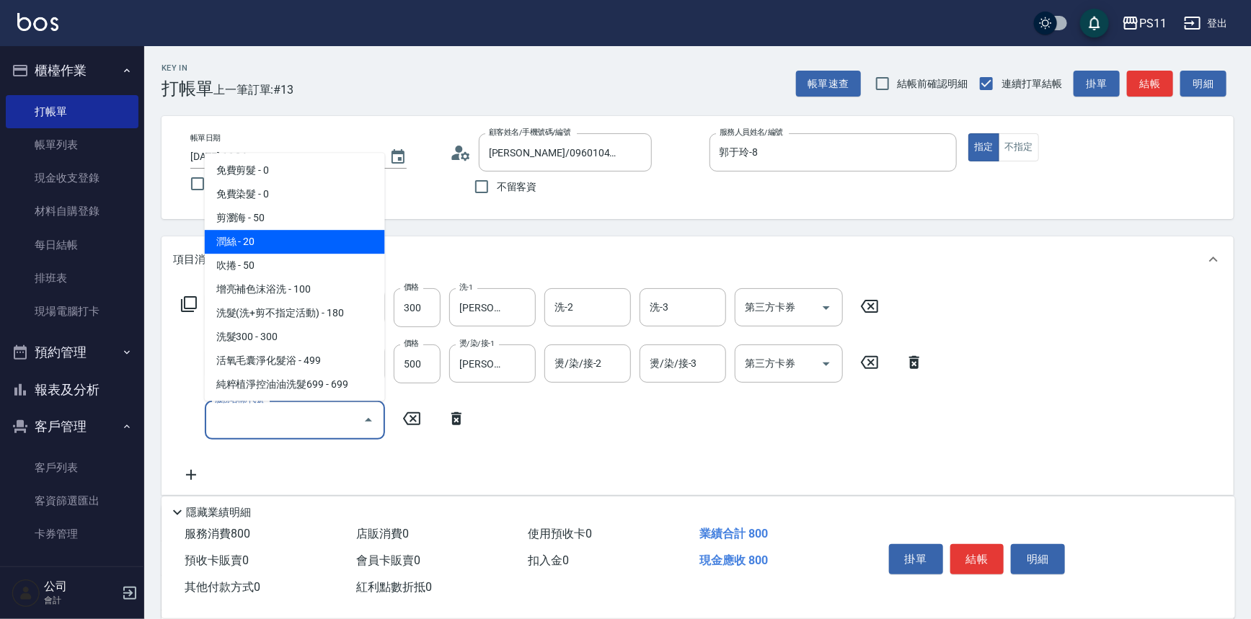
click at [270, 243] on span "潤絲 - 20" at bounding box center [295, 243] width 180 height 24
type input "潤絲(820)"
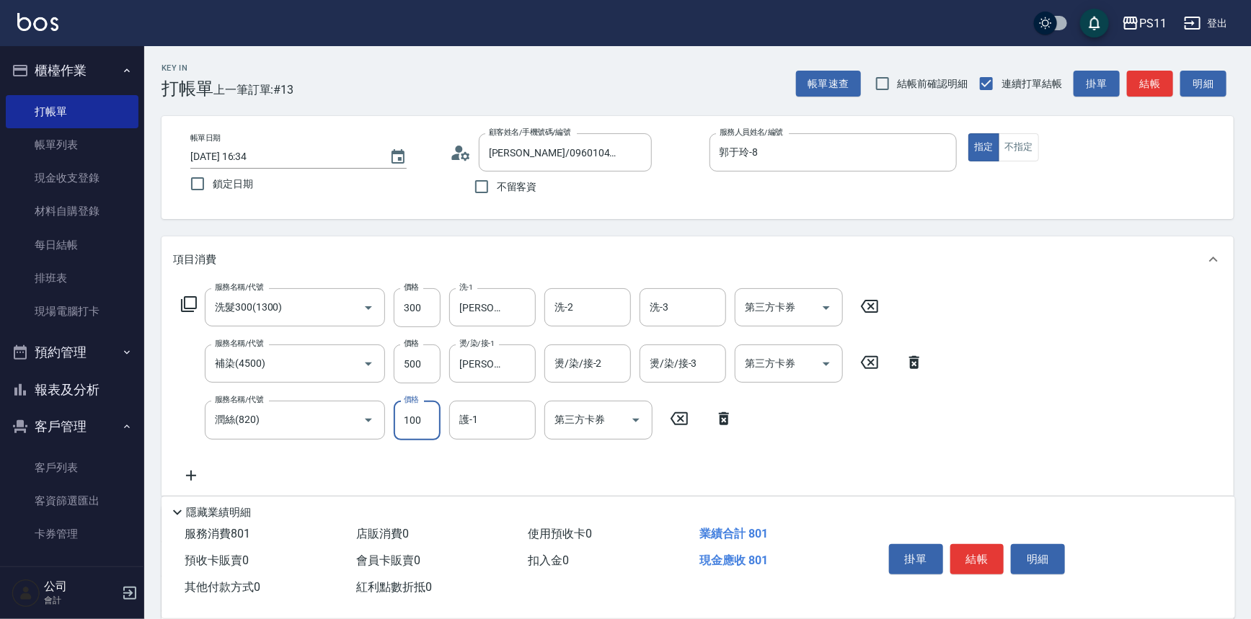
type input "100"
type input "220"
click at [521, 424] on input "護-1" at bounding box center [493, 419] width 74 height 25
type input "[PERSON_NAME]-20"
click at [986, 555] on button "結帳" at bounding box center [977, 559] width 54 height 30
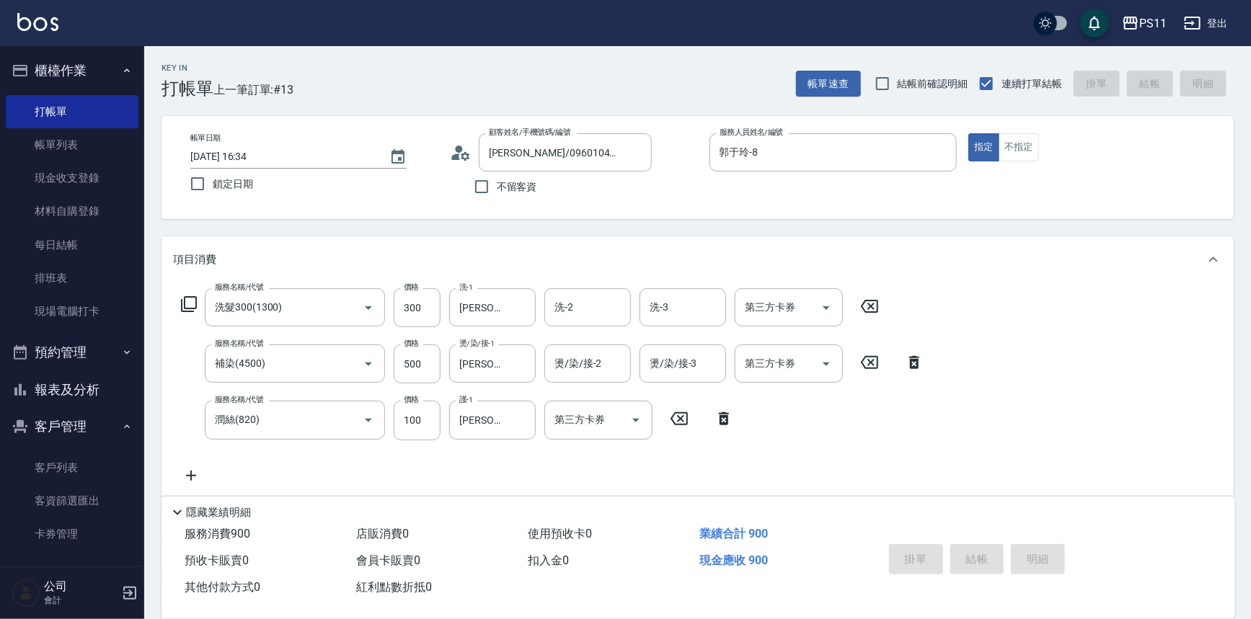
type input "[DATE] 16:35"
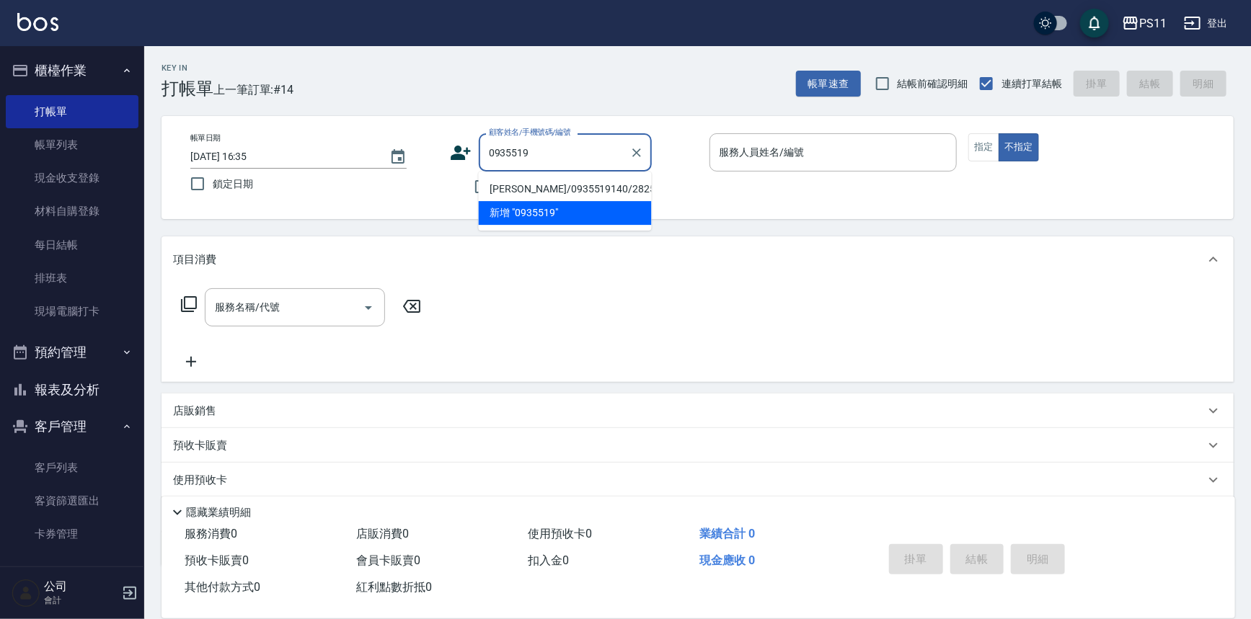
click at [591, 185] on li "[PERSON_NAME]/0935519140/2825" at bounding box center [565, 189] width 173 height 24
type input "[PERSON_NAME]/0935519140/2825"
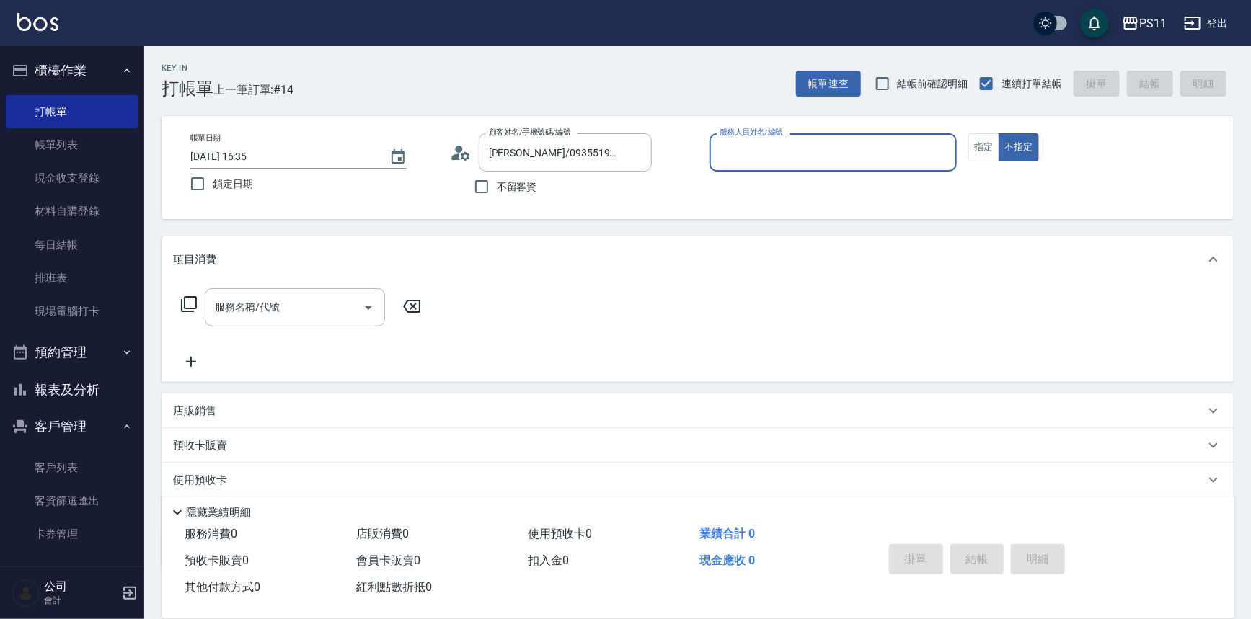
click at [867, 160] on input "服務人員姓名/編號" at bounding box center [833, 152] width 235 height 25
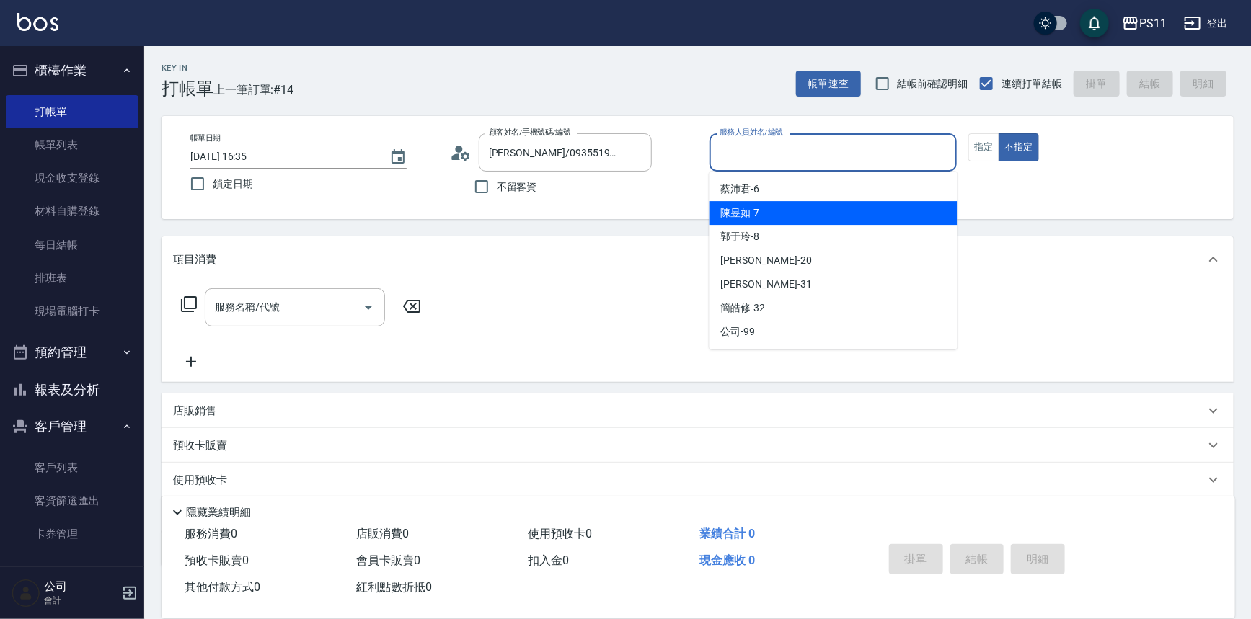
click at [808, 208] on div "陳昱如 -7" at bounding box center [834, 213] width 248 height 24
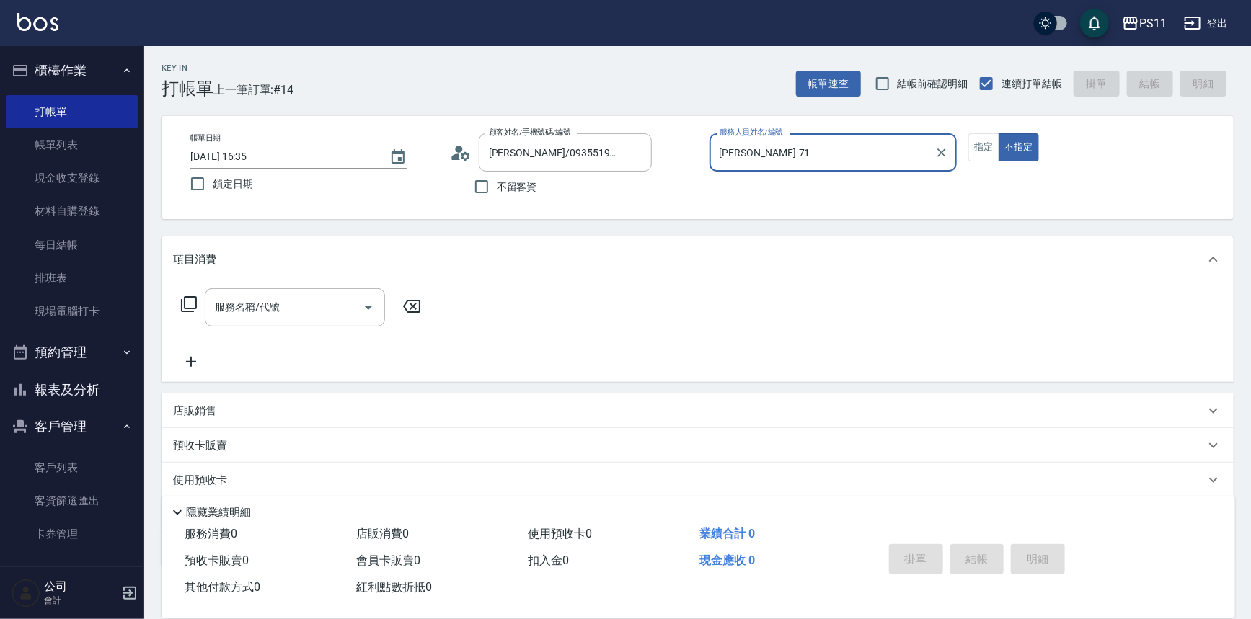
type input "陳昱如-7"
click at [298, 313] on input "服務名稱/代號" at bounding box center [284, 307] width 146 height 25
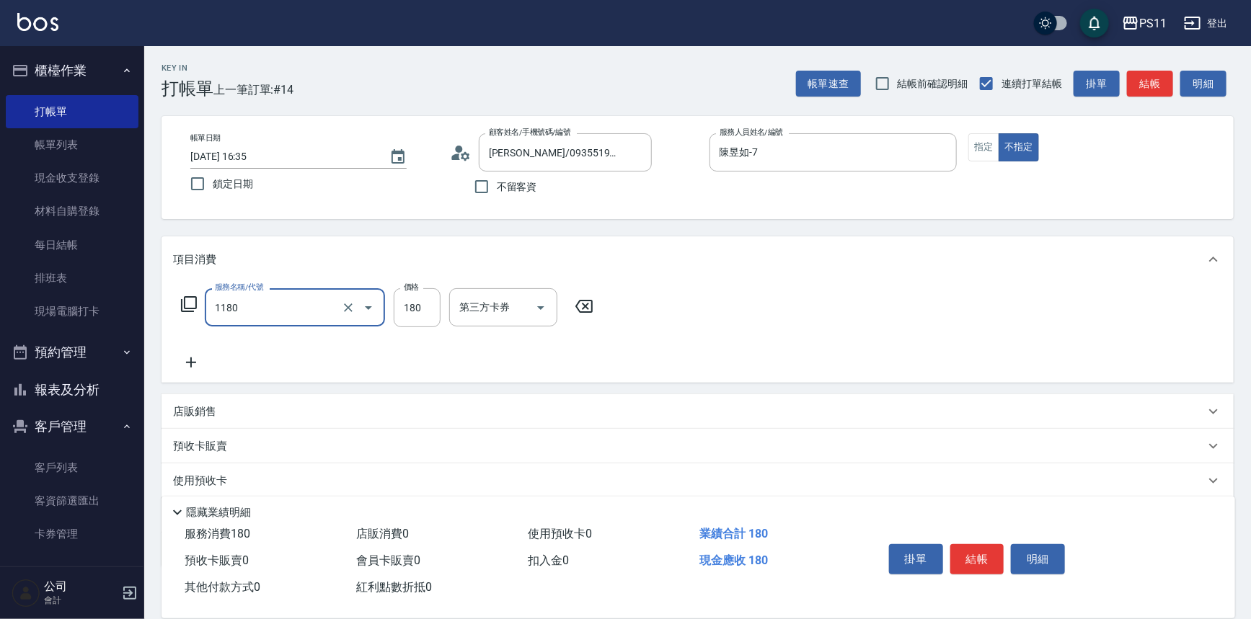
type input "洗髮(洗+剪不指定活動)(1180)"
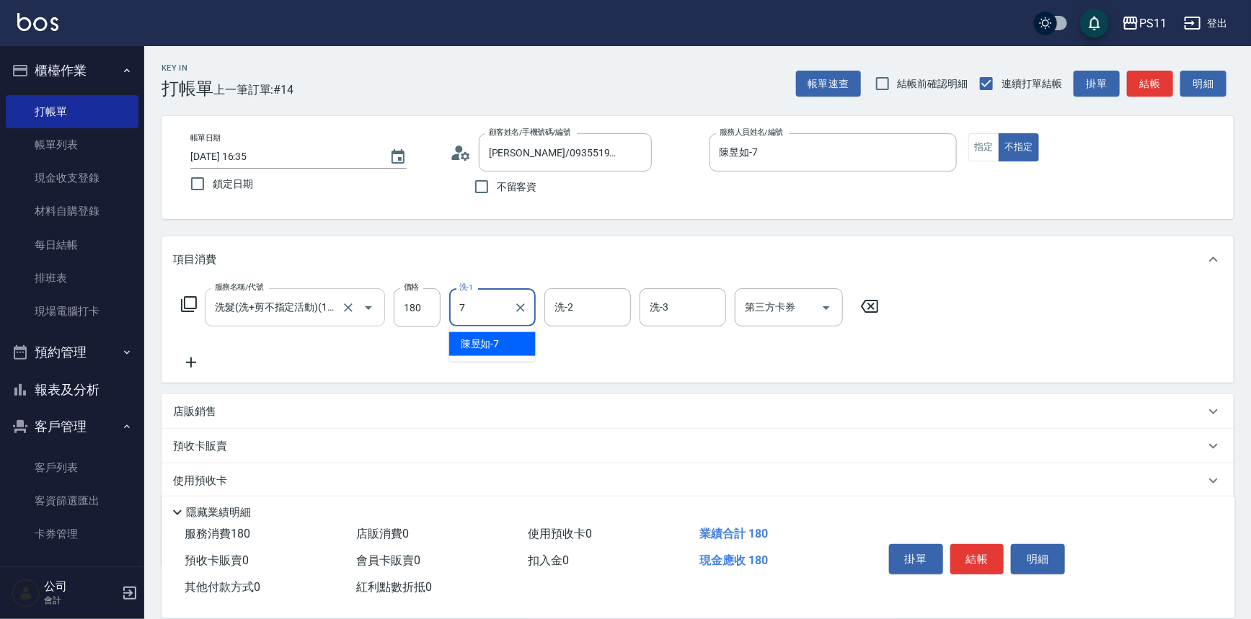
type input "陳昱如-7"
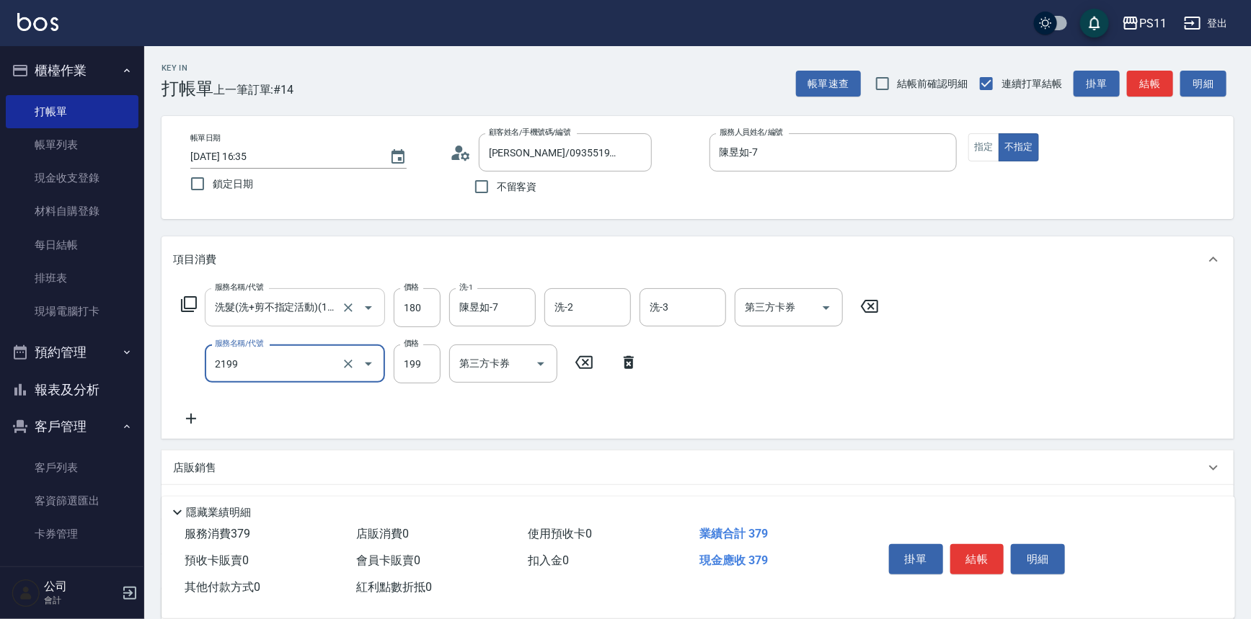
type input "不指定剪髮活動(2199)"
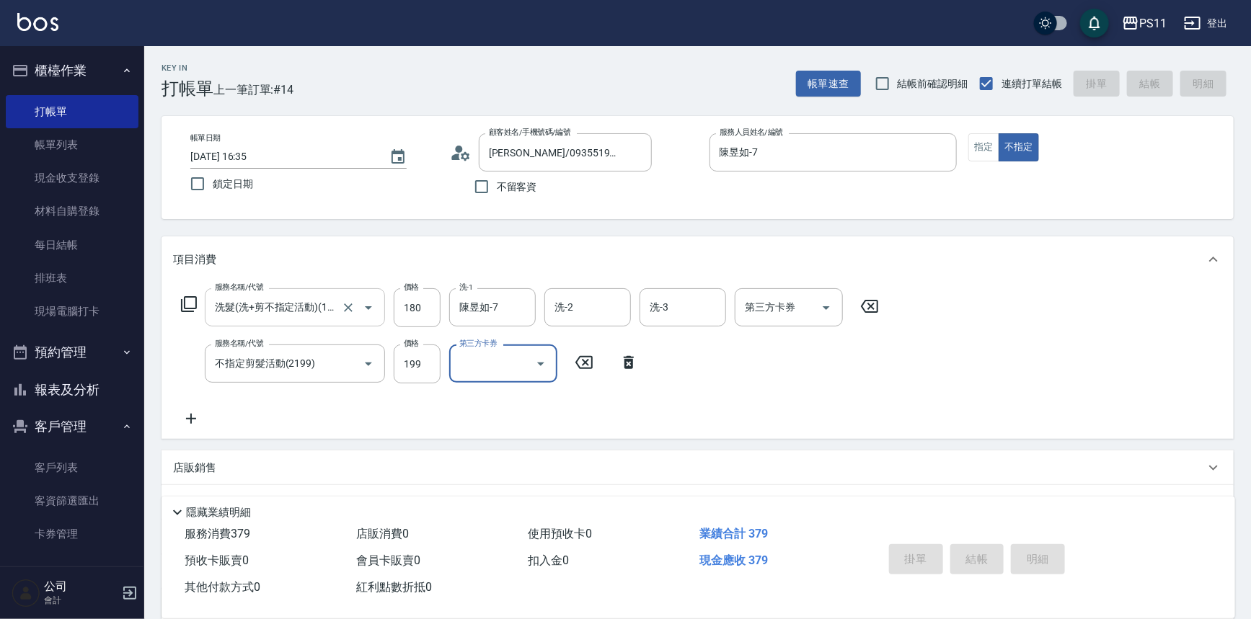
type input "[DATE] 16:39"
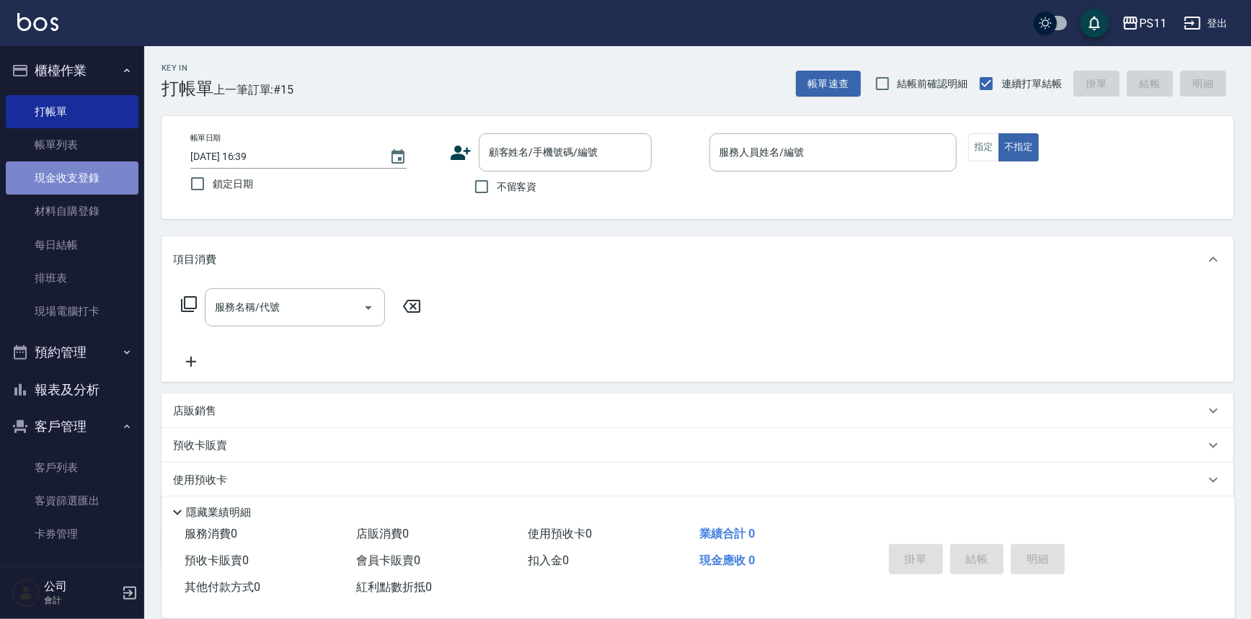
click at [87, 176] on link "現金收支登錄" at bounding box center [72, 178] width 133 height 33
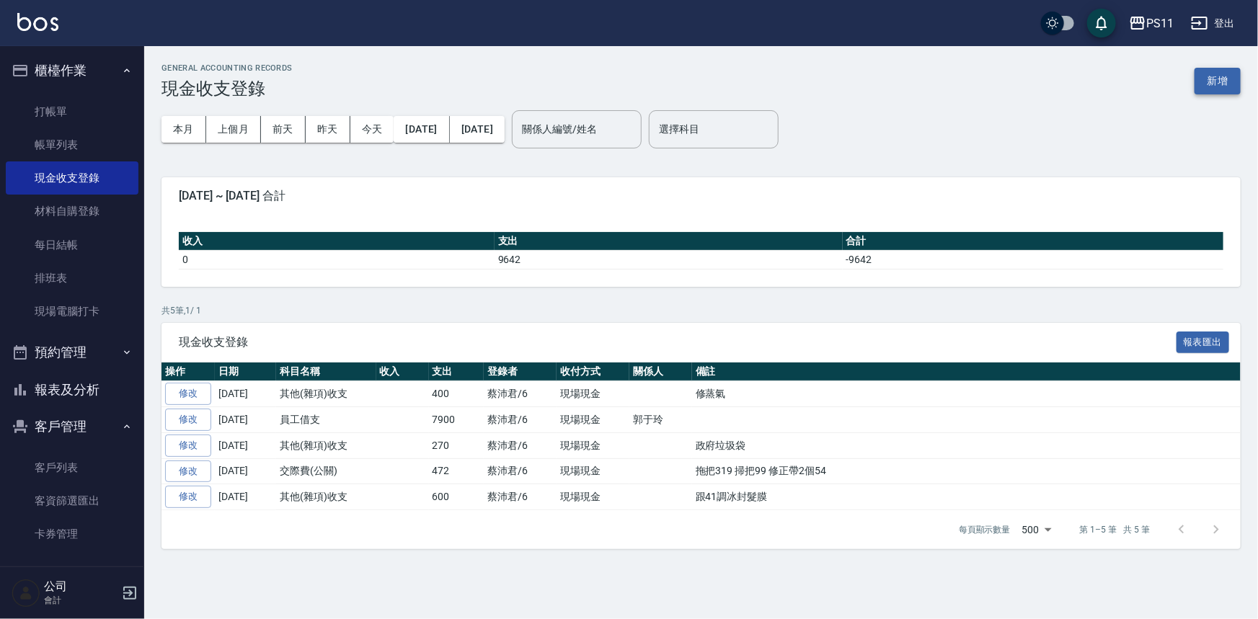
click at [1228, 84] on button "新增" at bounding box center [1218, 81] width 46 height 27
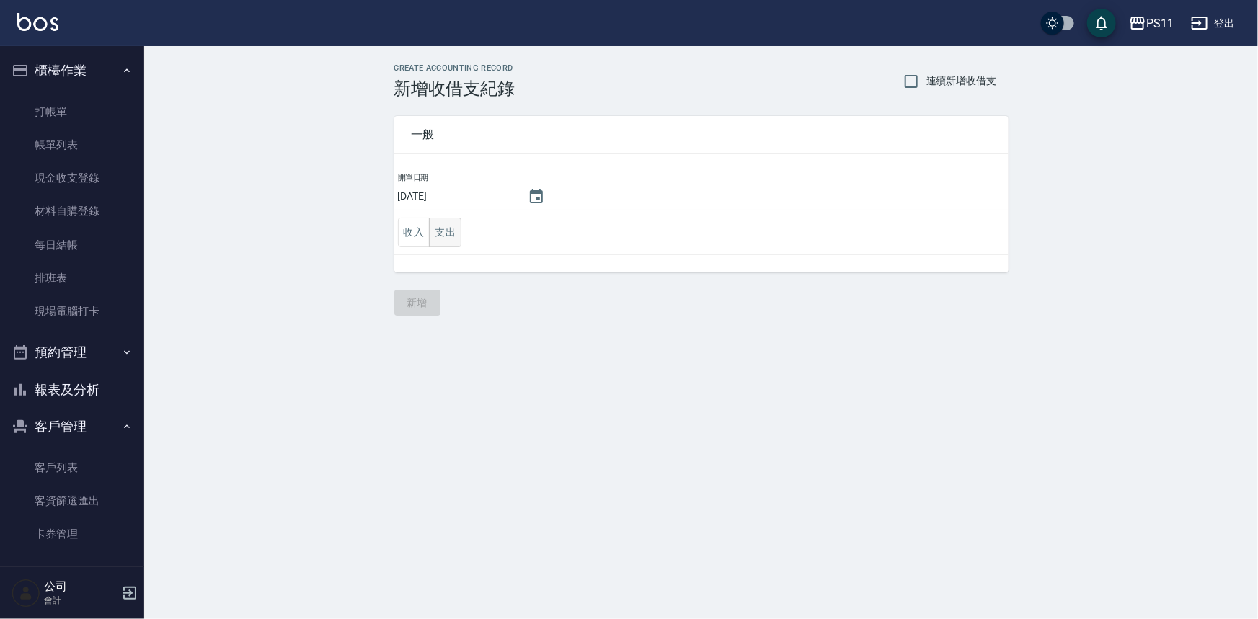
click at [459, 226] on button "支出" at bounding box center [445, 233] width 32 height 30
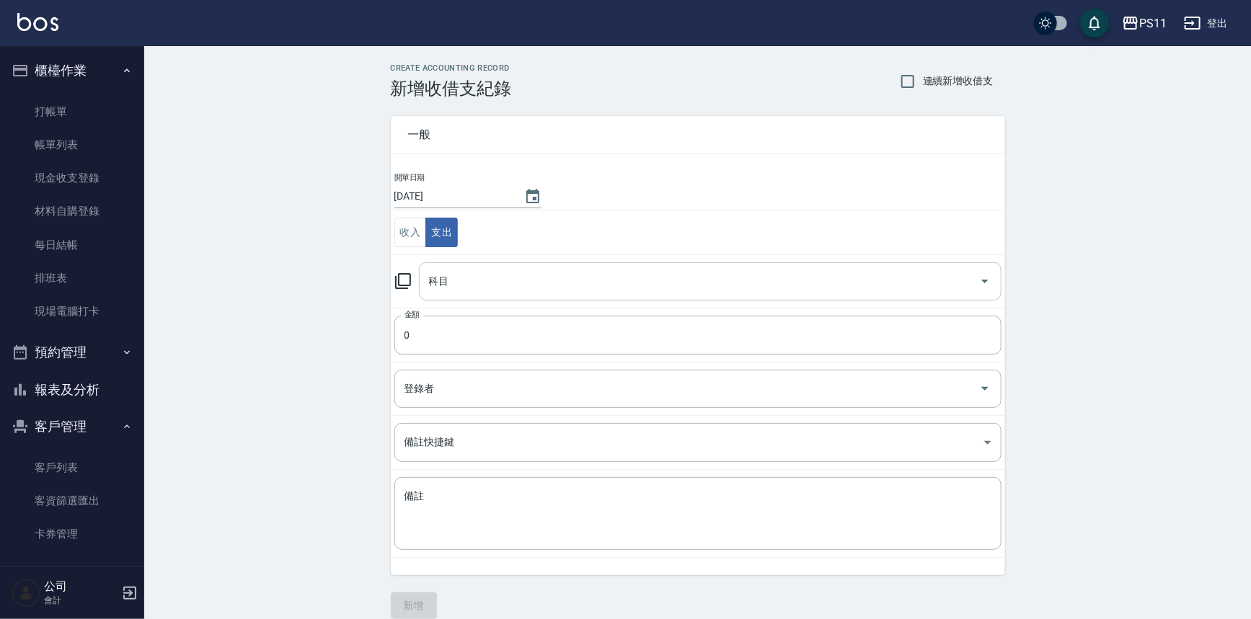
click at [524, 283] on input "科目" at bounding box center [699, 281] width 548 height 25
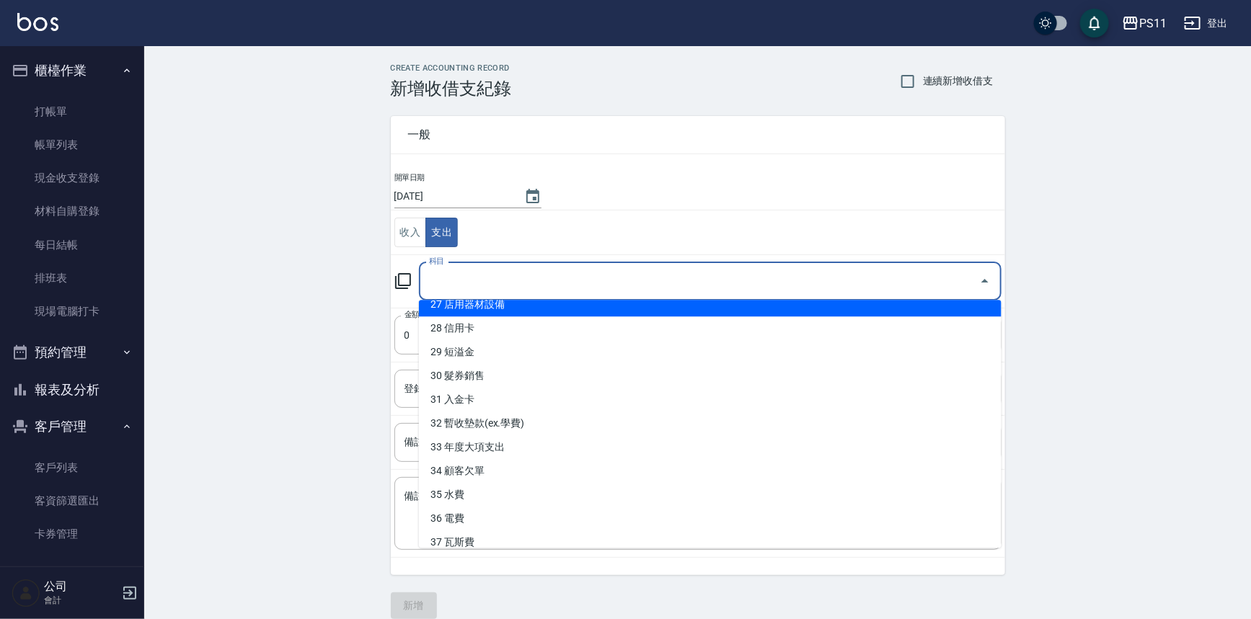
scroll to position [590, 0]
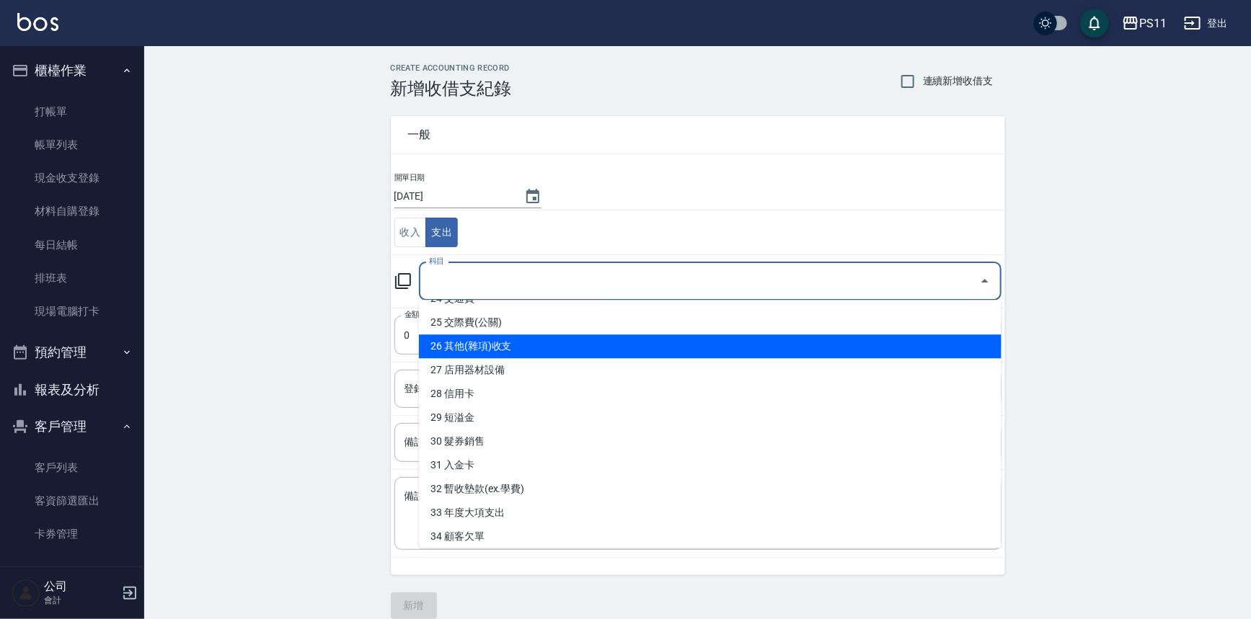
click at [539, 339] on li "26 其他(雜項)收支" at bounding box center [710, 347] width 583 height 24
type input "26 其他(雜項)收支"
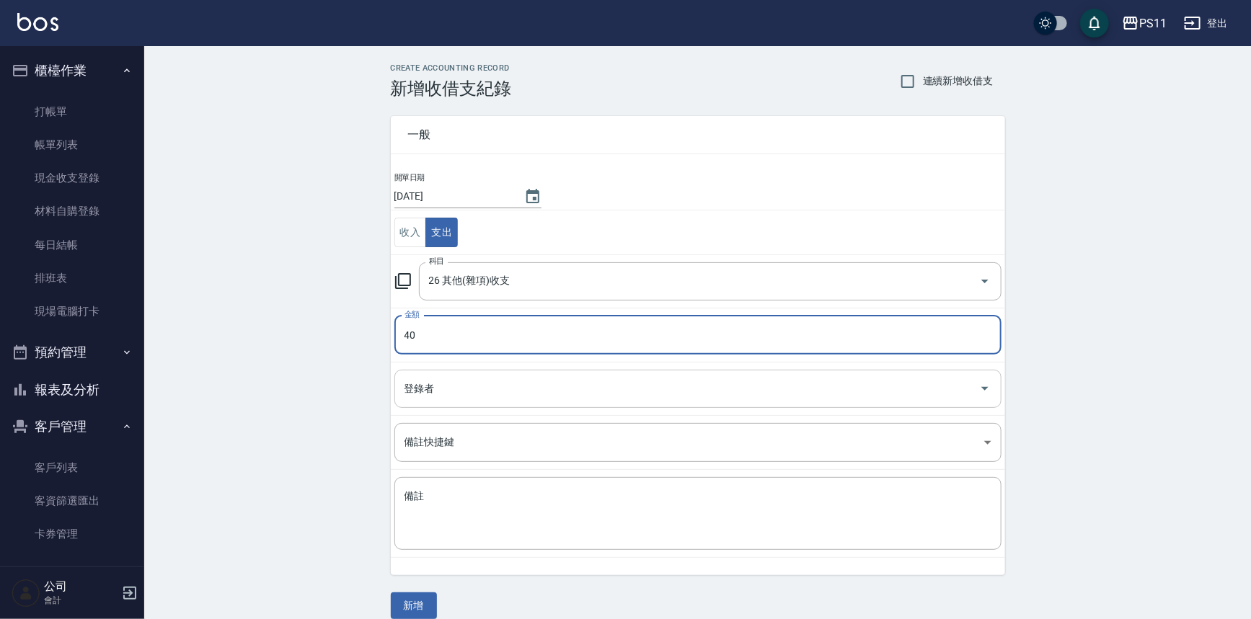
type input "40"
click at [526, 388] on input "登錄者" at bounding box center [687, 388] width 573 height 25
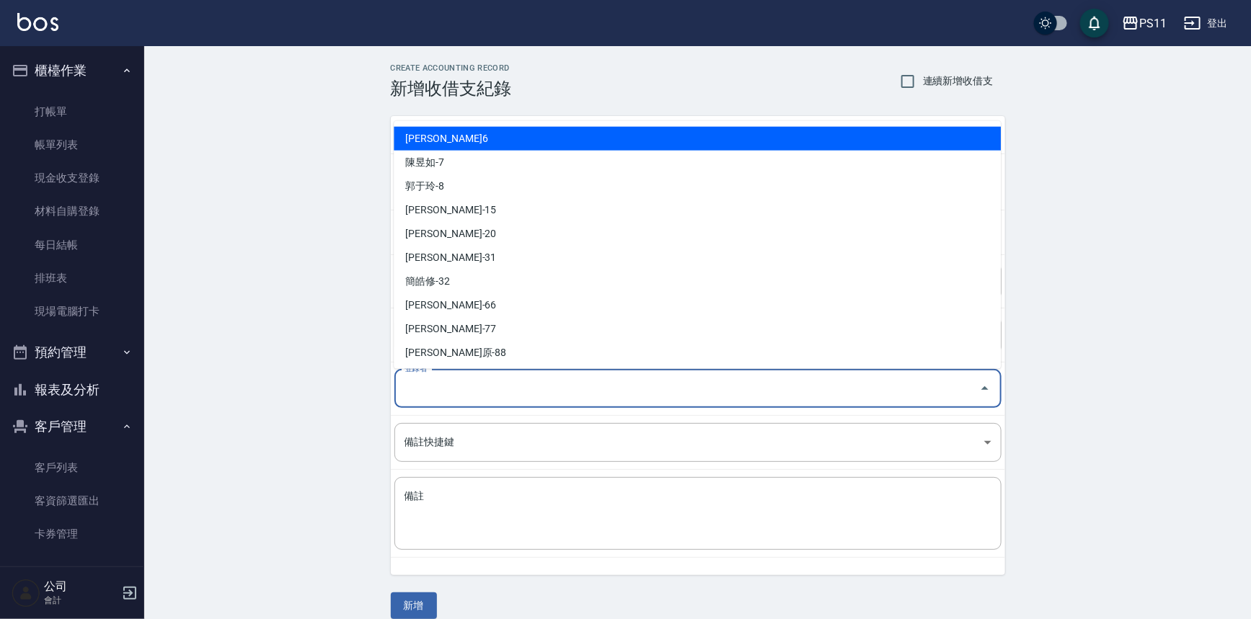
click at [504, 144] on li "[PERSON_NAME]6" at bounding box center [697, 139] width 607 height 24
type input "[PERSON_NAME]6"
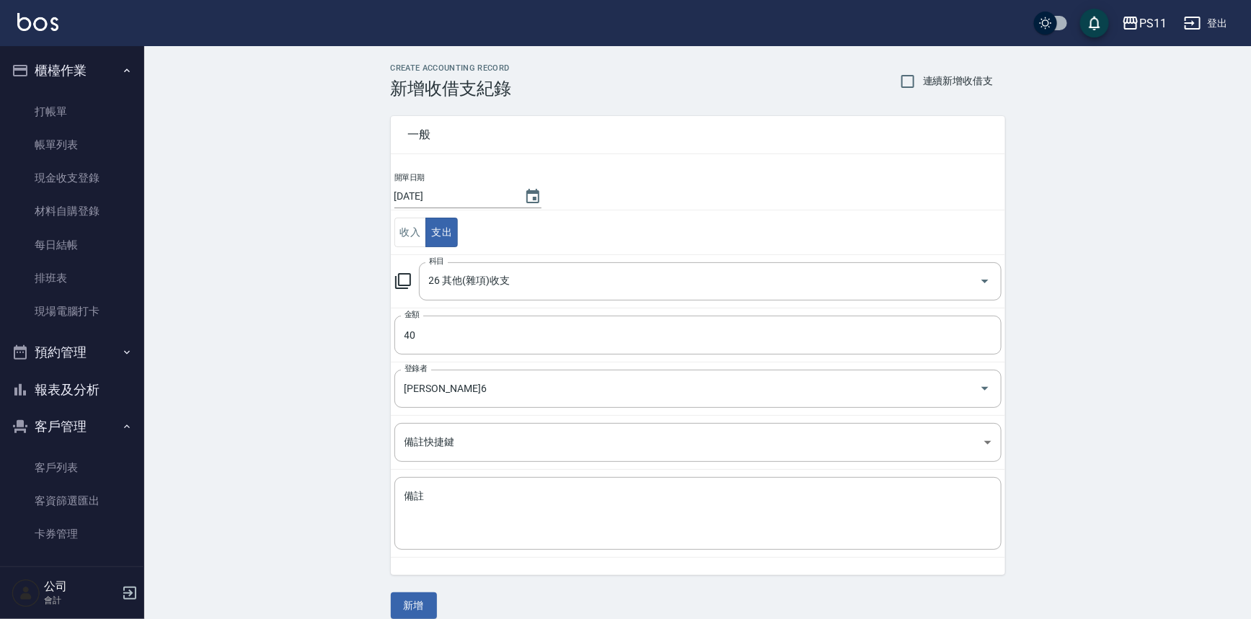
drag, startPoint x: 539, startPoint y: 487, endPoint x: 682, endPoint y: 473, distance: 143.4
click at [542, 487] on div "x 備註" at bounding box center [697, 513] width 607 height 73
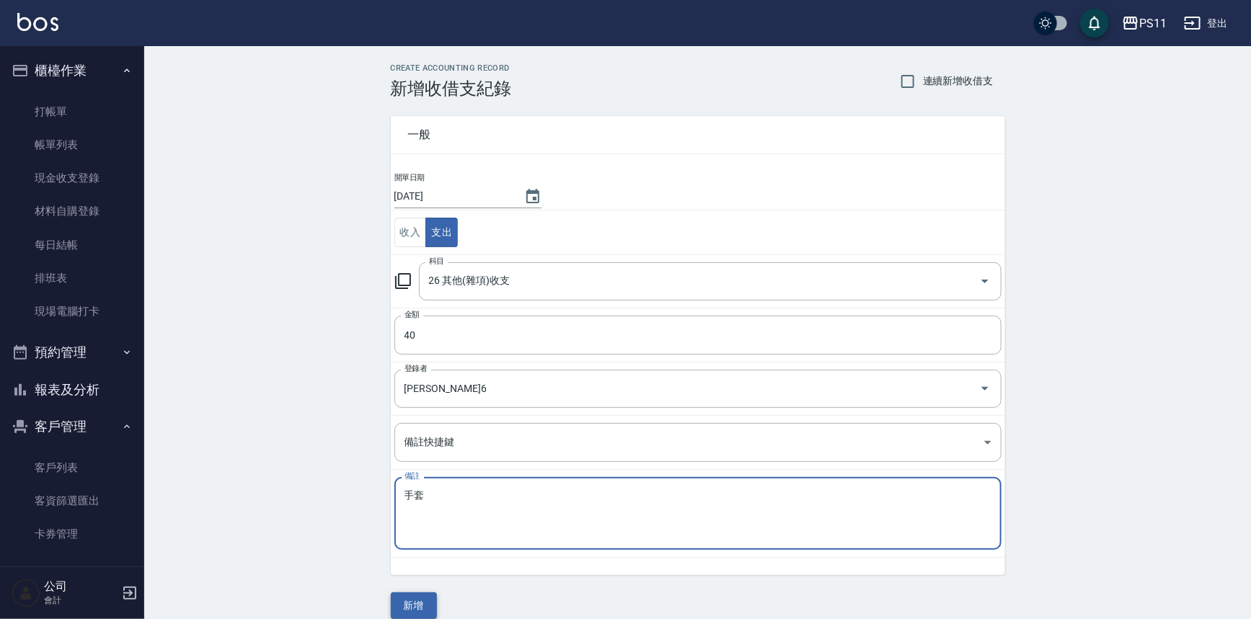
type textarea "手套"
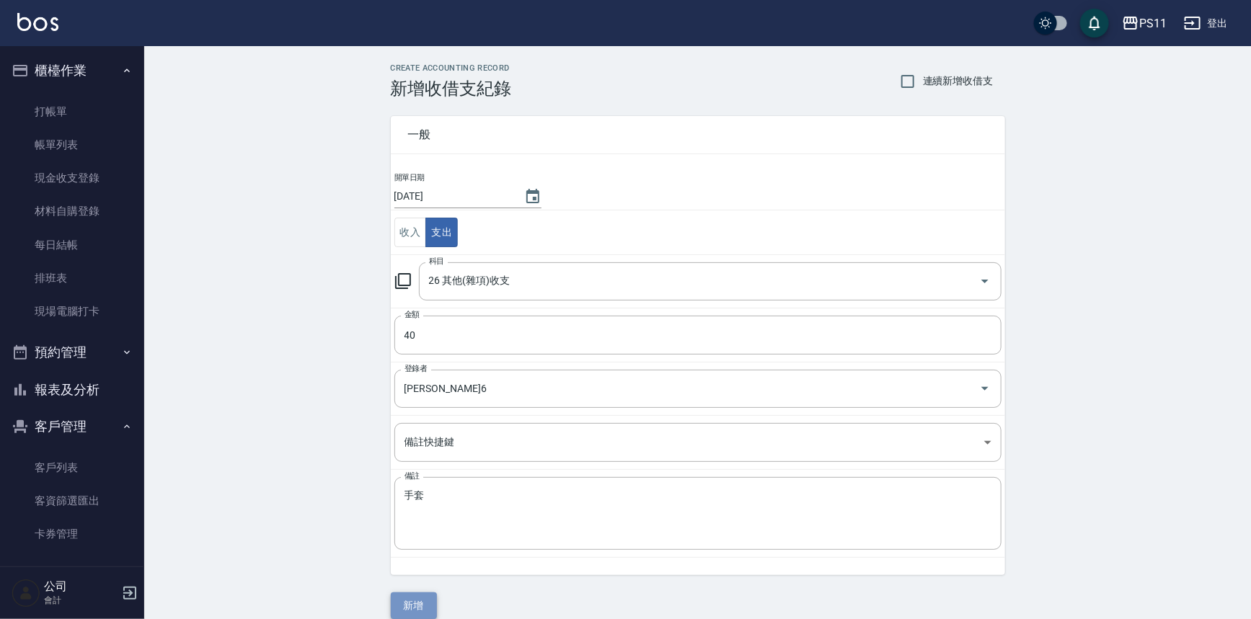
click at [410, 599] on button "新增" at bounding box center [414, 606] width 46 height 27
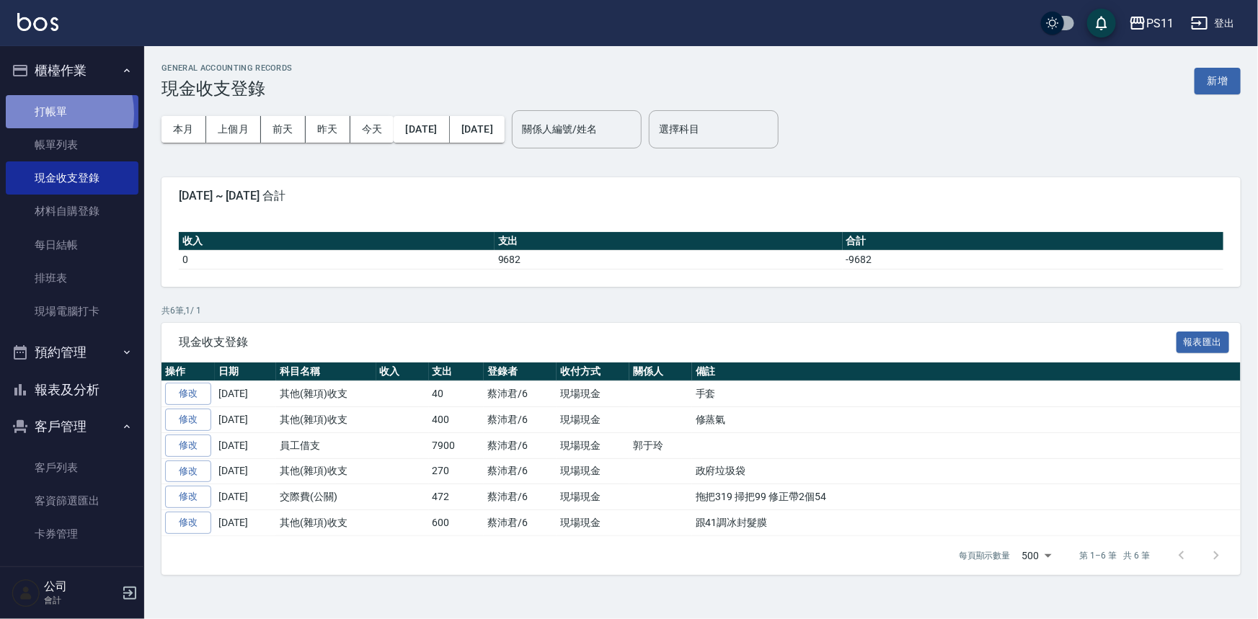
click at [49, 113] on link "打帳單" at bounding box center [72, 111] width 133 height 33
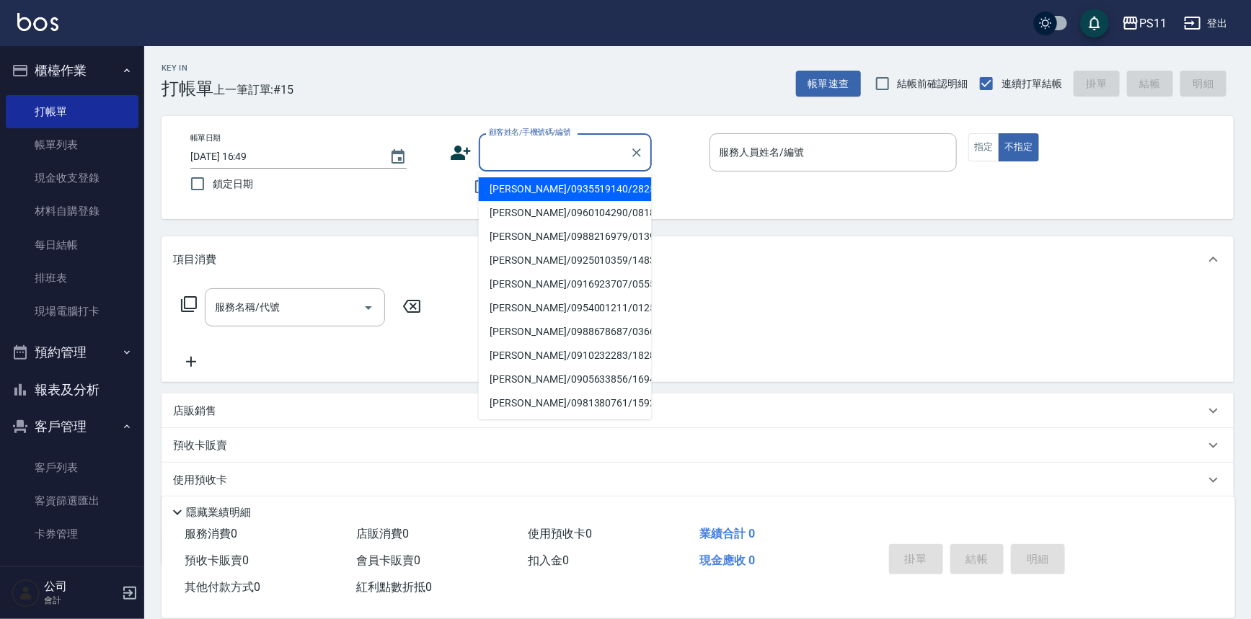
click at [521, 151] on input "顧客姓名/手機號碼/編號" at bounding box center [554, 152] width 138 height 25
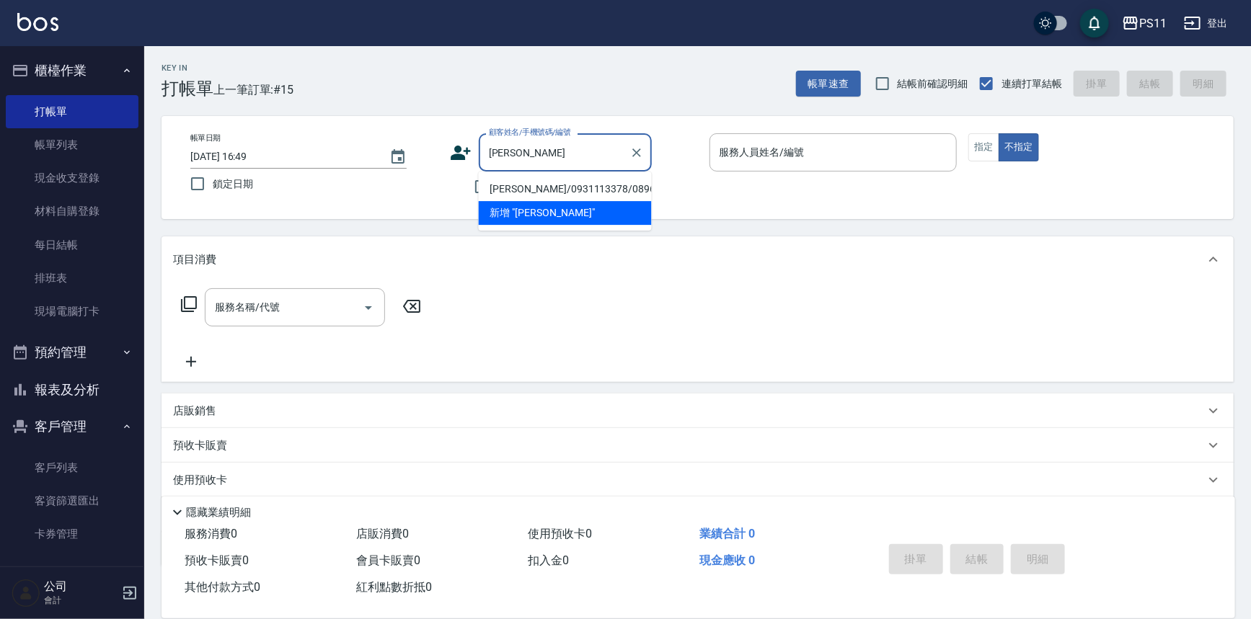
click at [526, 189] on li "[PERSON_NAME]/0931113378/0896" at bounding box center [565, 189] width 173 height 24
type input "[PERSON_NAME]/0931113378/0896"
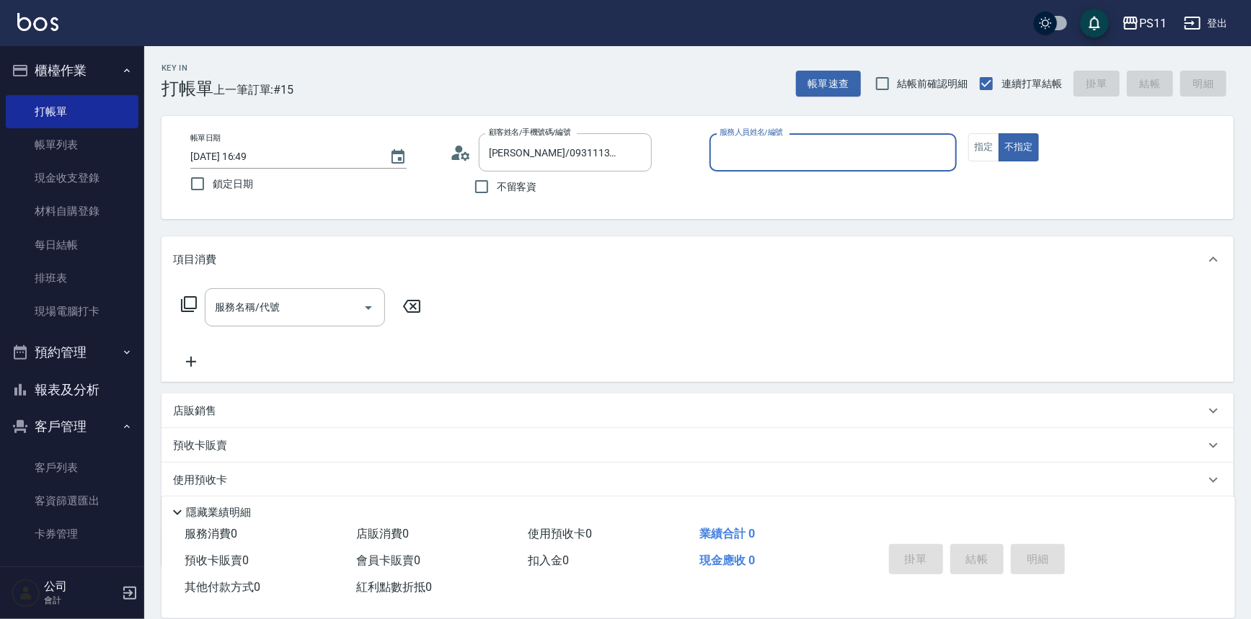
click at [832, 140] on input "服務人員姓名/編號" at bounding box center [833, 152] width 235 height 25
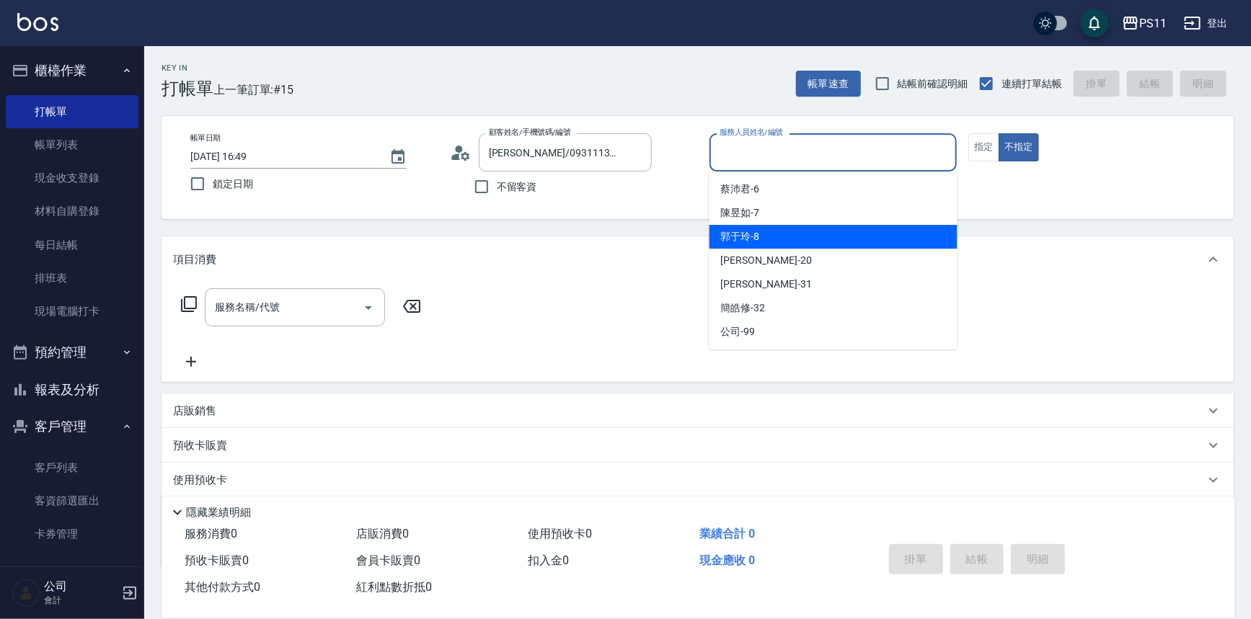
click at [826, 241] on div "郭于玲 -8" at bounding box center [834, 237] width 248 height 24
type input "郭于玲-8"
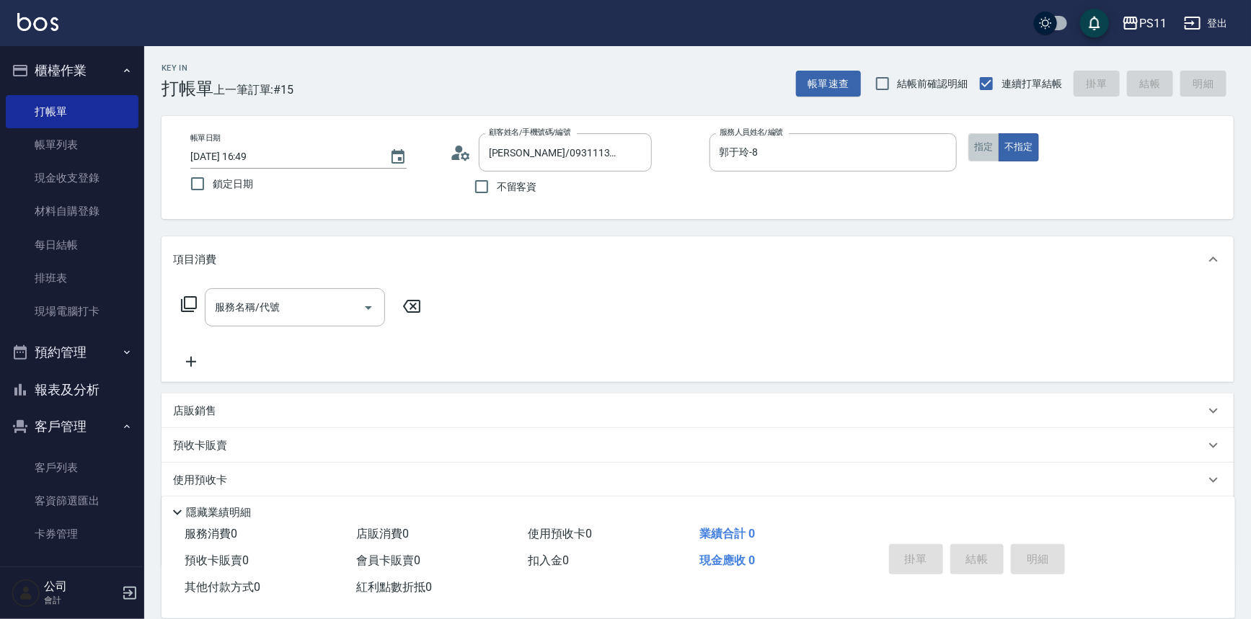
drag, startPoint x: 984, startPoint y: 138, endPoint x: 228, endPoint y: 264, distance: 766.2
click at [982, 138] on button "指定" at bounding box center [983, 147] width 31 height 28
click at [182, 307] on icon at bounding box center [188, 304] width 17 height 17
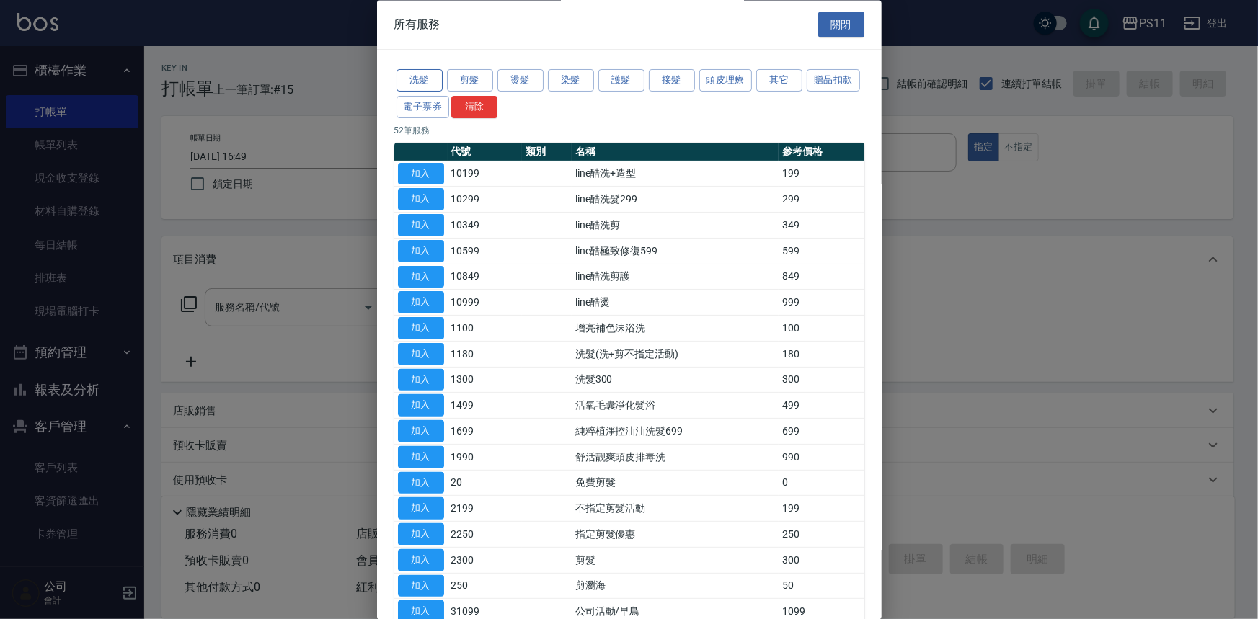
click at [426, 77] on button "洗髮" at bounding box center [420, 81] width 46 height 22
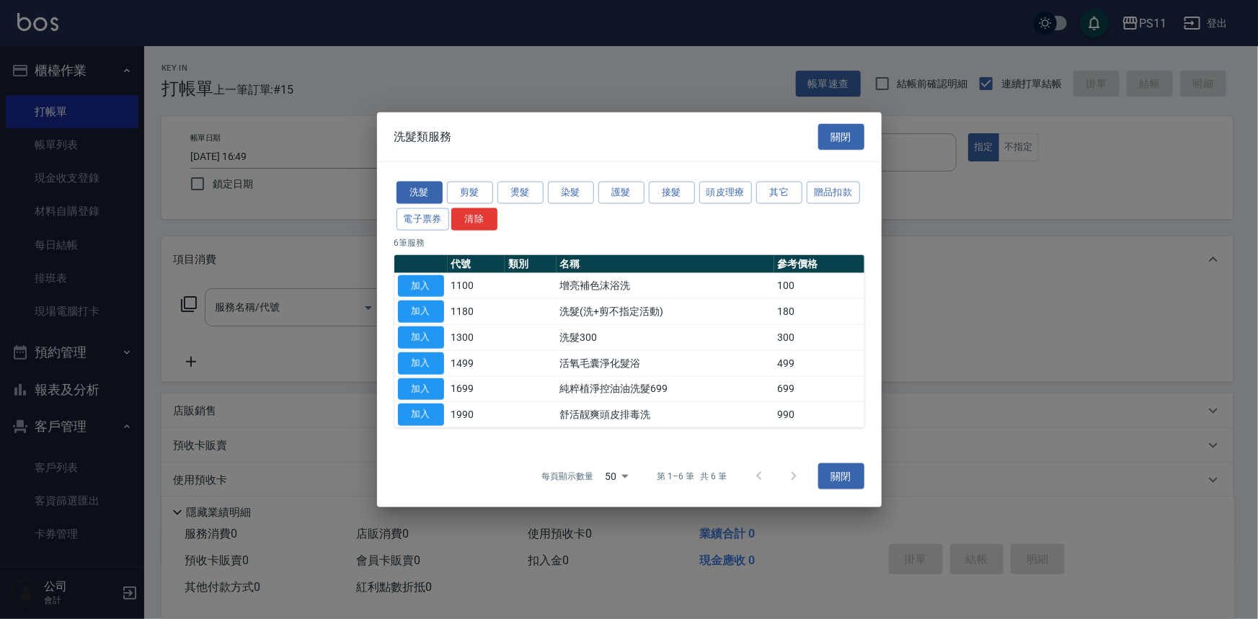
click at [426, 333] on button "加入" at bounding box center [421, 338] width 46 height 22
type input "洗髮300(1300)"
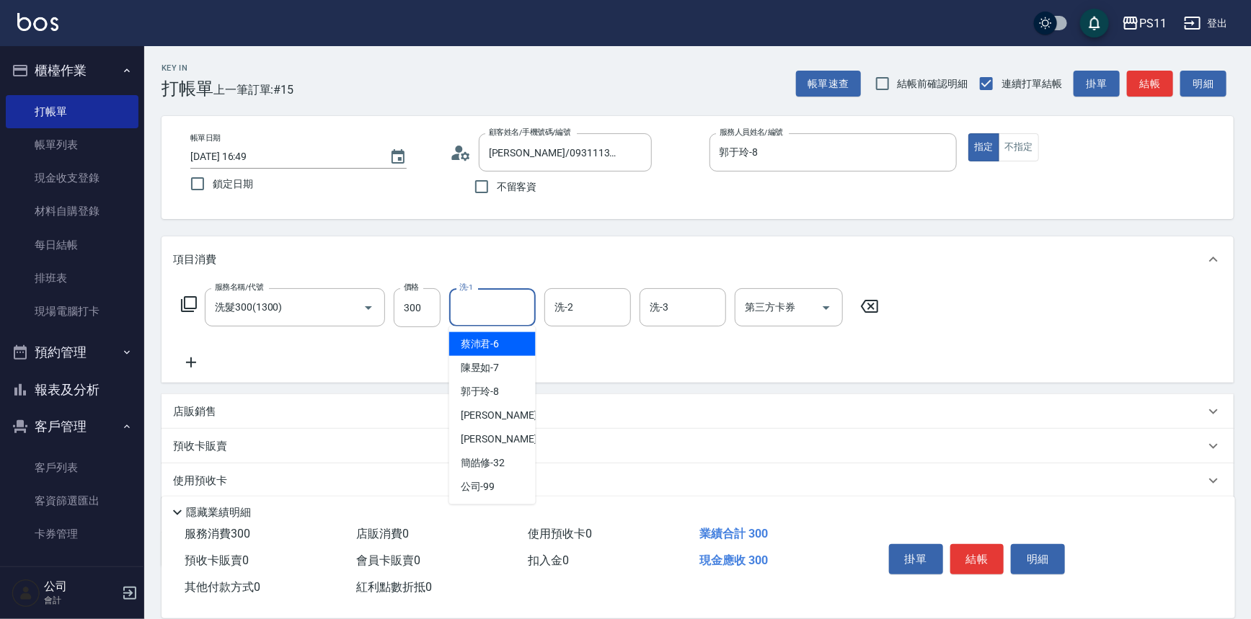
click at [489, 307] on input "洗-1" at bounding box center [493, 307] width 74 height 25
type input "[PERSON_NAME]-20"
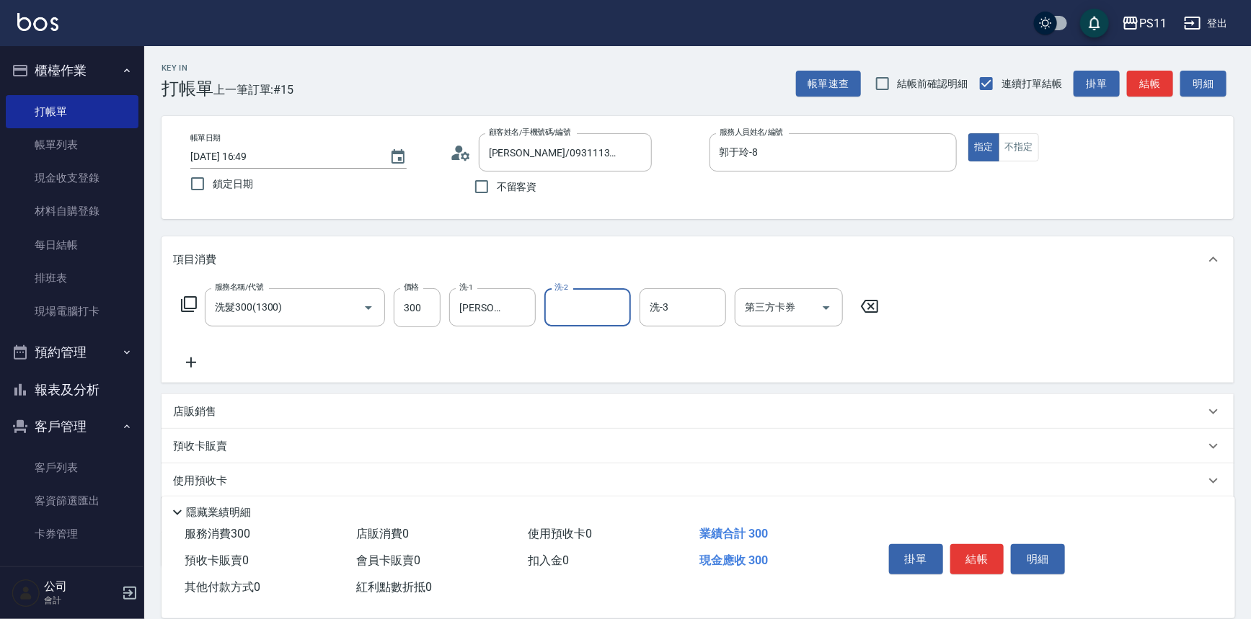
click at [192, 361] on icon at bounding box center [191, 362] width 36 height 17
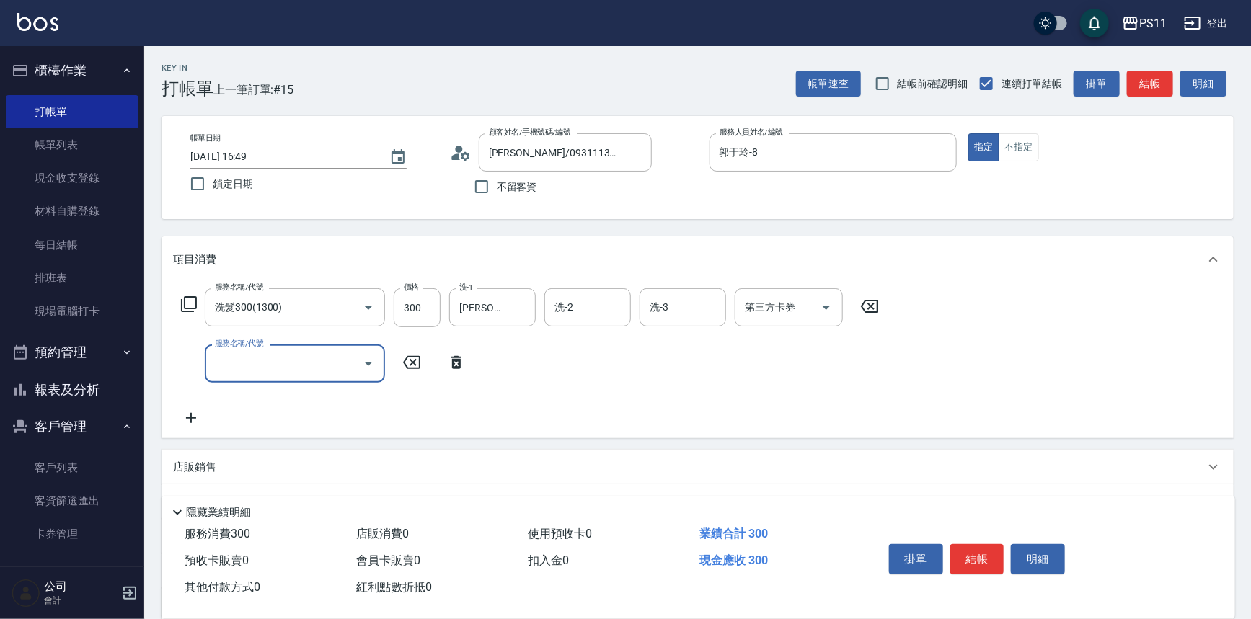
click at [256, 364] on input "服務名稱/代號" at bounding box center [284, 363] width 146 height 25
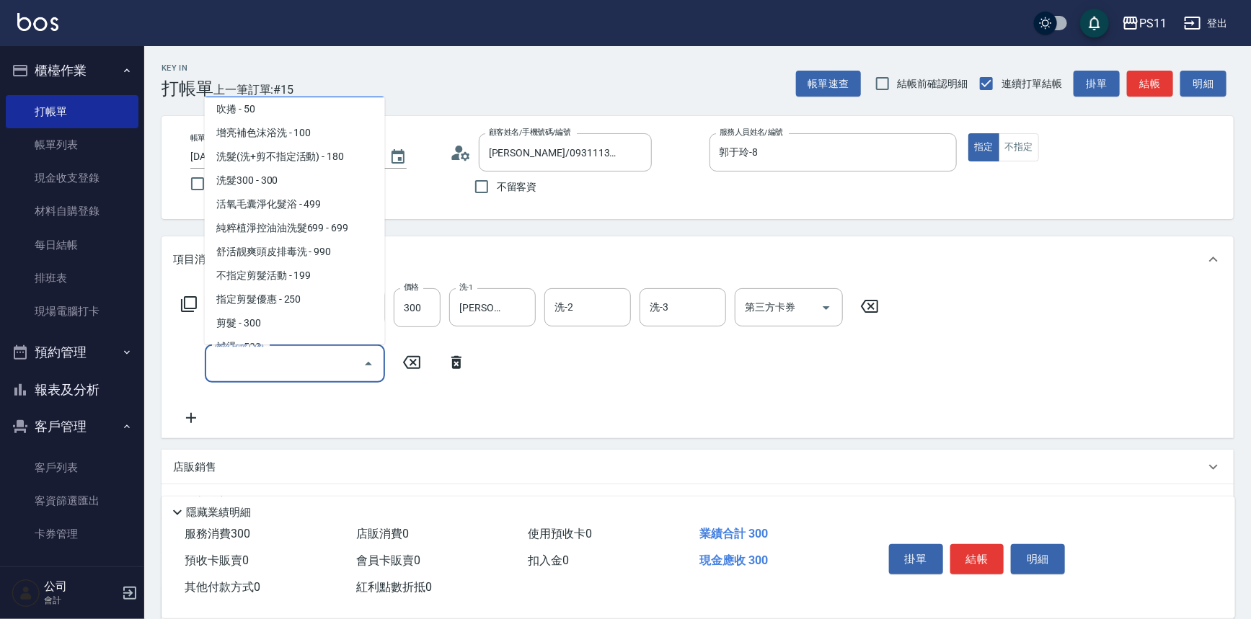
scroll to position [196, 0]
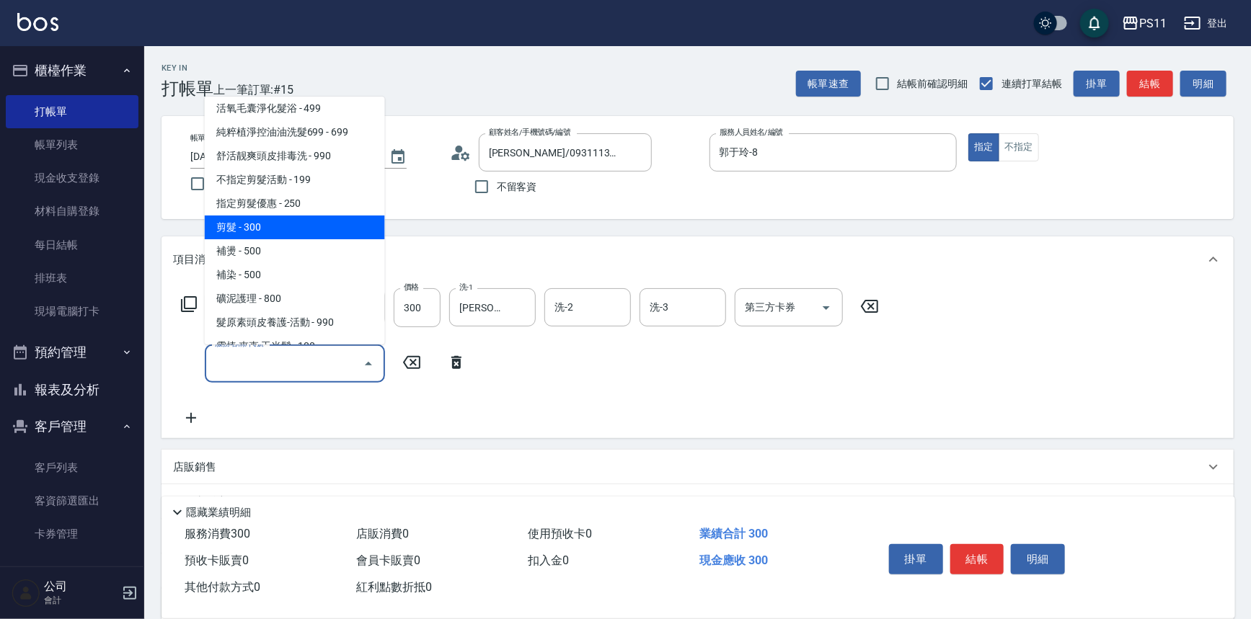
click at [277, 224] on span "剪髮 - 300" at bounding box center [295, 228] width 180 height 24
type input "剪髮(2300)"
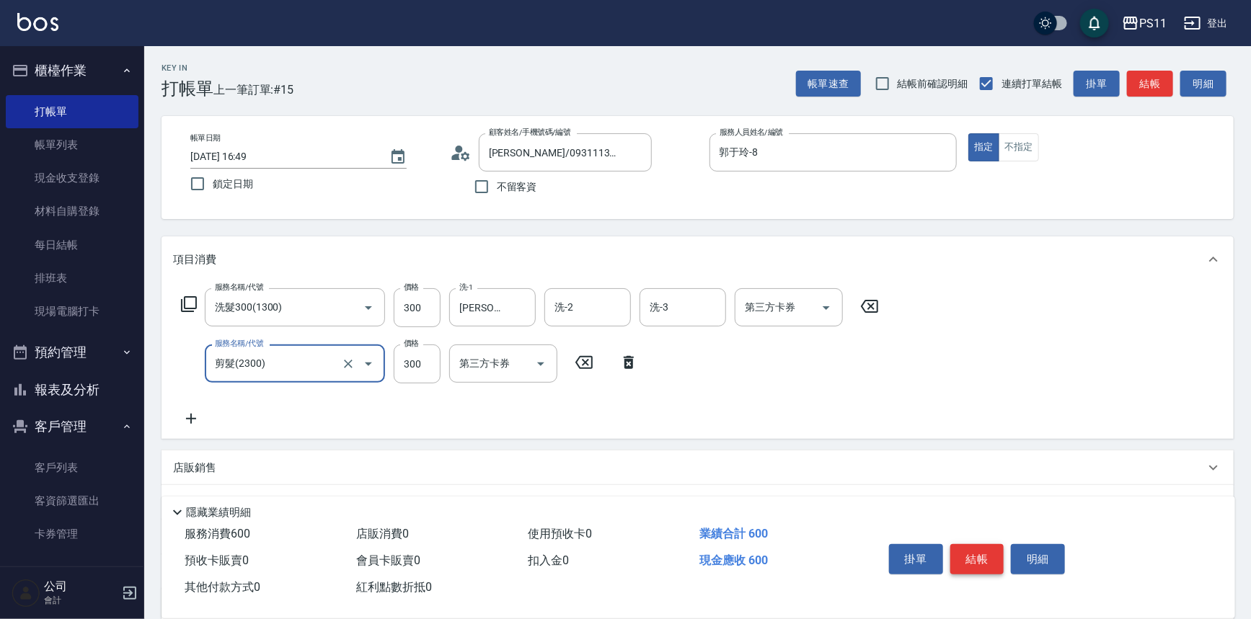
click at [973, 555] on button "結帳" at bounding box center [977, 559] width 54 height 30
